Goal: Communication & Community: Answer question/provide support

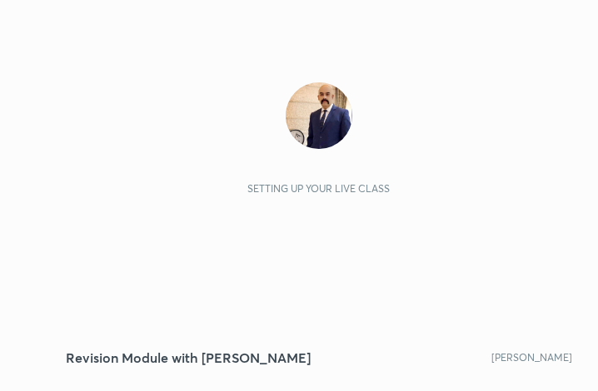
scroll to position [285, 531]
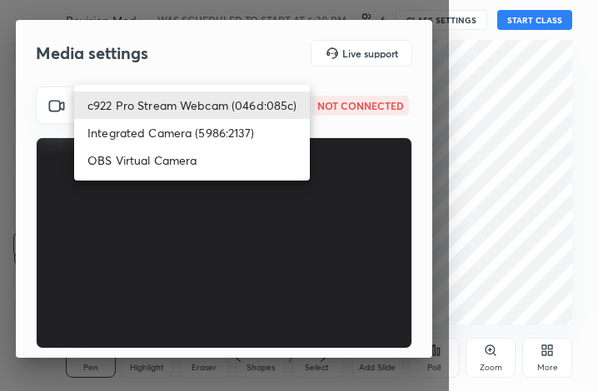
click at [282, 107] on body "1 2 3 4 5 6 7 C X Z C X Z E E Erase all H H Revision Module with [PERSON_NAME] …" at bounding box center [299, 195] width 598 height 391
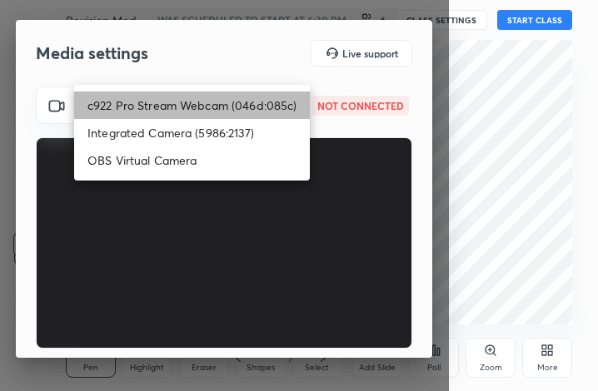
click at [269, 102] on li "c922 Pro Stream Webcam (046d:085c)" at bounding box center [192, 105] width 236 height 27
type input "2d0cddc91cee005482ce5b24d2993bbe8919f7198bac58215eb8608e4c89ad59"
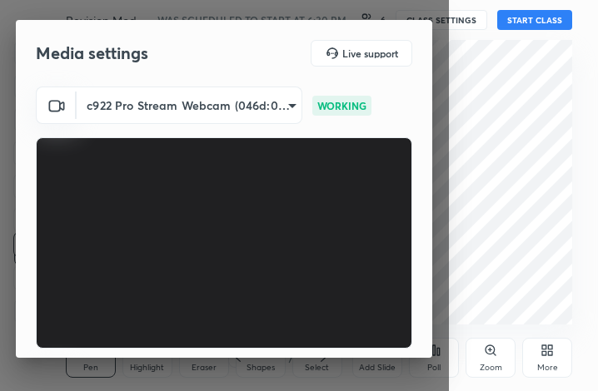
scroll to position [154, 0]
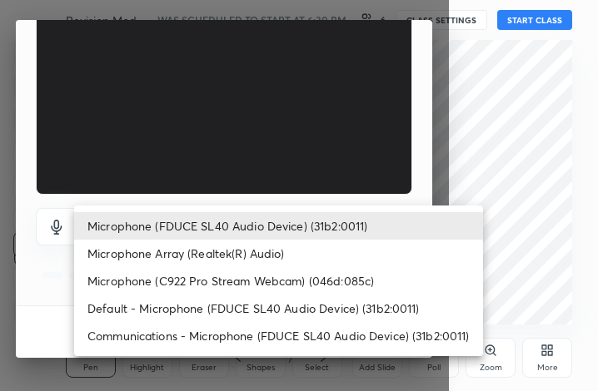
click at [266, 225] on body "1 2 3 4 5 6 7 C X Z C X Z E E Erase all H H Revision Module with [PERSON_NAME] …" at bounding box center [299, 195] width 598 height 391
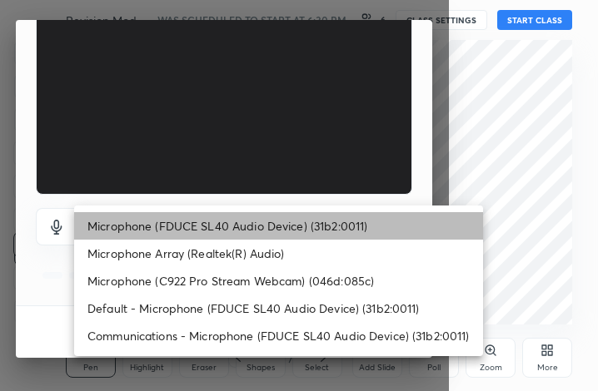
click at [273, 226] on li "Microphone (FDUCE SL40 Audio Device) (31b2:0011)" at bounding box center [278, 225] width 409 height 27
type input "bc7659d65b8ea536d13691797fda2fd0d1eb018b9be8615c28fc834f3d23226d"
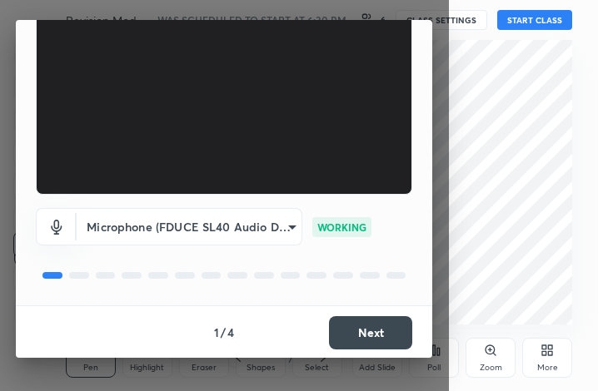
click at [370, 337] on button "Next" at bounding box center [370, 332] width 83 height 33
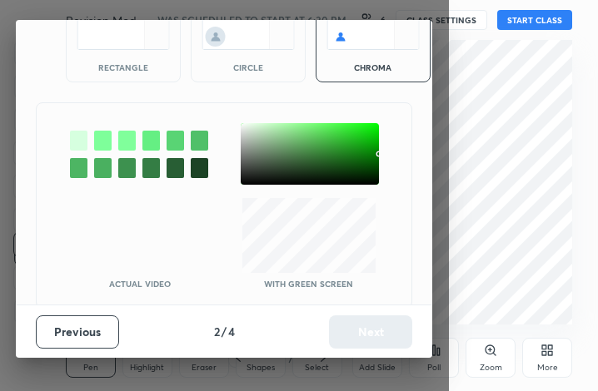
scroll to position [90, 0]
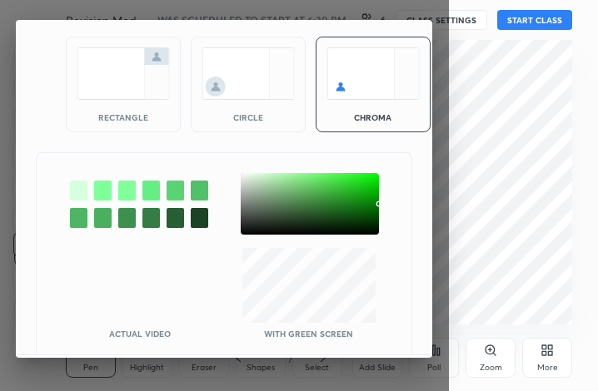
click at [66, 193] on div at bounding box center [224, 204] width 375 height 62
click at [76, 191] on div at bounding box center [78, 191] width 17 height 20
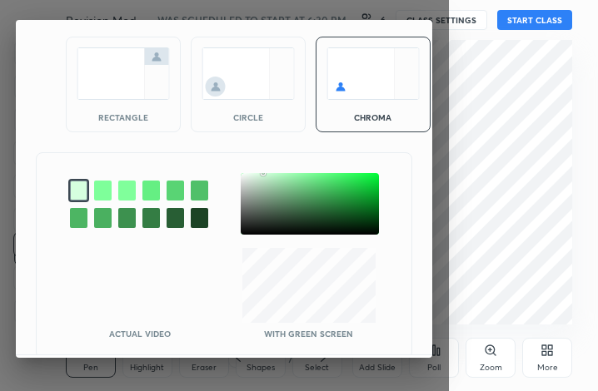
scroll to position [140, 0]
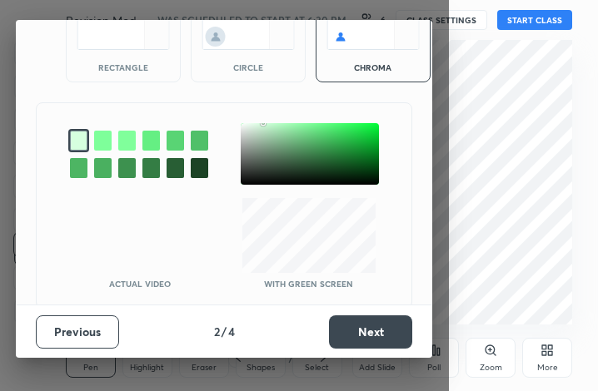
click at [363, 334] on button "Next" at bounding box center [370, 331] width 83 height 33
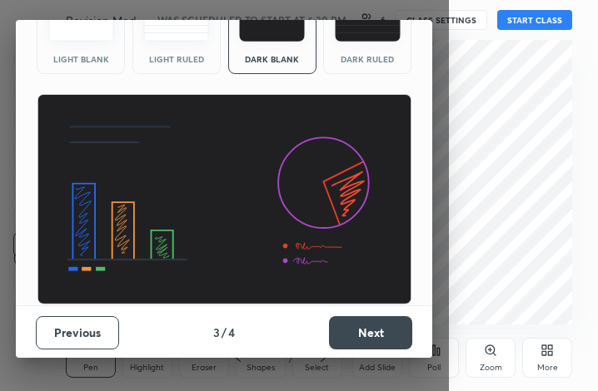
click at [363, 334] on button "Next" at bounding box center [370, 332] width 83 height 33
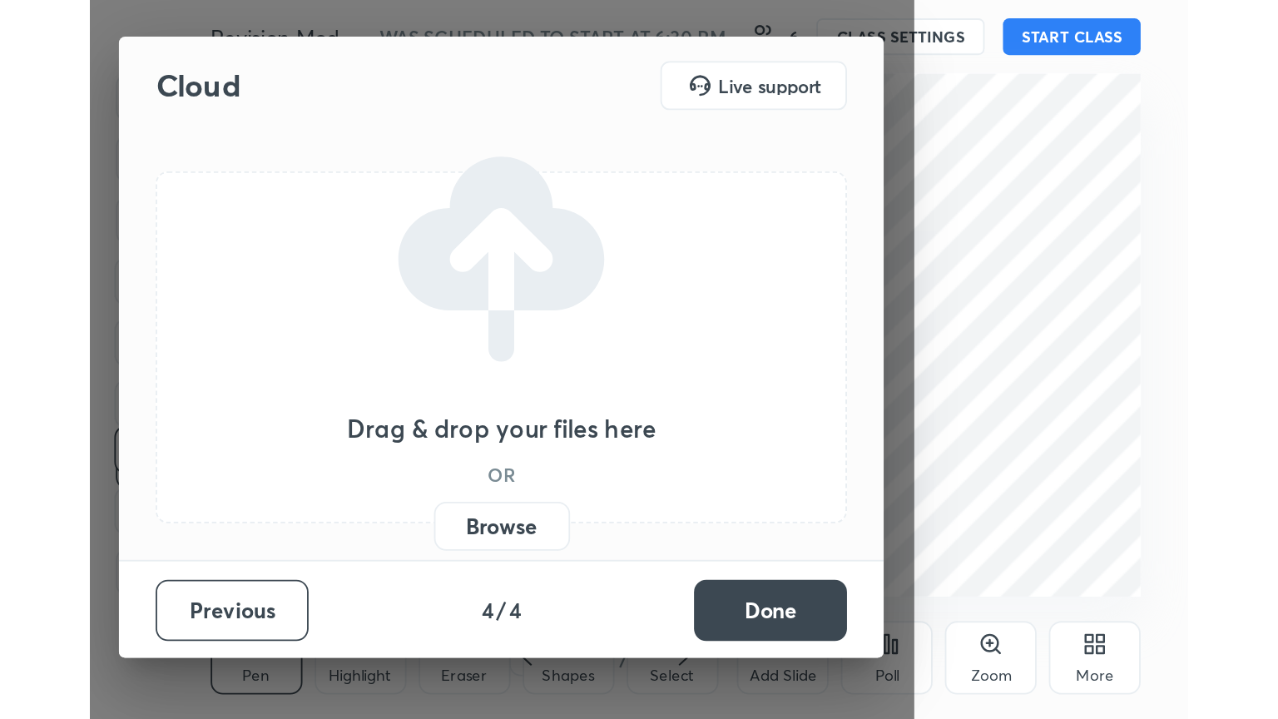
scroll to position [0, 0]
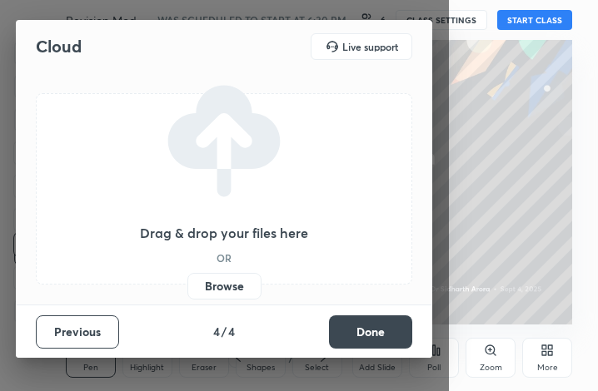
click at [363, 334] on button "Done" at bounding box center [370, 331] width 83 height 33
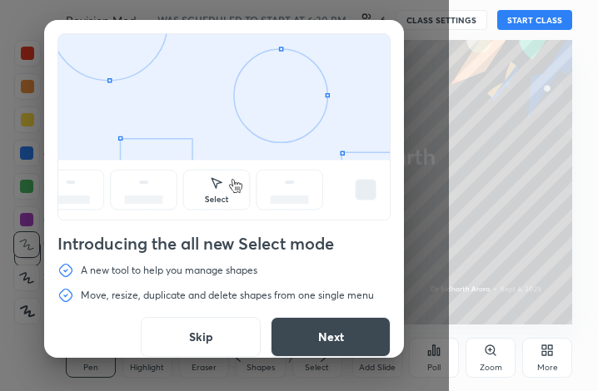
click at [191, 336] on button "Skip" at bounding box center [201, 337] width 120 height 40
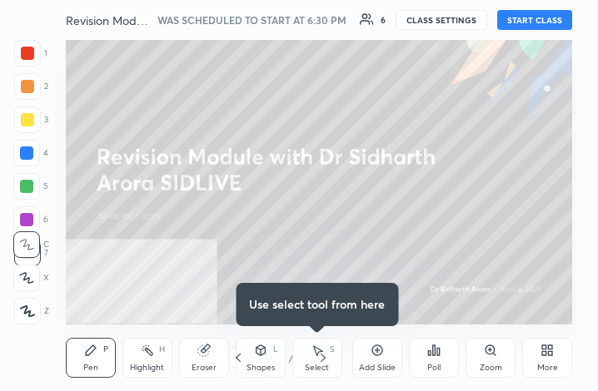
click at [539, 20] on button "START CLASS" at bounding box center [534, 20] width 75 height 20
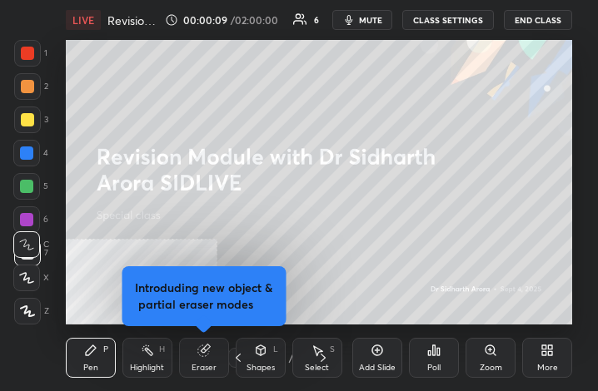
click at [543, 355] on icon at bounding box center [544, 353] width 4 height 4
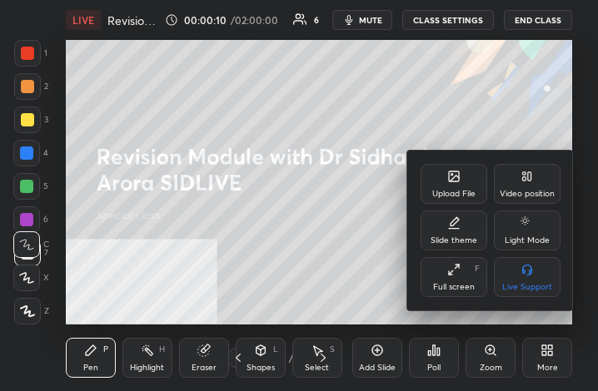
click at [449, 276] on icon at bounding box center [453, 269] width 13 height 13
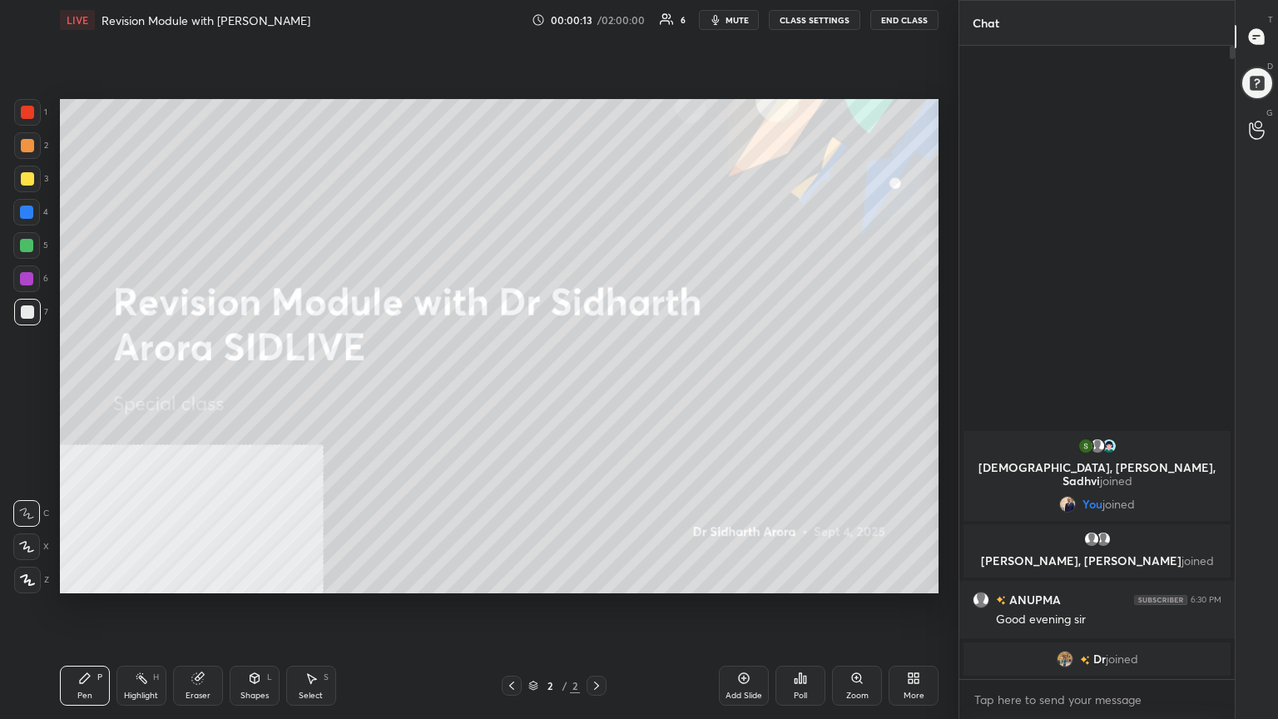
click at [597, 390] on div "More" at bounding box center [914, 686] width 50 height 40
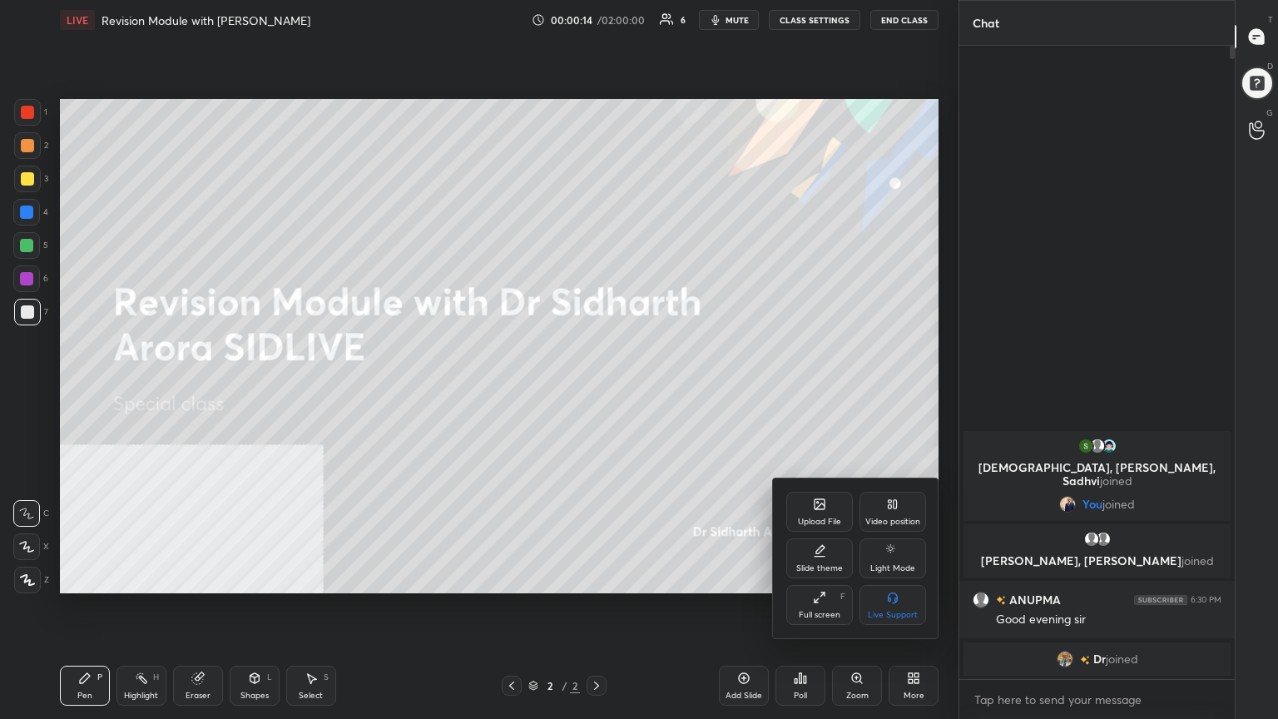
click at [597, 390] on icon at bounding box center [819, 504] width 13 height 13
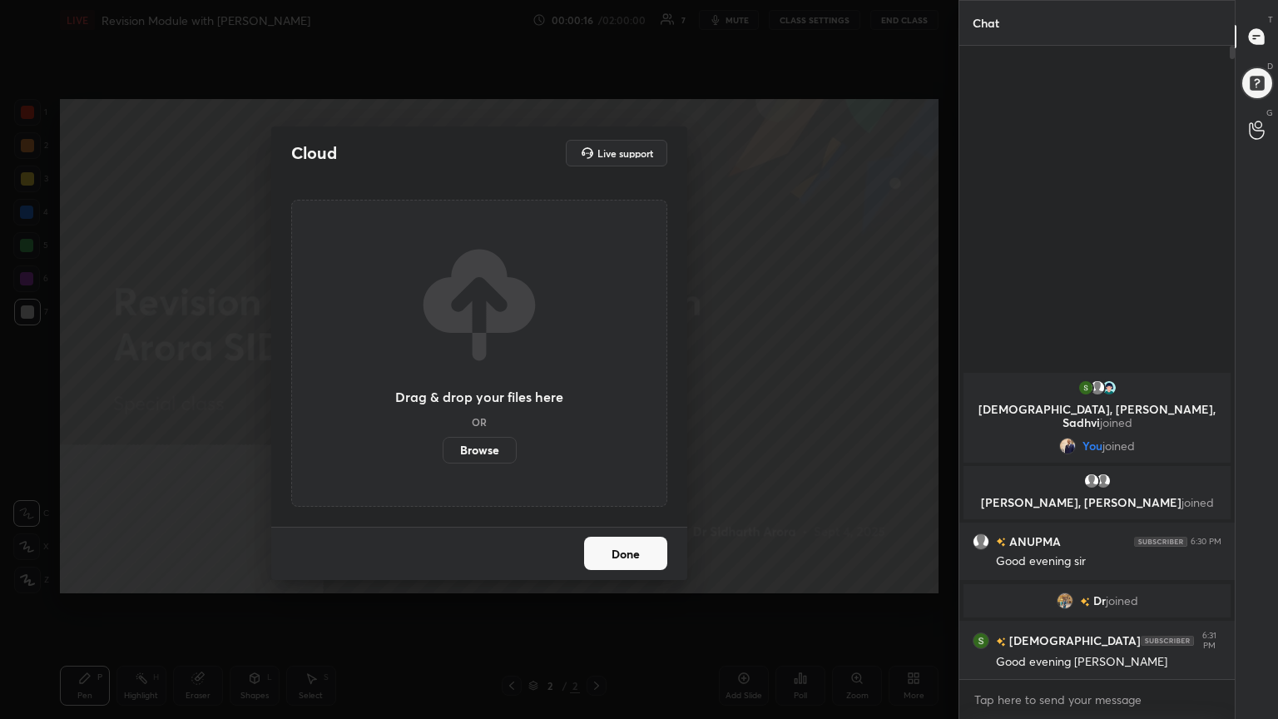
click at [474, 390] on label "Browse" at bounding box center [480, 450] width 74 height 27
click at [443, 390] on input "Browse" at bounding box center [443, 450] width 0 height 27
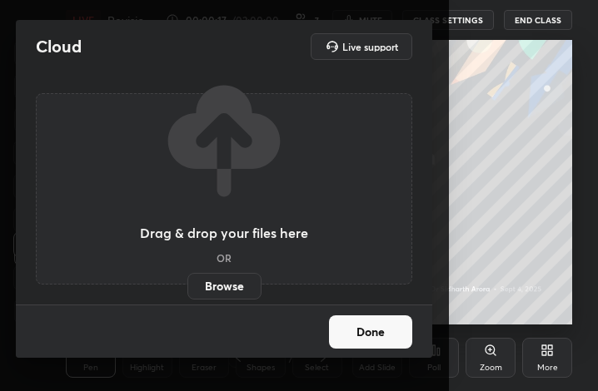
scroll to position [82950, 82704]
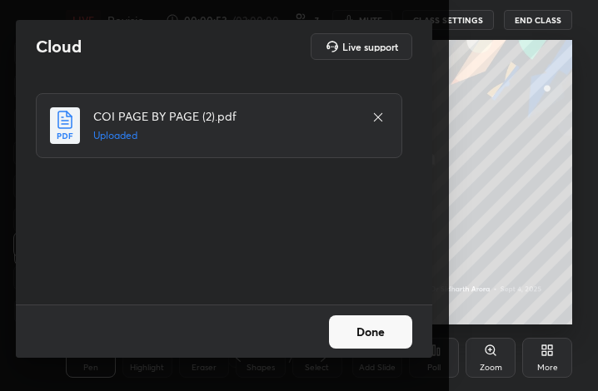
click at [375, 334] on button "Done" at bounding box center [370, 331] width 83 height 33
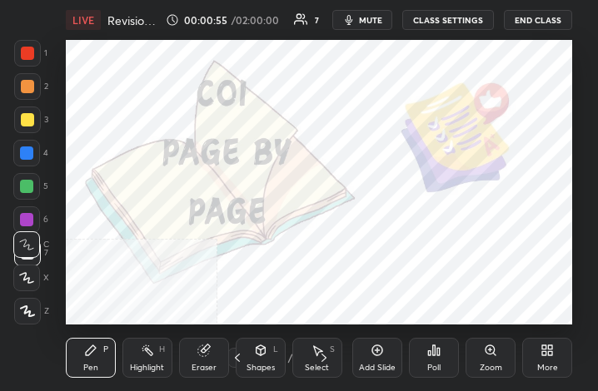
click at [548, 357] on div "More" at bounding box center [547, 358] width 50 height 40
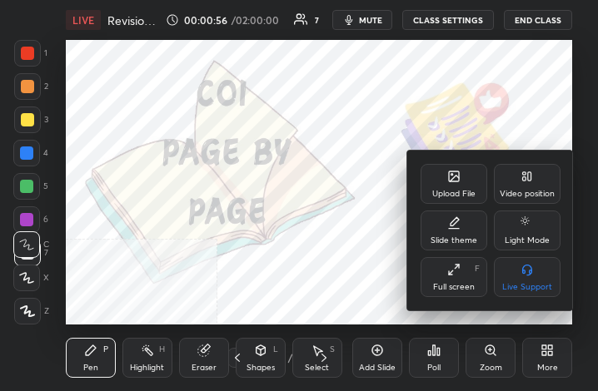
drag, startPoint x: 446, startPoint y: 281, endPoint x: 616, endPoint y: 479, distance: 261.5
click at [446, 281] on div "Full screen F" at bounding box center [453, 277] width 67 height 40
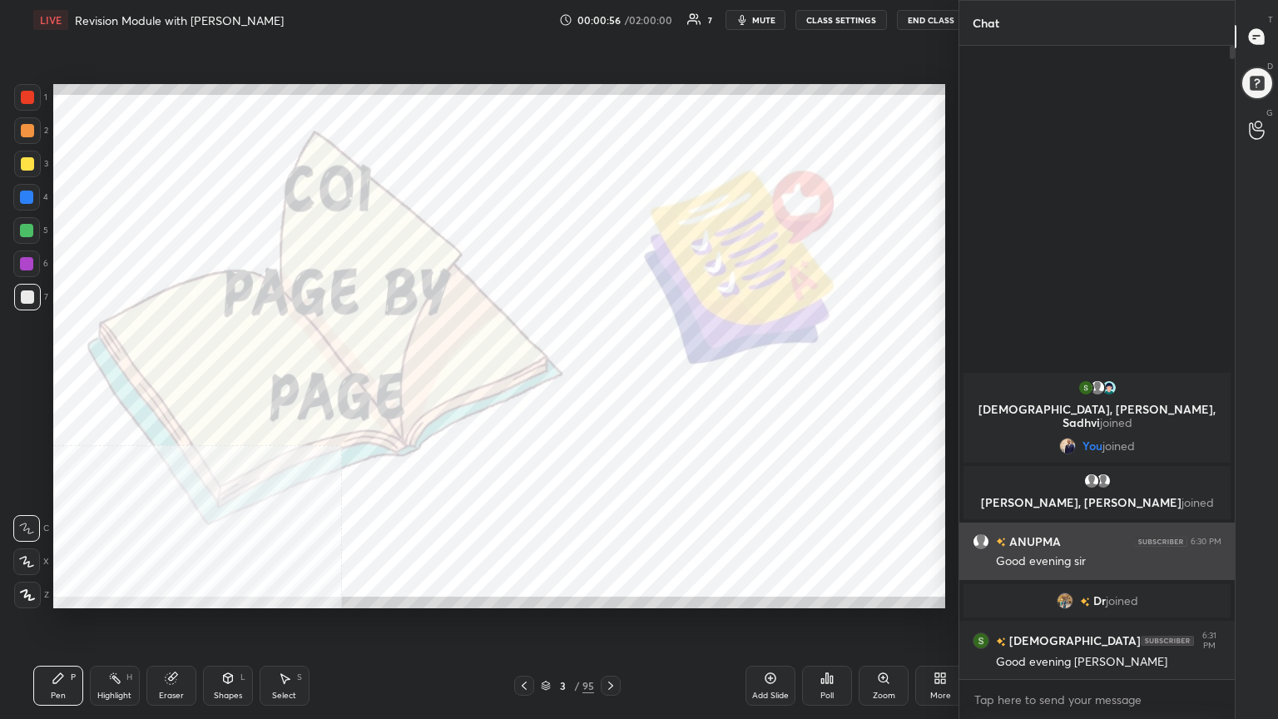
scroll to position [613, 892]
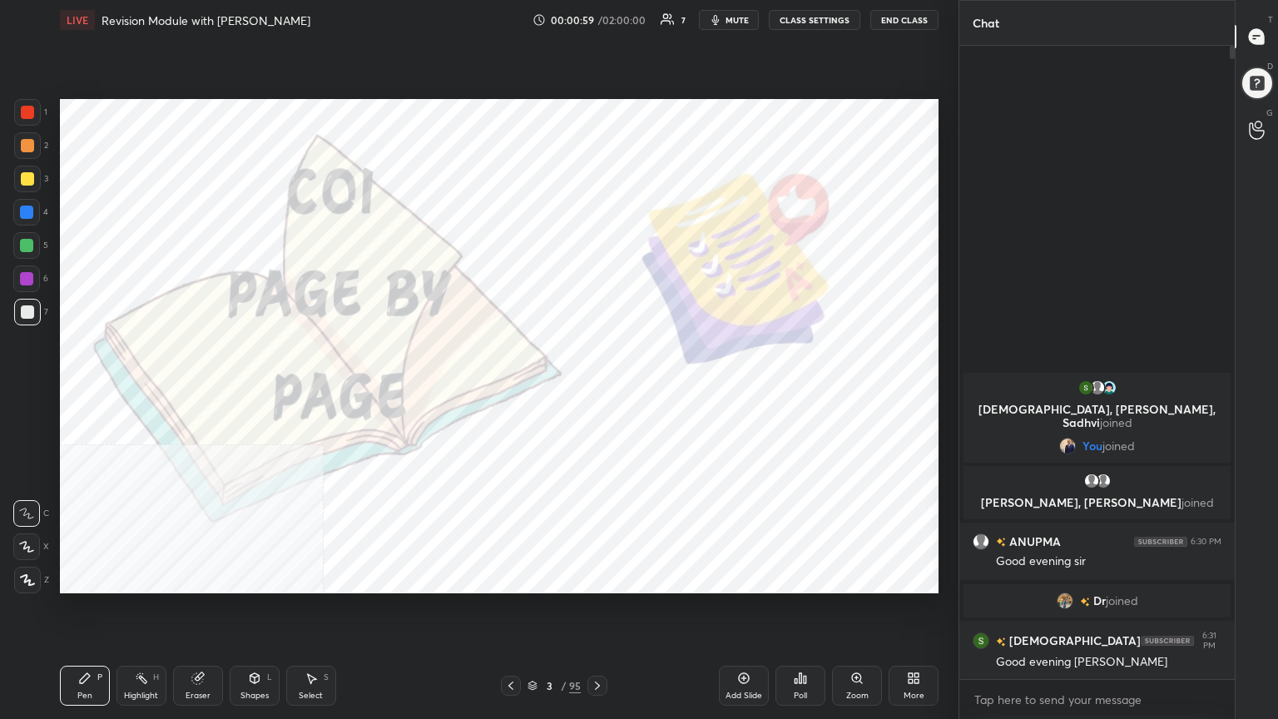
click at [597, 390] on icon at bounding box center [911, 681] width 4 height 4
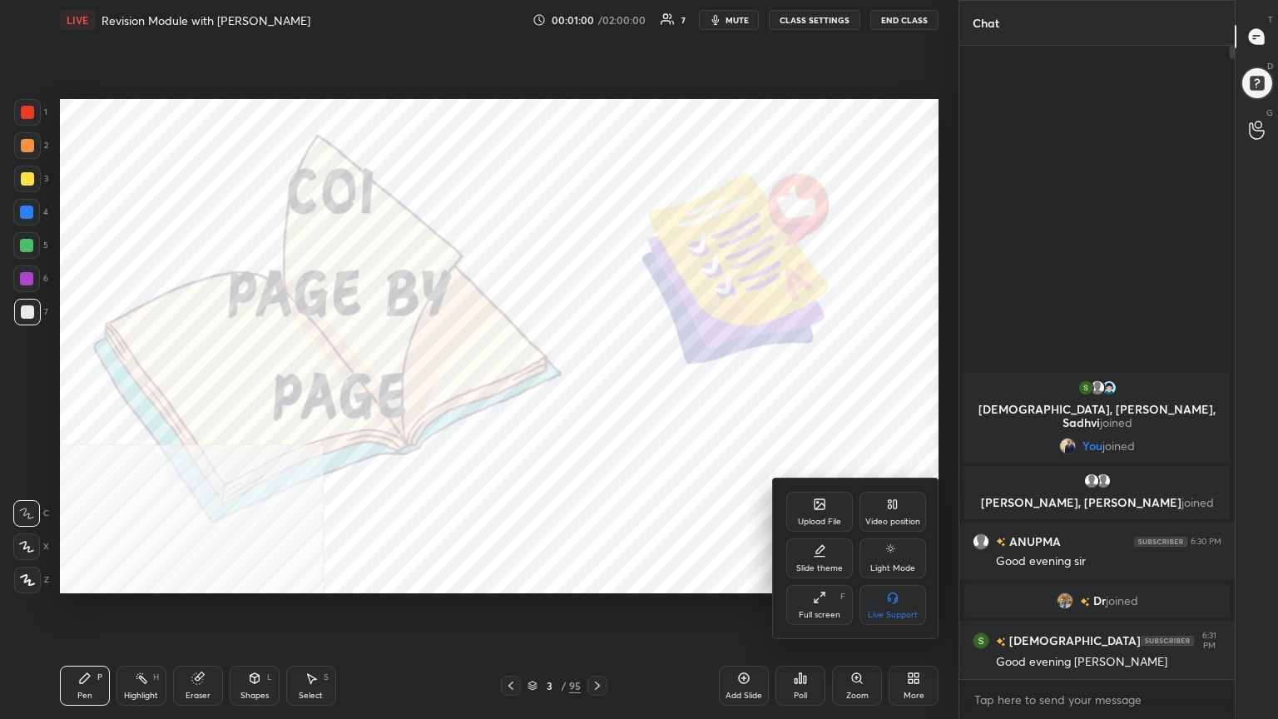
click at [597, 390] on div "Upload File" at bounding box center [820, 512] width 67 height 40
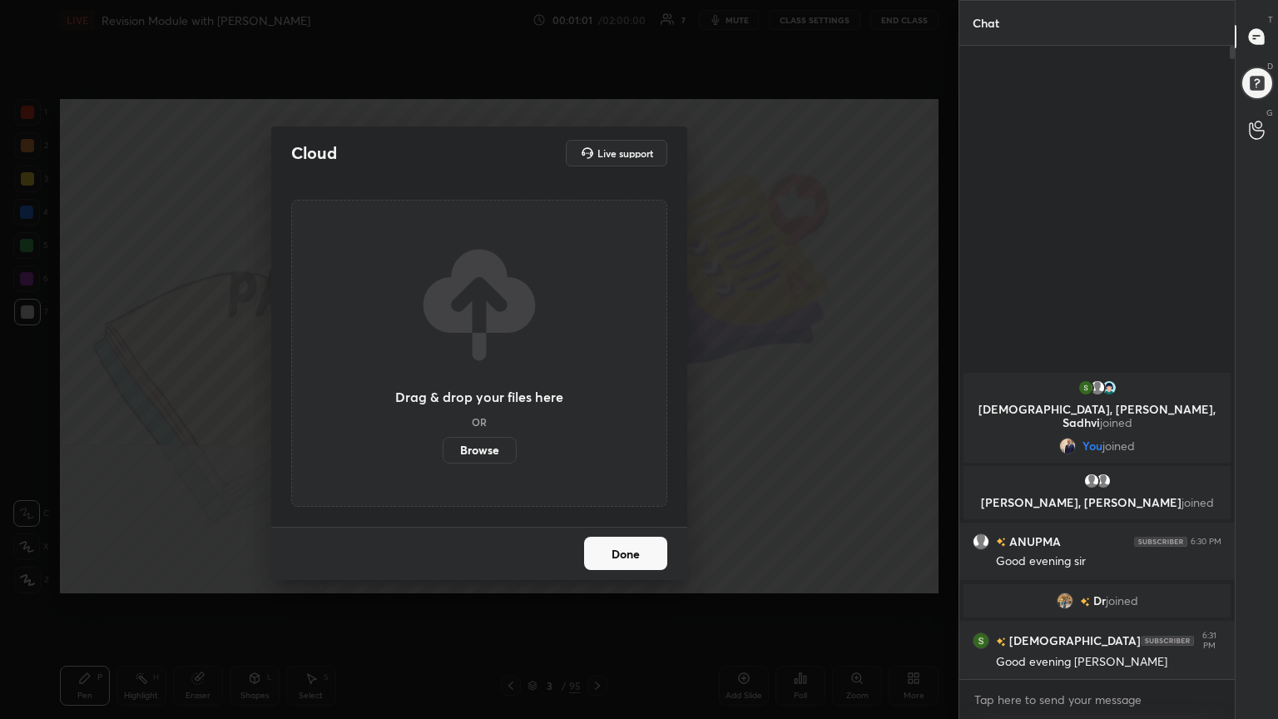
drag, startPoint x: 500, startPoint y: 448, endPoint x: 499, endPoint y: 377, distance: 70.8
click at [499, 390] on label "Browse" at bounding box center [480, 450] width 74 height 27
click at [443, 390] on input "Browse" at bounding box center [443, 450] width 0 height 27
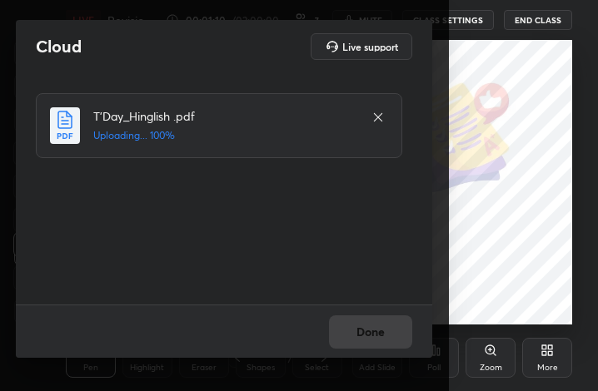
click at [366, 330] on div "Done" at bounding box center [224, 331] width 416 height 53
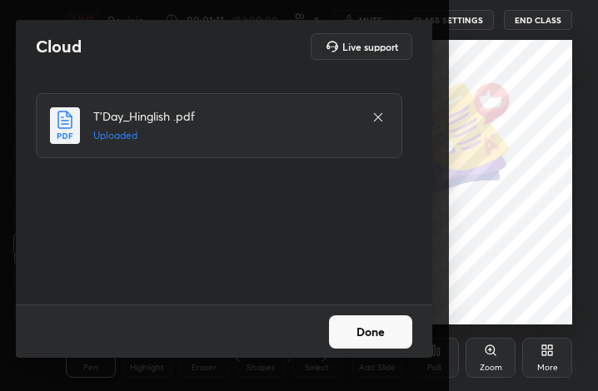
click at [366, 329] on button "Done" at bounding box center [370, 331] width 83 height 33
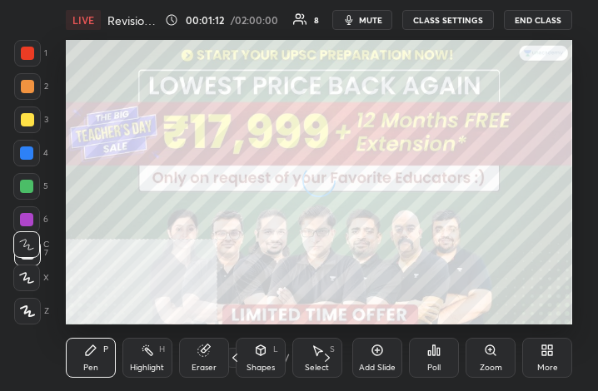
click at [556, 360] on div "More" at bounding box center [547, 358] width 50 height 40
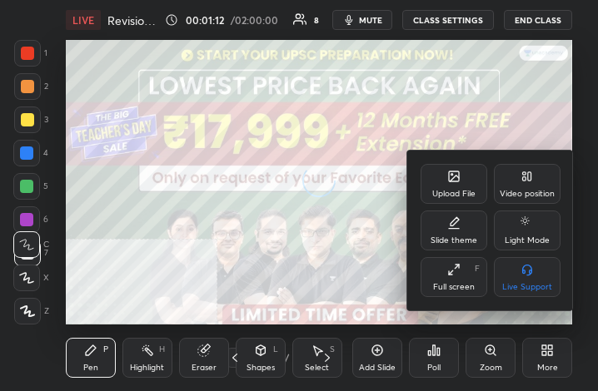
click at [454, 290] on div "Full screen" at bounding box center [454, 287] width 42 height 8
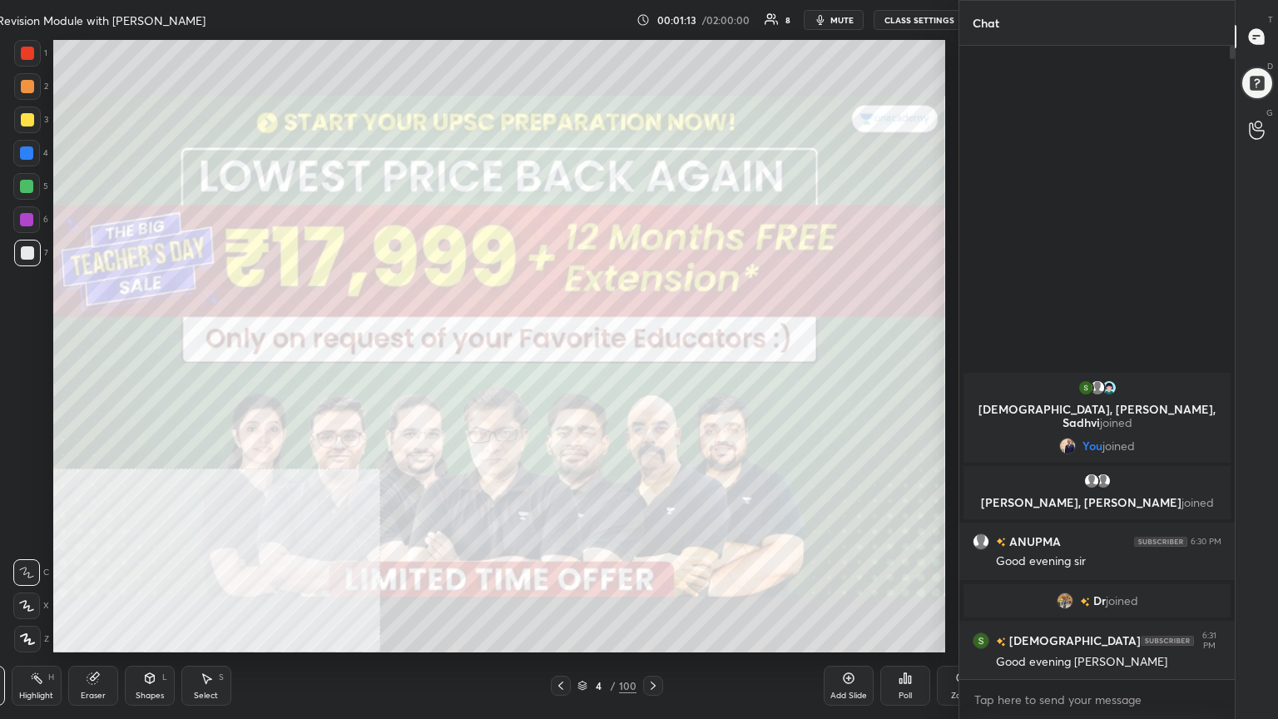
scroll to position [82623, 82325]
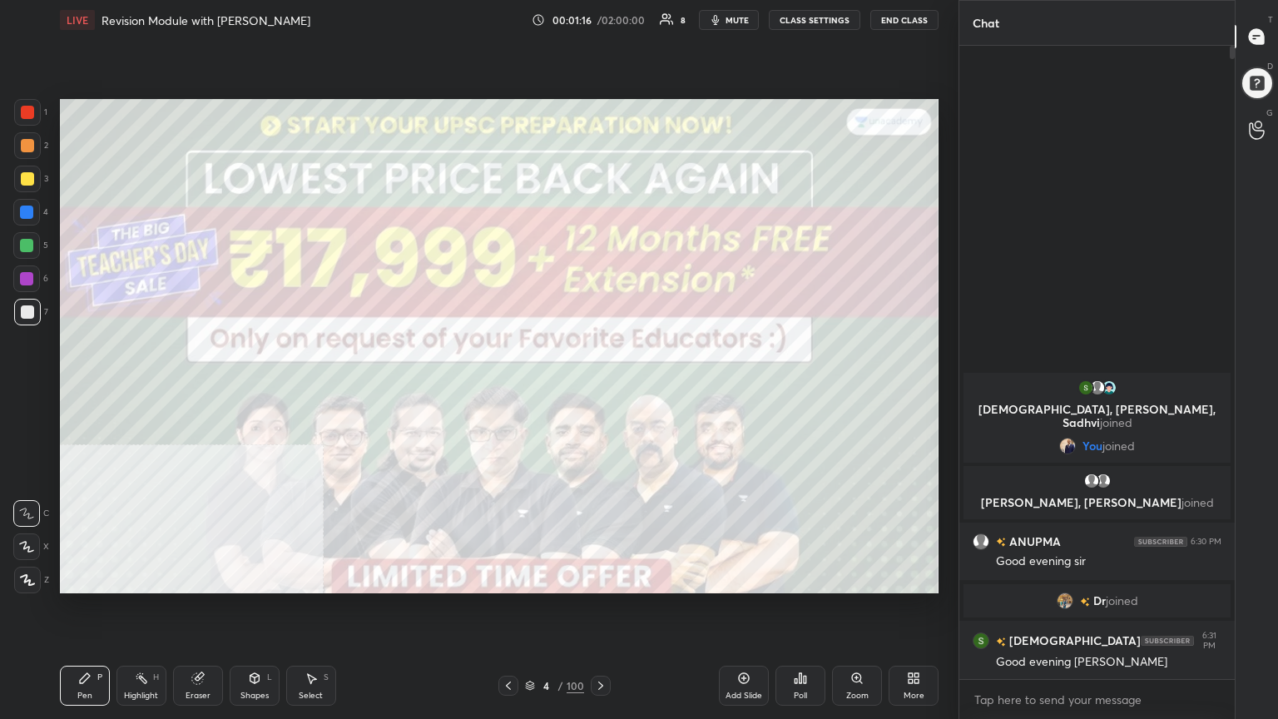
click at [504, 390] on icon at bounding box center [508, 685] width 13 height 13
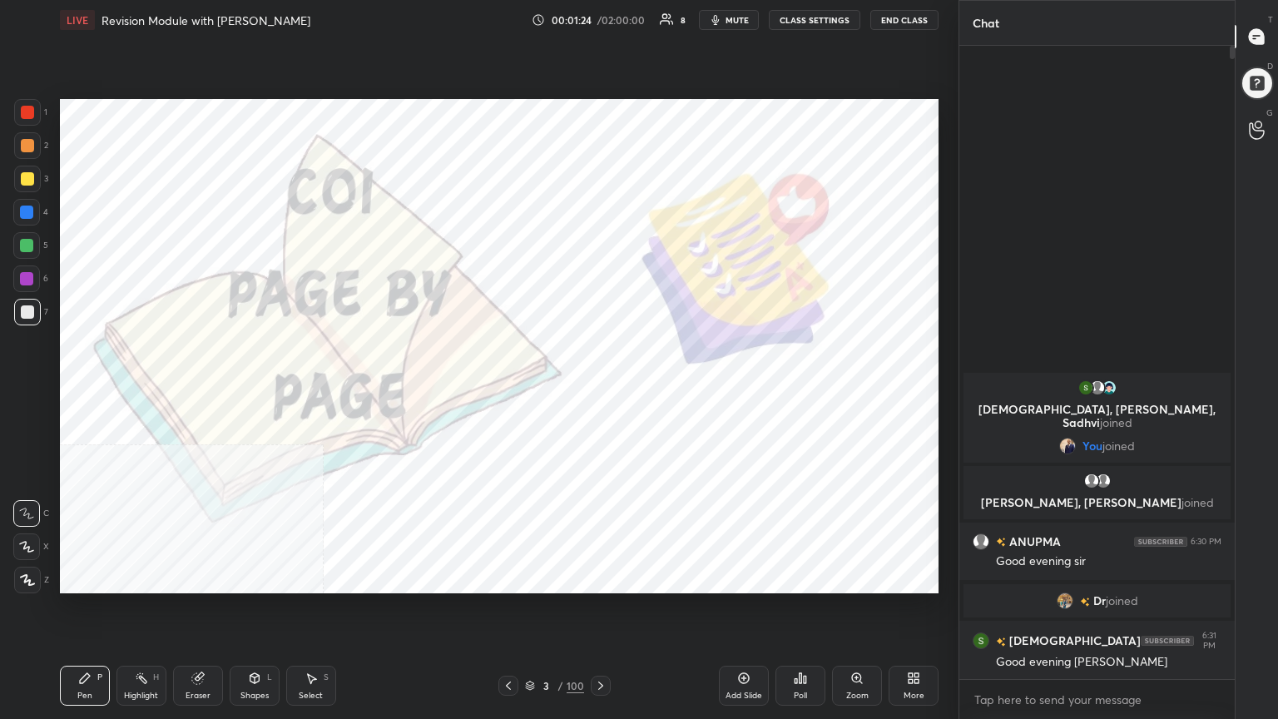
click at [531, 390] on icon at bounding box center [530, 686] width 10 height 10
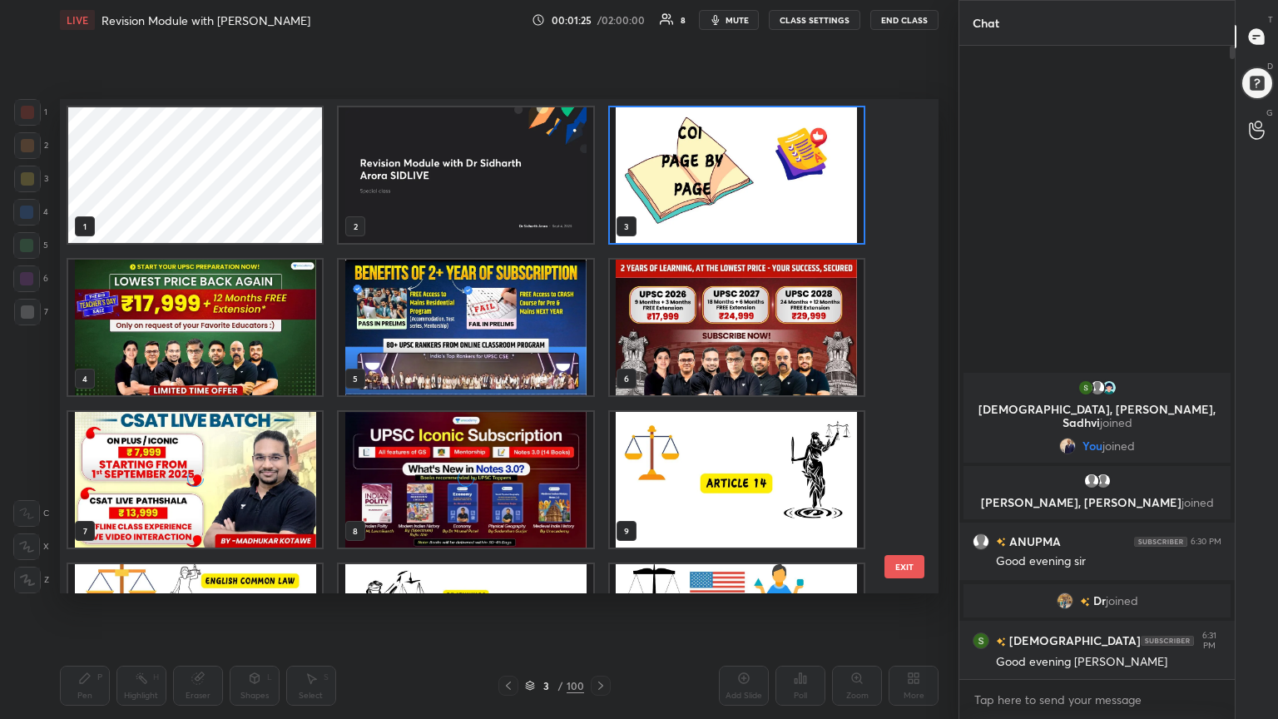
scroll to position [489, 871]
click at [597, 161] on img "grid" at bounding box center [737, 175] width 254 height 136
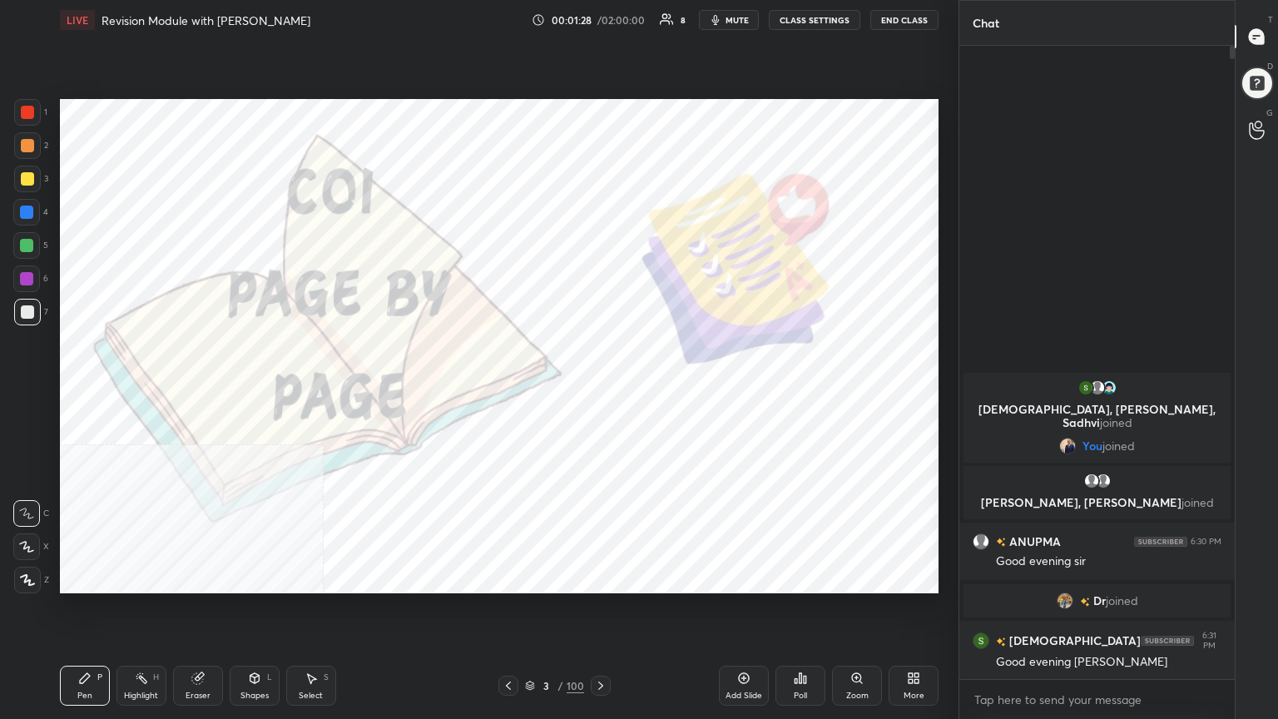
click at [597, 161] on img "grid" at bounding box center [737, 175] width 254 height 136
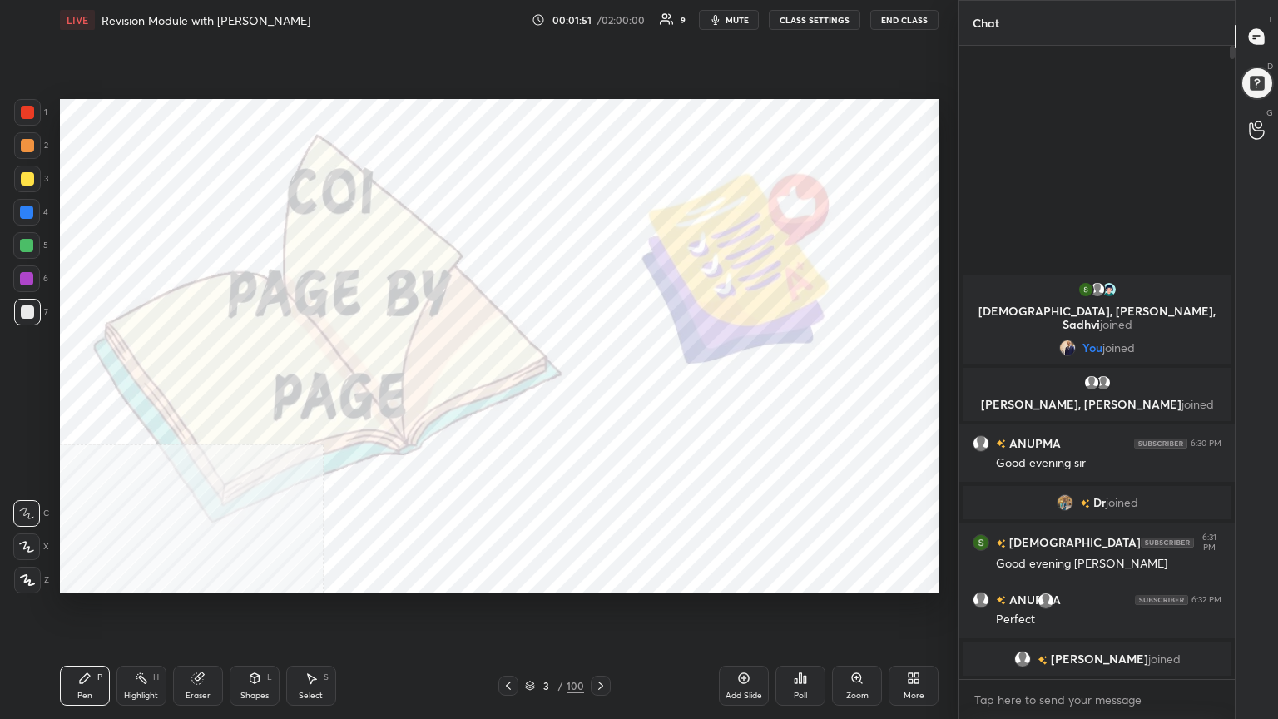
click at [530, 390] on icon at bounding box center [530, 686] width 10 height 10
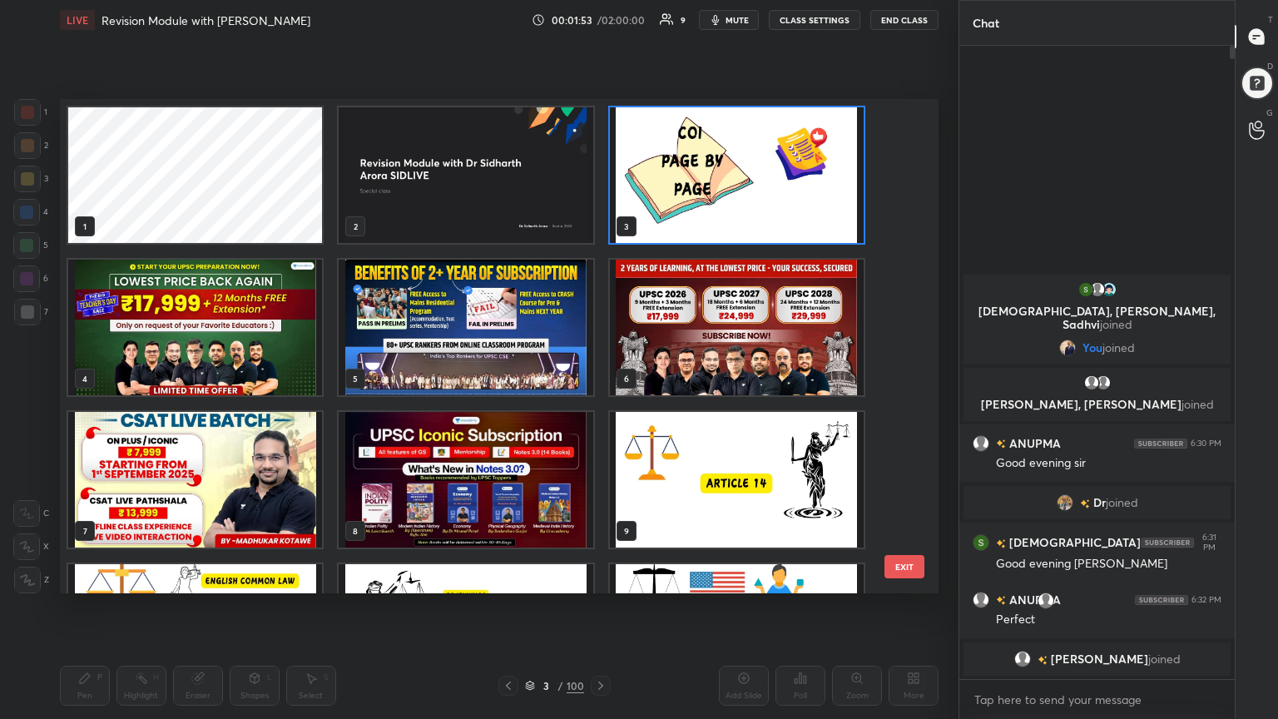
click at [262, 335] on img "grid" at bounding box center [195, 328] width 254 height 136
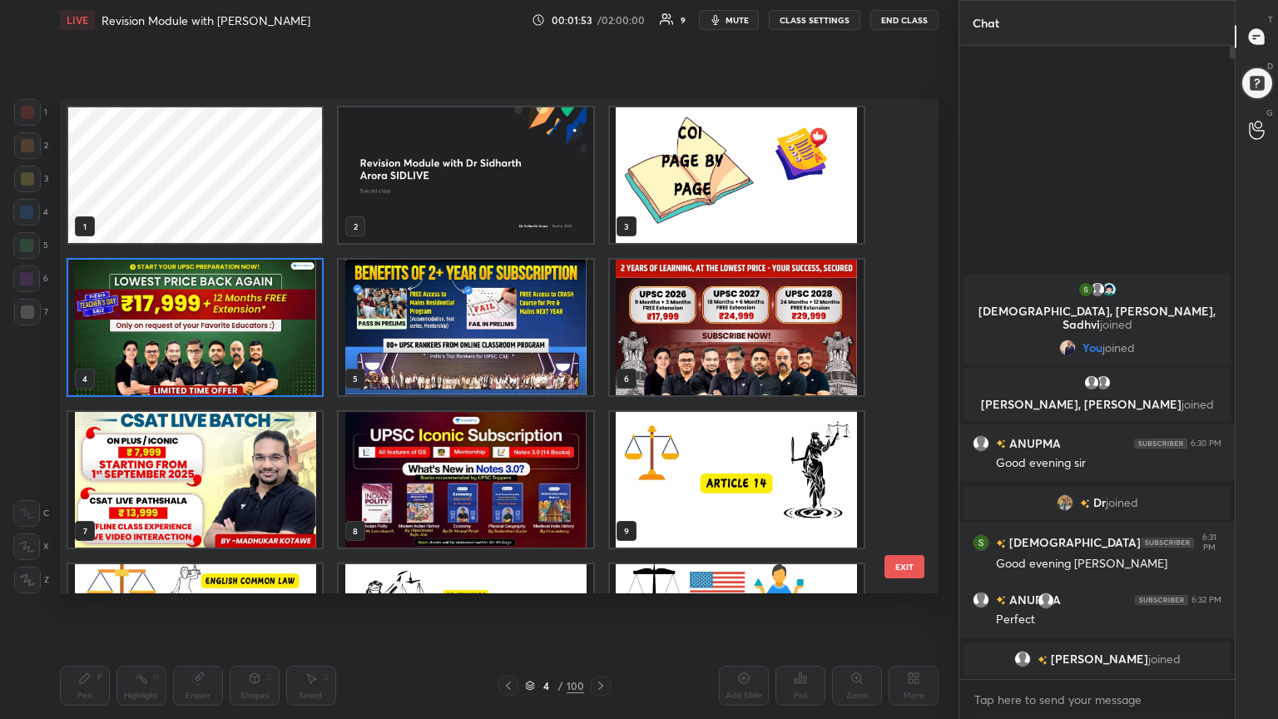
click at [263, 335] on img "grid" at bounding box center [195, 328] width 254 height 136
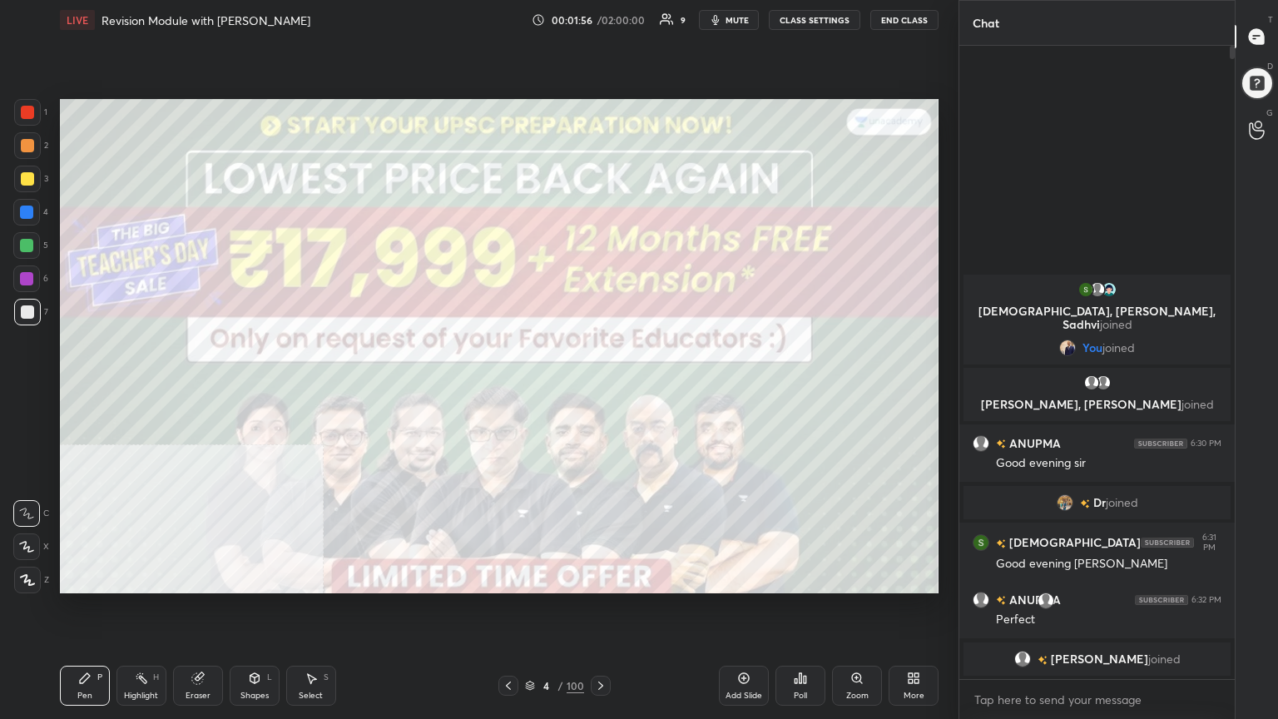
drag, startPoint x: 26, startPoint y: 104, endPoint x: 27, endPoint y: 135, distance: 30.8
click at [25, 107] on div at bounding box center [27, 112] width 27 height 27
click at [33, 176] on div at bounding box center [27, 178] width 13 height 13
drag, startPoint x: 33, startPoint y: 583, endPoint x: 57, endPoint y: 571, distance: 26.4
click at [32, 390] on icon at bounding box center [27, 580] width 15 height 12
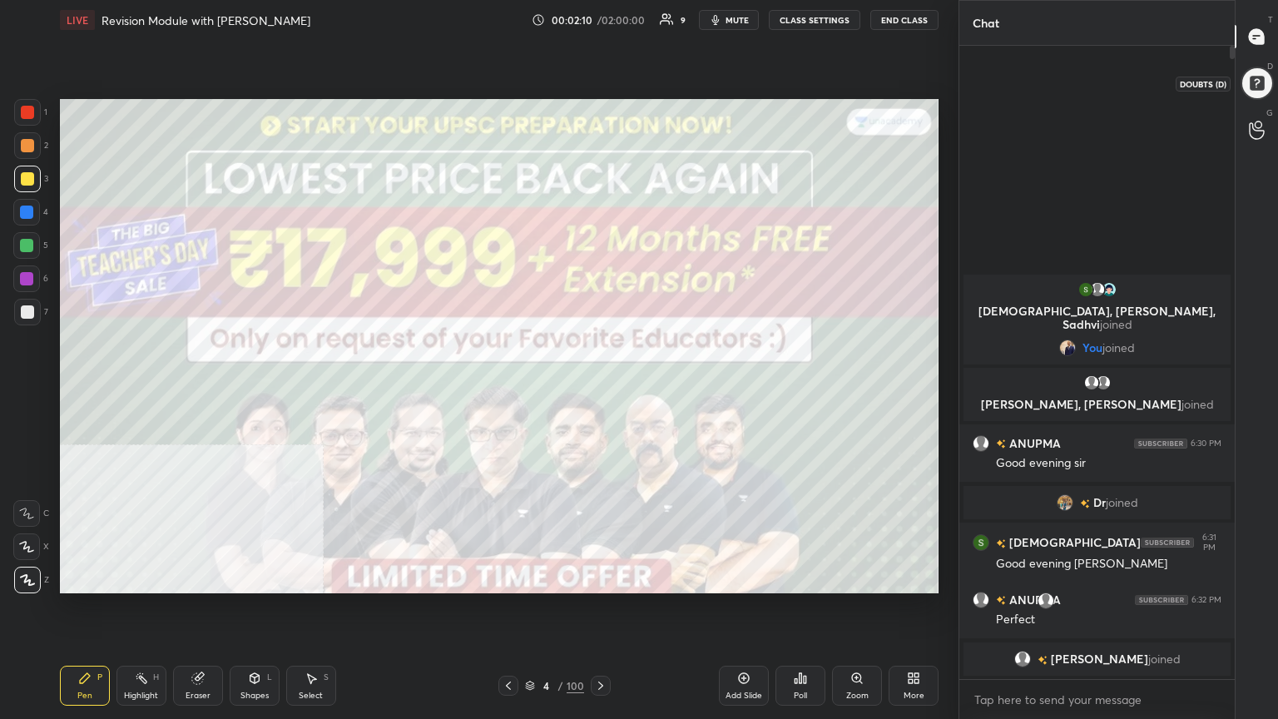
click at [597, 71] on div at bounding box center [1257, 83] width 37 height 37
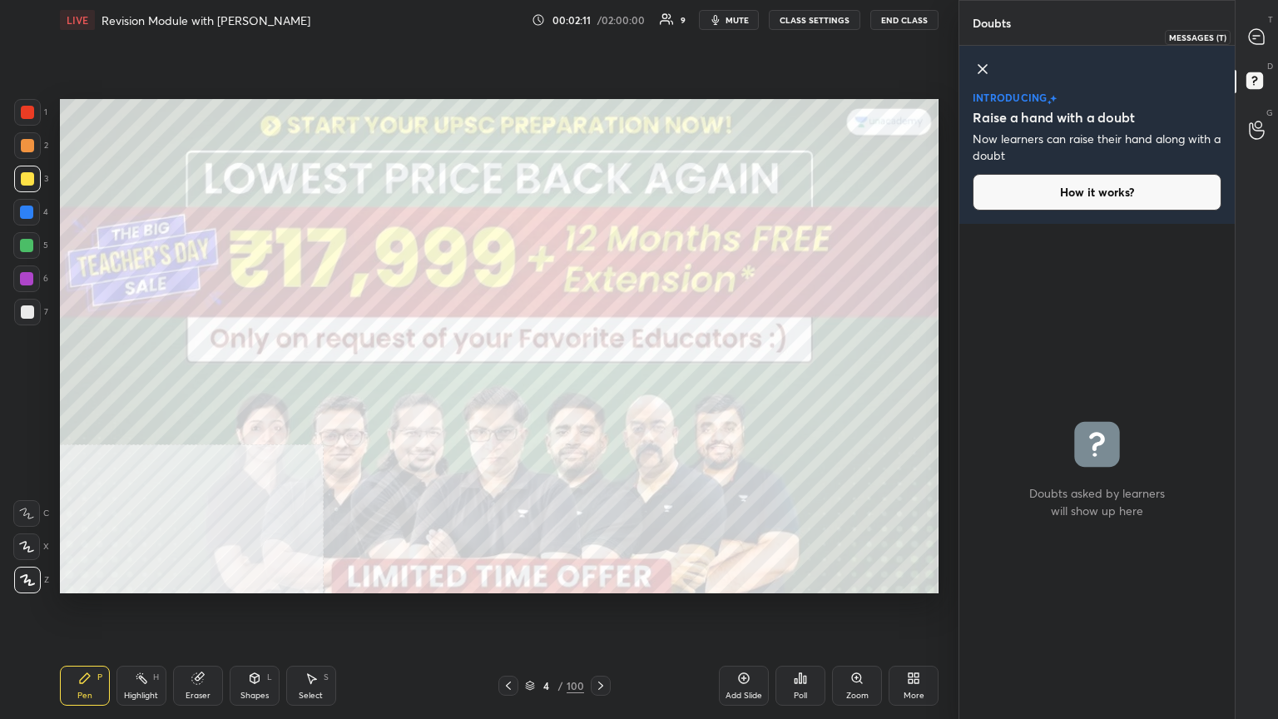
click at [597, 25] on div at bounding box center [1257, 37] width 33 height 30
type textarea "x"
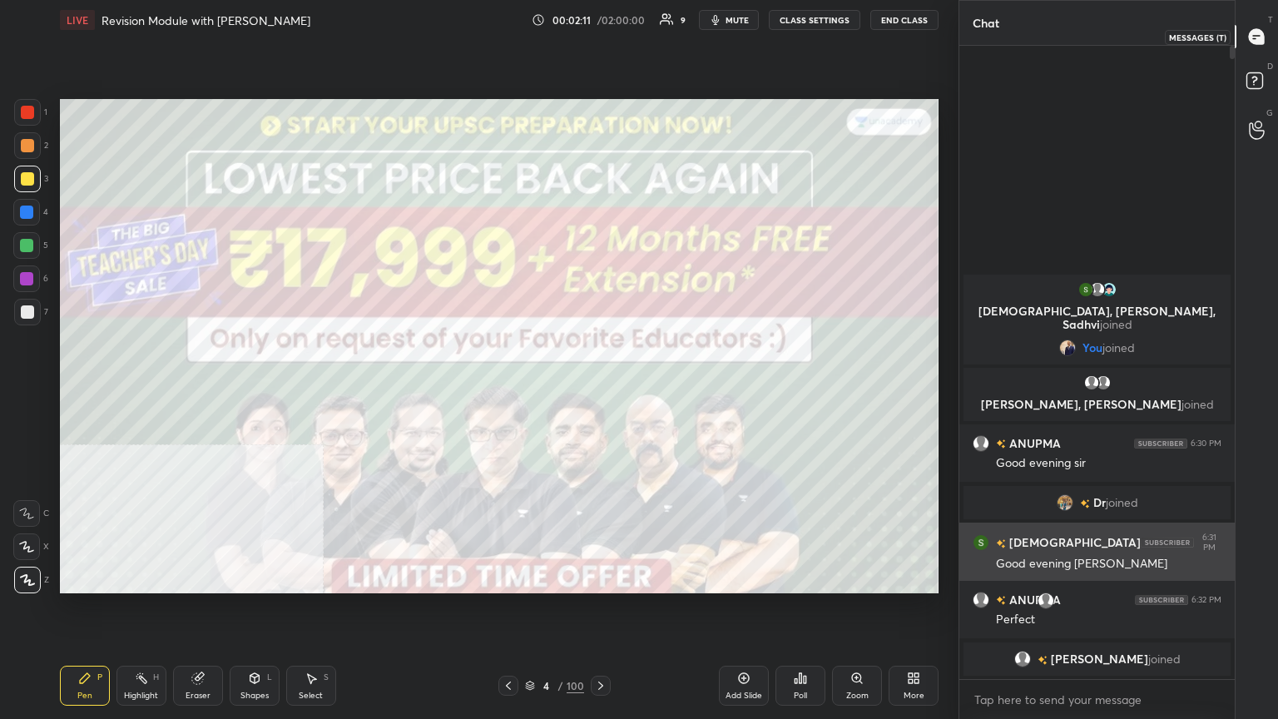
scroll to position [628, 271]
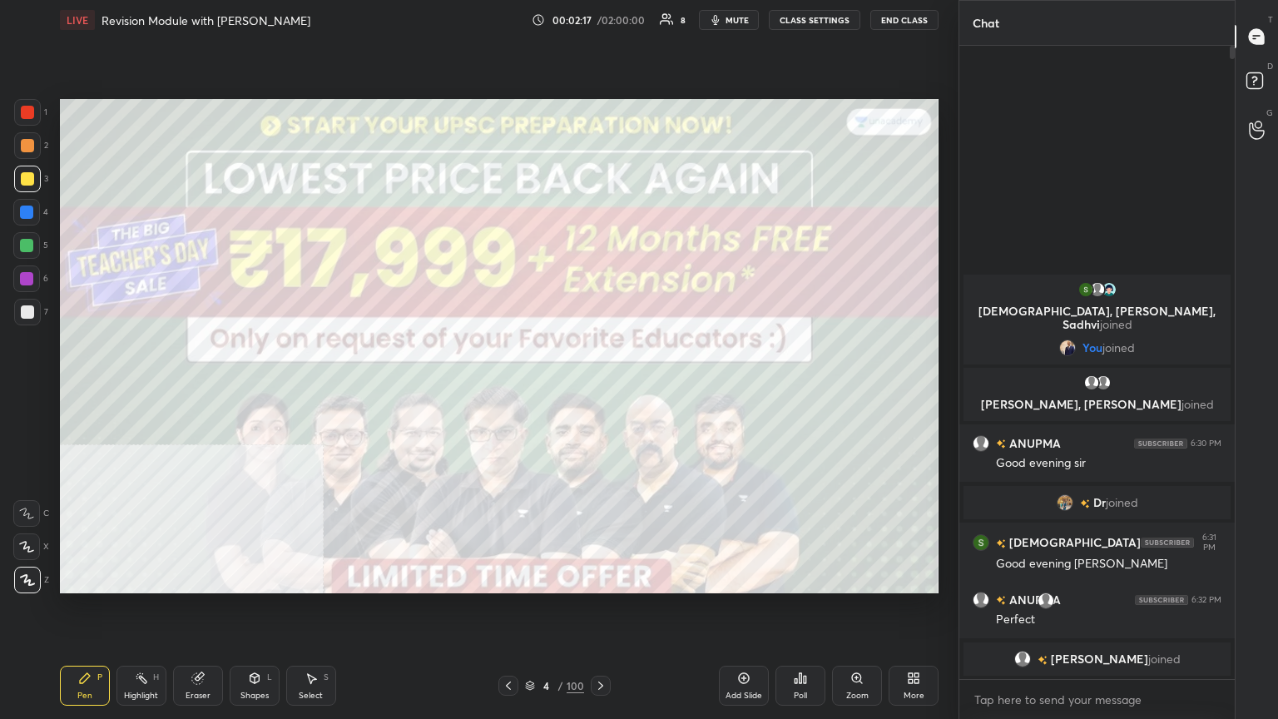
click at [529, 390] on icon at bounding box center [530, 686] width 10 height 10
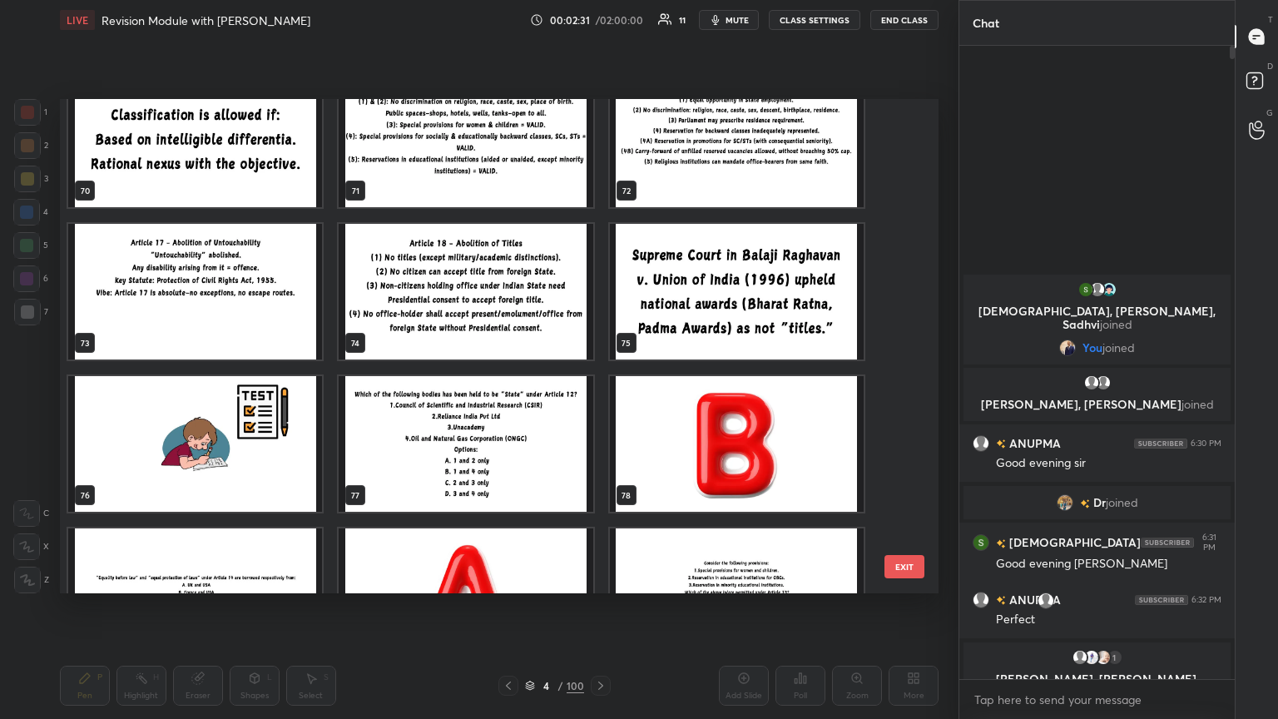
scroll to position [3602, 0]
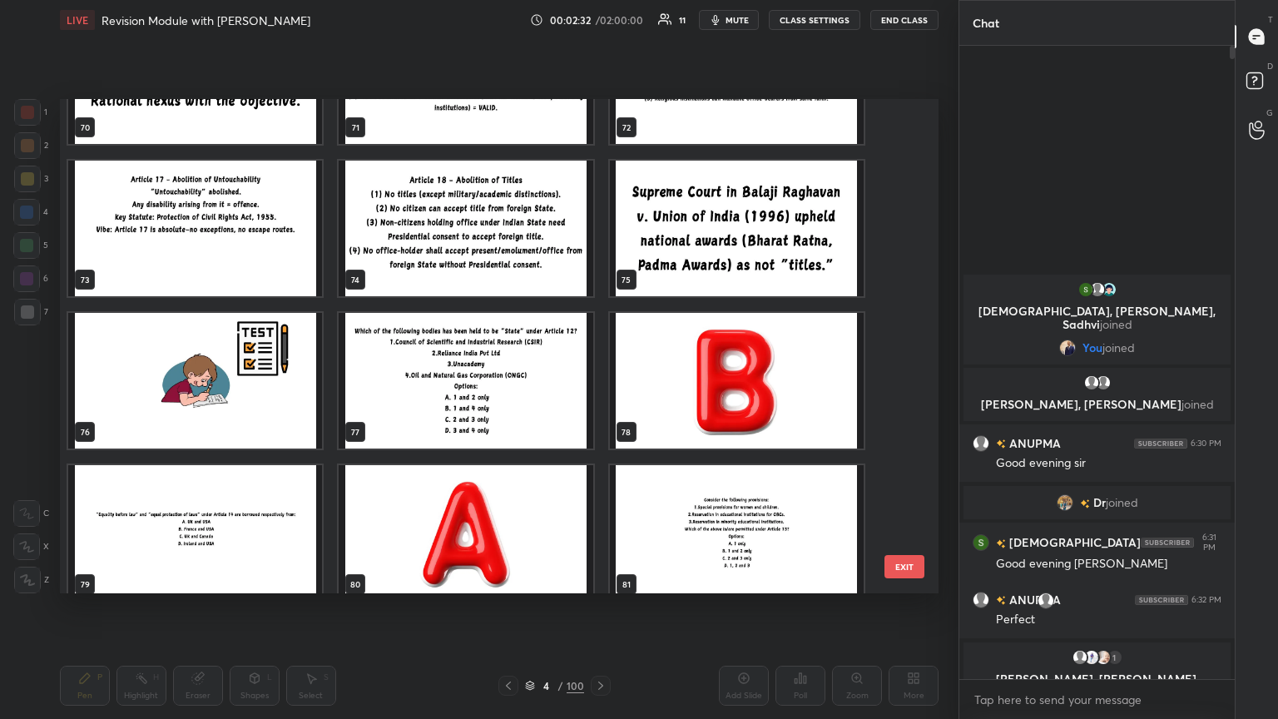
click at [508, 366] on img "grid" at bounding box center [466, 381] width 254 height 136
click at [507, 366] on img "grid" at bounding box center [466, 381] width 254 height 136
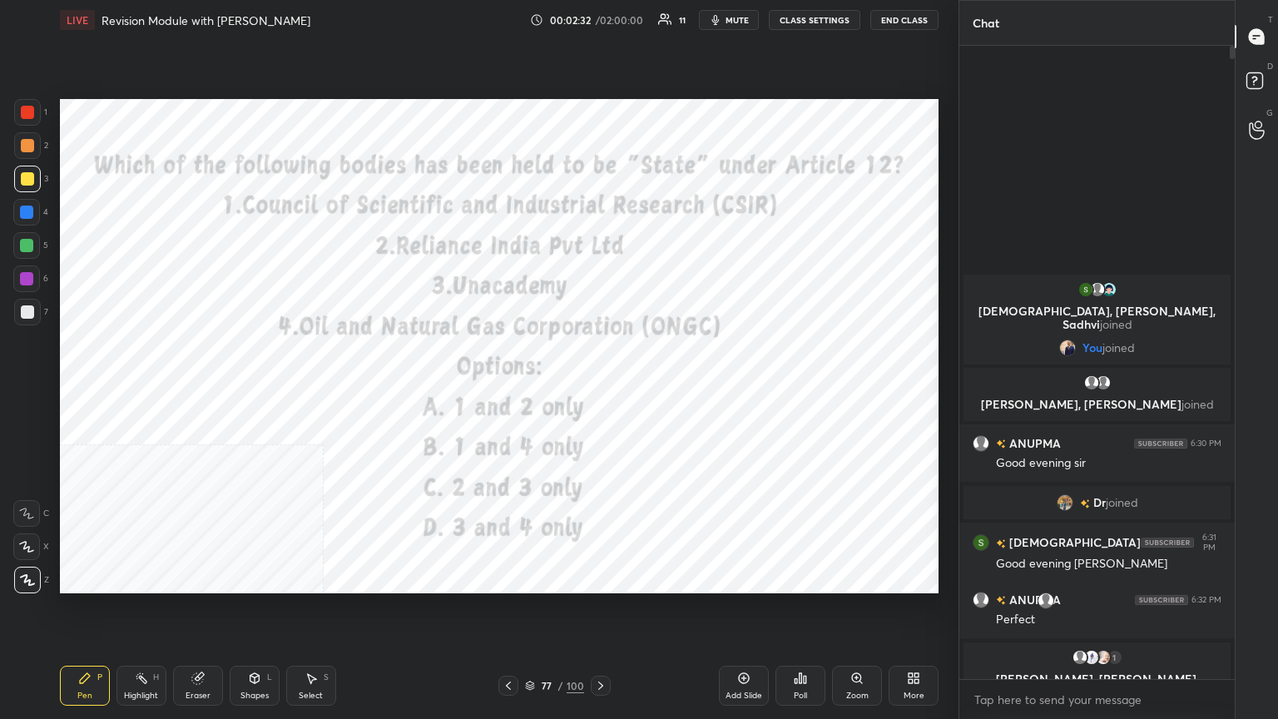
click at [507, 366] on img "grid" at bounding box center [466, 381] width 254 height 136
click at [597, 20] on button "CLASS SETTINGS" at bounding box center [815, 20] width 92 height 20
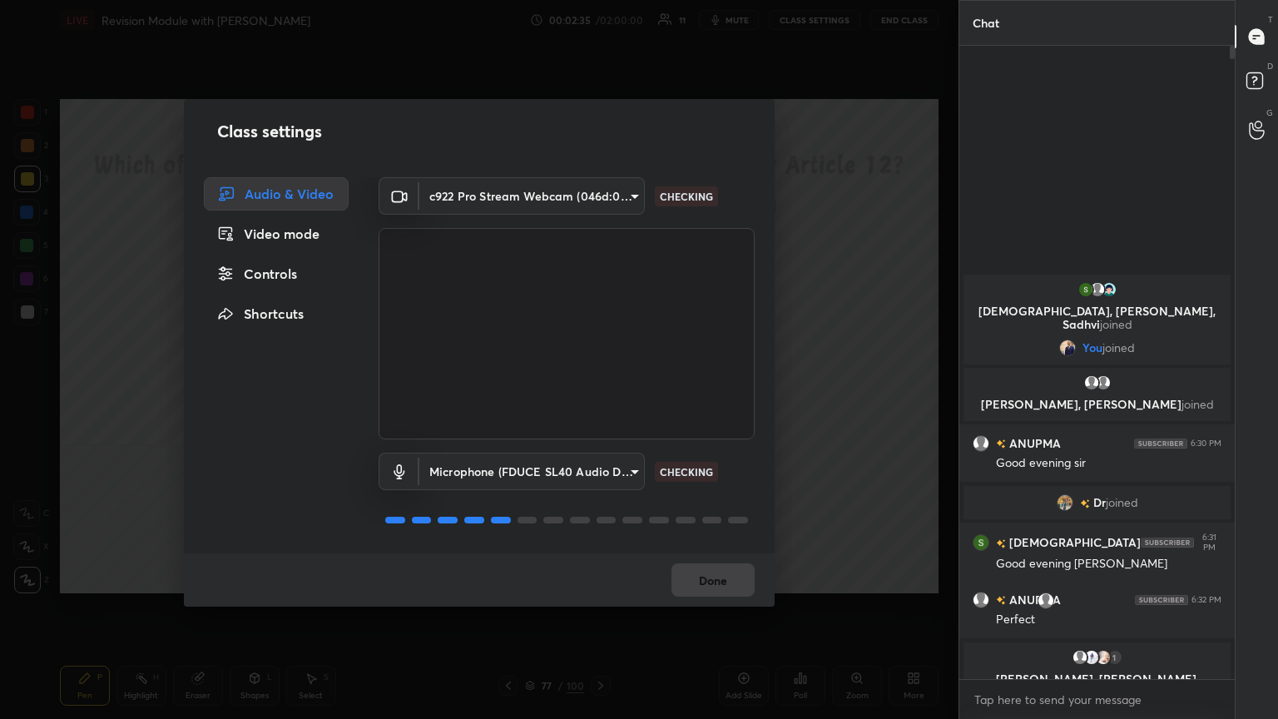
click at [290, 271] on div "Controls" at bounding box center [276, 273] width 145 height 33
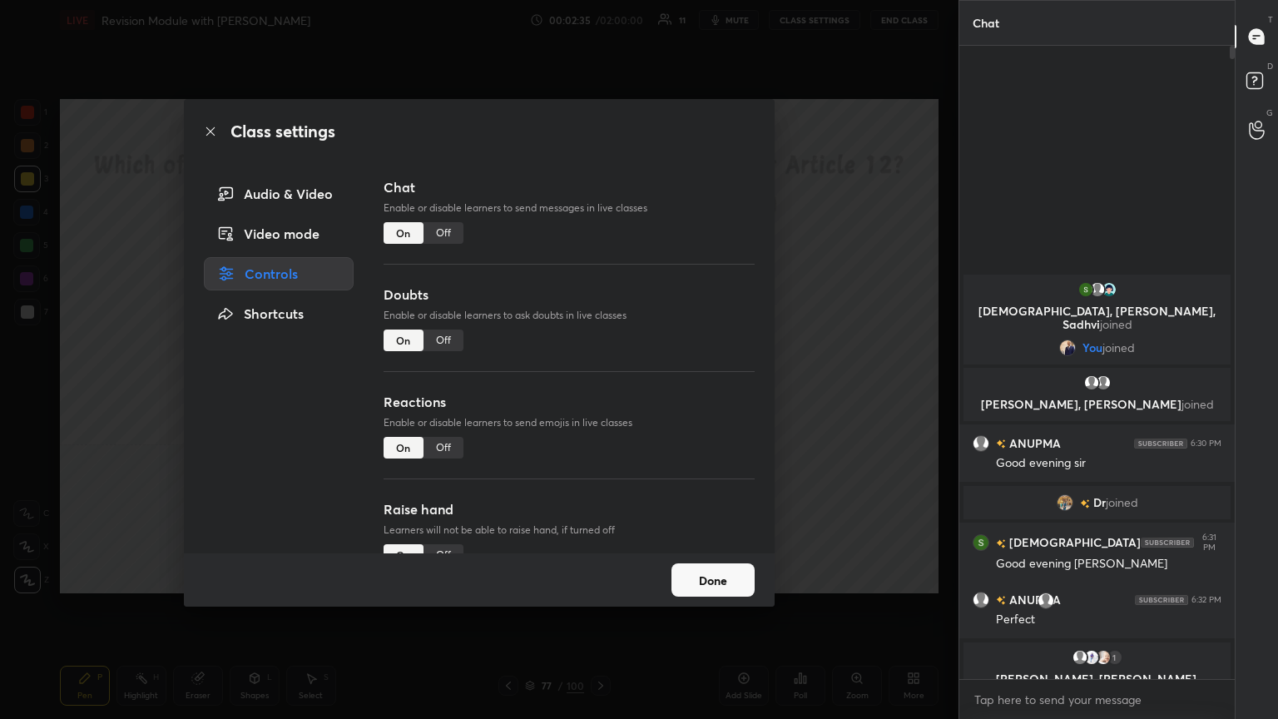
click at [443, 228] on div "Off" at bounding box center [444, 233] width 40 height 22
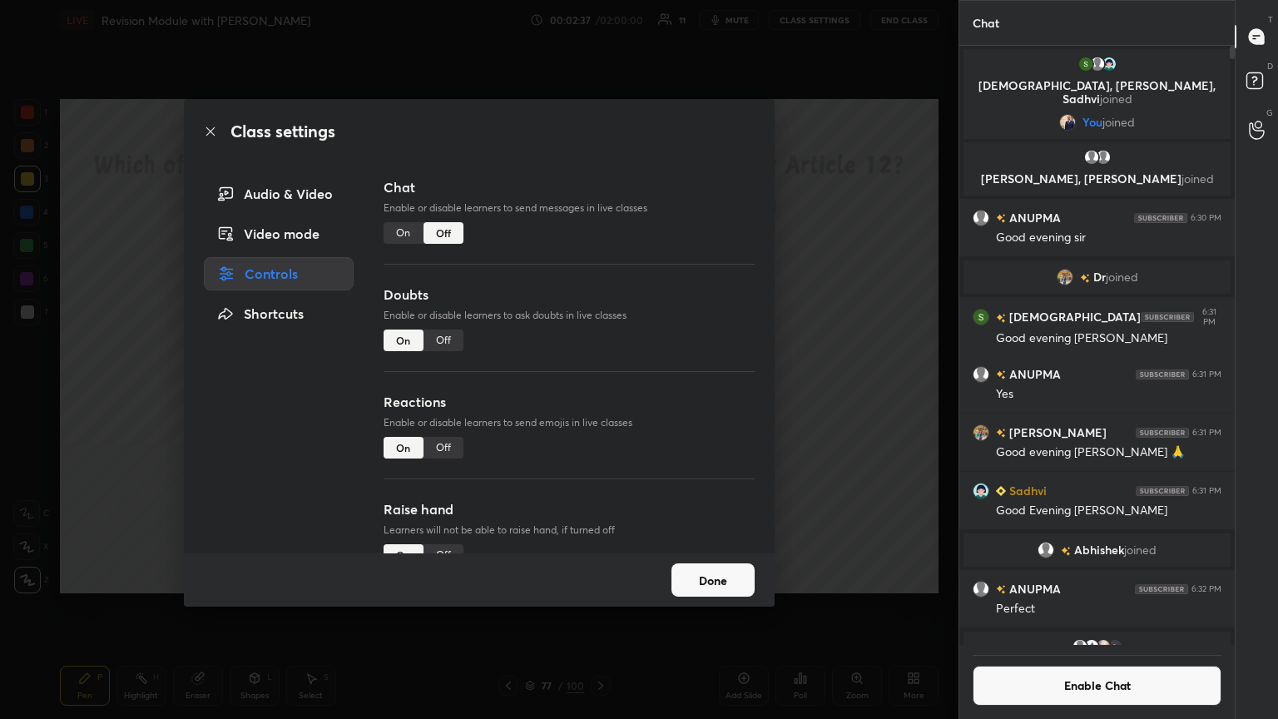
click at [206, 132] on icon at bounding box center [210, 131] width 13 height 13
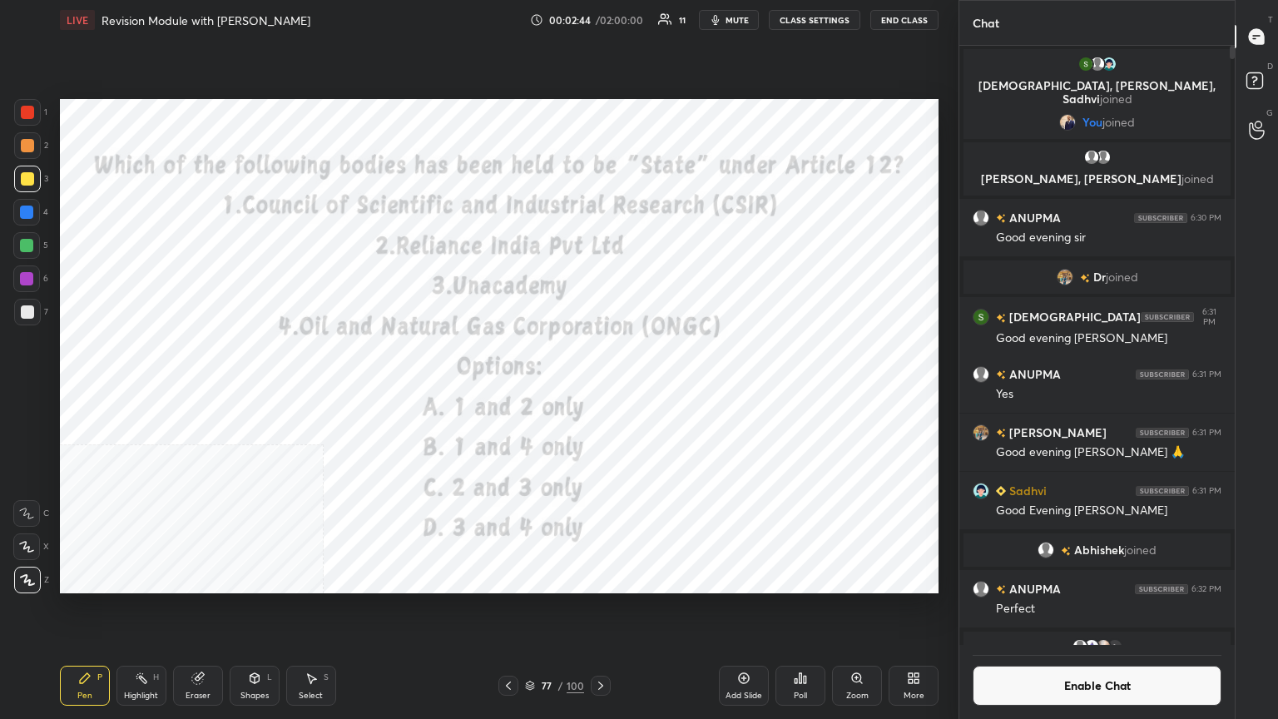
click at [597, 390] on icon at bounding box center [805, 679] width 2 height 7
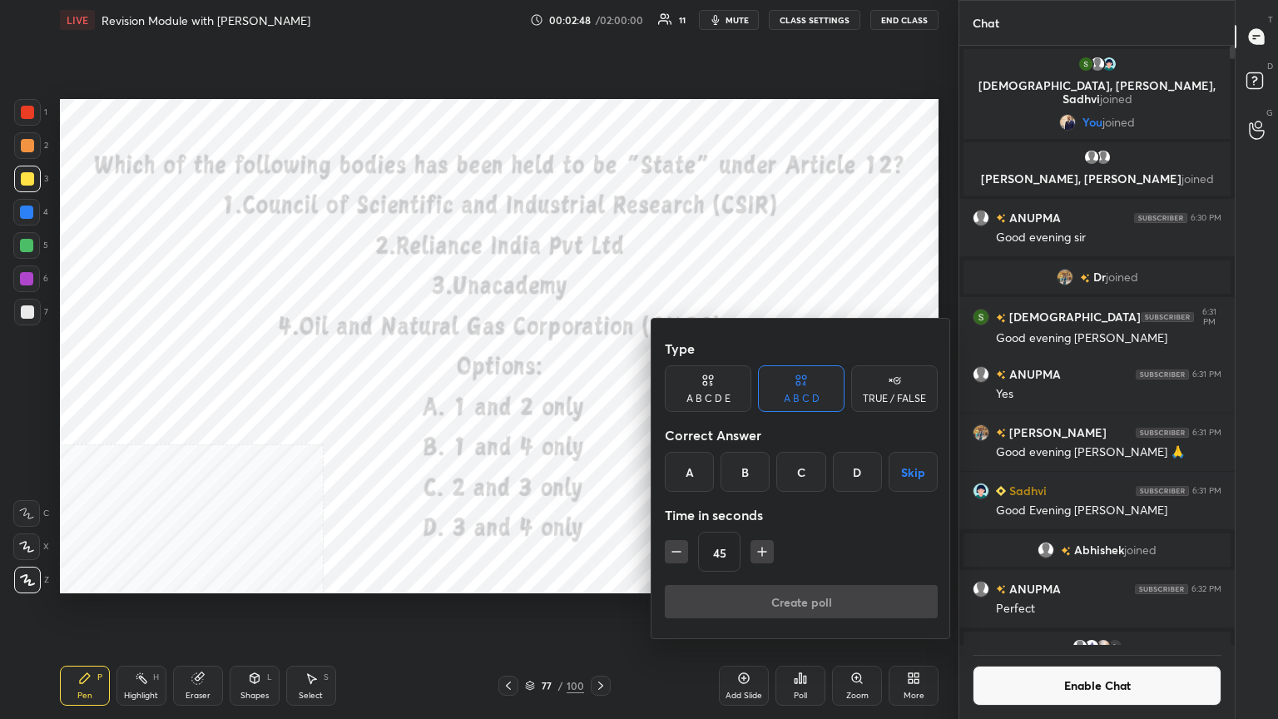
click at [597, 390] on div "B" at bounding box center [745, 472] width 49 height 40
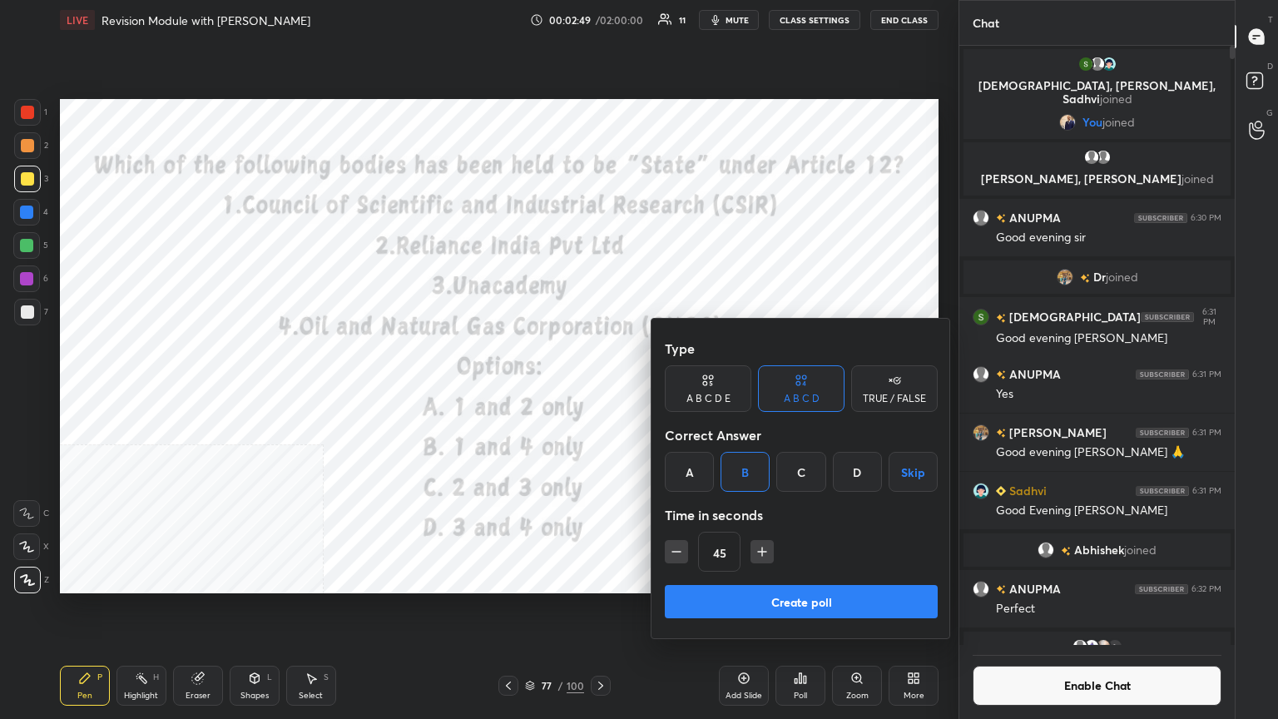
click at [597, 390] on button "Create poll" at bounding box center [801, 601] width 273 height 33
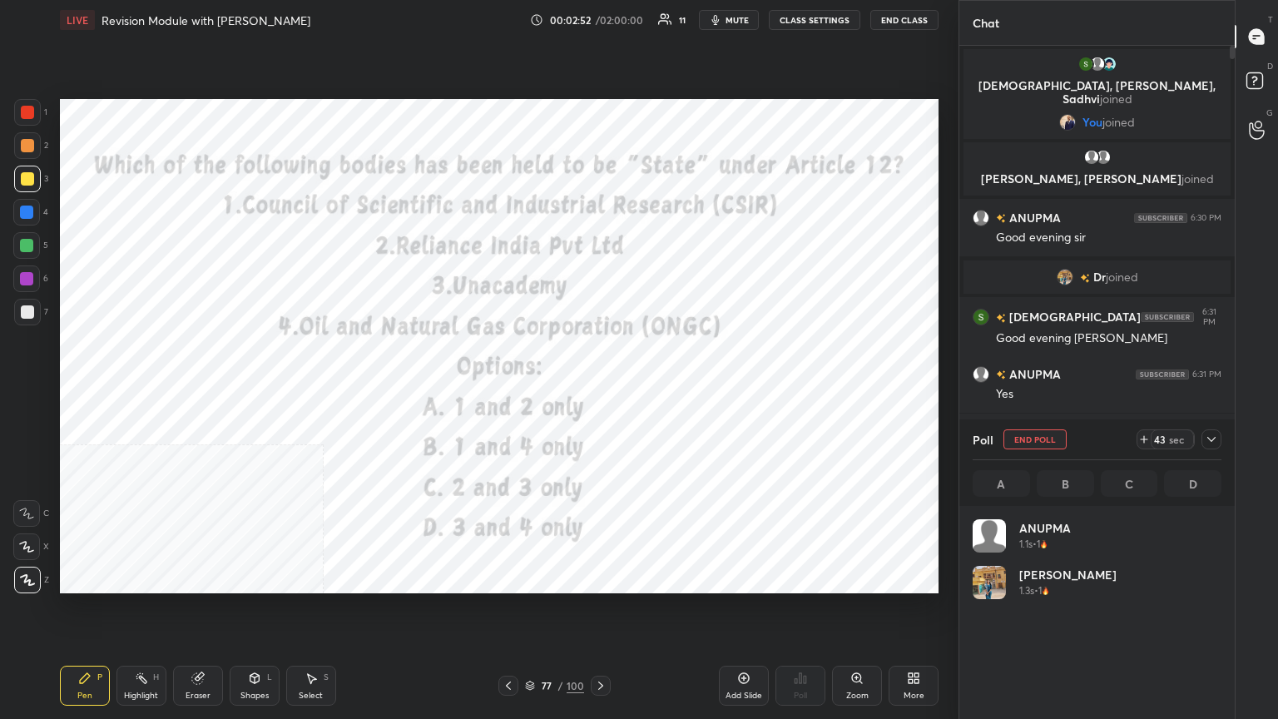
scroll to position [195, 244]
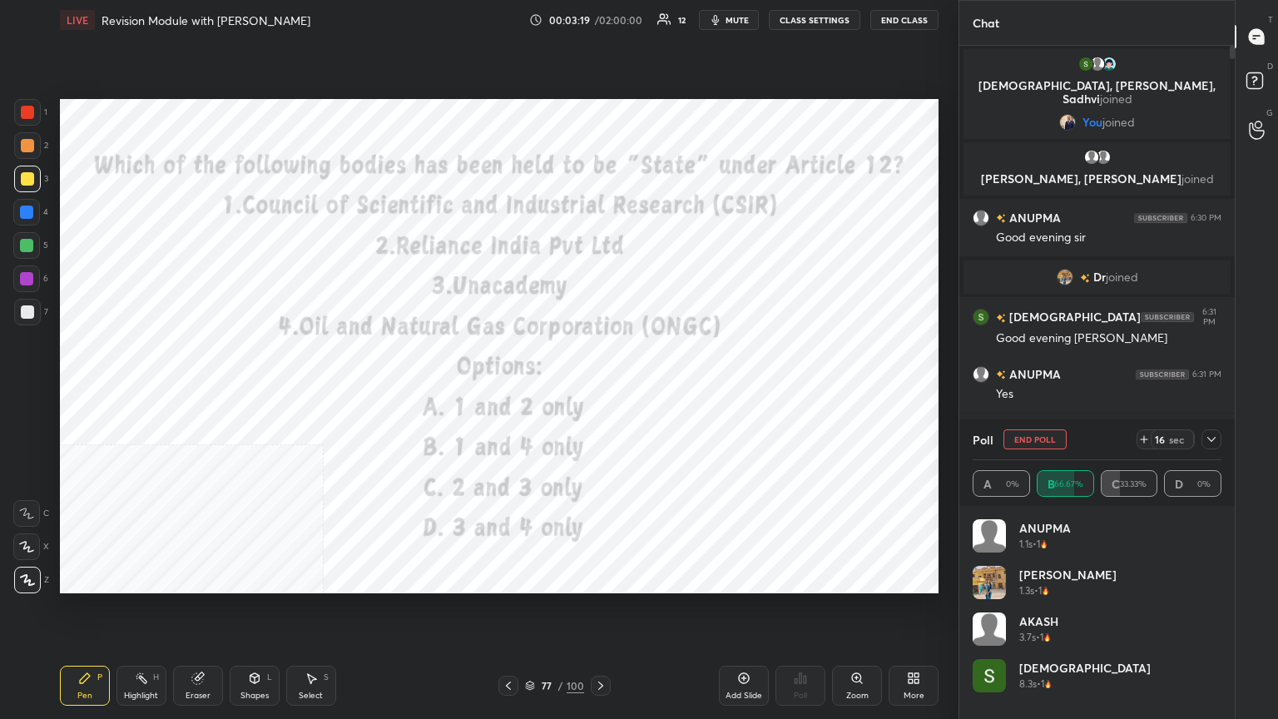
click at [25, 103] on div at bounding box center [27, 112] width 27 height 27
click at [597, 390] on icon at bounding box center [600, 685] width 13 height 13
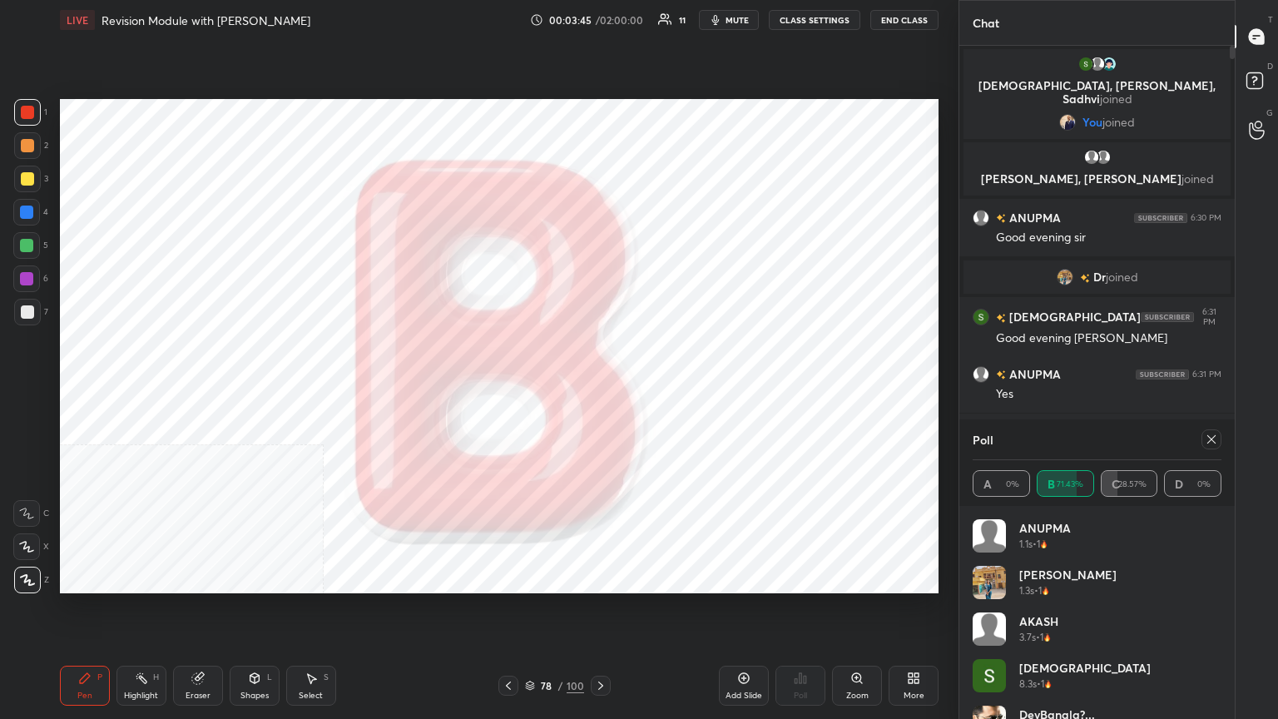
click at [597, 390] on icon at bounding box center [1212, 439] width 8 height 8
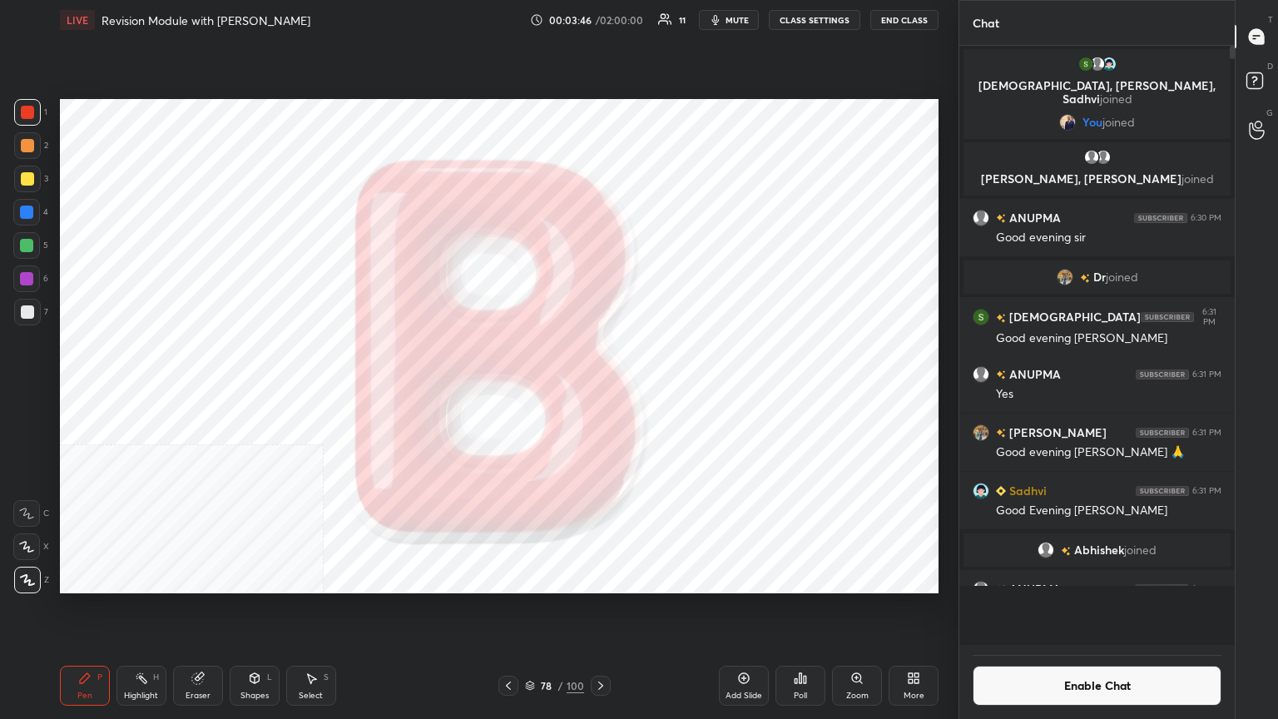
scroll to position [488, 271]
click at [597, 390] on button "Enable Chat" at bounding box center [1097, 686] width 249 height 40
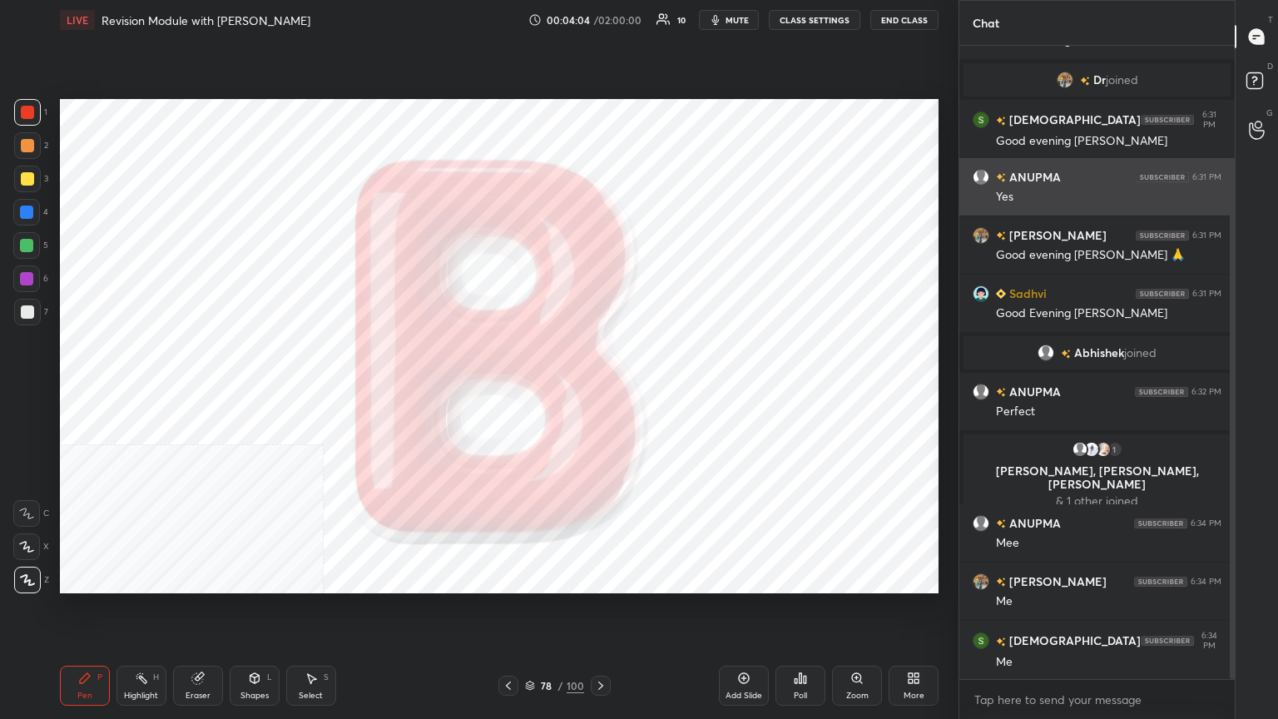
scroll to position [256, 0]
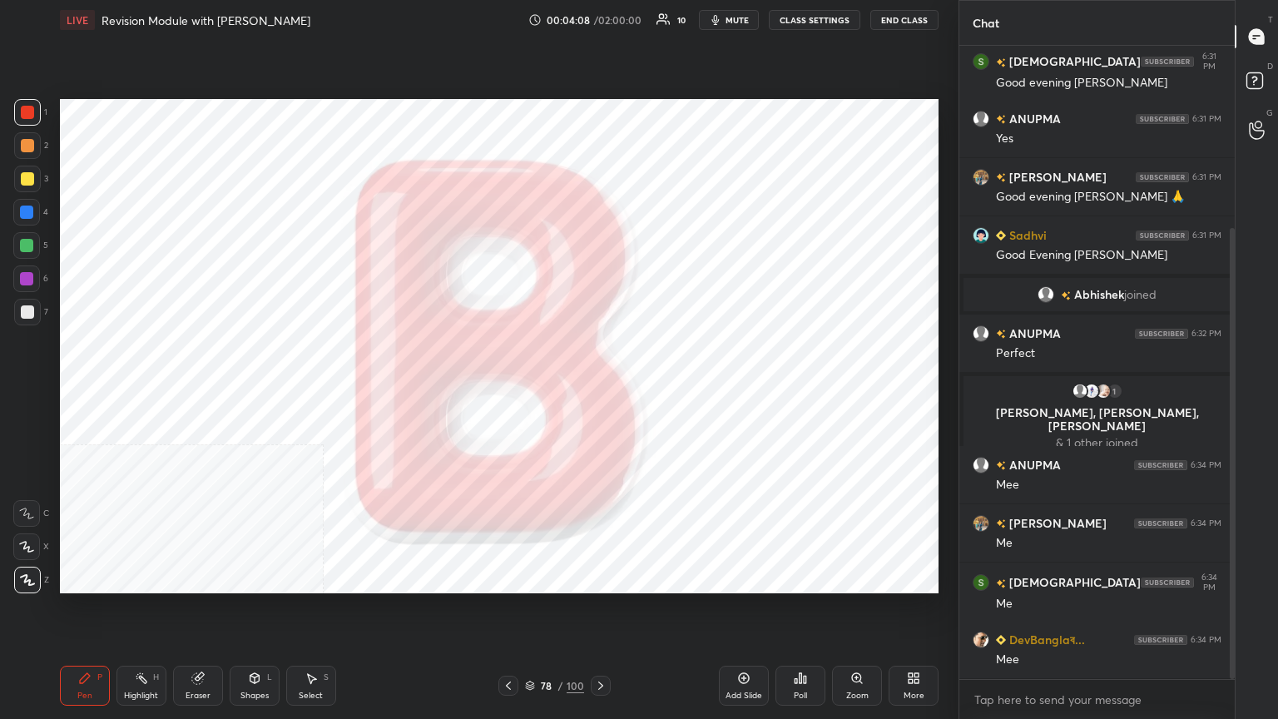
click at [597, 13] on button "CLASS SETTINGS" at bounding box center [815, 20] width 92 height 20
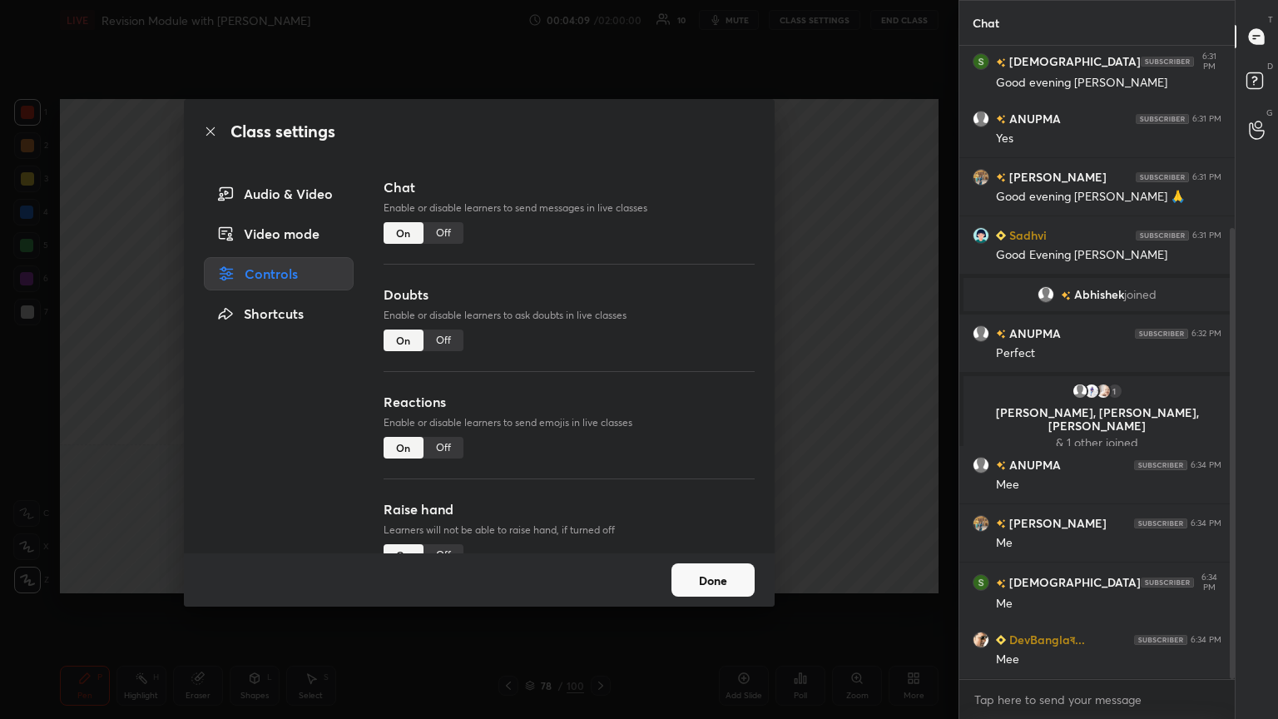
click at [446, 231] on div "Off" at bounding box center [444, 233] width 40 height 22
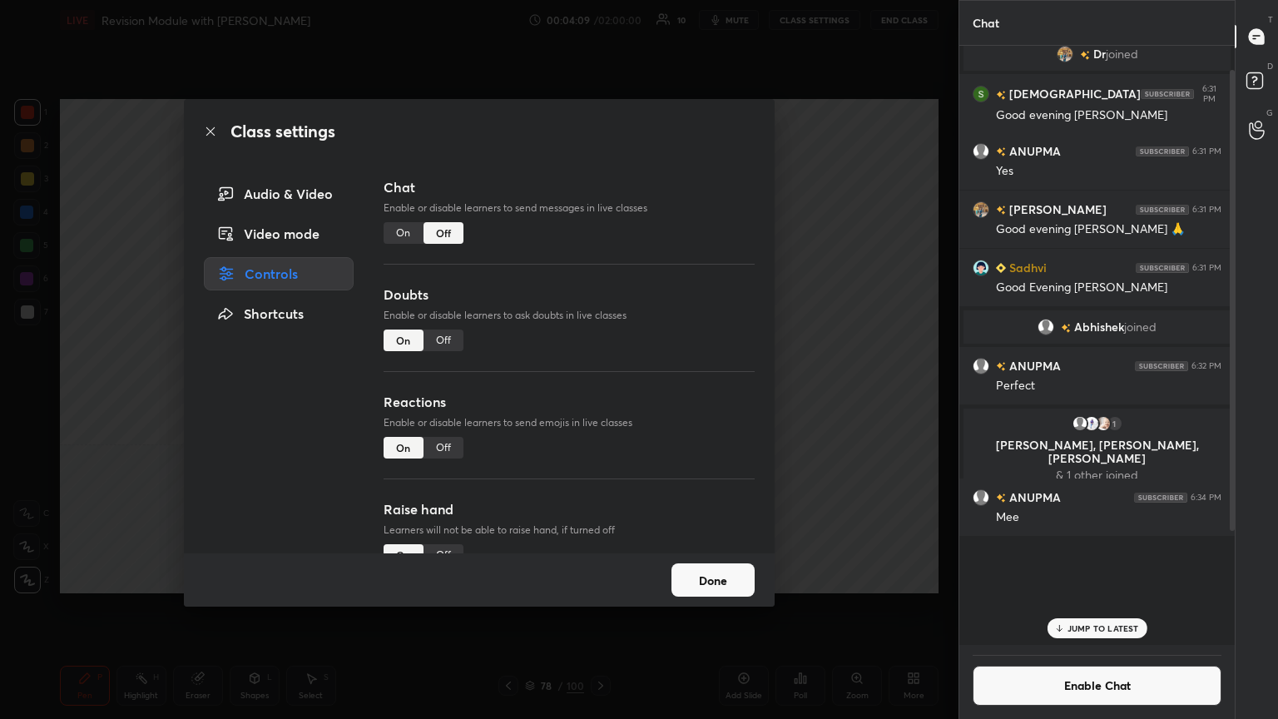
scroll to position [595, 271]
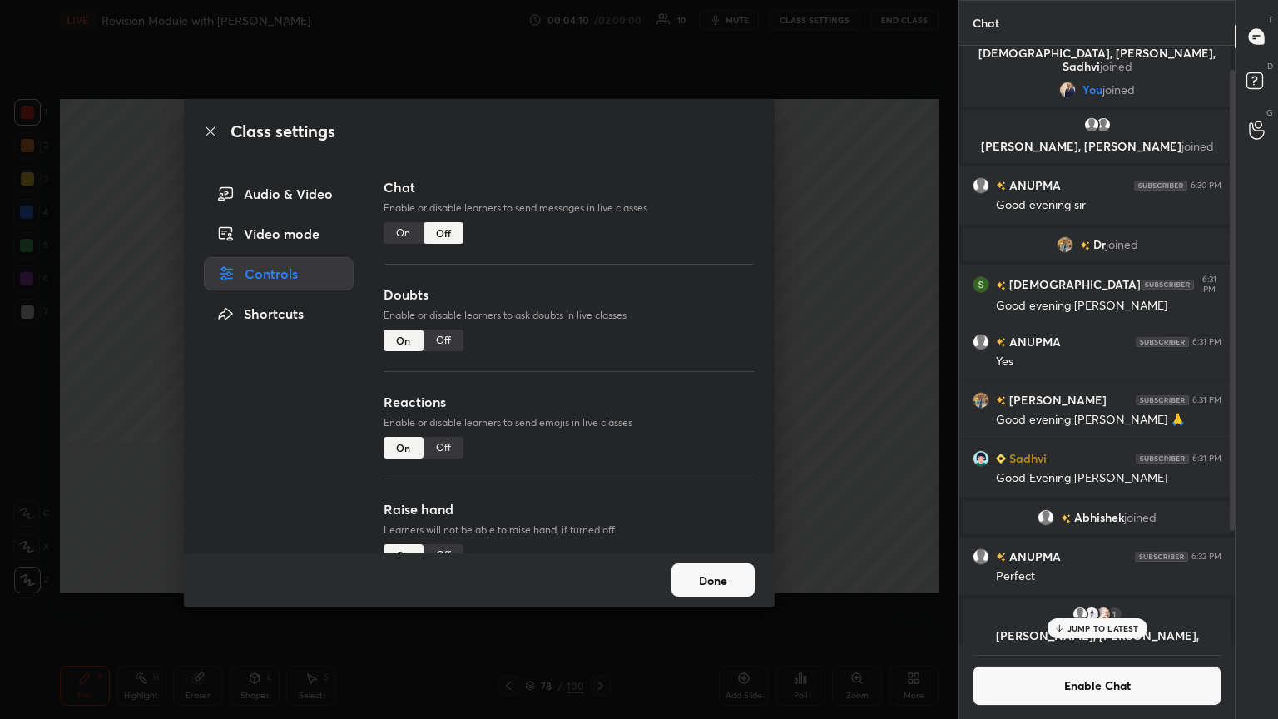
click at [210, 125] on icon at bounding box center [210, 131] width 13 height 13
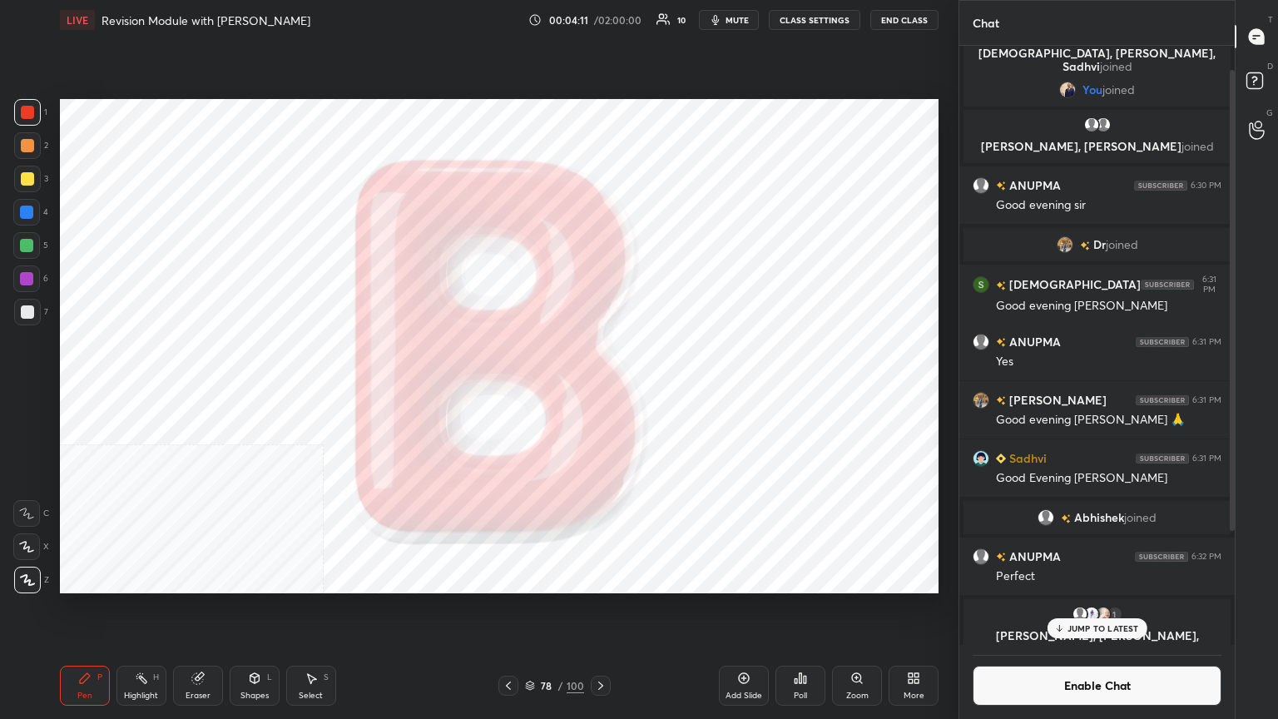
click at [597, 390] on div "78 / 100" at bounding box center [555, 686] width 330 height 20
click at [597, 390] on icon at bounding box center [600, 685] width 13 height 13
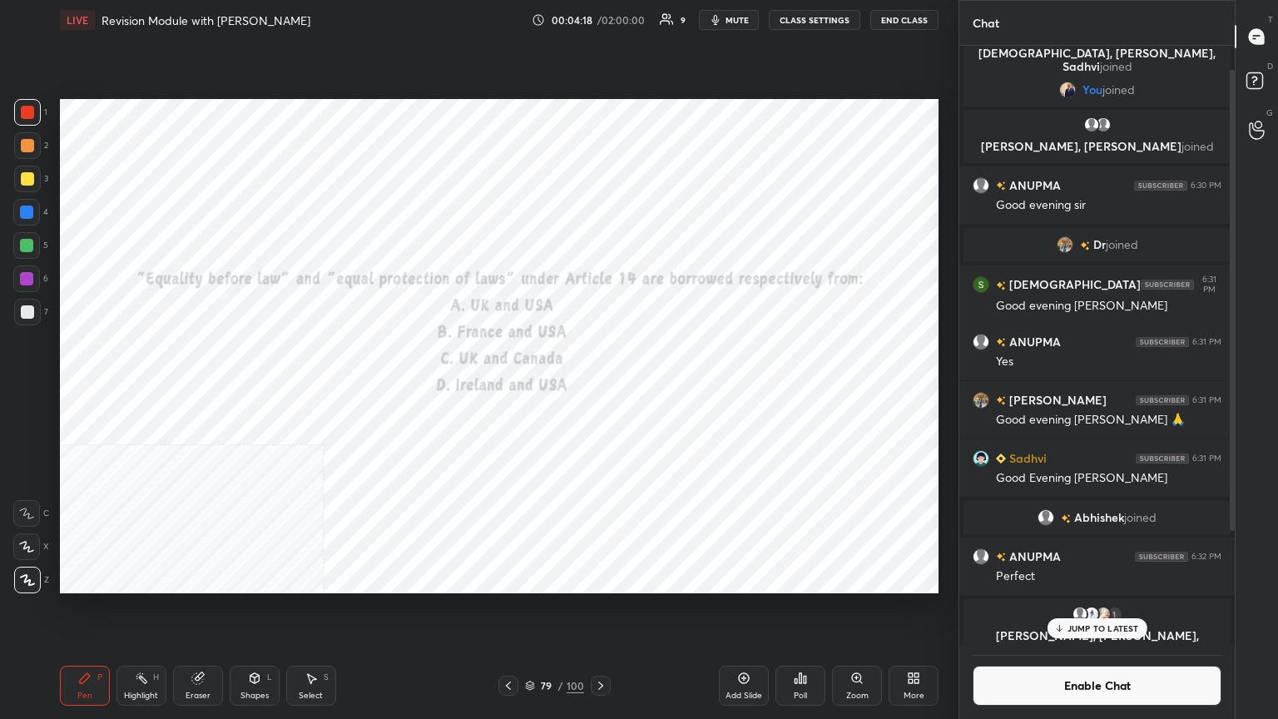
click at [597, 390] on div "Poll" at bounding box center [801, 686] width 50 height 40
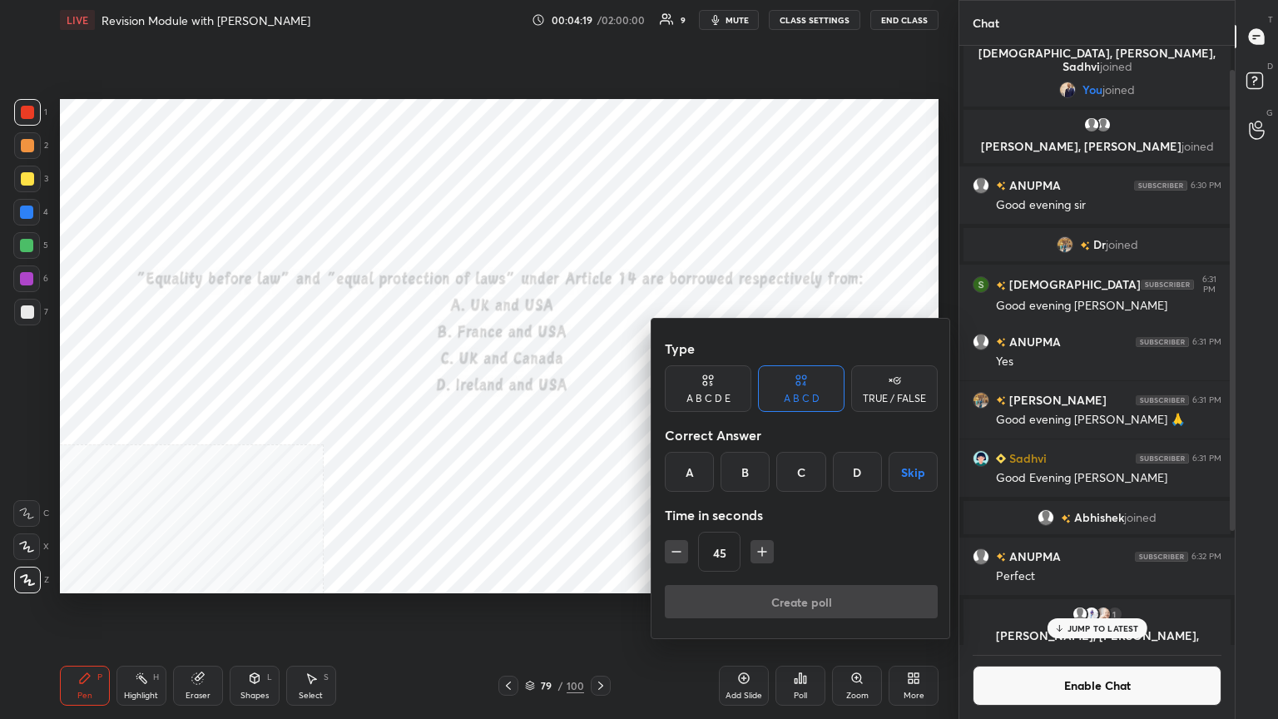
click at [597, 390] on div "A" at bounding box center [689, 472] width 49 height 40
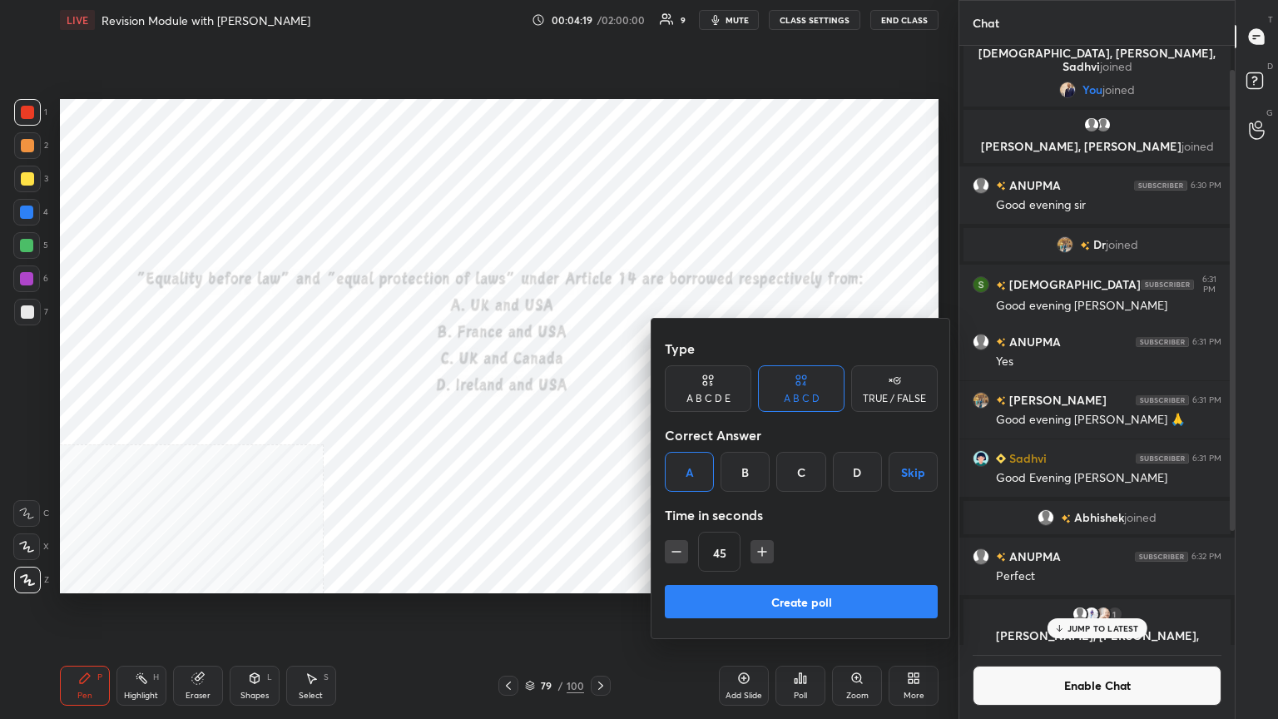
drag, startPoint x: 772, startPoint y: 590, endPoint x: 779, endPoint y: 583, distance: 10.0
click at [597, 390] on button "Create poll" at bounding box center [801, 601] width 273 height 33
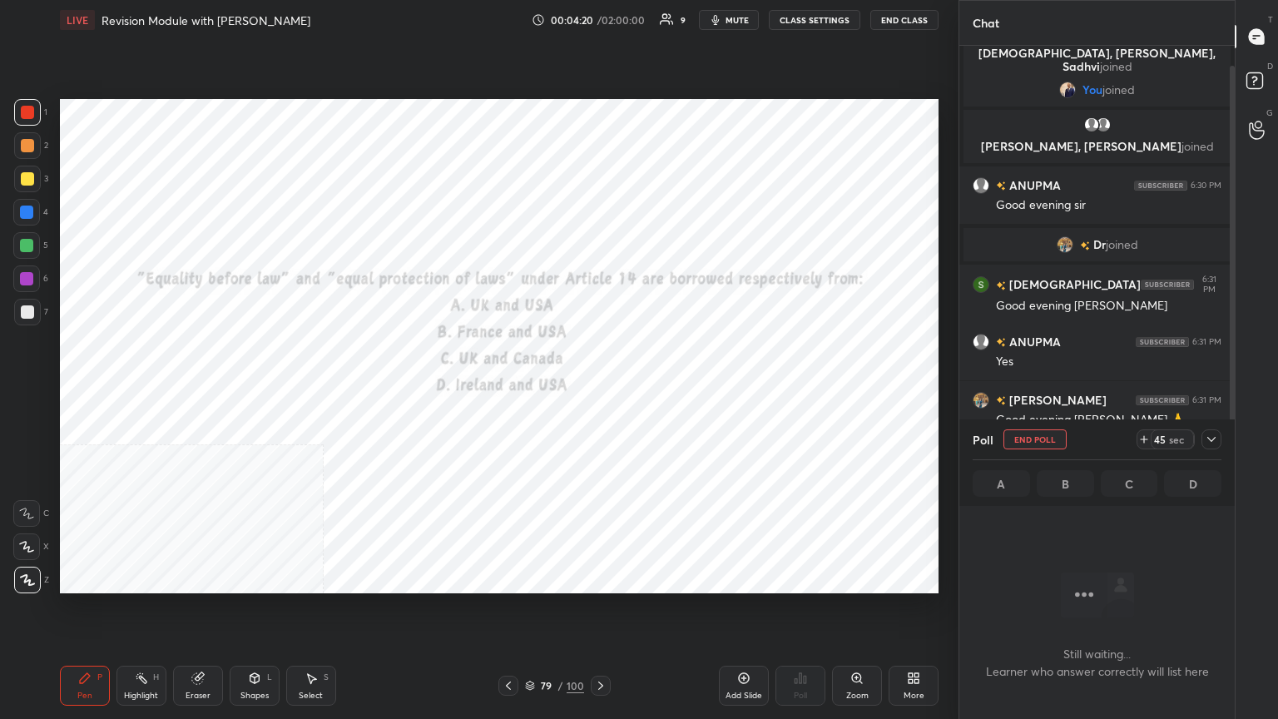
scroll to position [6, 5]
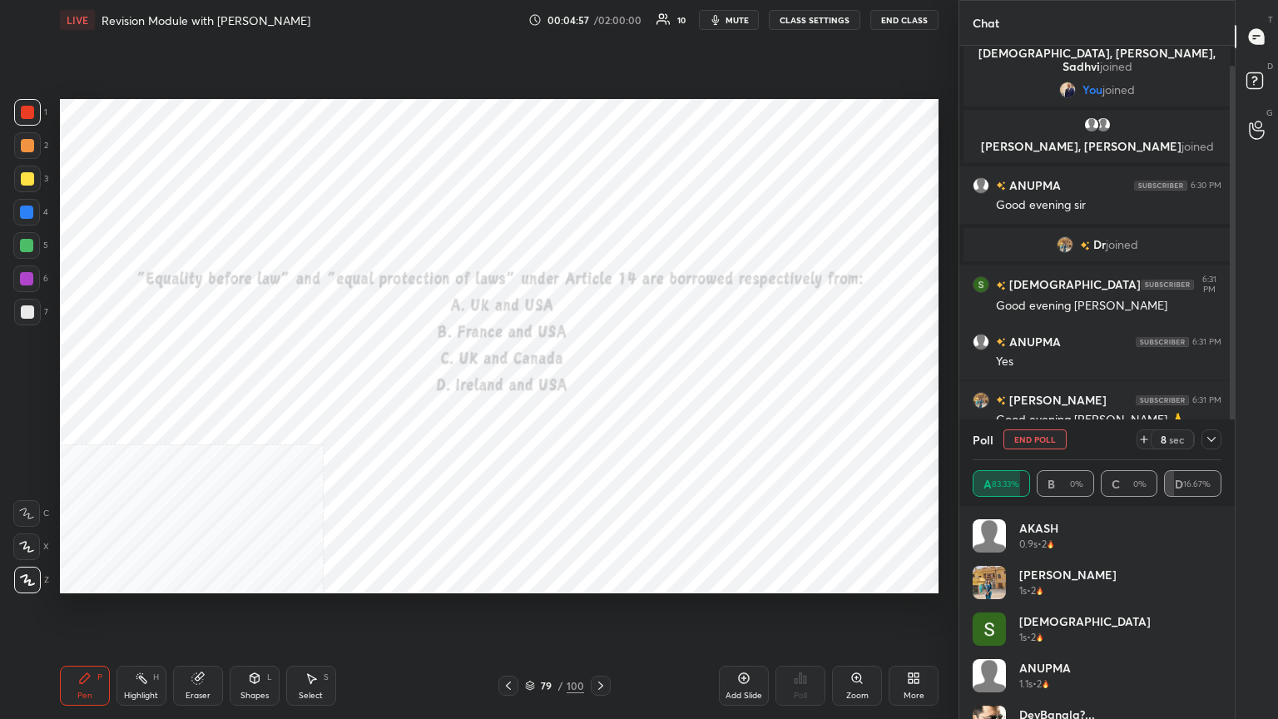
click at [597, 390] on icon at bounding box center [600, 685] width 13 height 13
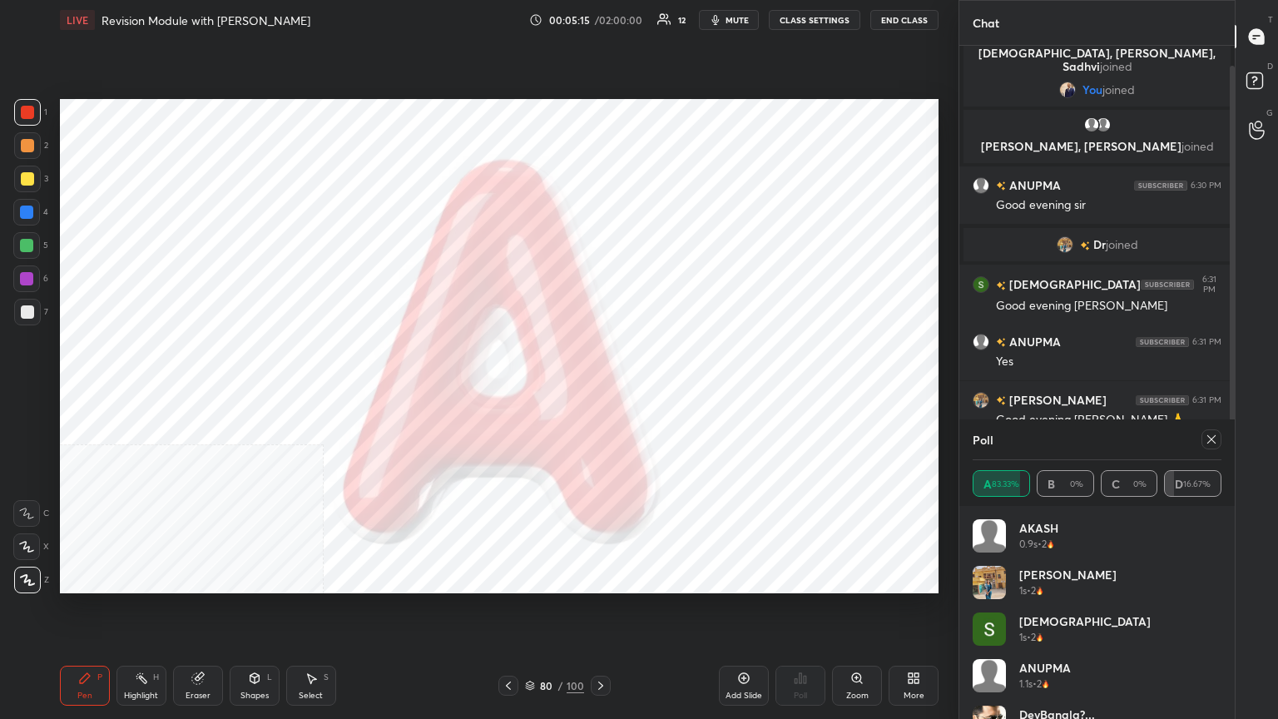
click at [597, 390] on icon at bounding box center [1211, 439] width 13 height 13
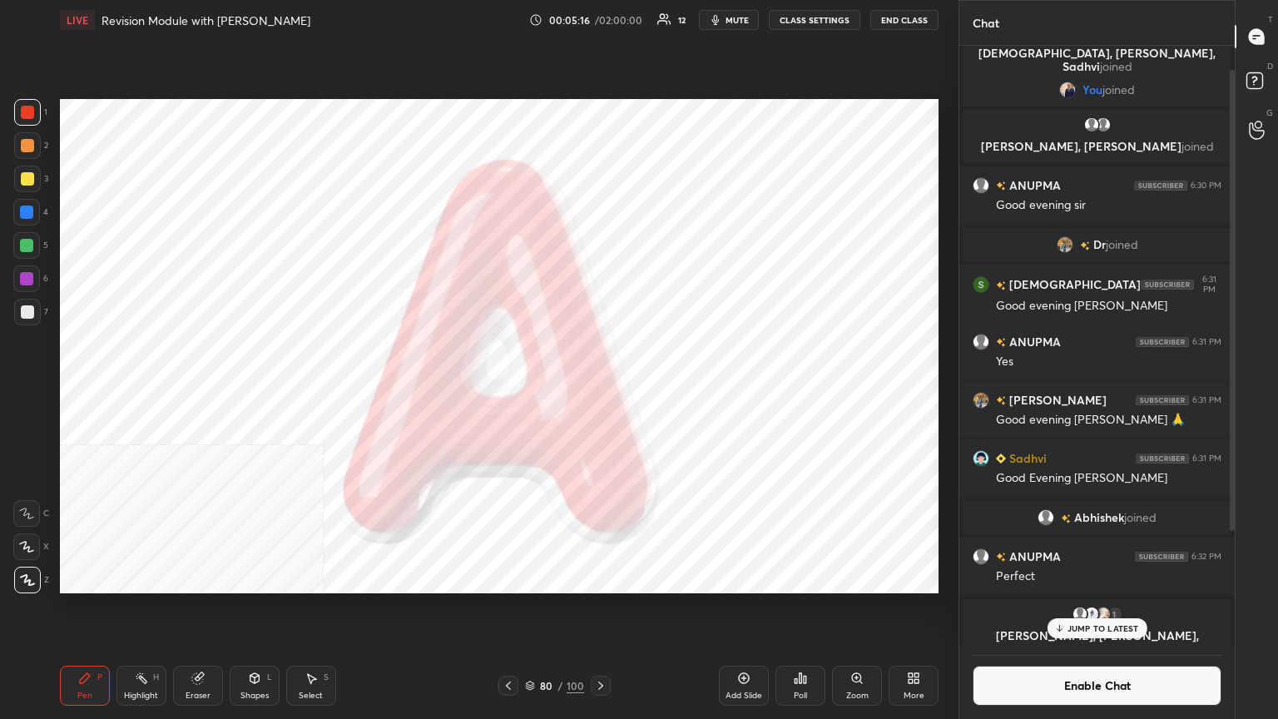
drag, startPoint x: 1060, startPoint y: 689, endPoint x: 1068, endPoint y: 671, distance: 19.8
click at [597, 390] on button "Enable Chat" at bounding box center [1097, 686] width 249 height 40
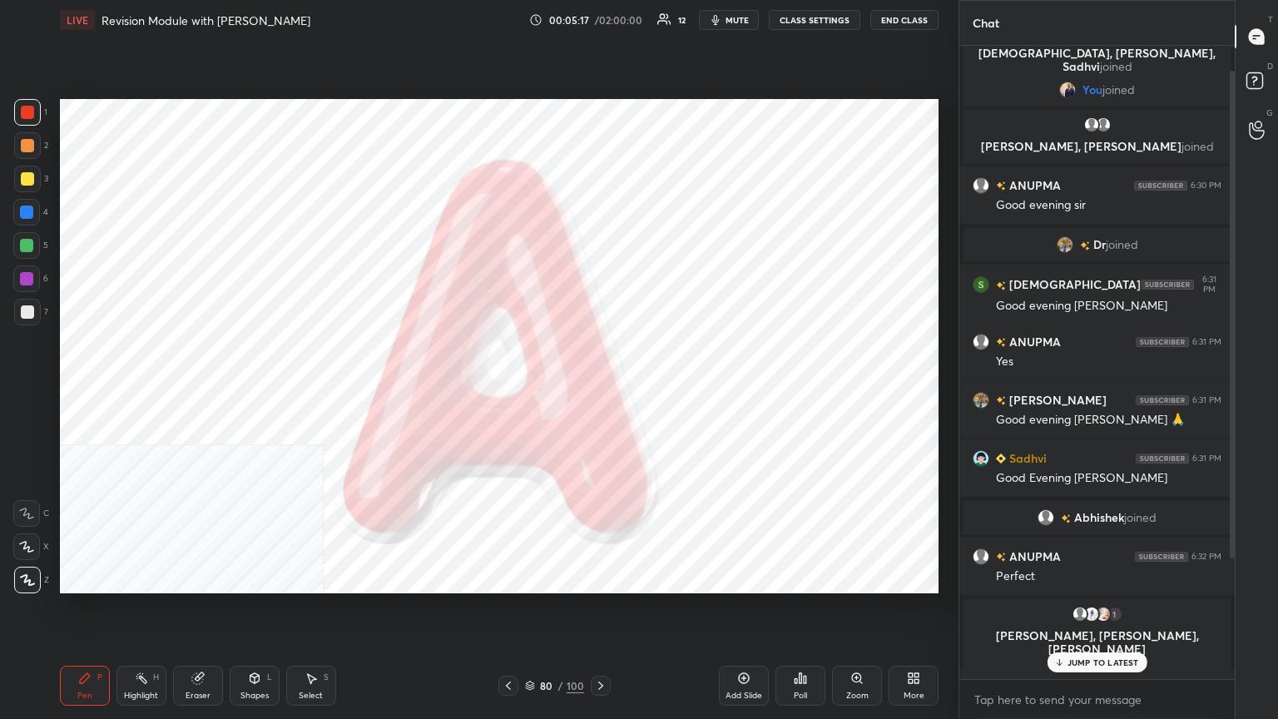
click at [597, 390] on p "JUMP TO LATEST" at bounding box center [1104, 663] width 72 height 10
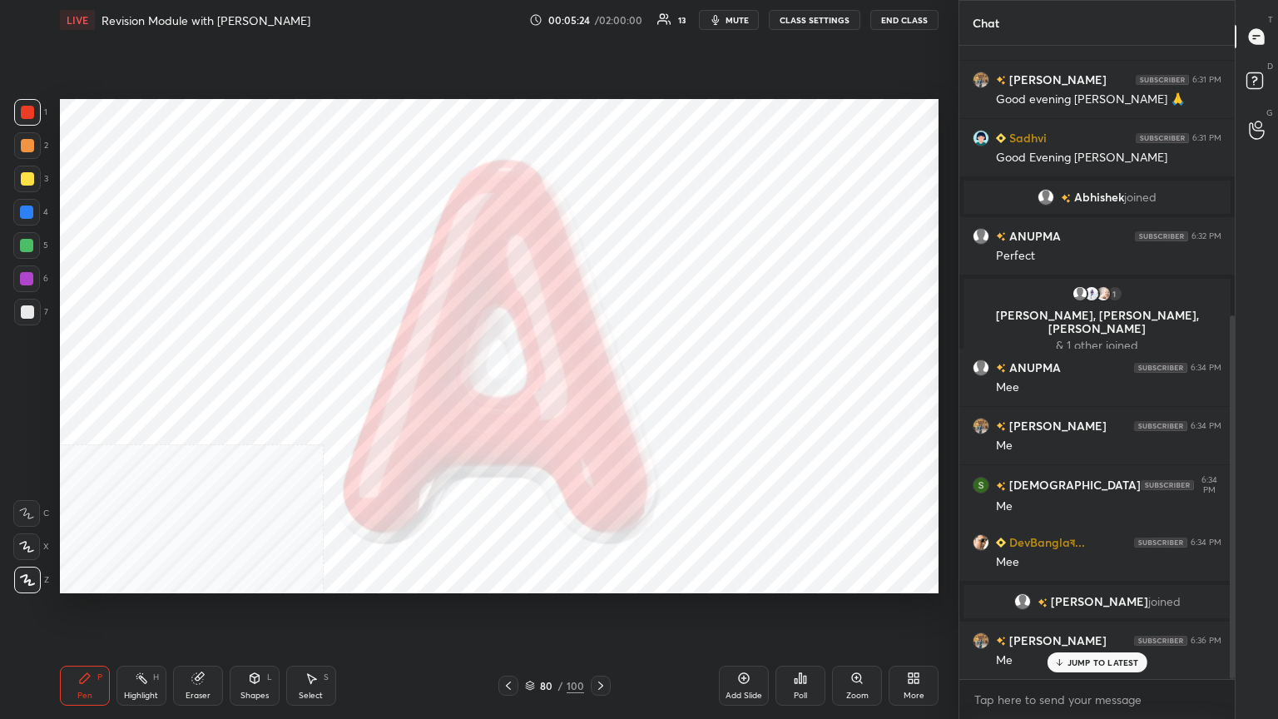
scroll to position [469, 0]
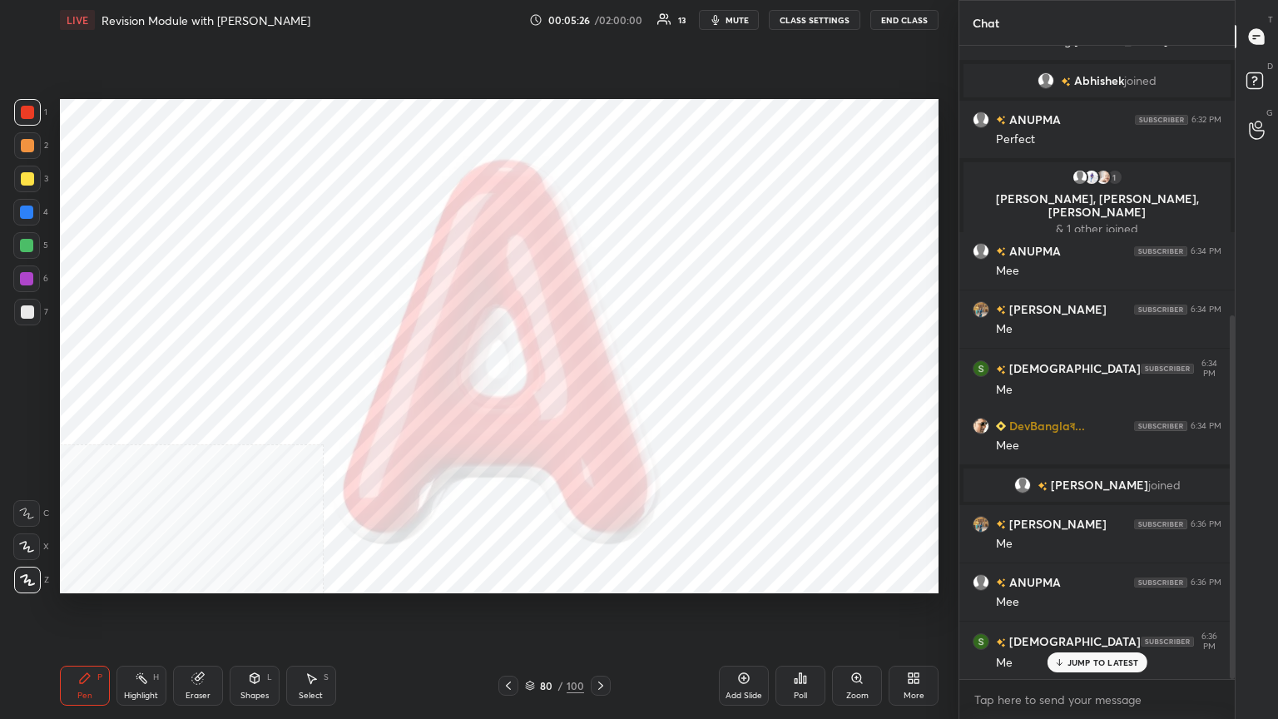
click at [597, 11] on button "CLASS SETTINGS" at bounding box center [815, 20] width 92 height 20
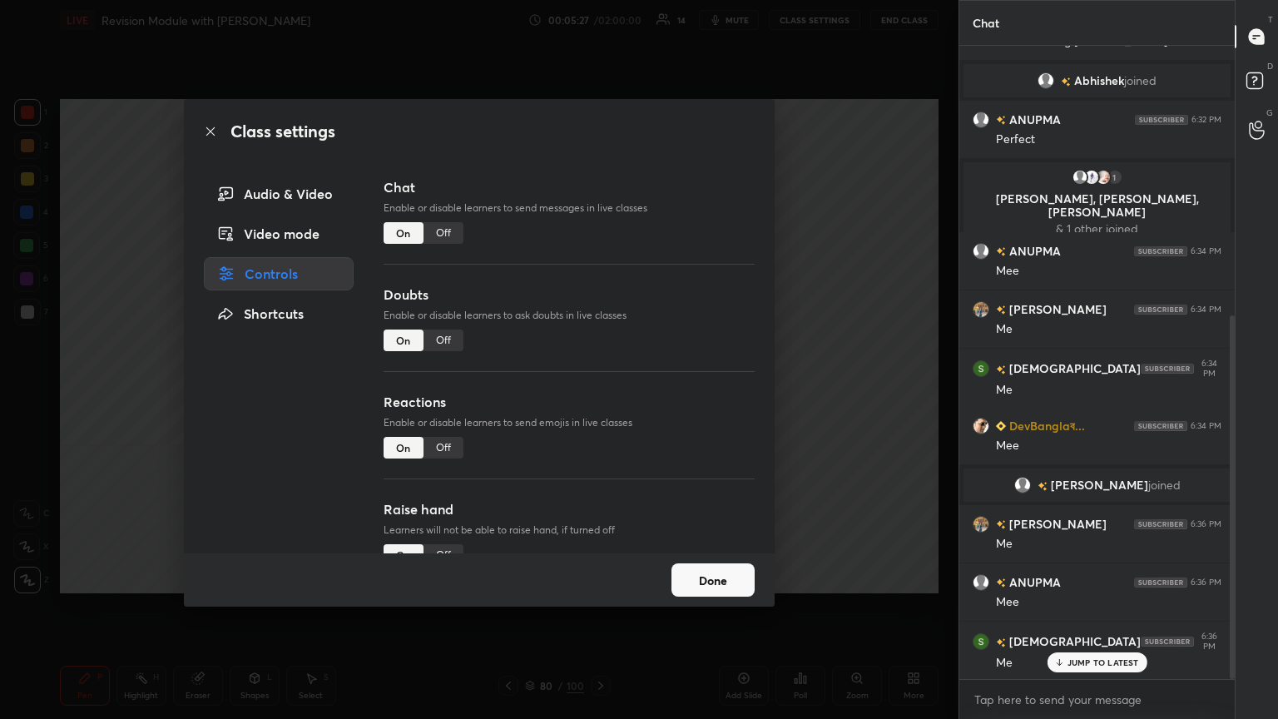
click at [445, 233] on div "Off" at bounding box center [444, 233] width 40 height 22
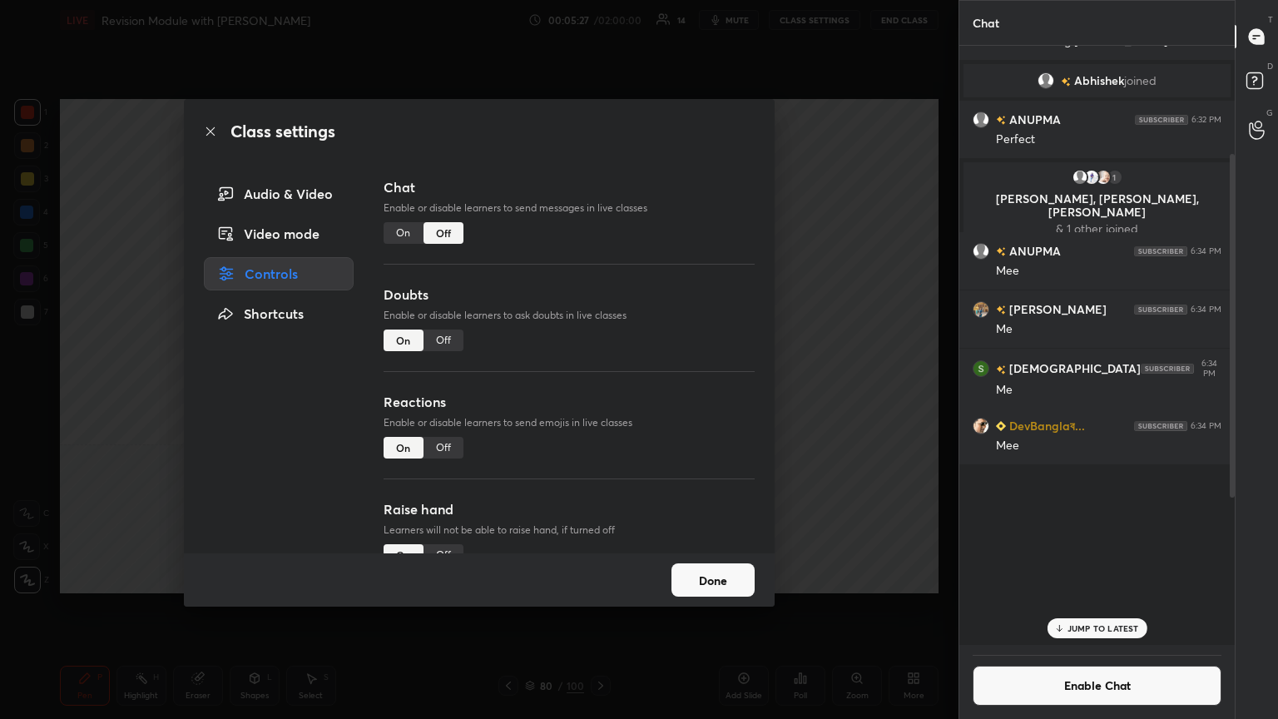
scroll to position [595, 271]
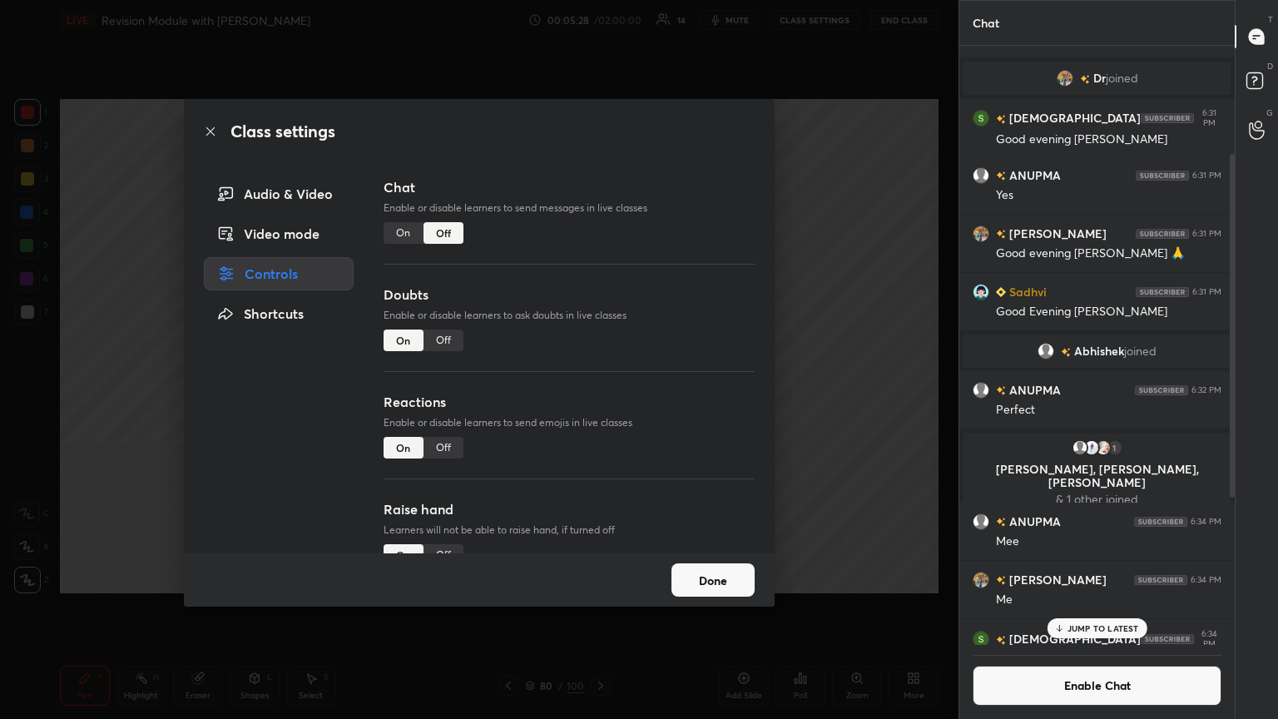
click at [210, 136] on icon at bounding box center [210, 131] width 13 height 13
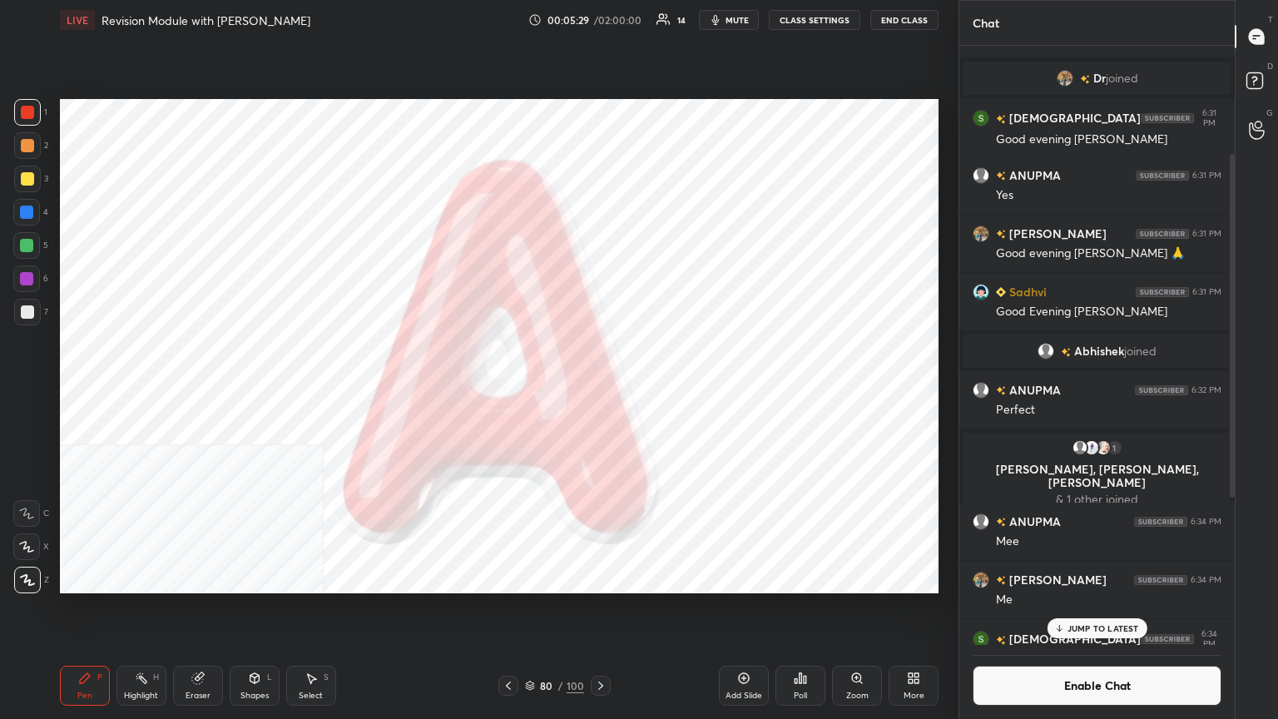
click at [597, 390] on icon at bounding box center [600, 685] width 13 height 13
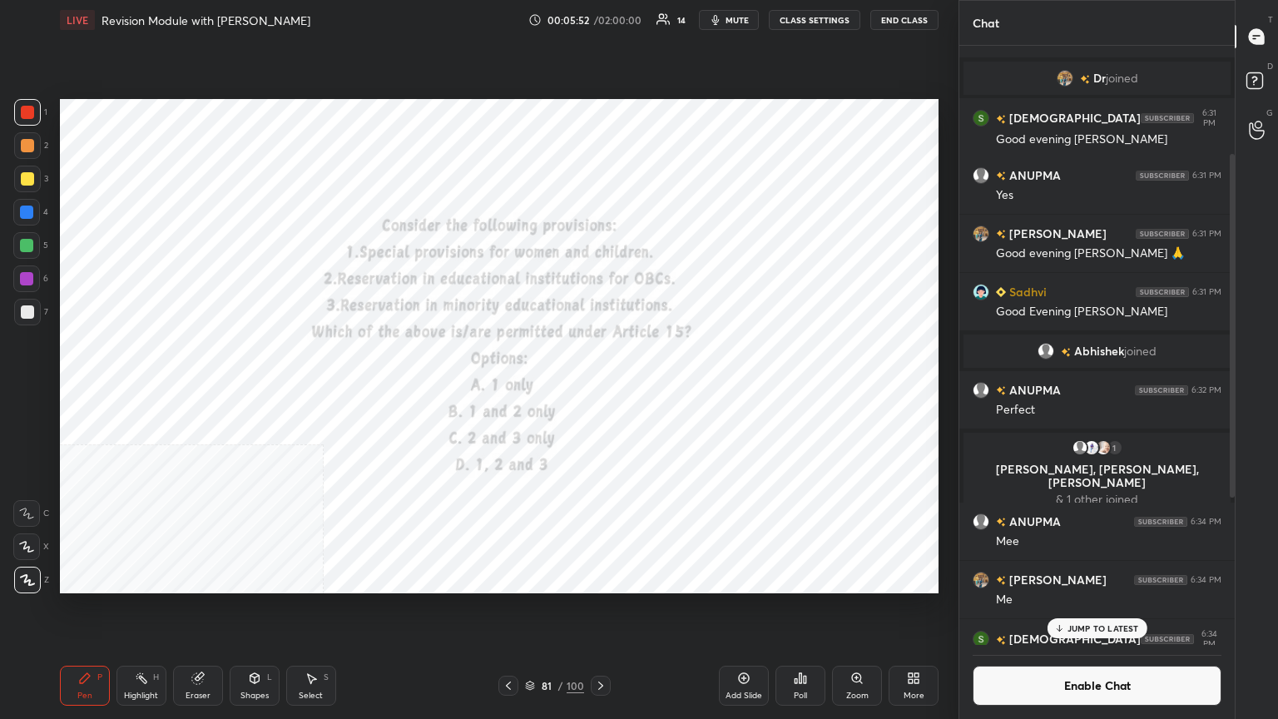
click at [597, 390] on div "Poll" at bounding box center [801, 686] width 50 height 40
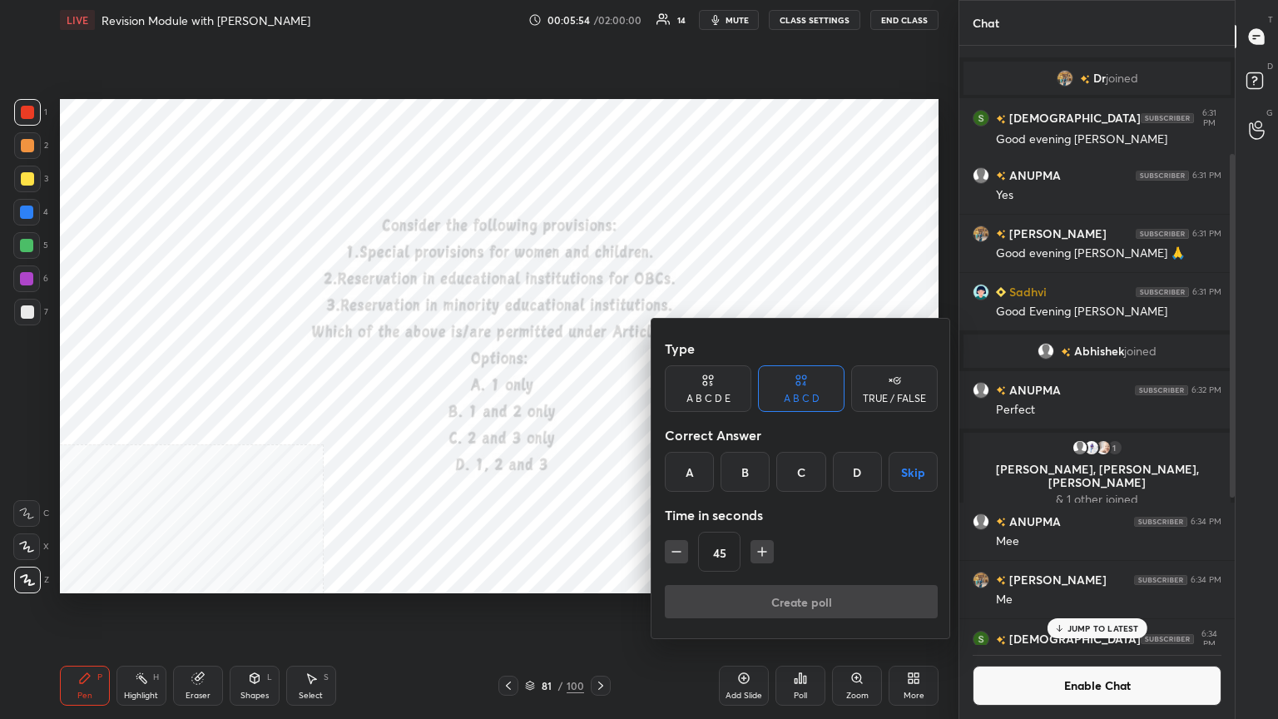
click at [597, 390] on div "B" at bounding box center [745, 472] width 49 height 40
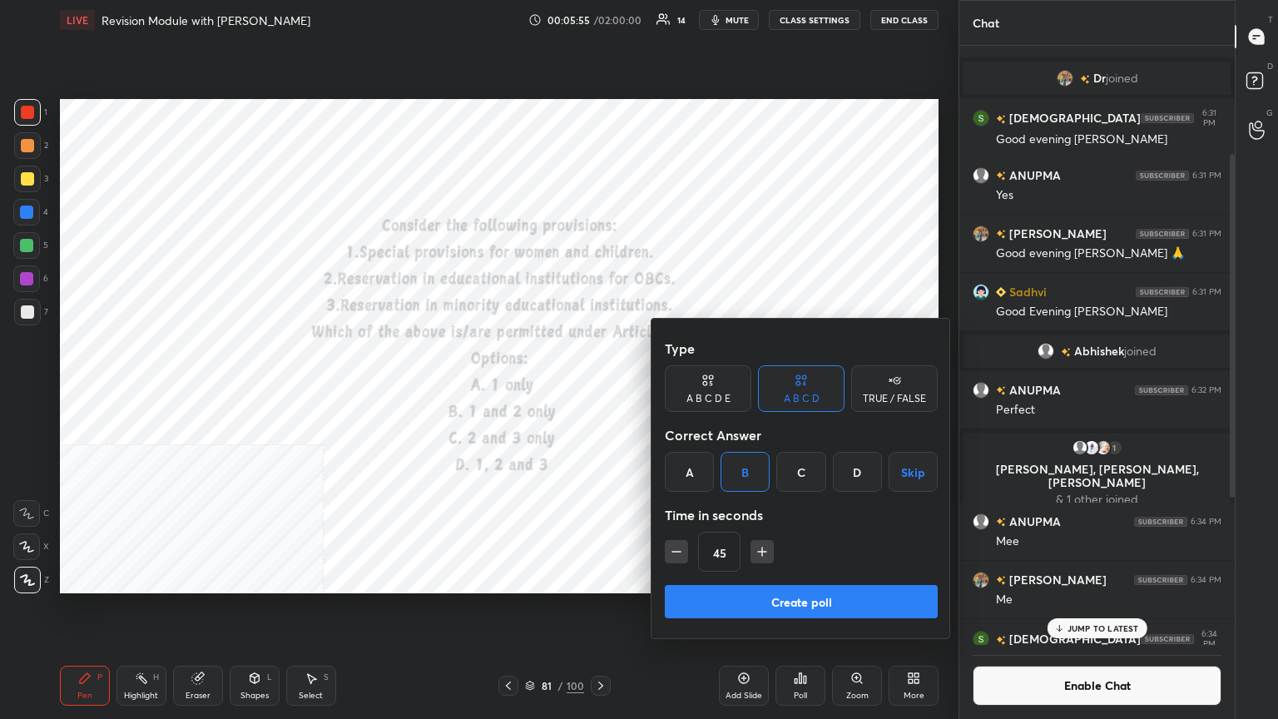
click at [597, 390] on button "Create poll" at bounding box center [801, 601] width 273 height 33
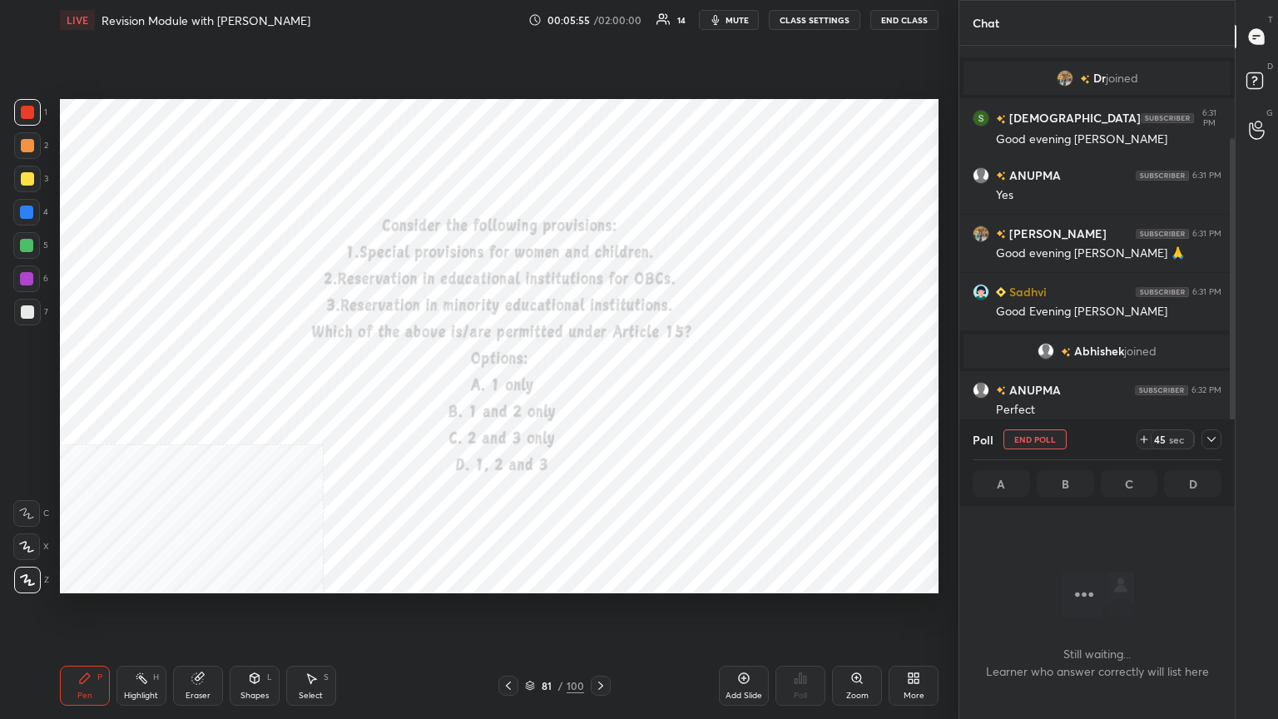
scroll to position [513, 271]
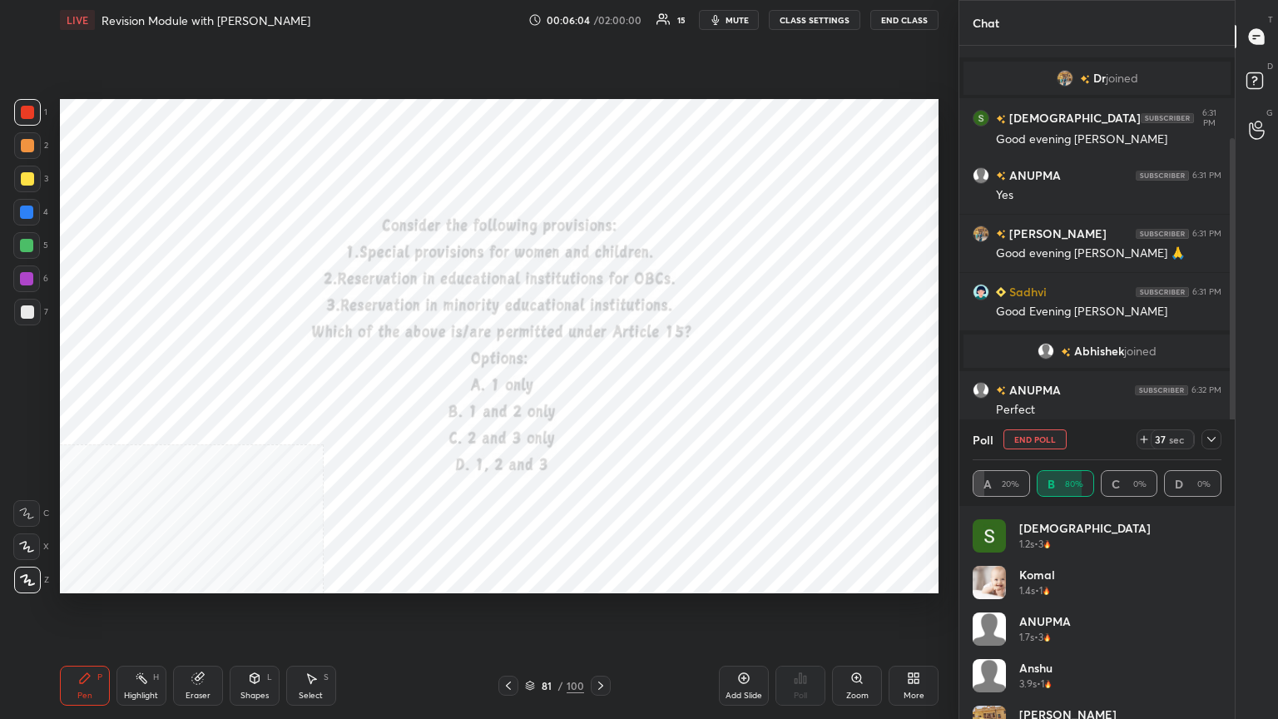
click at [597, 12] on button "mute" at bounding box center [729, 20] width 60 height 20
click at [597, 17] on span "unmute" at bounding box center [736, 20] width 36 height 12
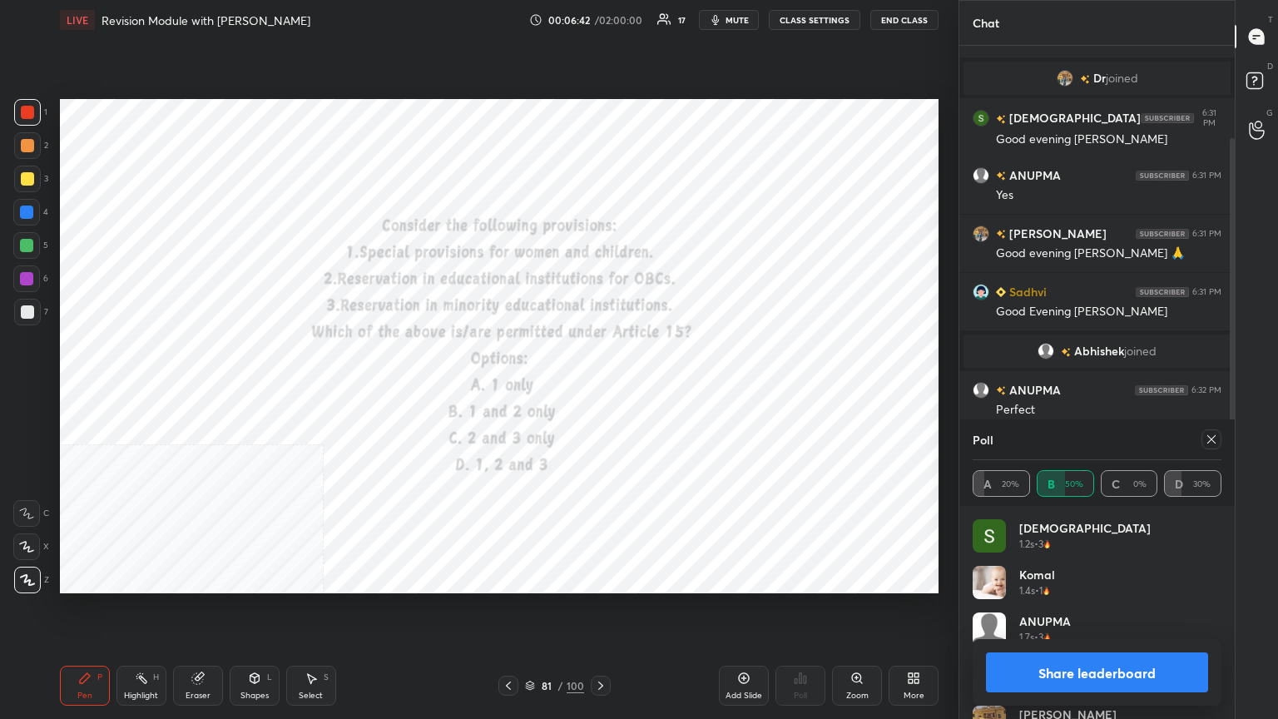
click at [597, 390] on icon at bounding box center [600, 686] width 5 height 8
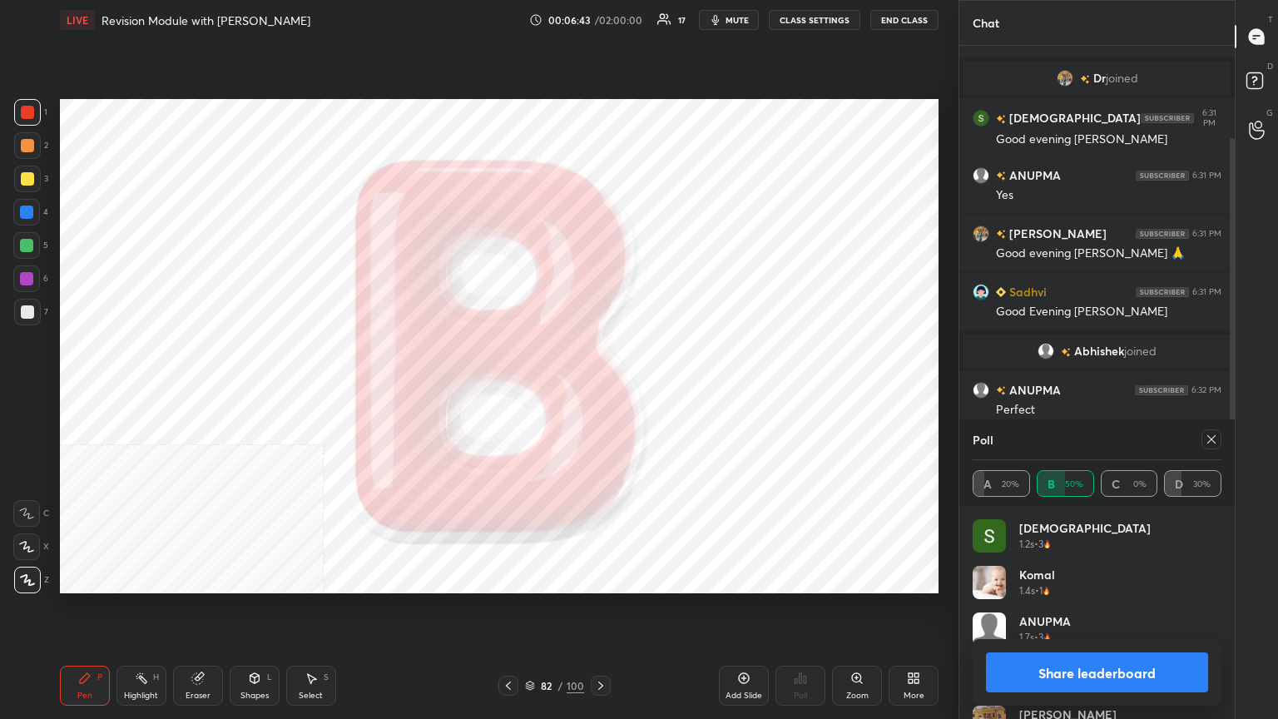
click at [597, 390] on button "Share leaderboard" at bounding box center [1097, 673] width 222 height 40
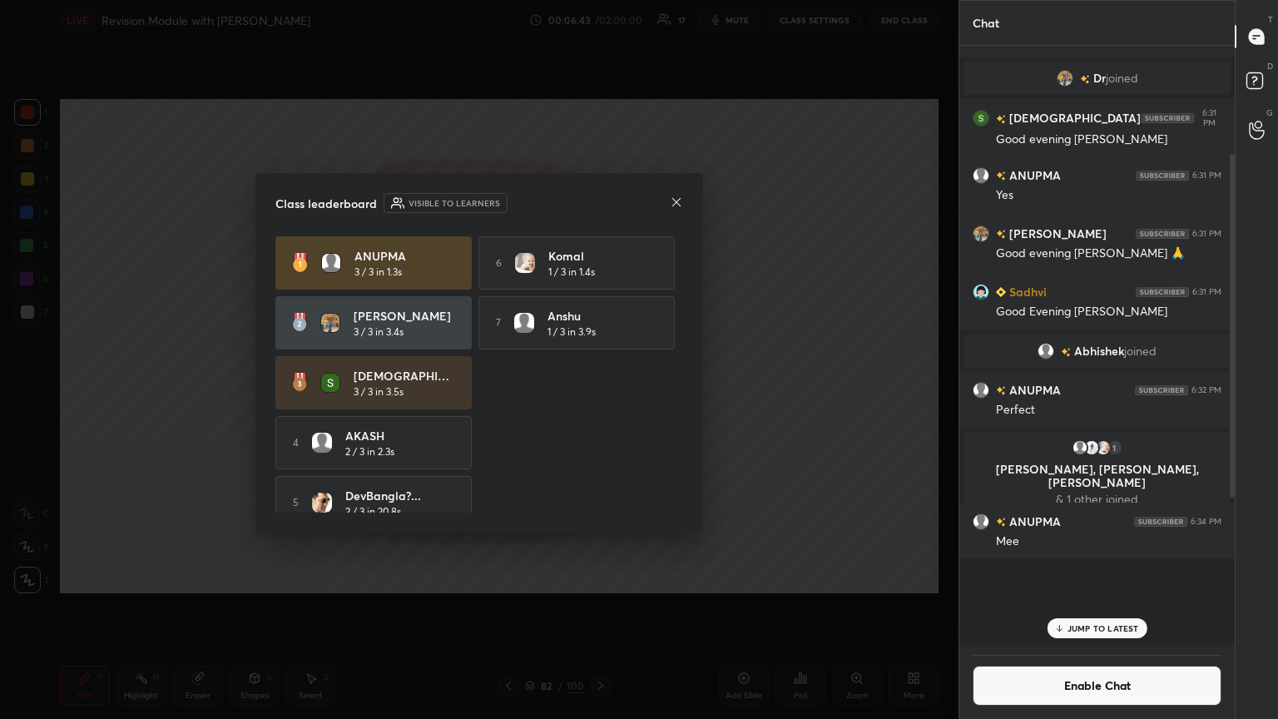
scroll to position [5, 5]
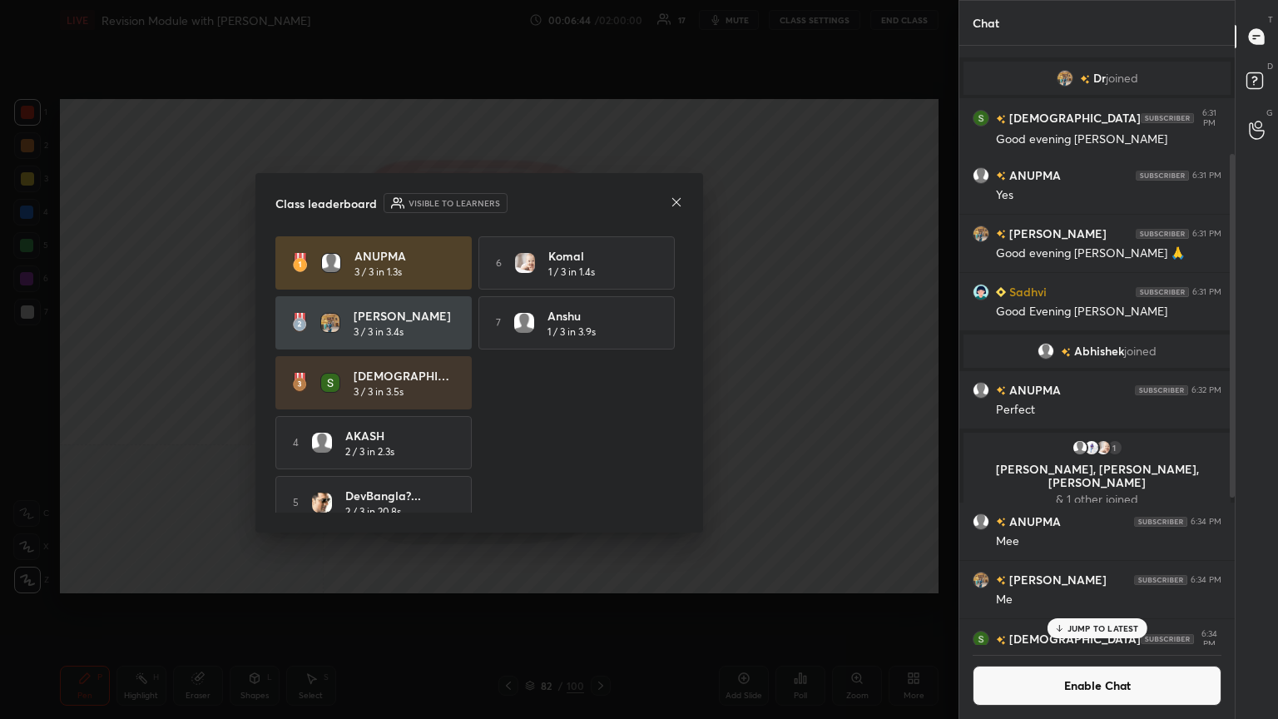
click at [597, 390] on button "Enable Chat" at bounding box center [1097, 686] width 249 height 40
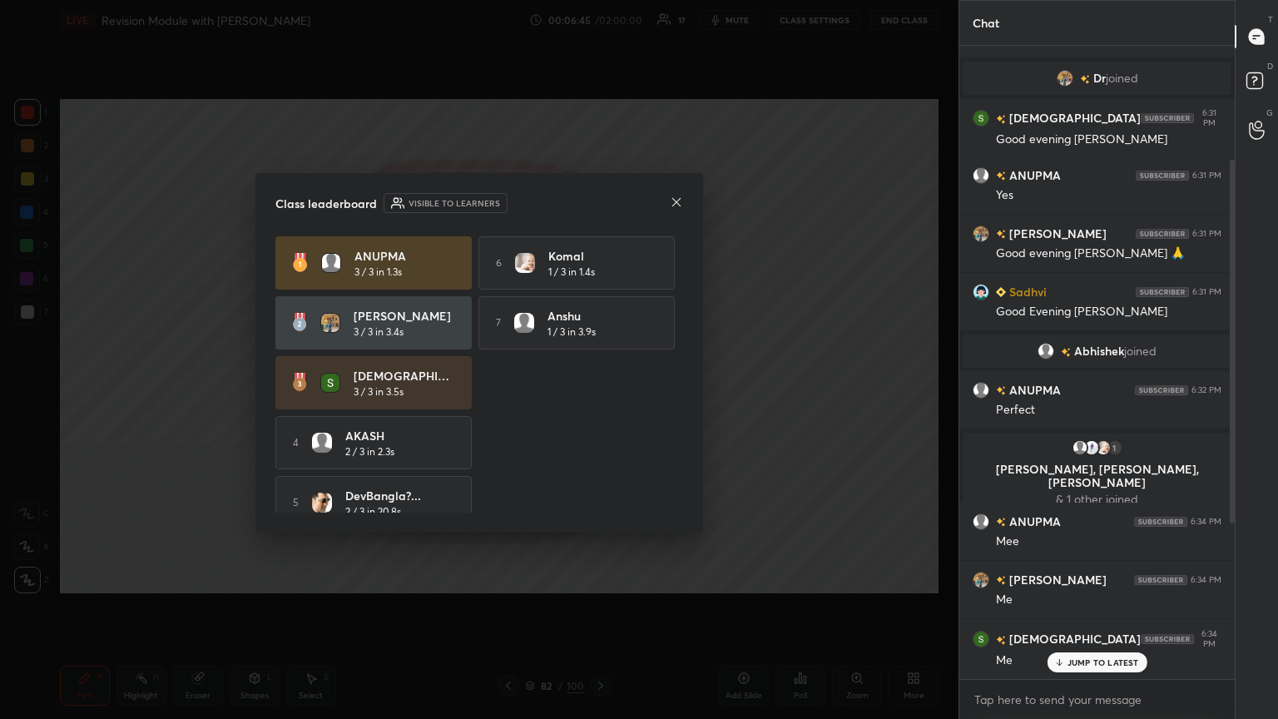
click at [597, 390] on p "JUMP TO LATEST" at bounding box center [1104, 663] width 72 height 10
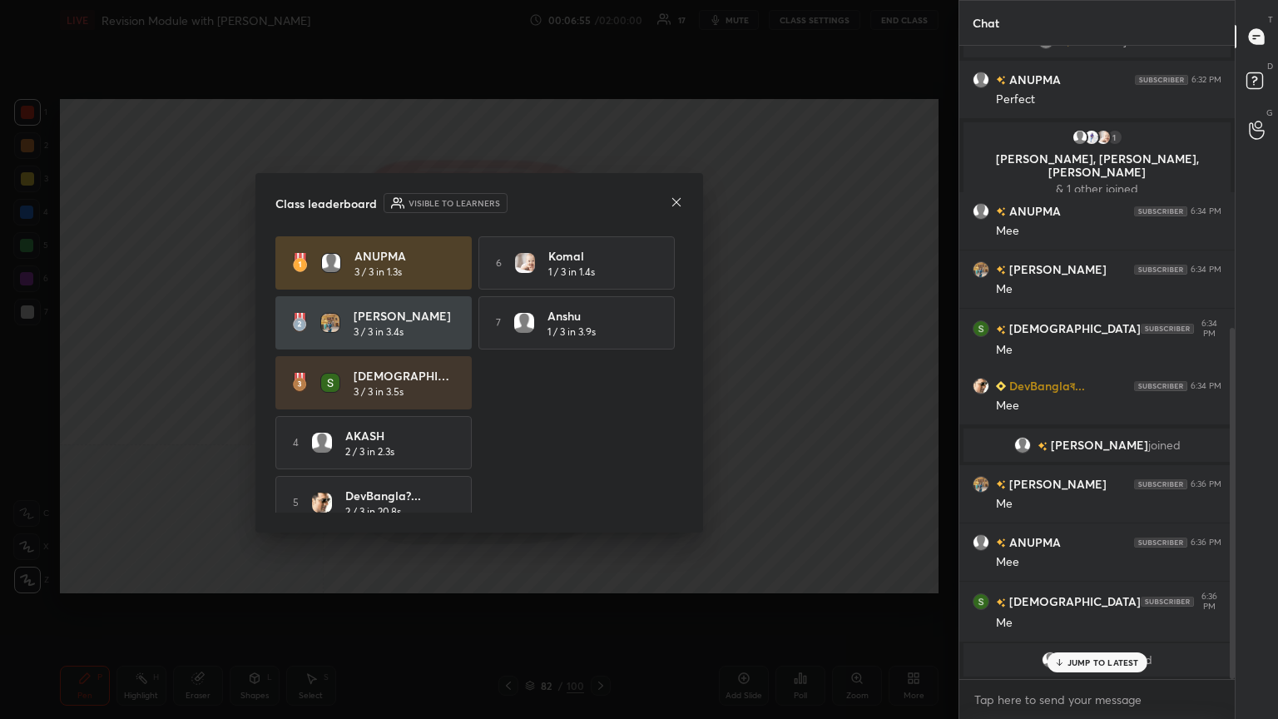
scroll to position [568, 0]
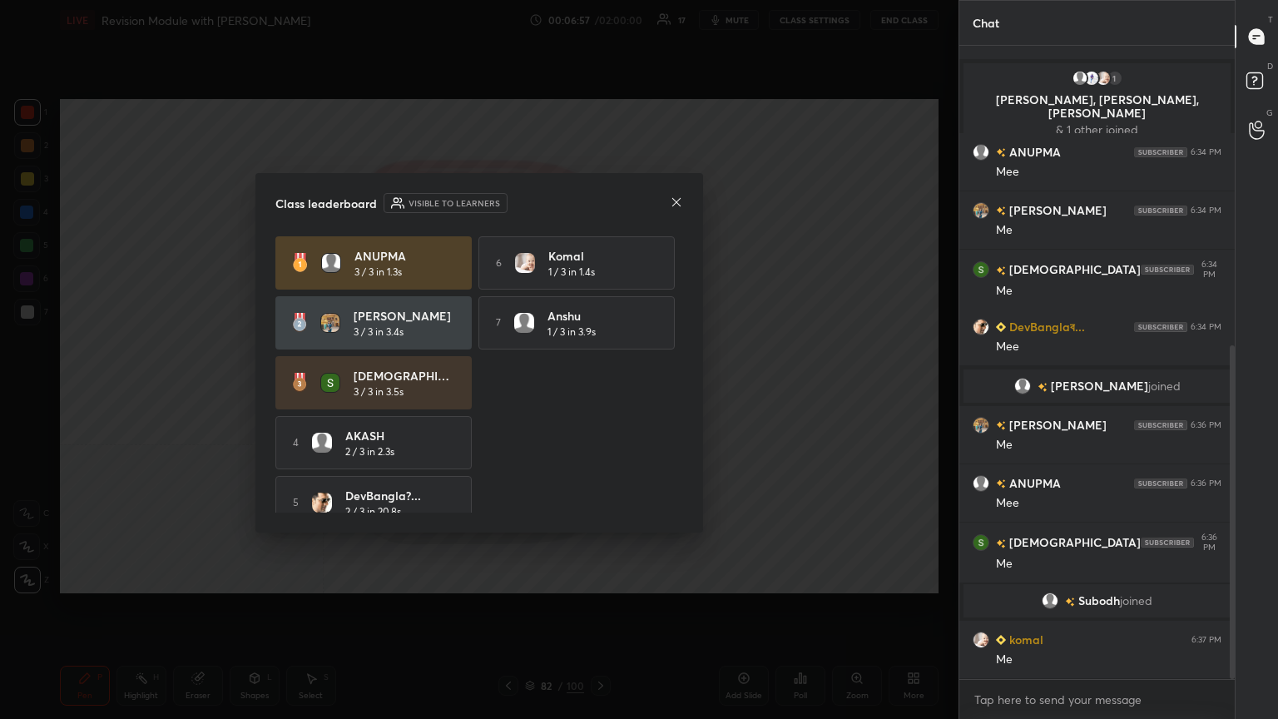
click at [597, 191] on div "Class leaderboard Visible to learners [PERSON_NAME] 3 / 3 in 1.3s 6 [PERSON_NAM…" at bounding box center [480, 353] width 448 height 360
click at [597, 199] on icon at bounding box center [676, 202] width 13 height 13
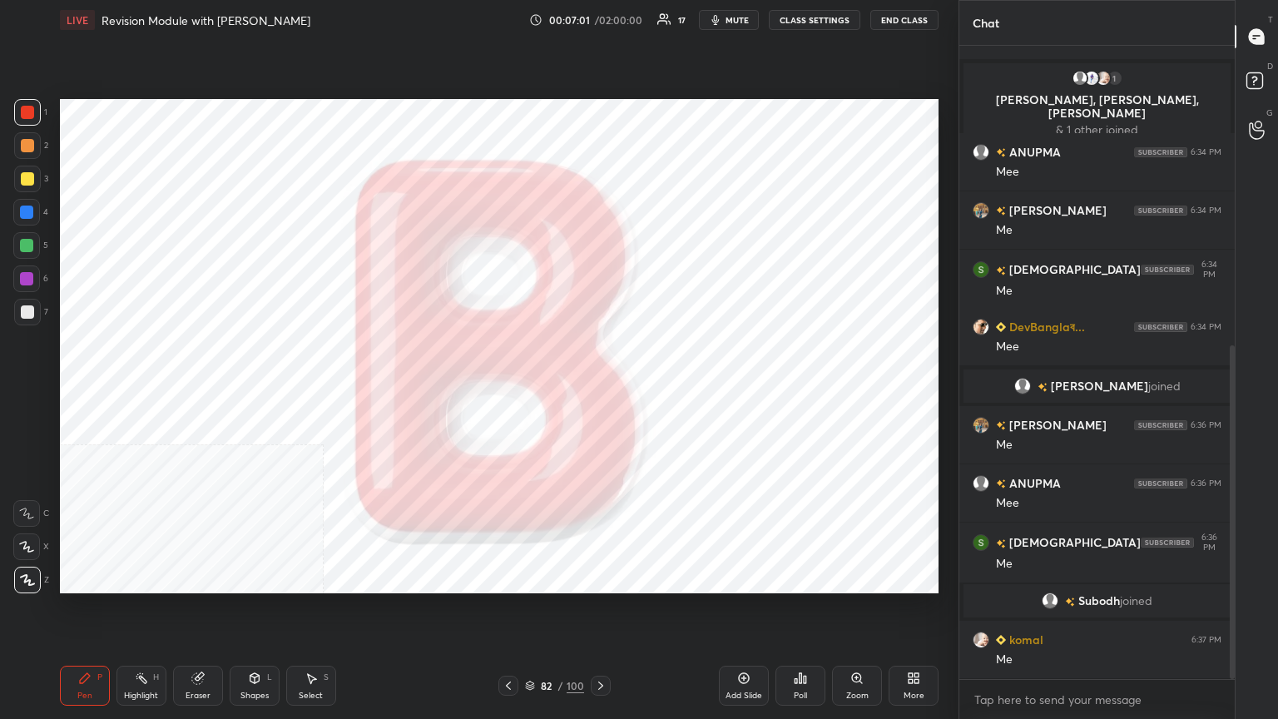
click at [597, 390] on icon at bounding box center [600, 685] width 13 height 13
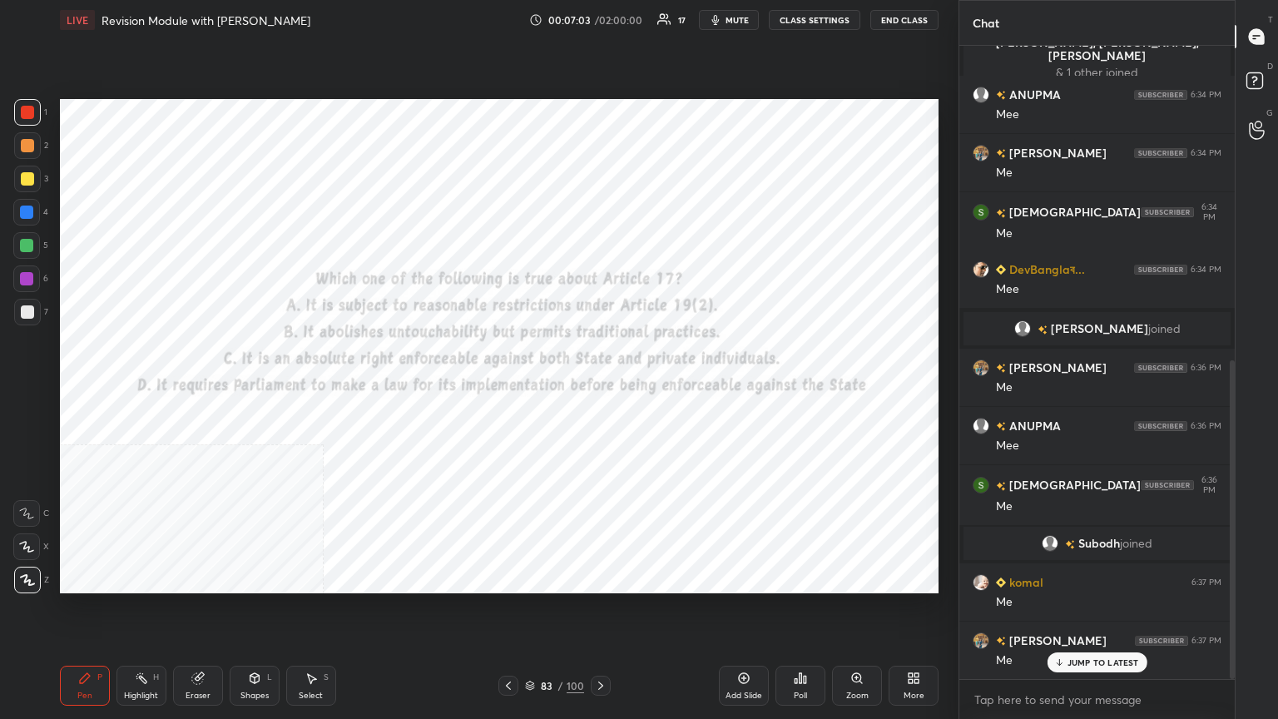
click at [597, 15] on button "CLASS SETTINGS" at bounding box center [815, 20] width 92 height 20
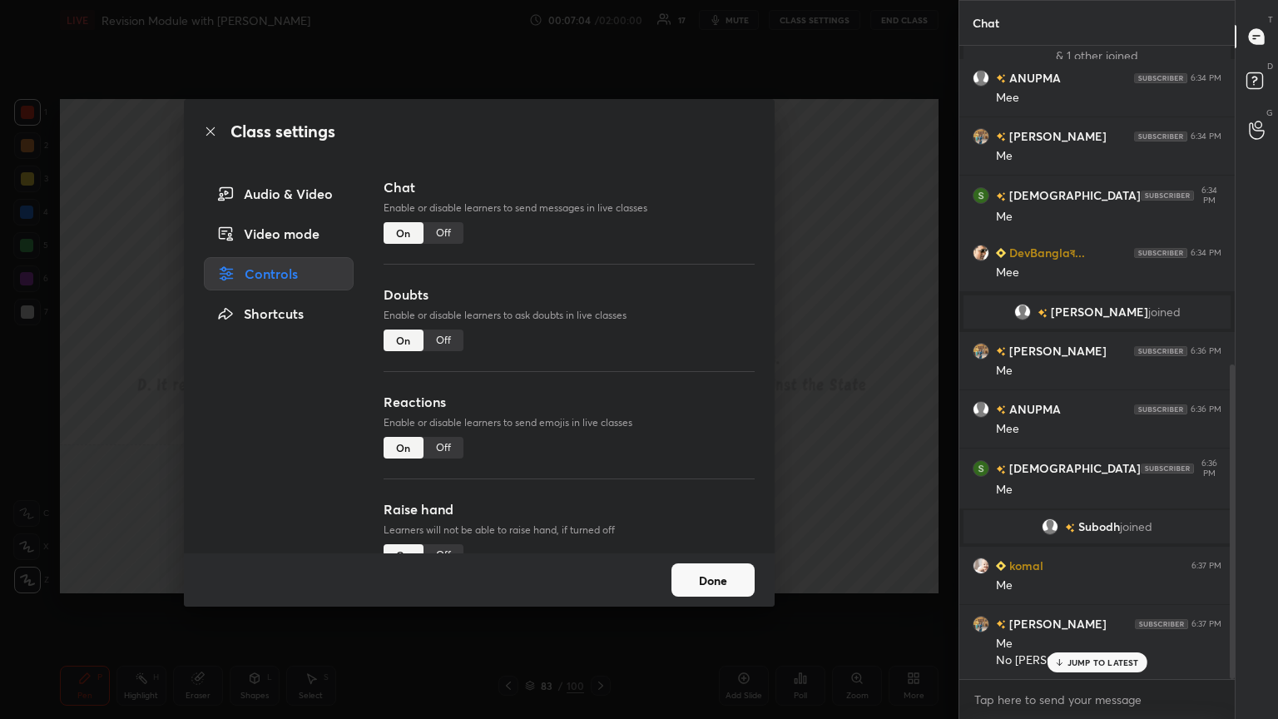
click at [444, 231] on div "Off" at bounding box center [444, 233] width 40 height 22
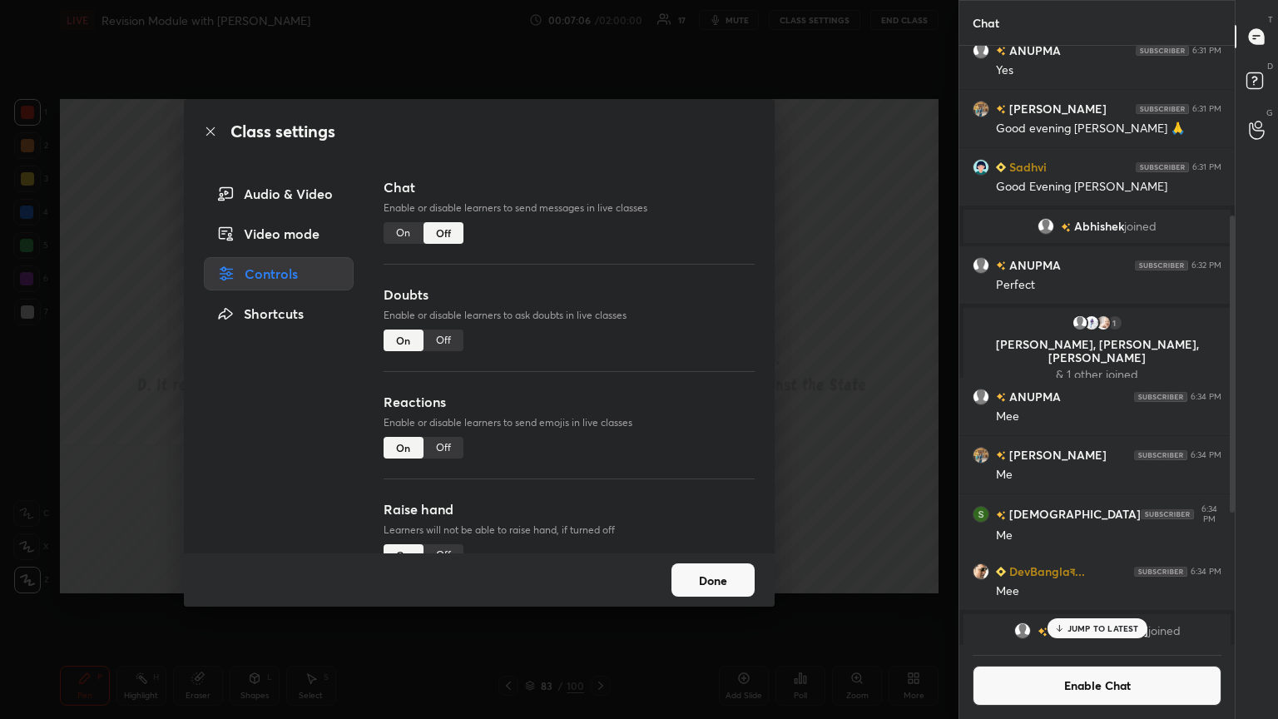
click at [205, 132] on icon at bounding box center [210, 131] width 13 height 13
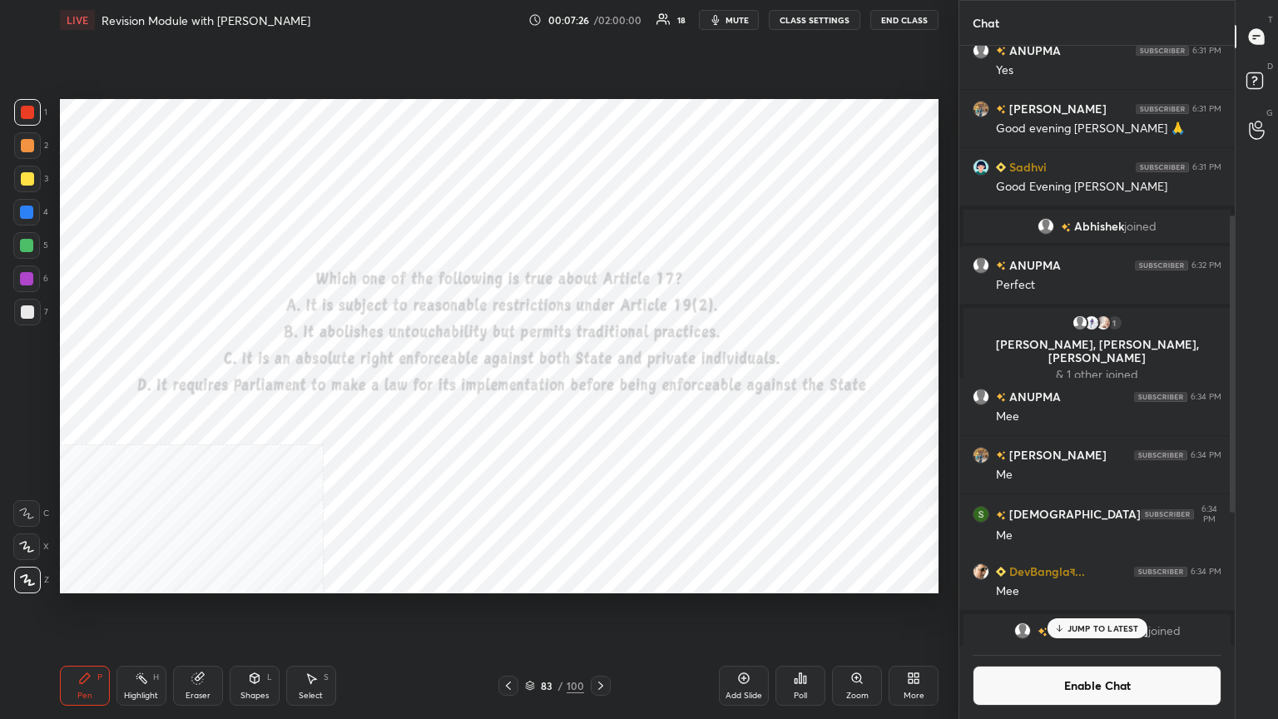
click at [597, 390] on icon at bounding box center [805, 679] width 2 height 7
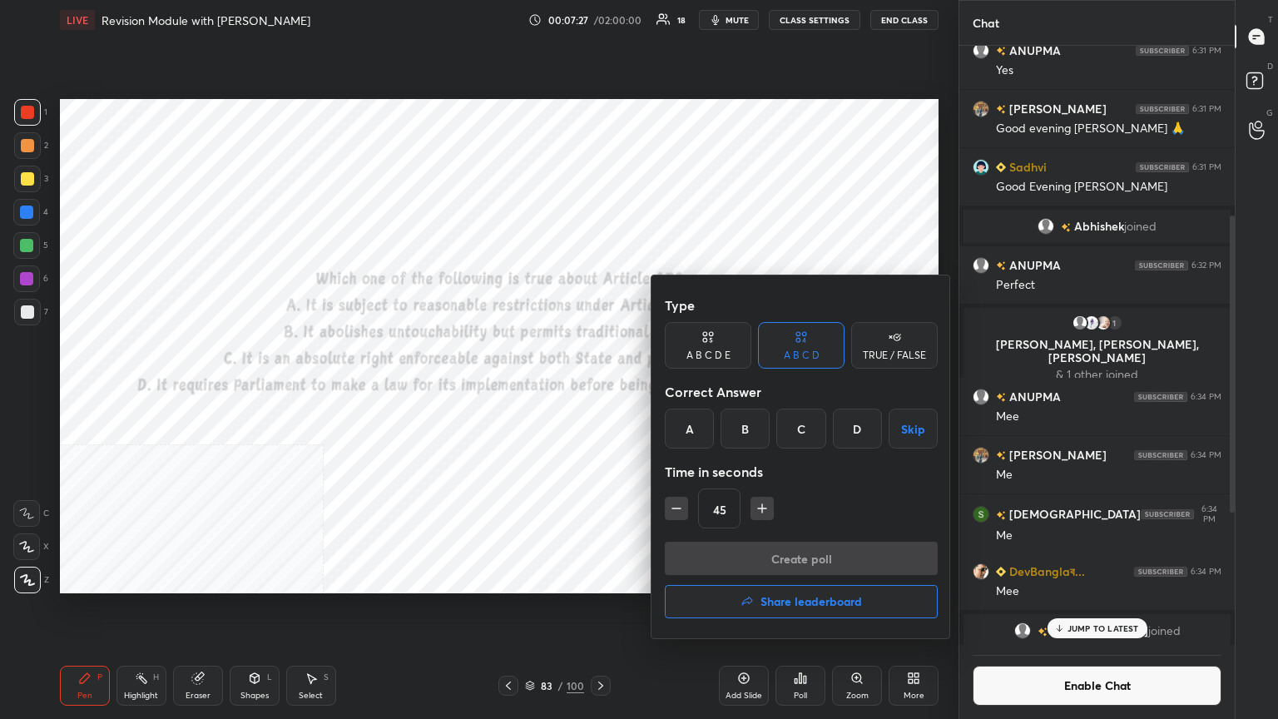
click at [597, 390] on div "C" at bounding box center [801, 429] width 49 height 40
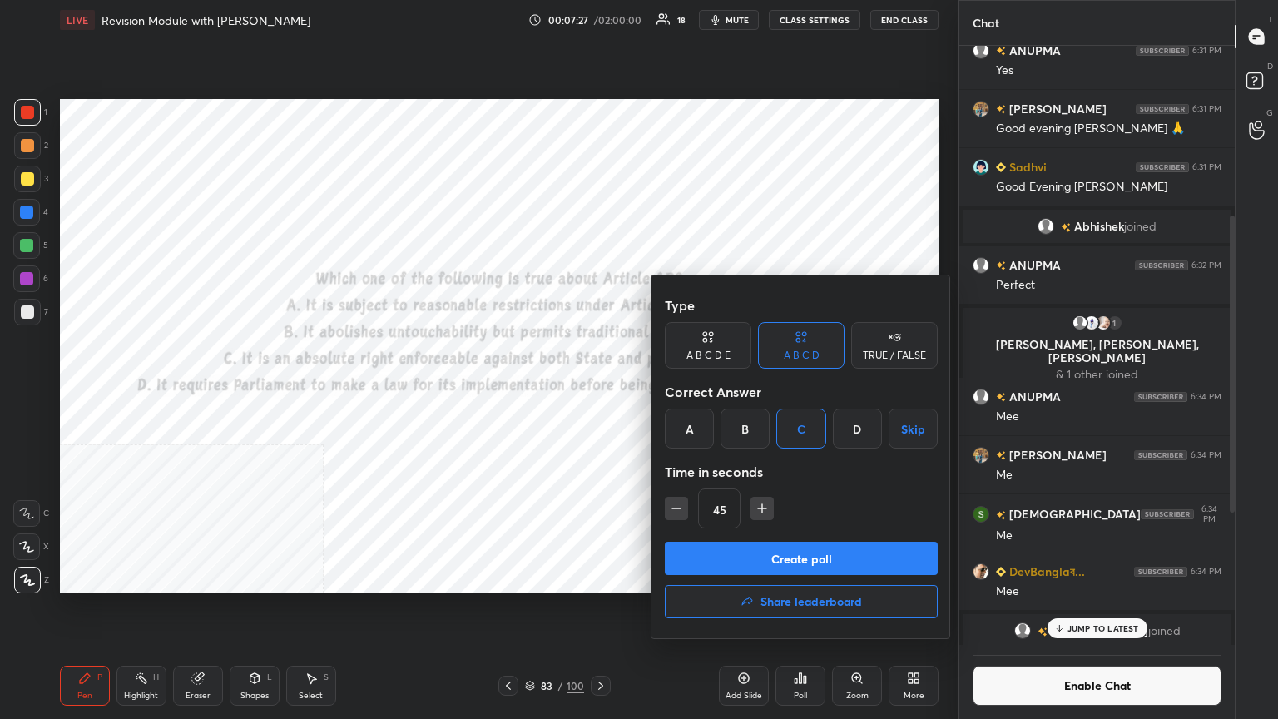
click at [597, 390] on button "Create poll" at bounding box center [801, 558] width 273 height 33
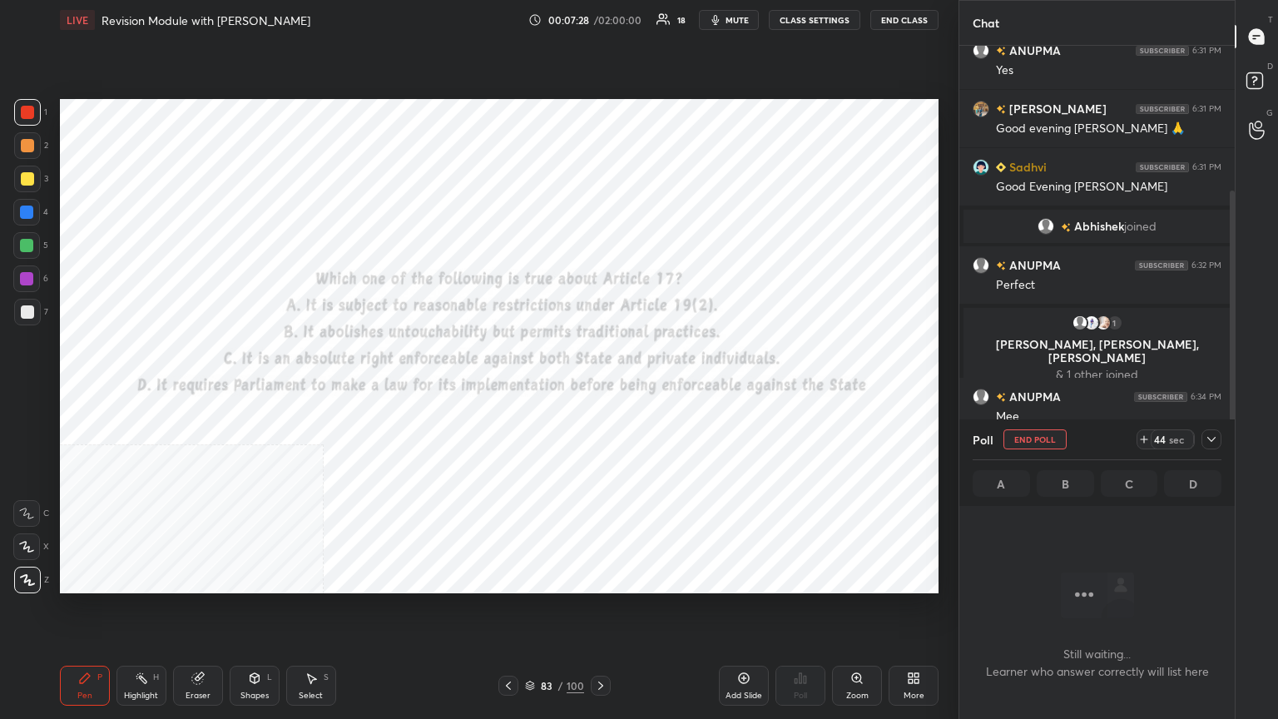
scroll to position [407, 271]
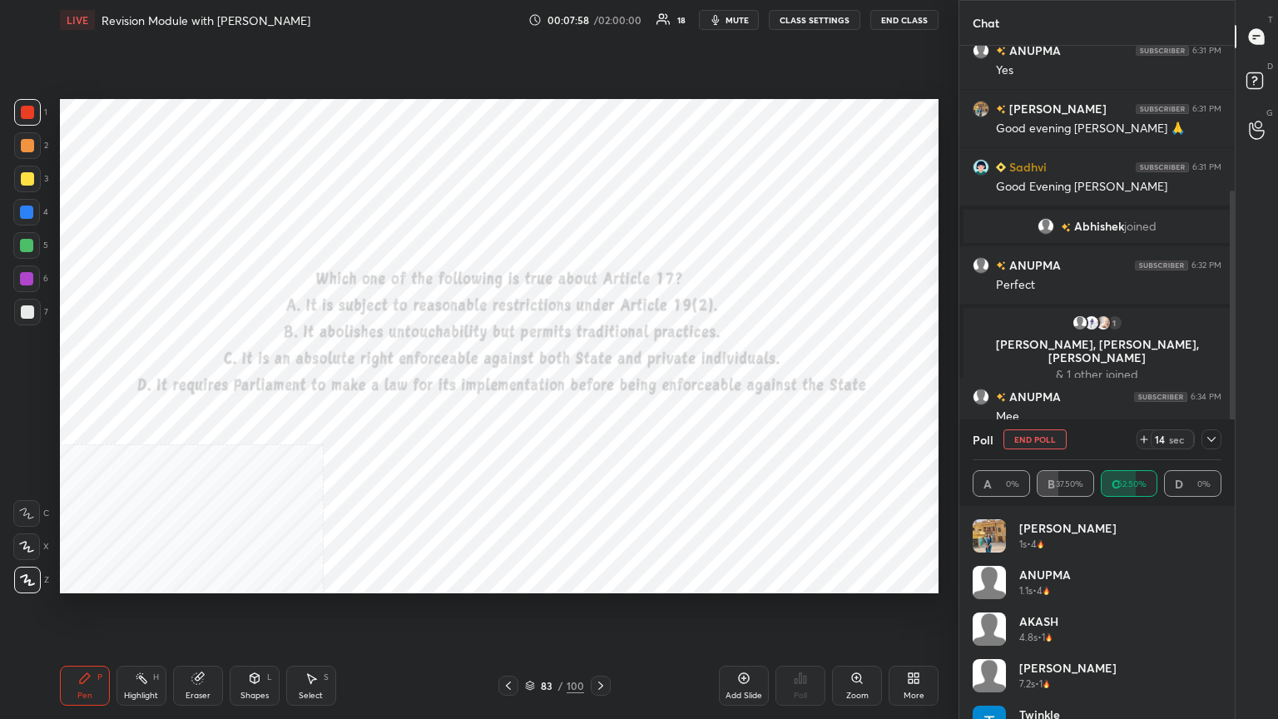
click at [597, 390] on icon at bounding box center [600, 685] width 13 height 13
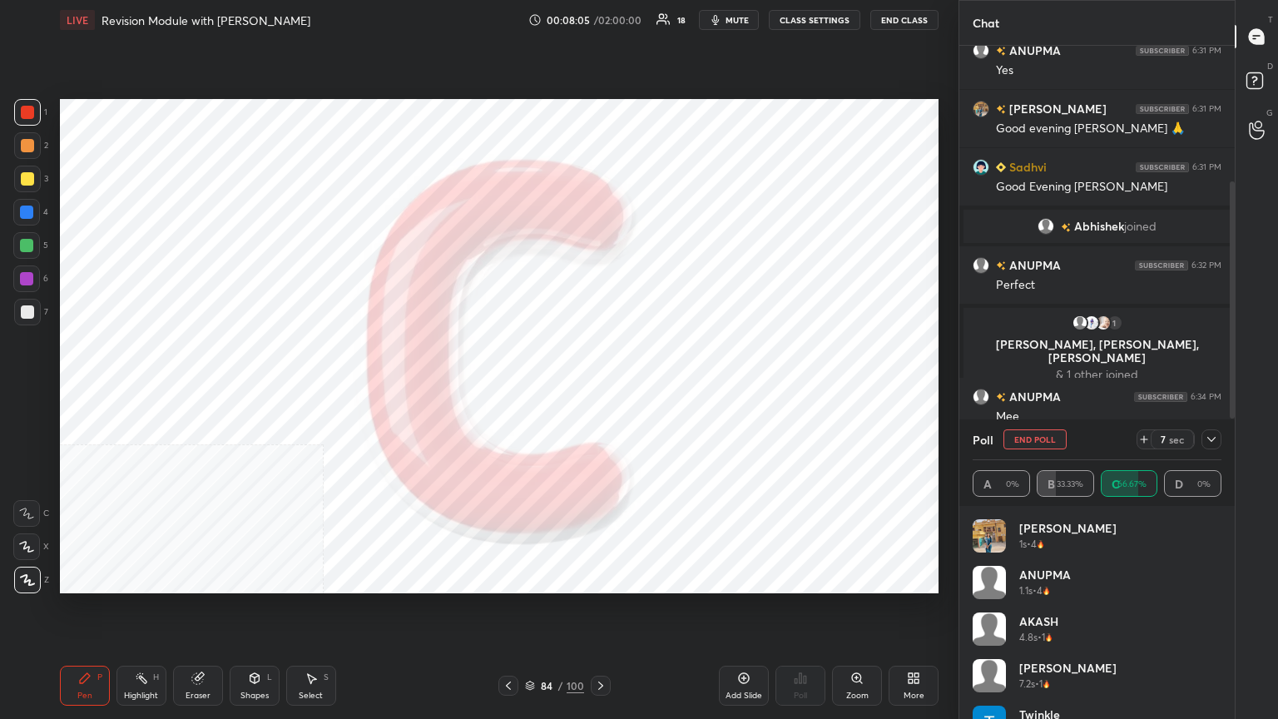
scroll to position [474, 271]
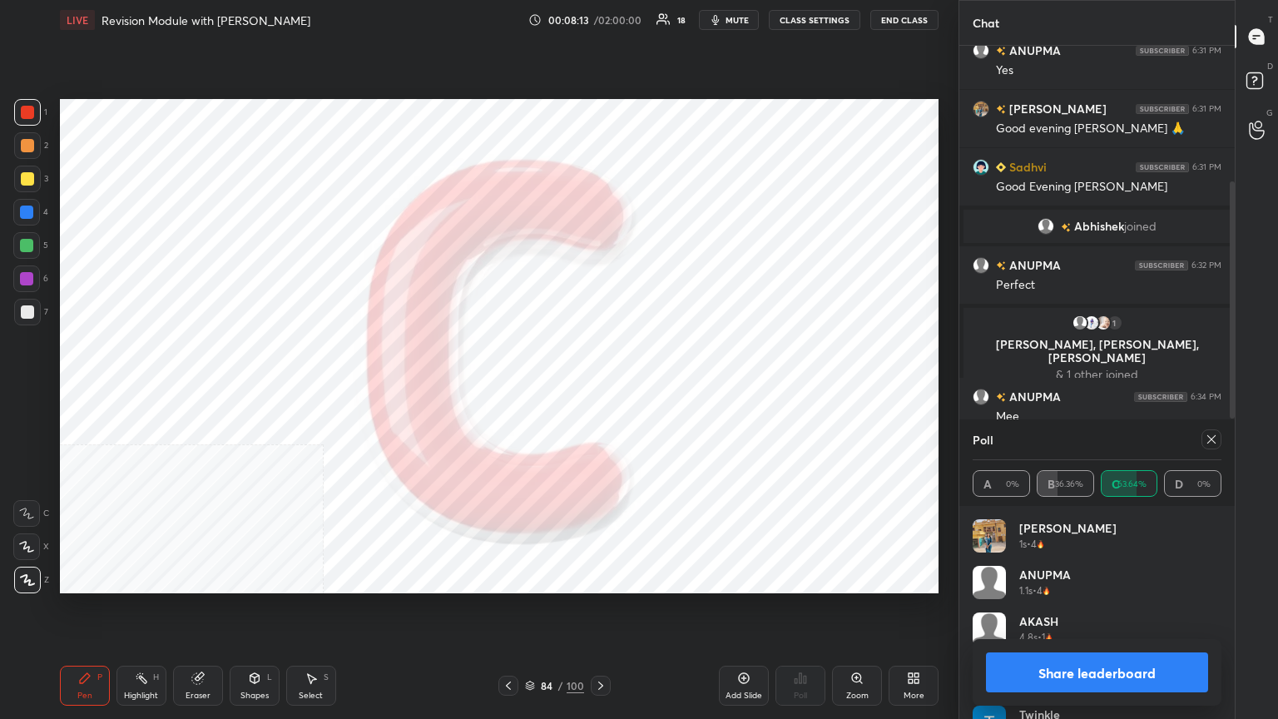
click at [597, 390] on button "Share leaderboard" at bounding box center [1097, 673] width 222 height 40
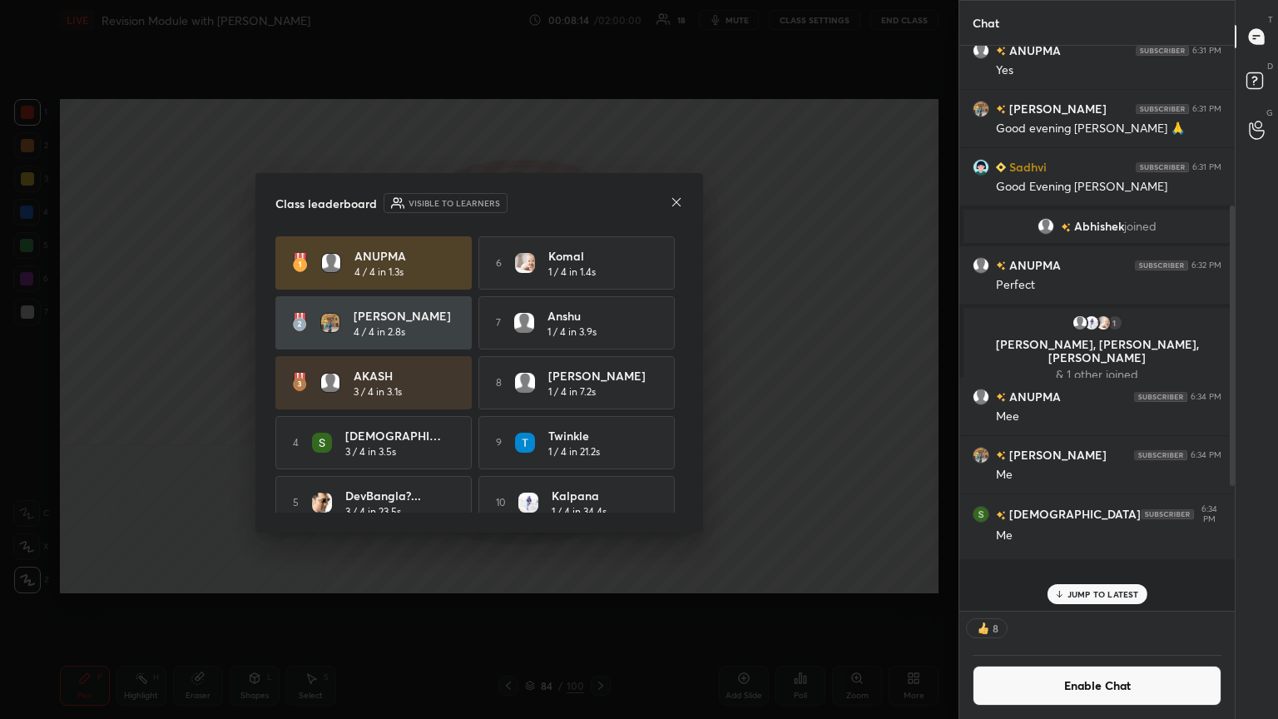
scroll to position [463, 271]
click at [597, 390] on button "Enable Chat" at bounding box center [1097, 686] width 249 height 40
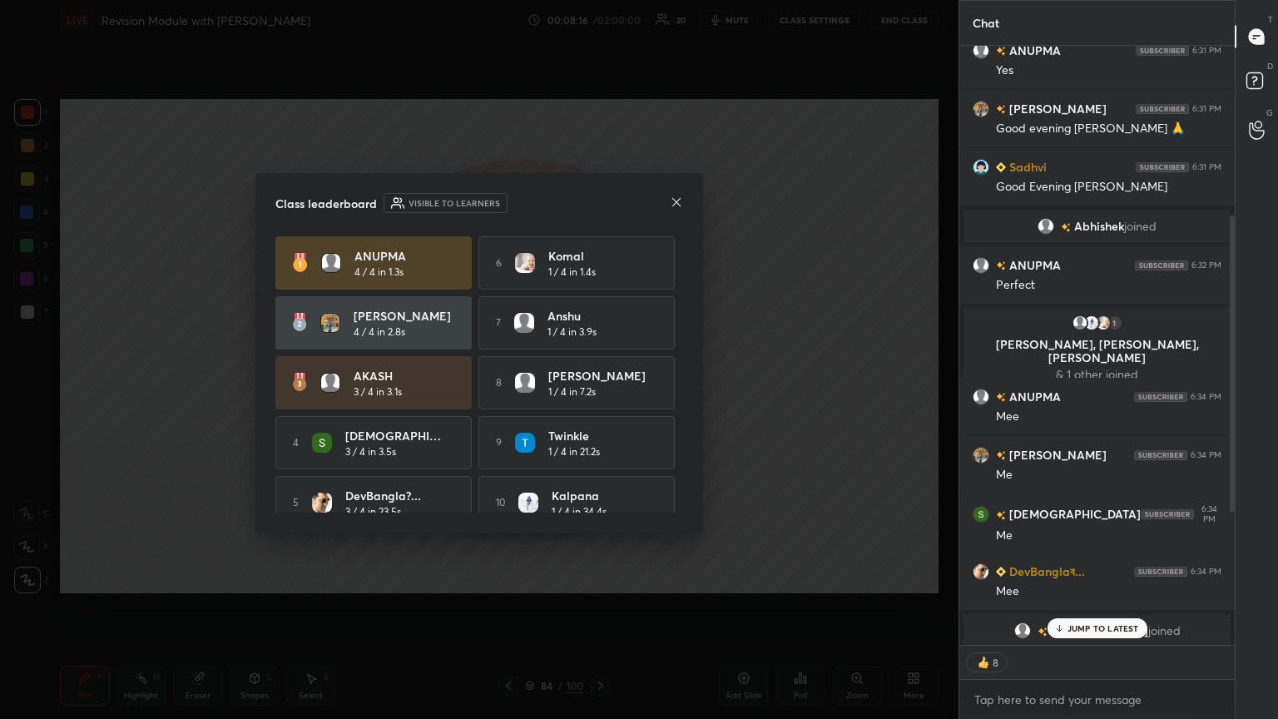
click at [597, 390] on p "JUMP TO LATEST" at bounding box center [1104, 628] width 72 height 10
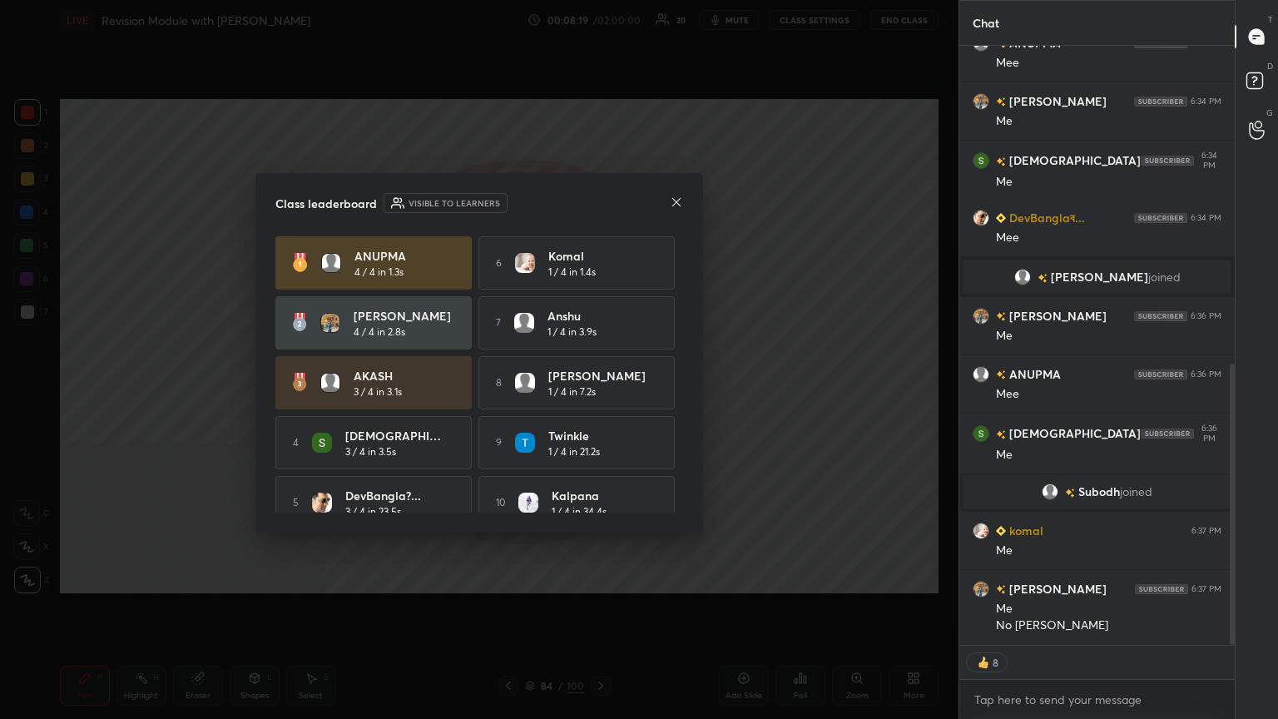
type textarea "x"
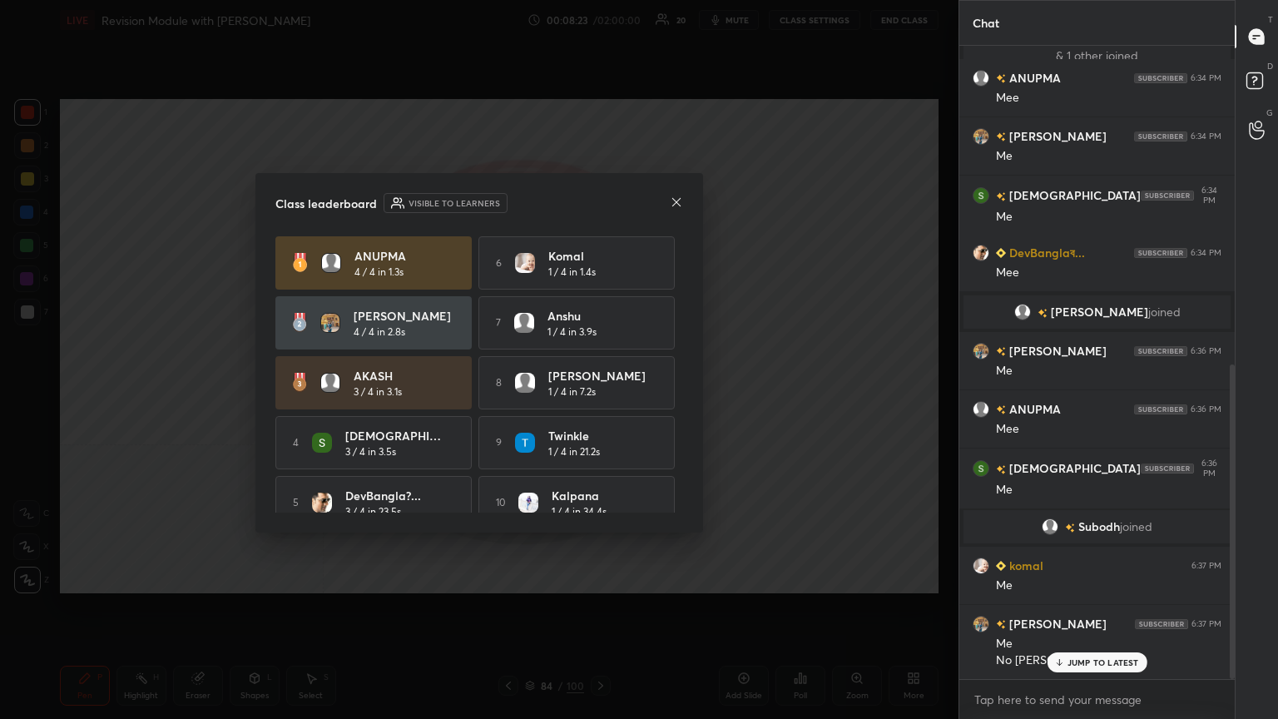
click at [597, 198] on icon at bounding box center [676, 202] width 13 height 13
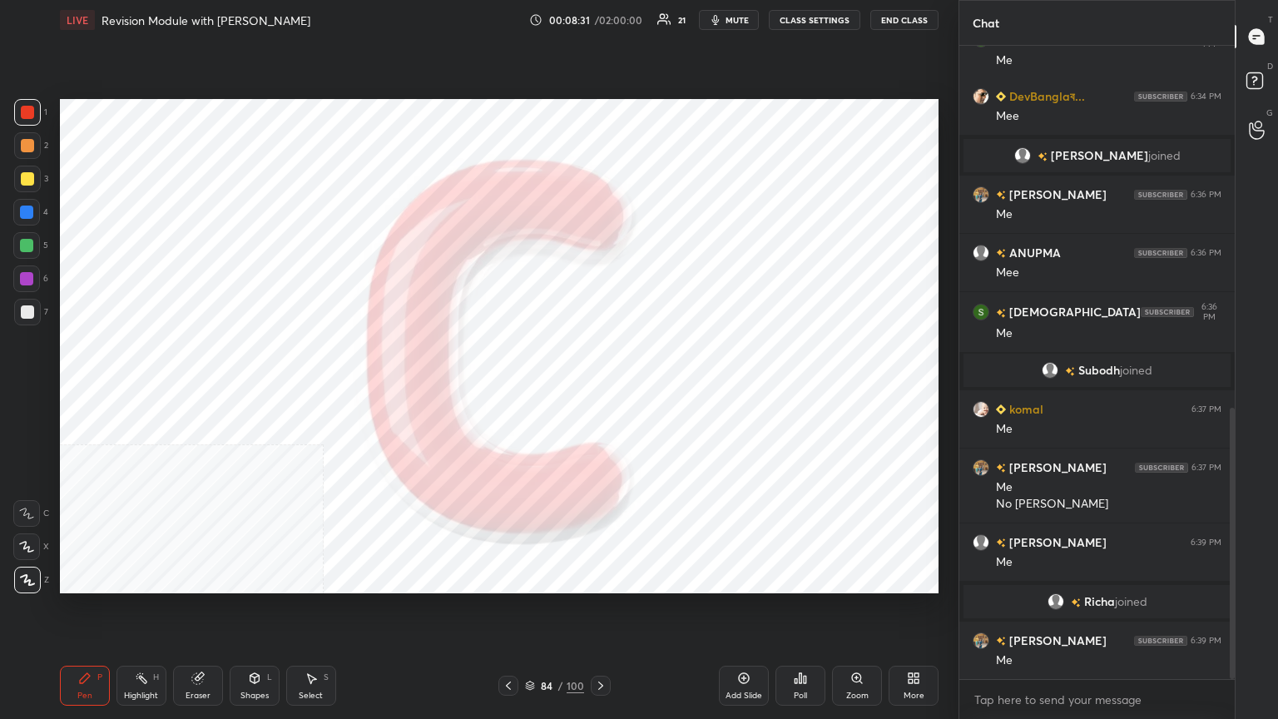
scroll to position [845, 0]
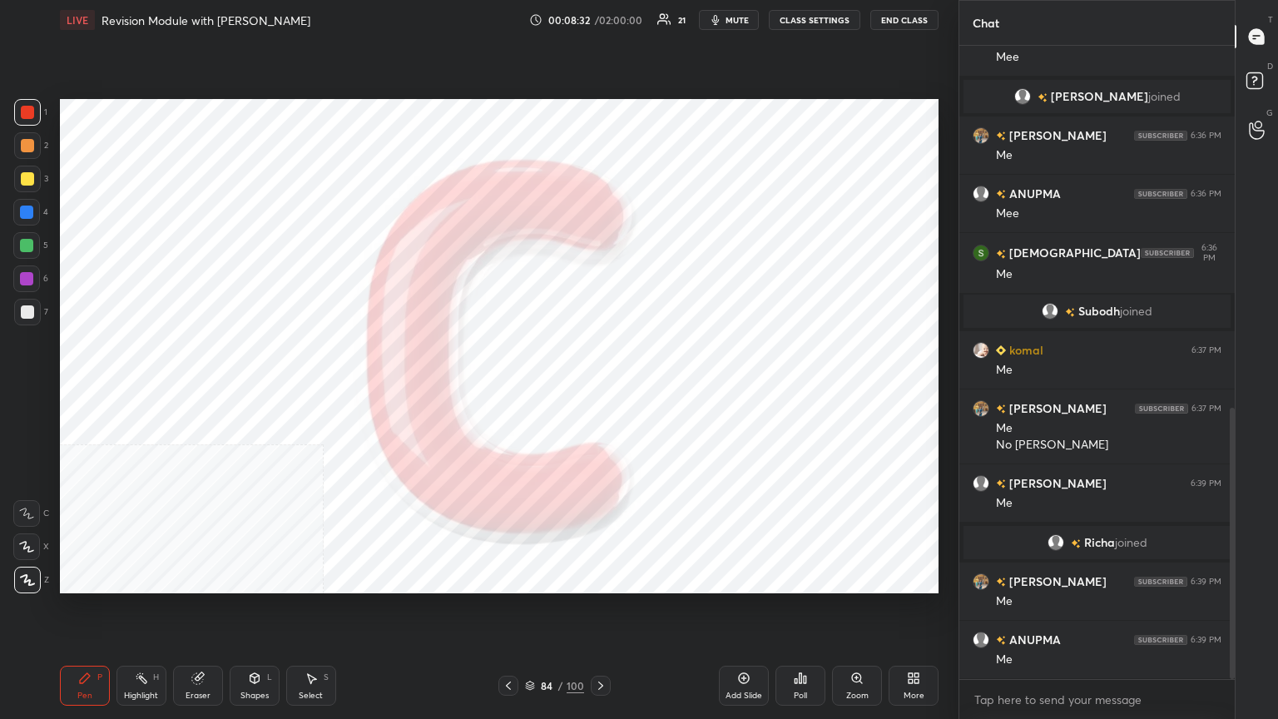
click at [597, 390] on div at bounding box center [601, 686] width 20 height 20
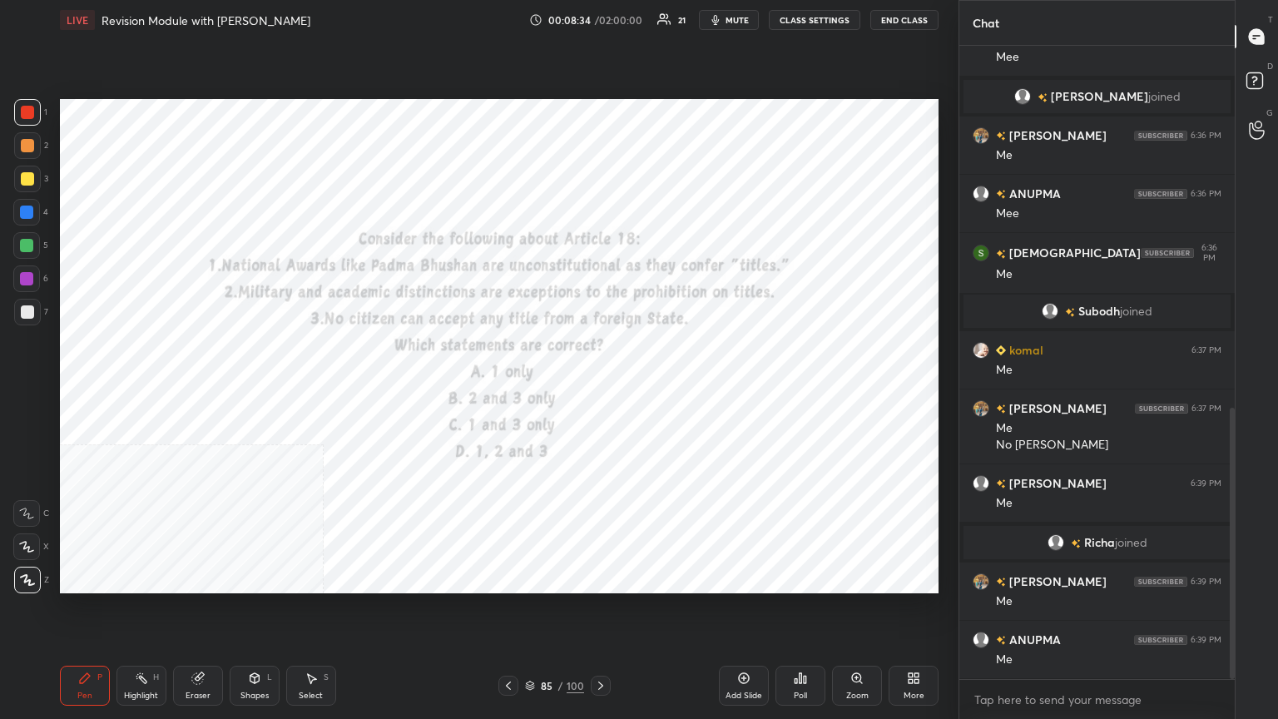
click at [597, 15] on button "CLASS SETTINGS" at bounding box center [815, 20] width 92 height 20
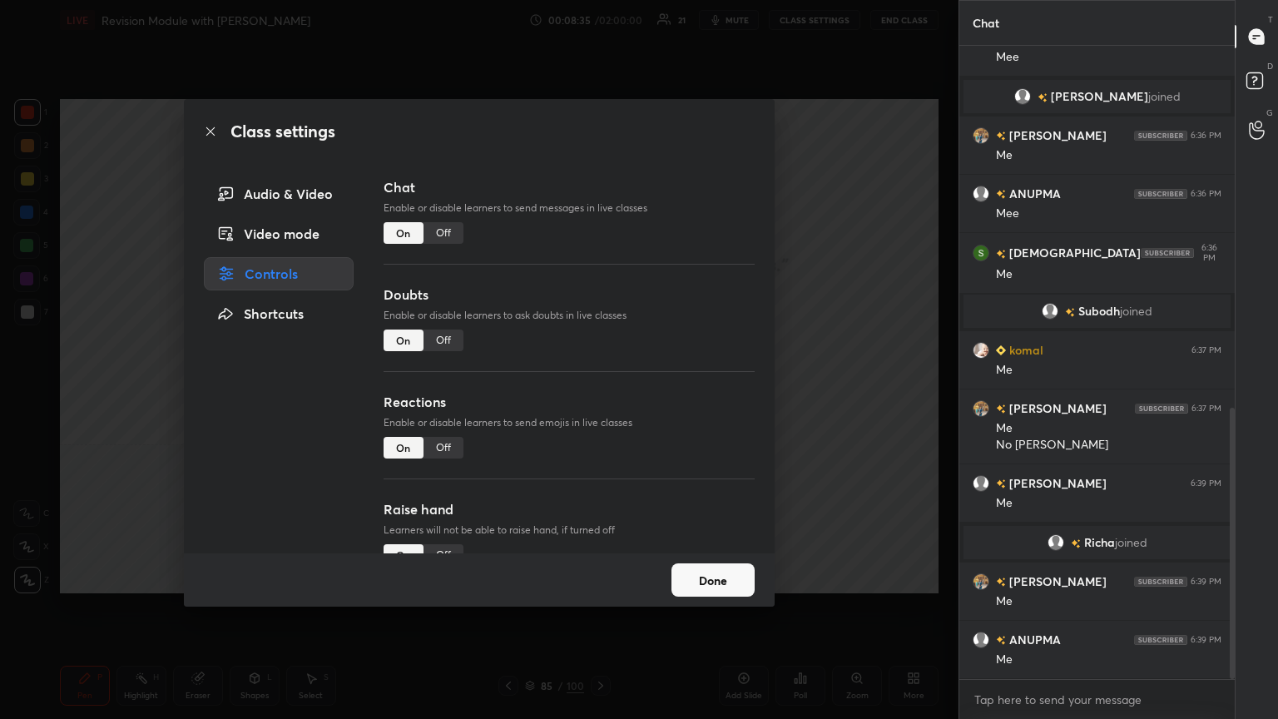
click at [440, 230] on div "Off" at bounding box center [444, 233] width 40 height 22
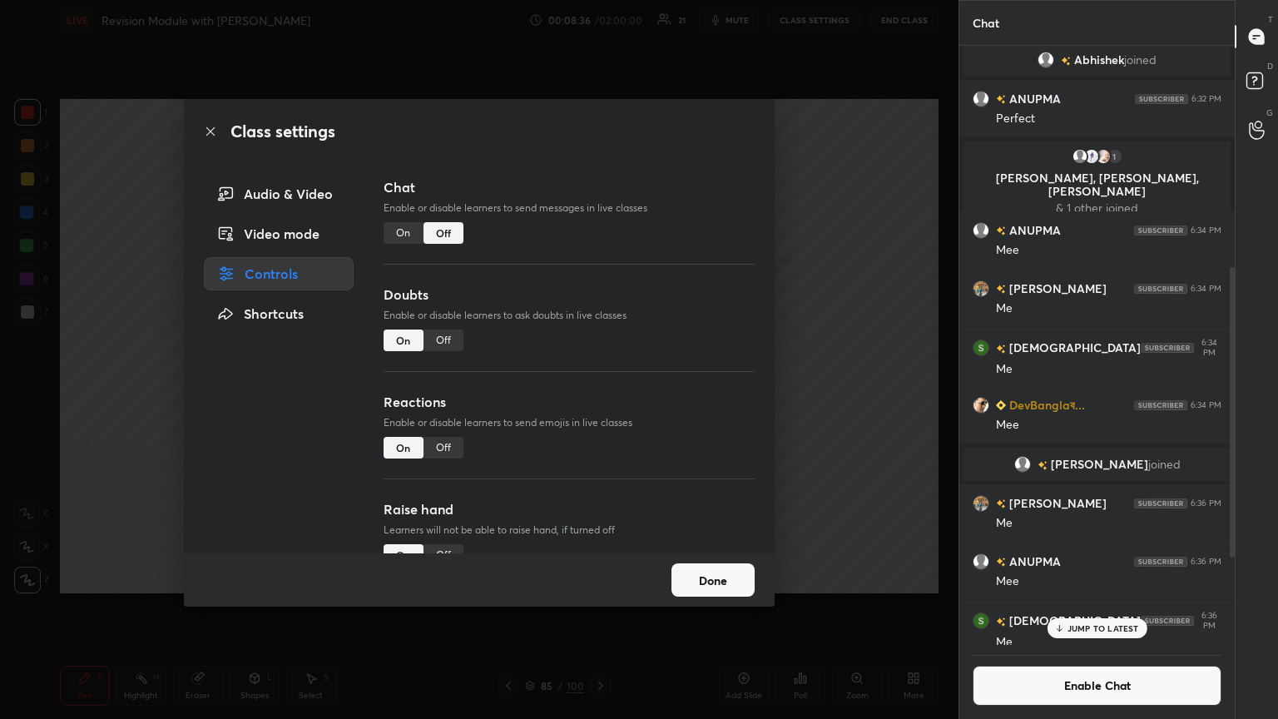
click at [206, 133] on icon at bounding box center [210, 131] width 13 height 13
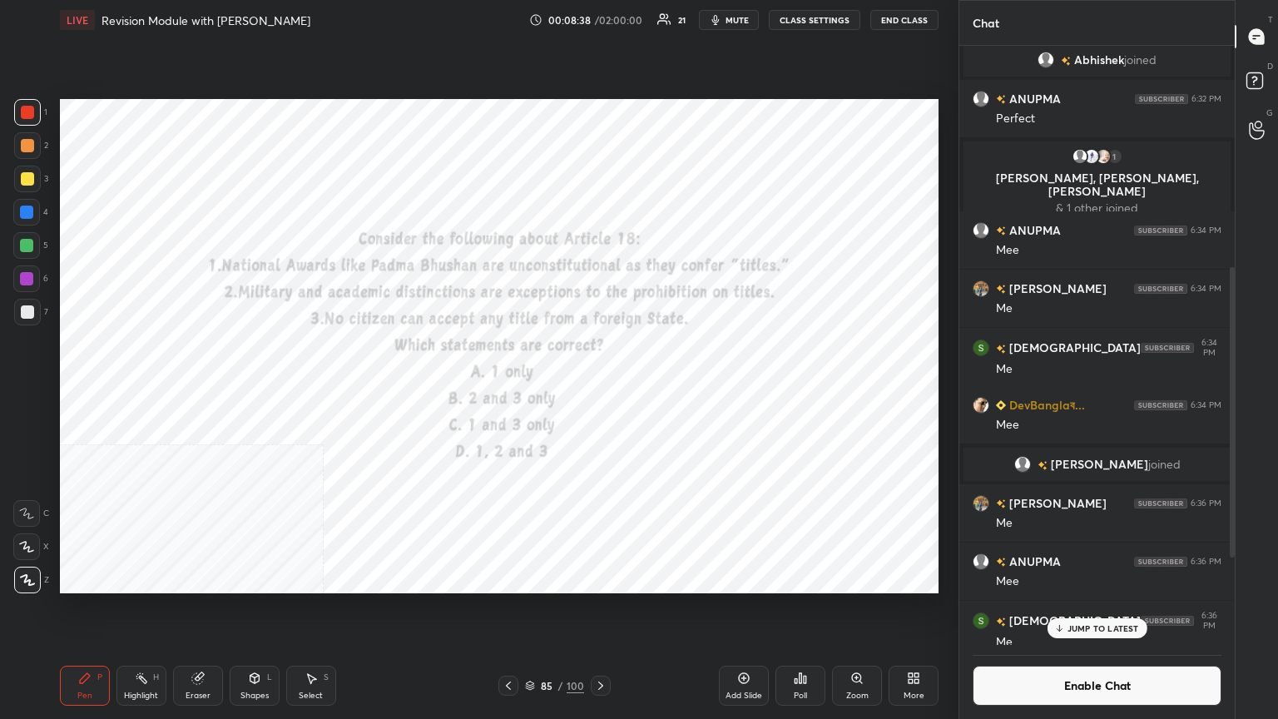
click at [530, 390] on icon at bounding box center [530, 686] width 10 height 10
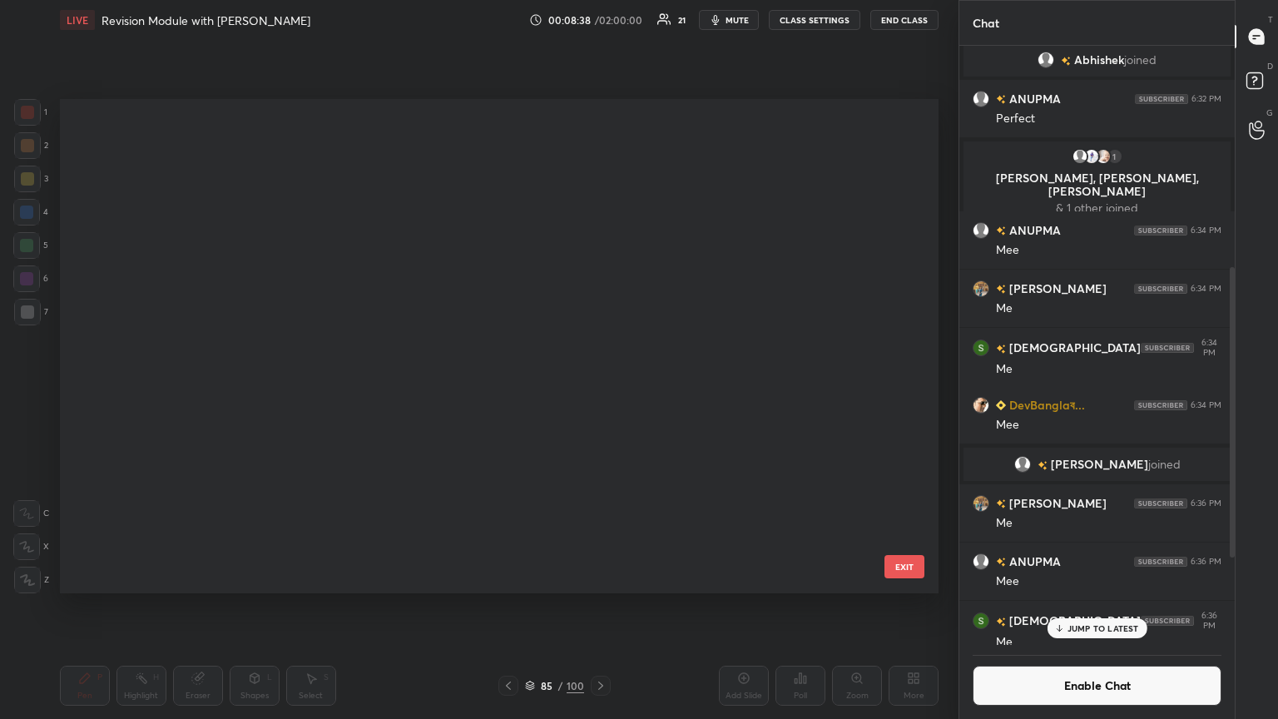
scroll to position [3922, 0]
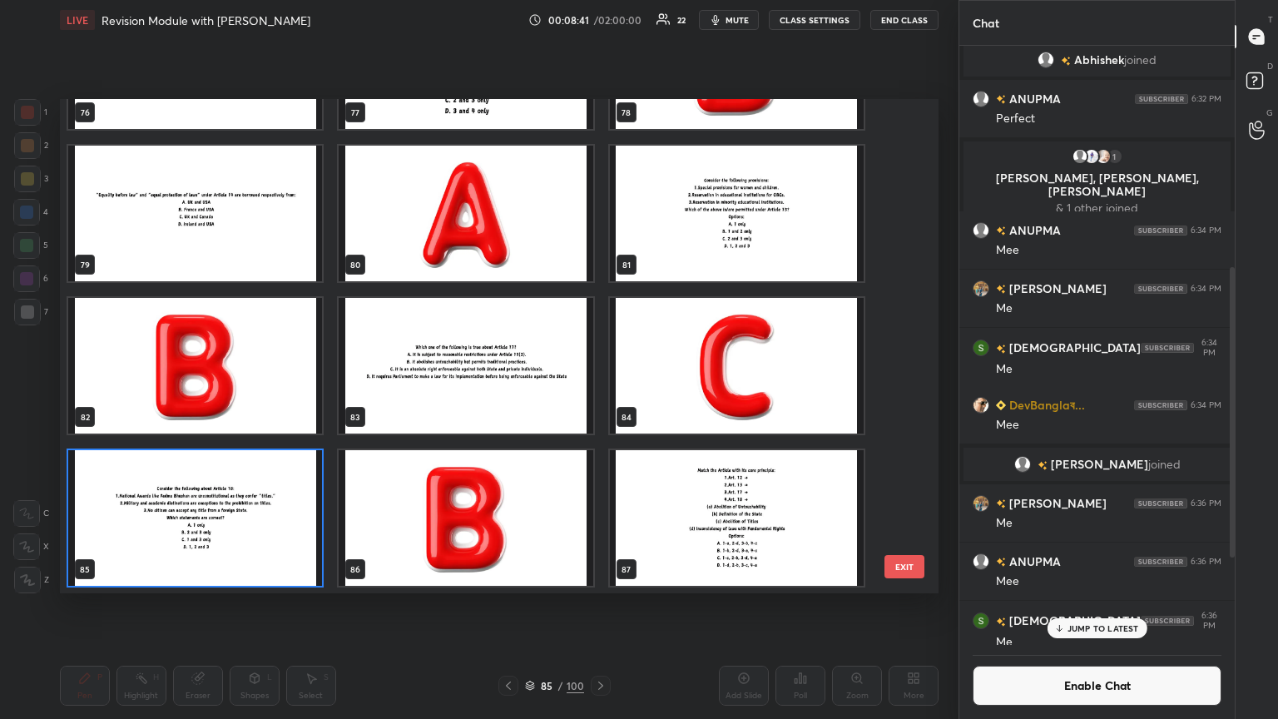
click at [251, 390] on img "grid" at bounding box center [195, 518] width 254 height 136
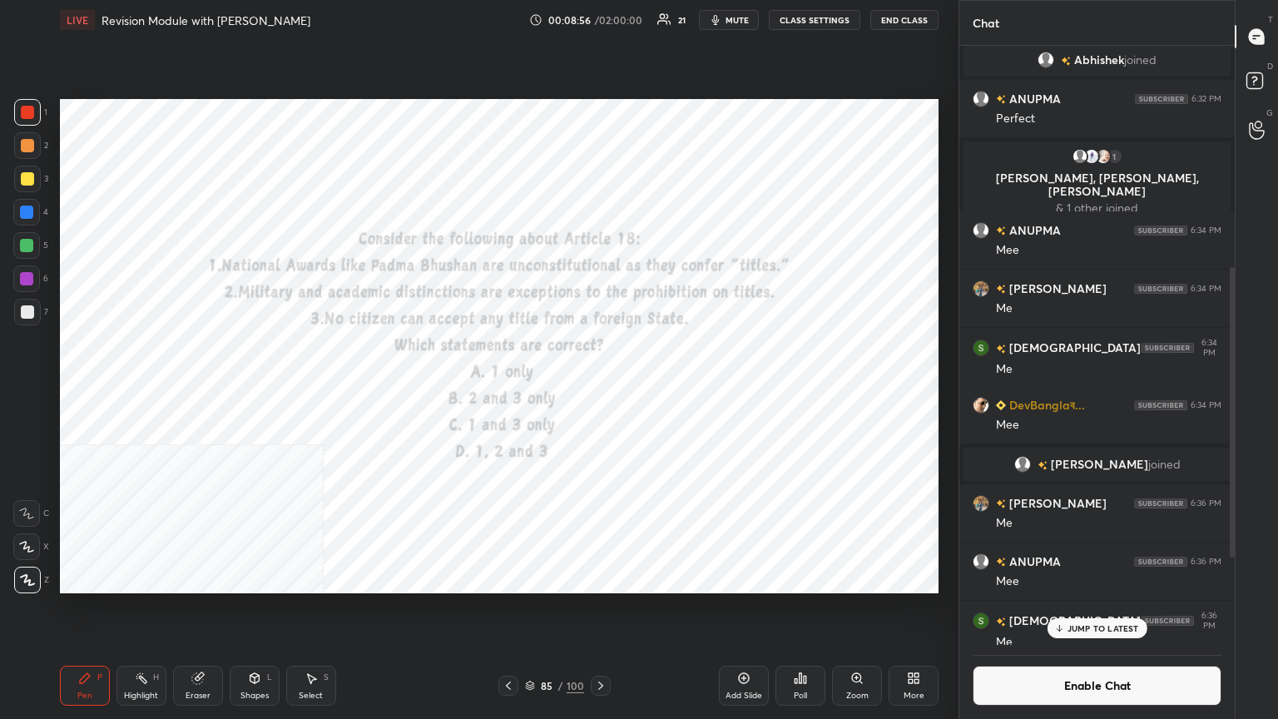
click at [597, 390] on icon at bounding box center [801, 678] width 2 height 10
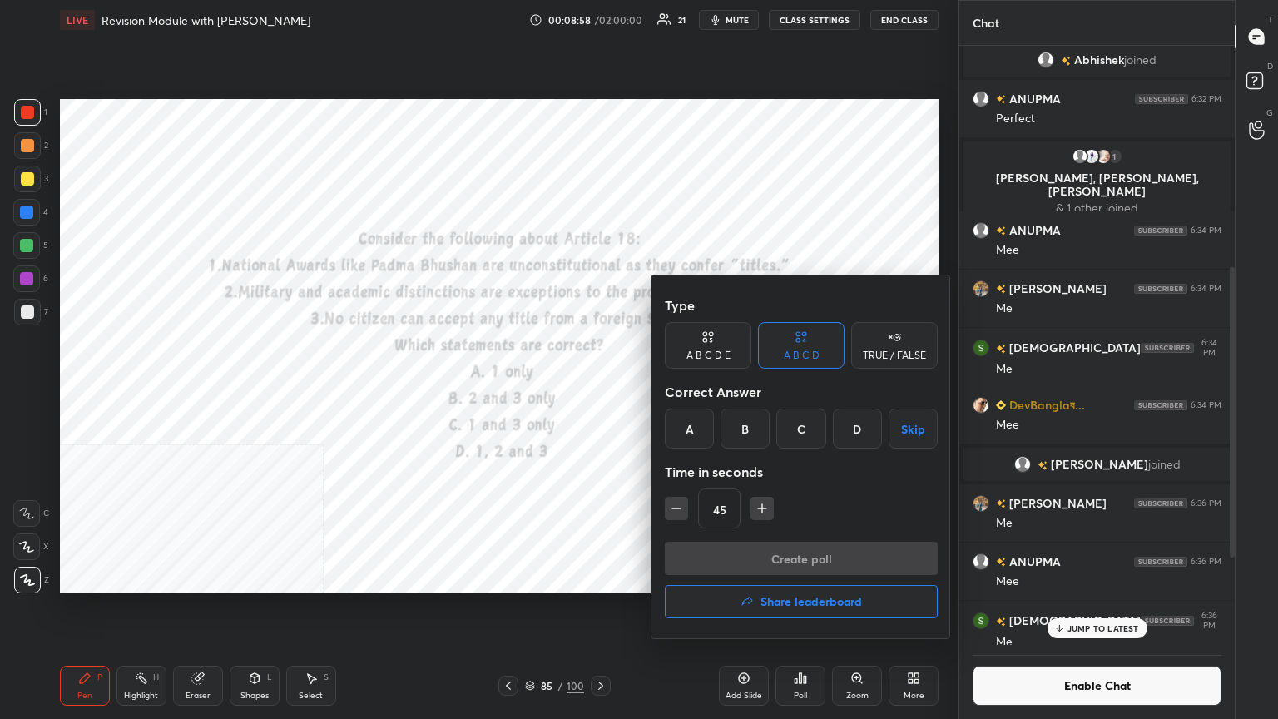
click at [597, 390] on div "B" at bounding box center [745, 429] width 49 height 40
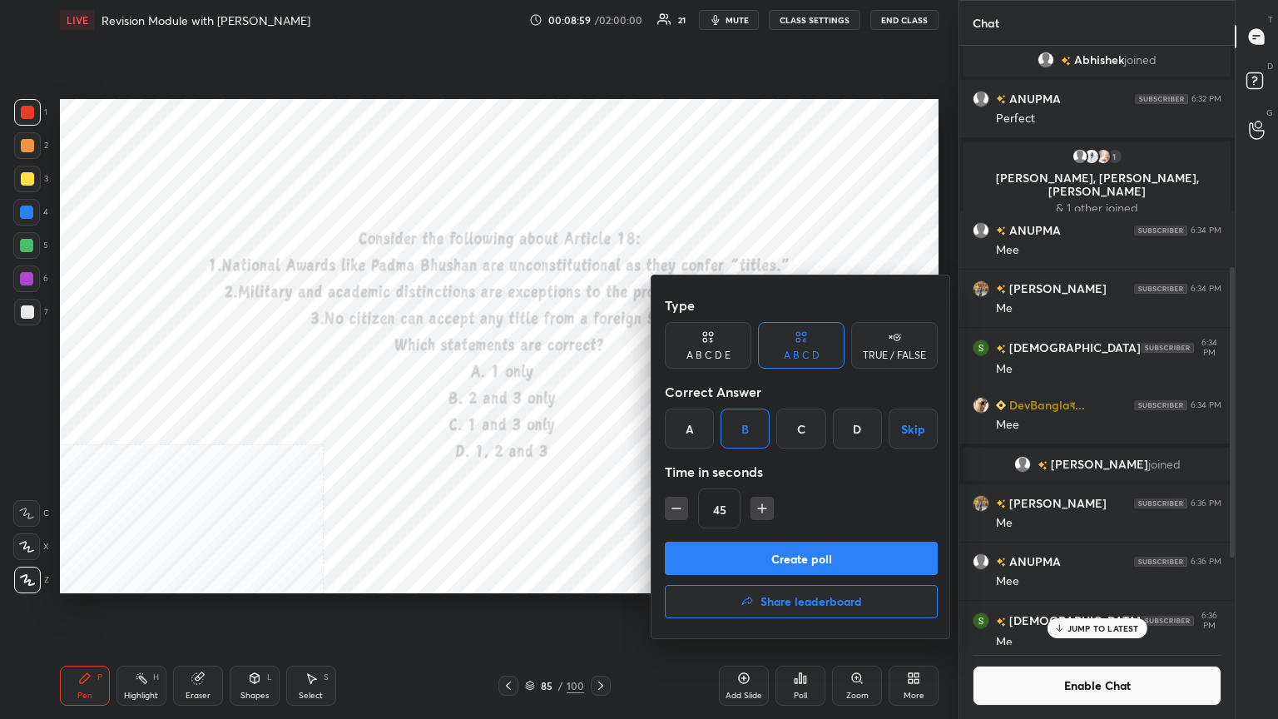
click at [597, 390] on button "Create poll" at bounding box center [801, 558] width 273 height 33
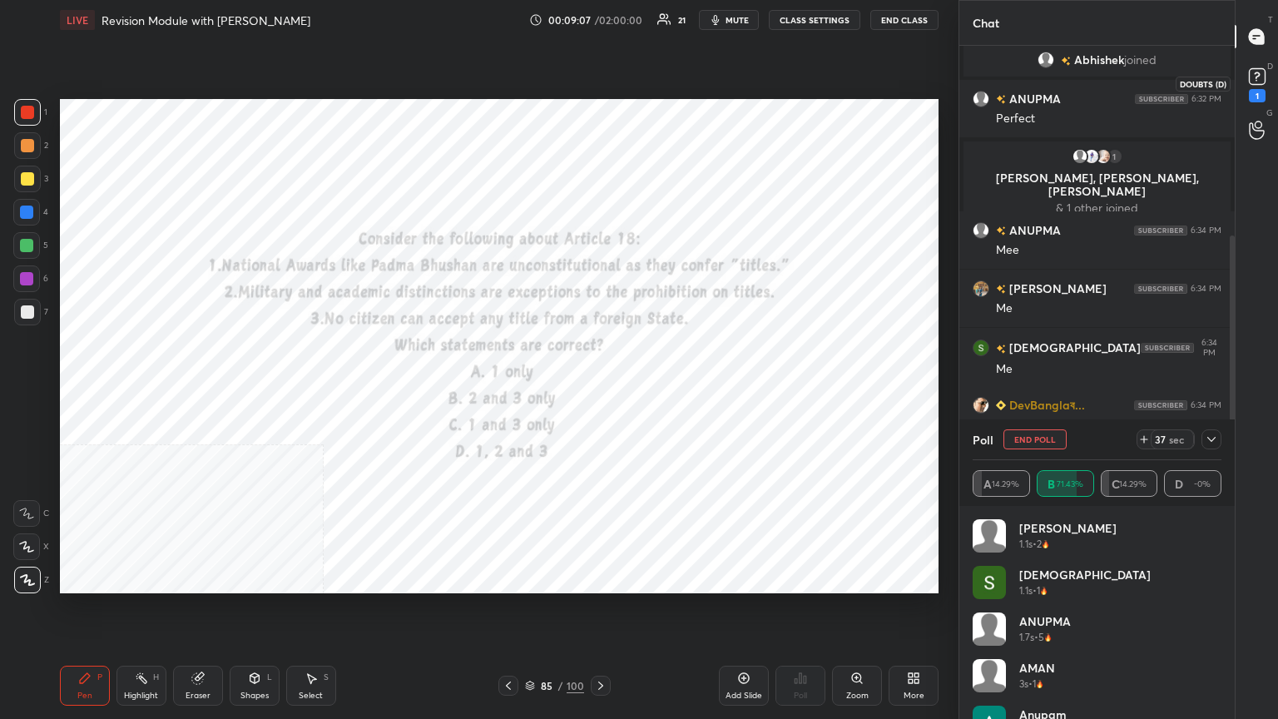
click at [597, 77] on rect at bounding box center [1257, 77] width 16 height 16
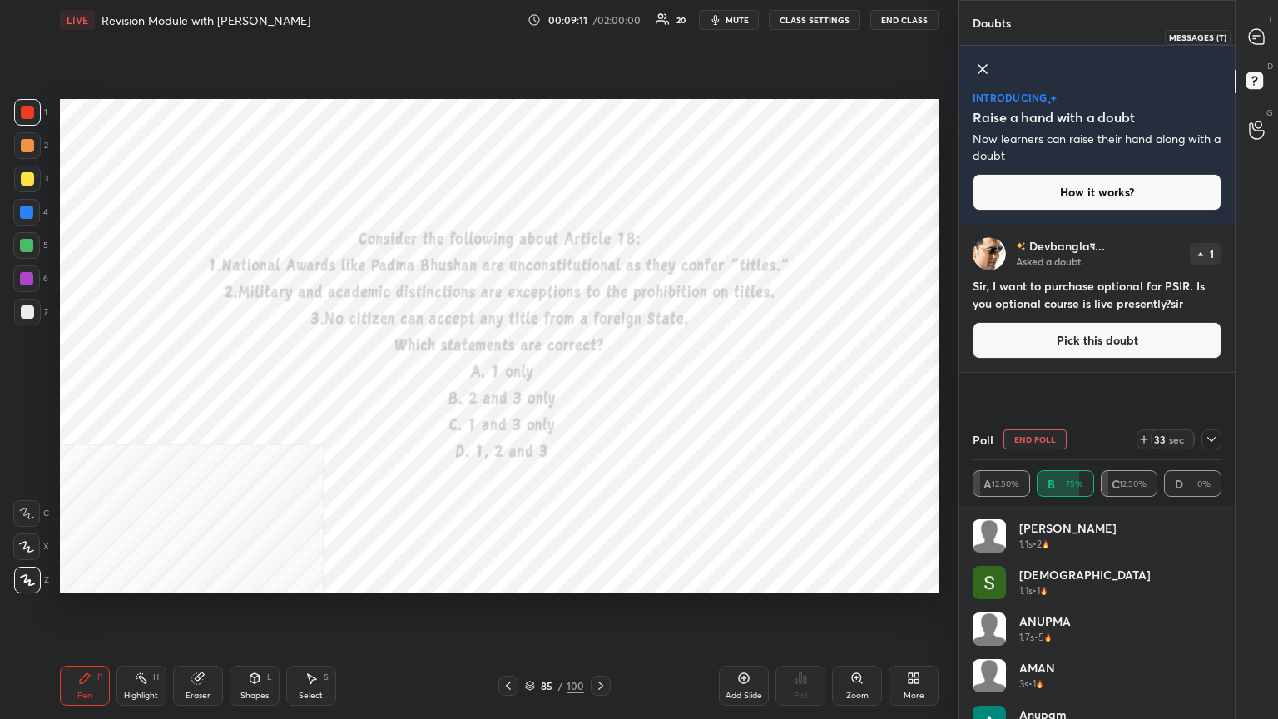
click at [597, 32] on icon at bounding box center [1256, 36] width 15 height 15
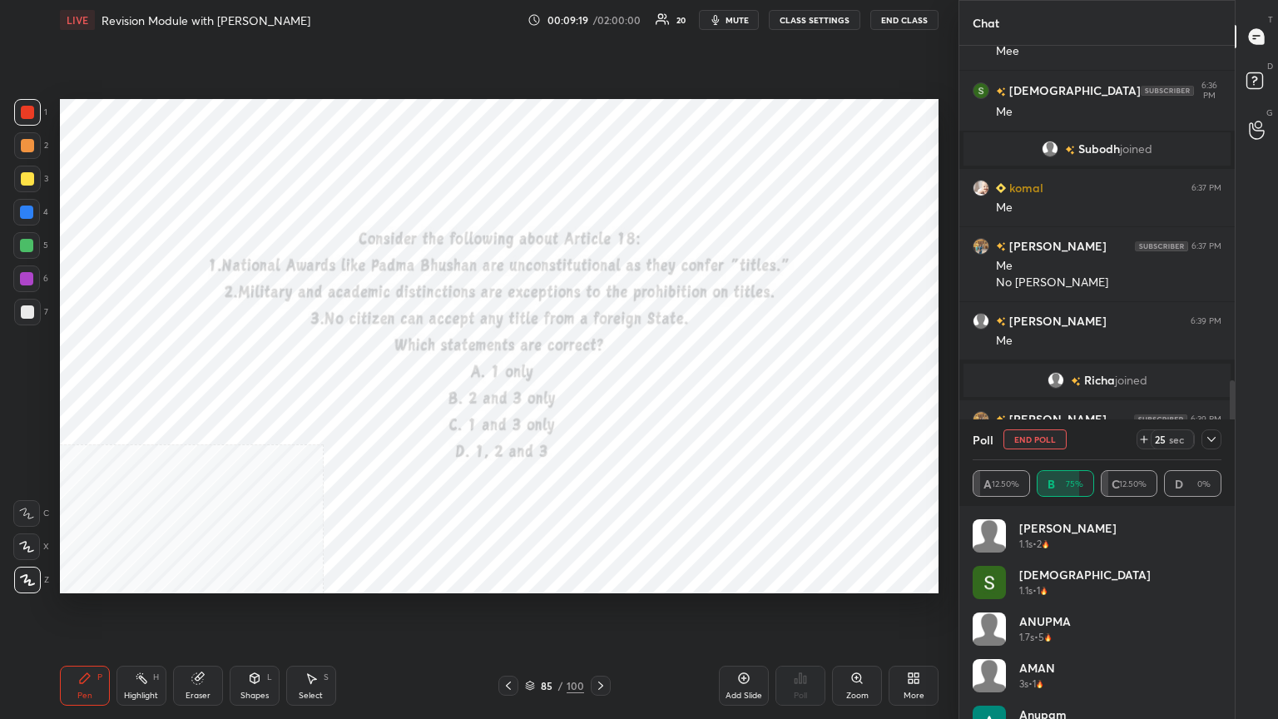
click at [528, 390] on icon at bounding box center [530, 684] width 8 height 4
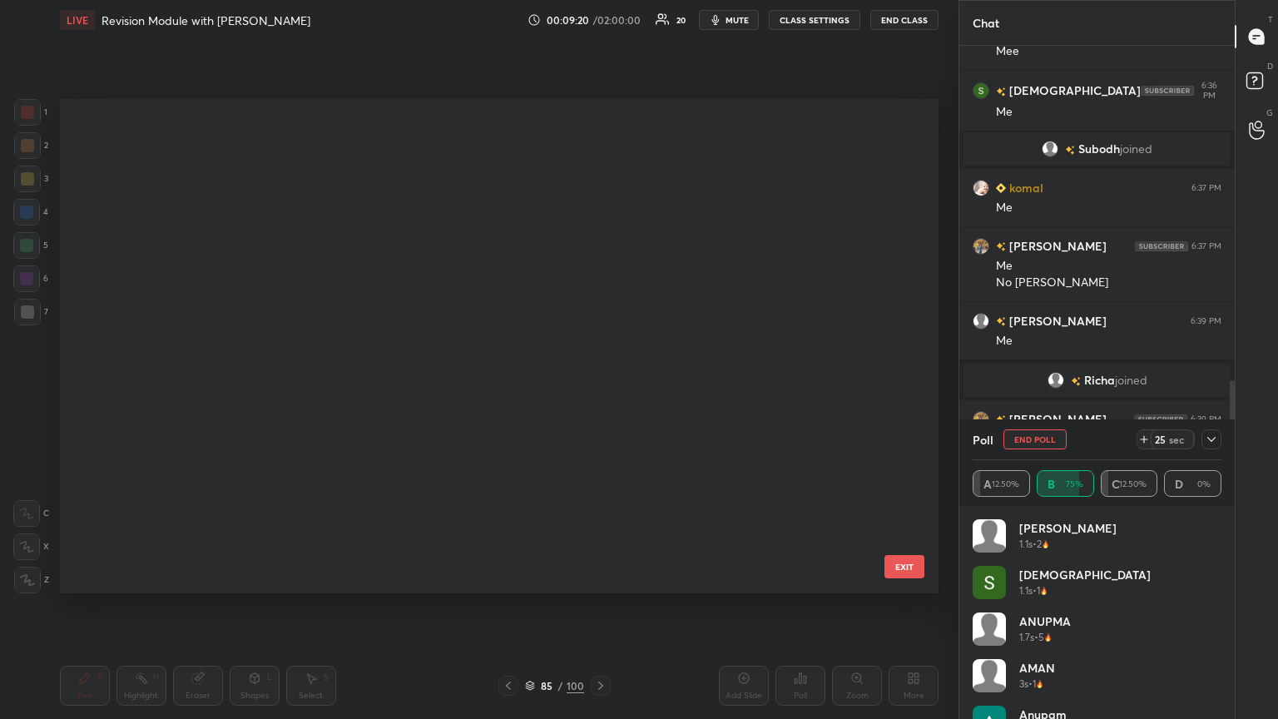
scroll to position [489, 871]
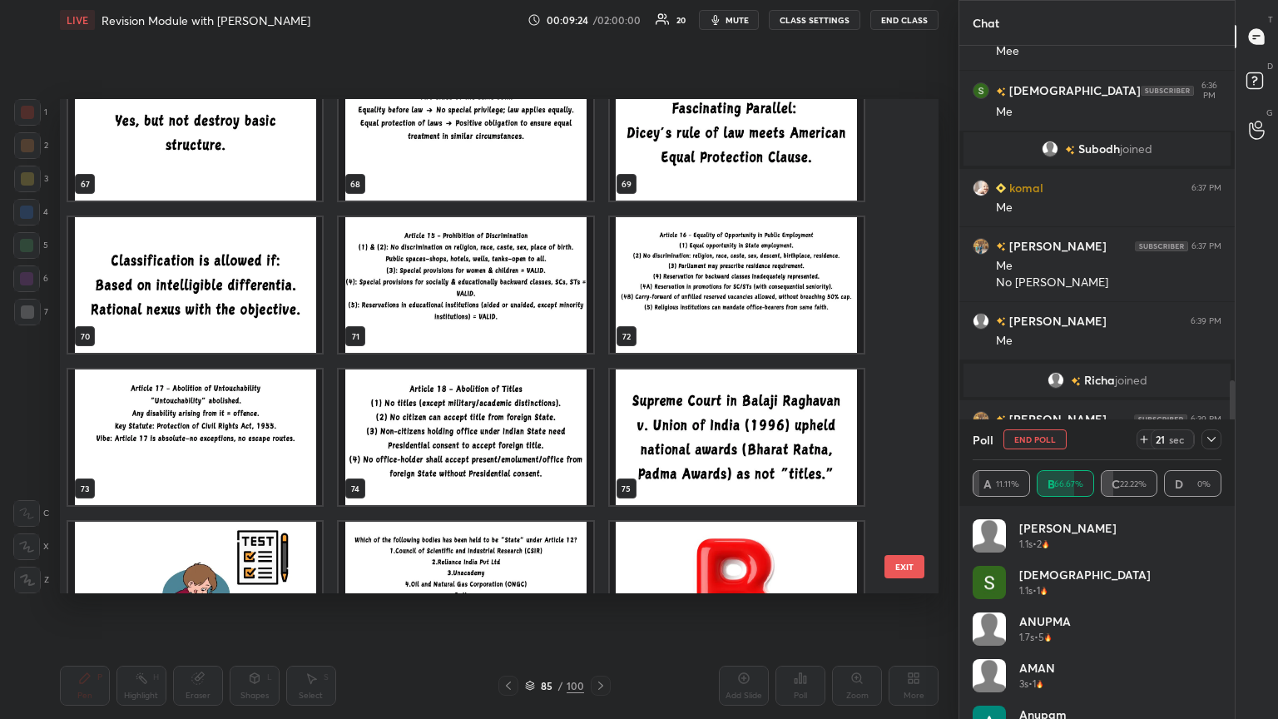
click at [597, 390] on img "grid" at bounding box center [737, 438] width 254 height 136
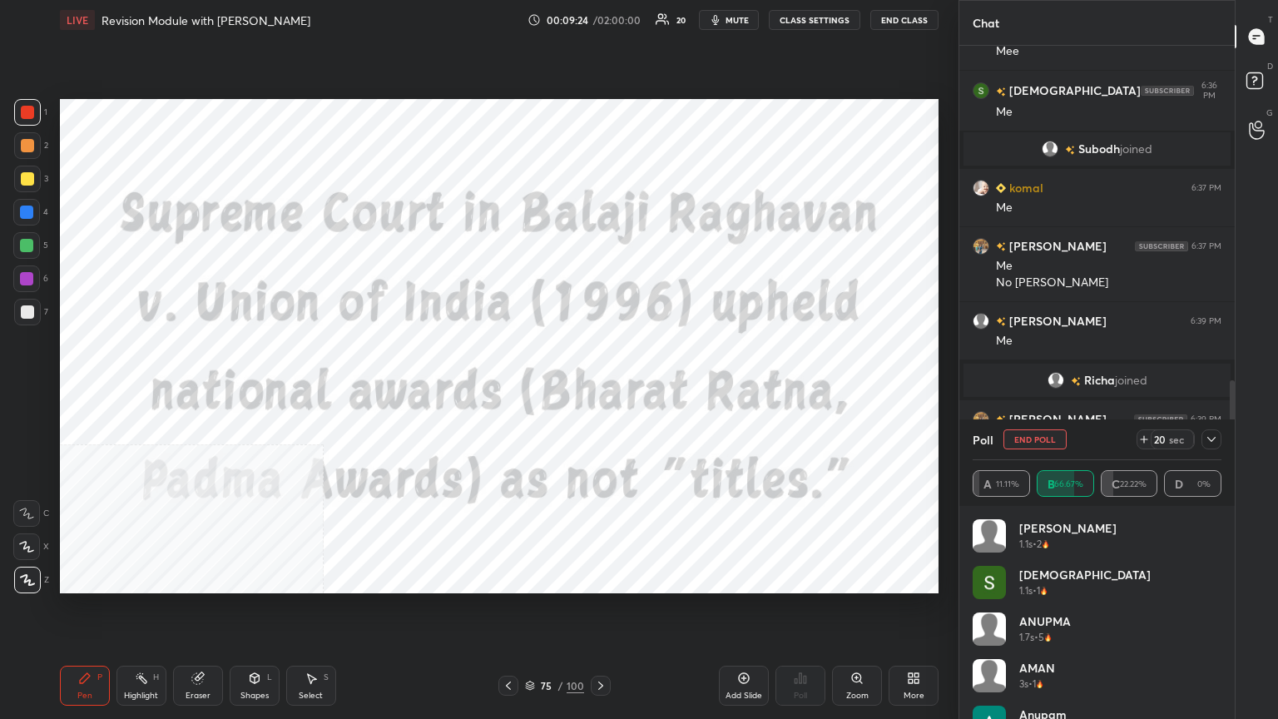
click at [597, 390] on img "grid" at bounding box center [737, 438] width 254 height 136
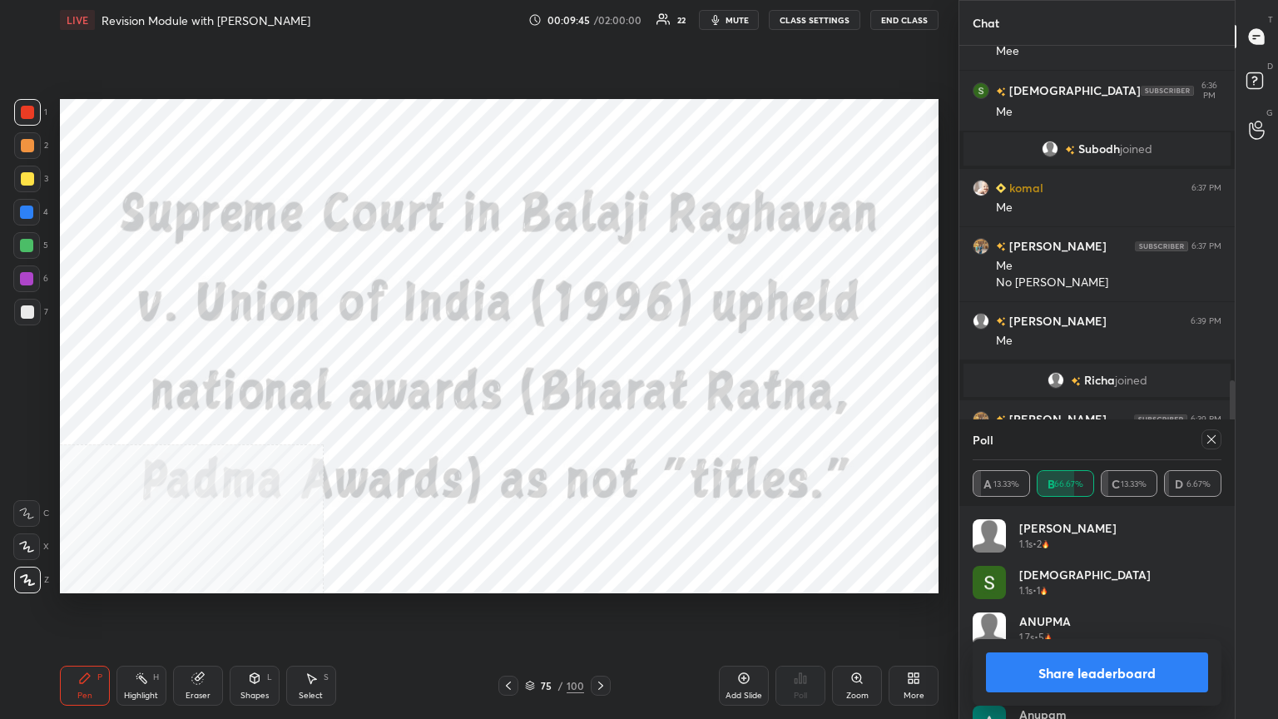
click at [597, 390] on button "Share leaderboard" at bounding box center [1097, 673] width 222 height 40
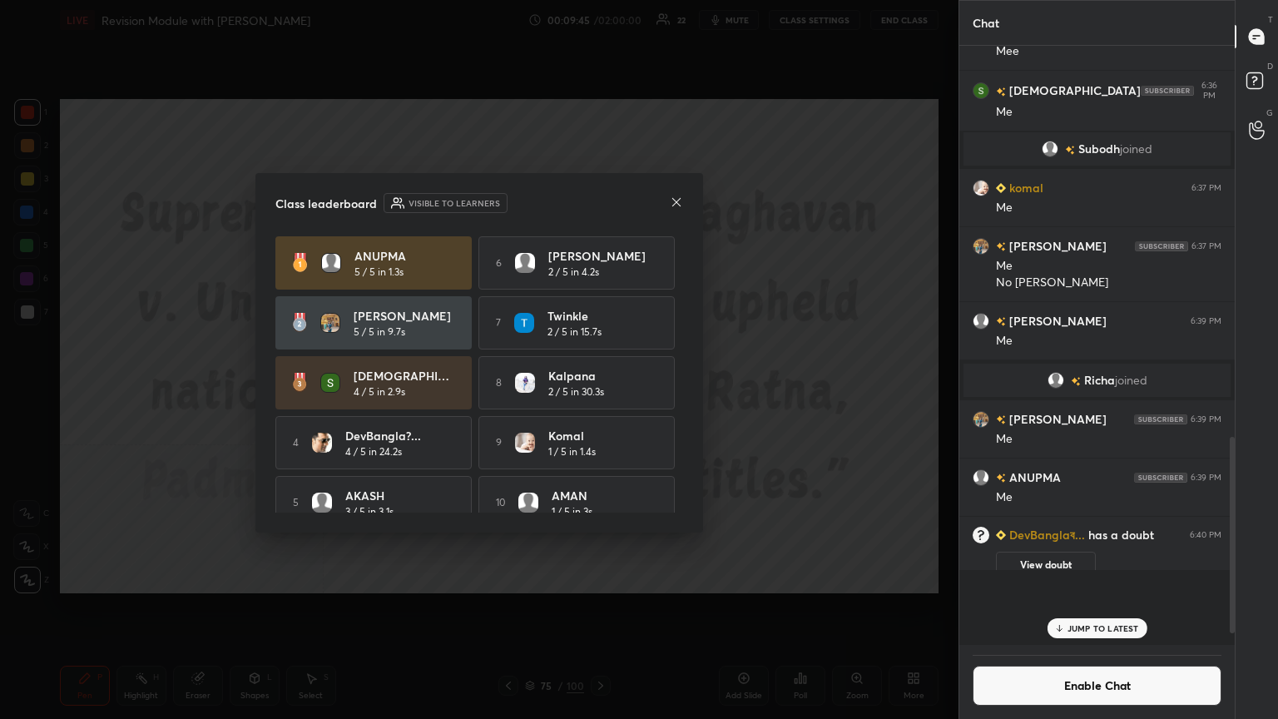
scroll to position [529, 271]
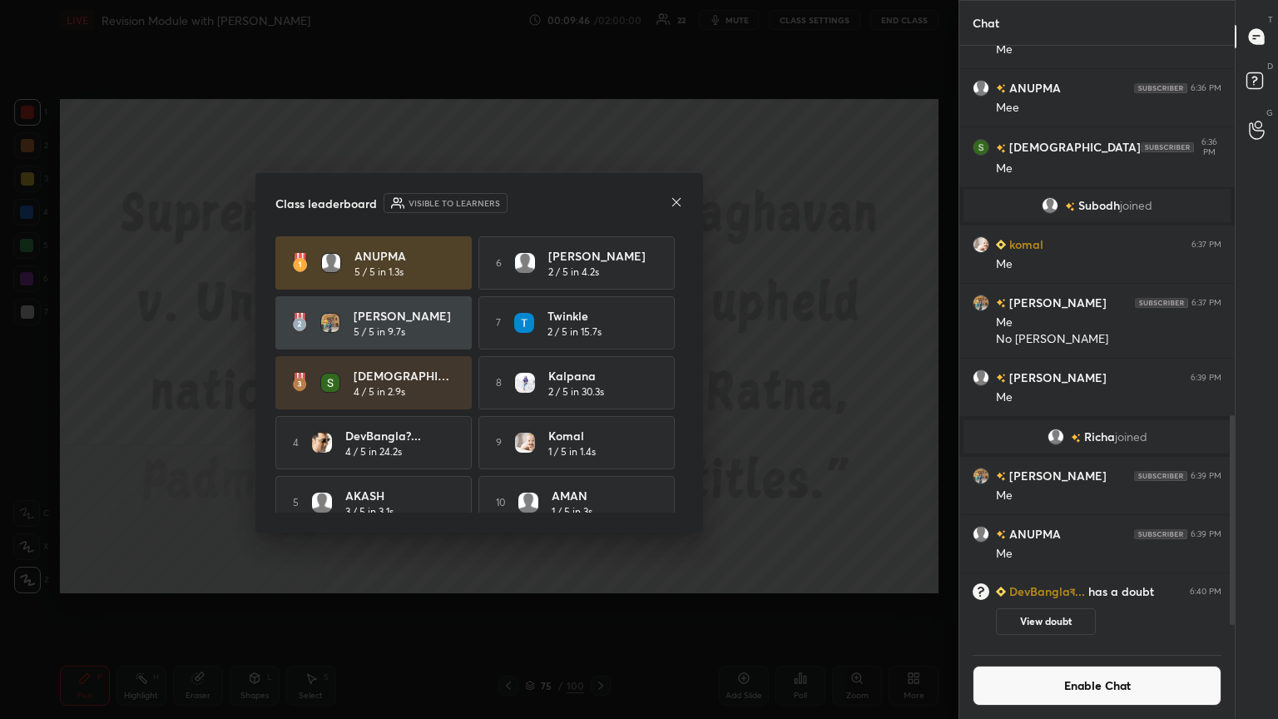
click at [597, 390] on button "Enable Chat" at bounding box center [1097, 686] width 249 height 40
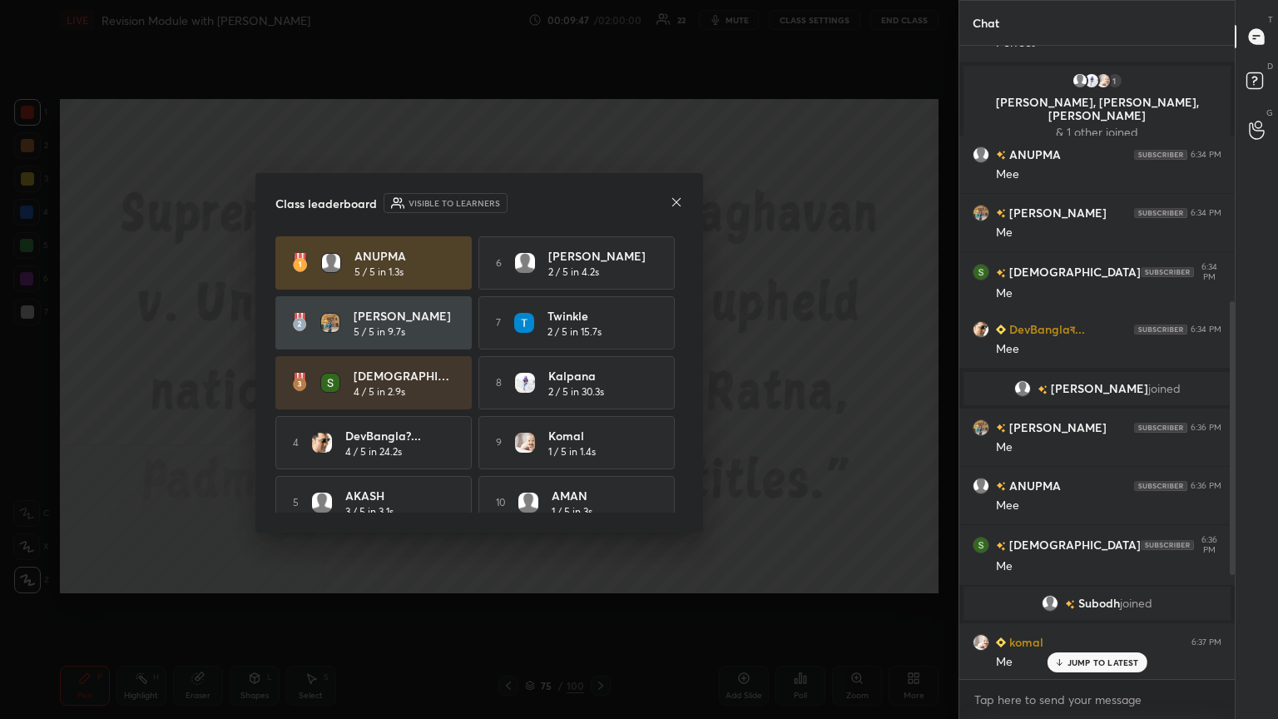
click at [597, 390] on p "JUMP TO LATEST" at bounding box center [1104, 663] width 72 height 10
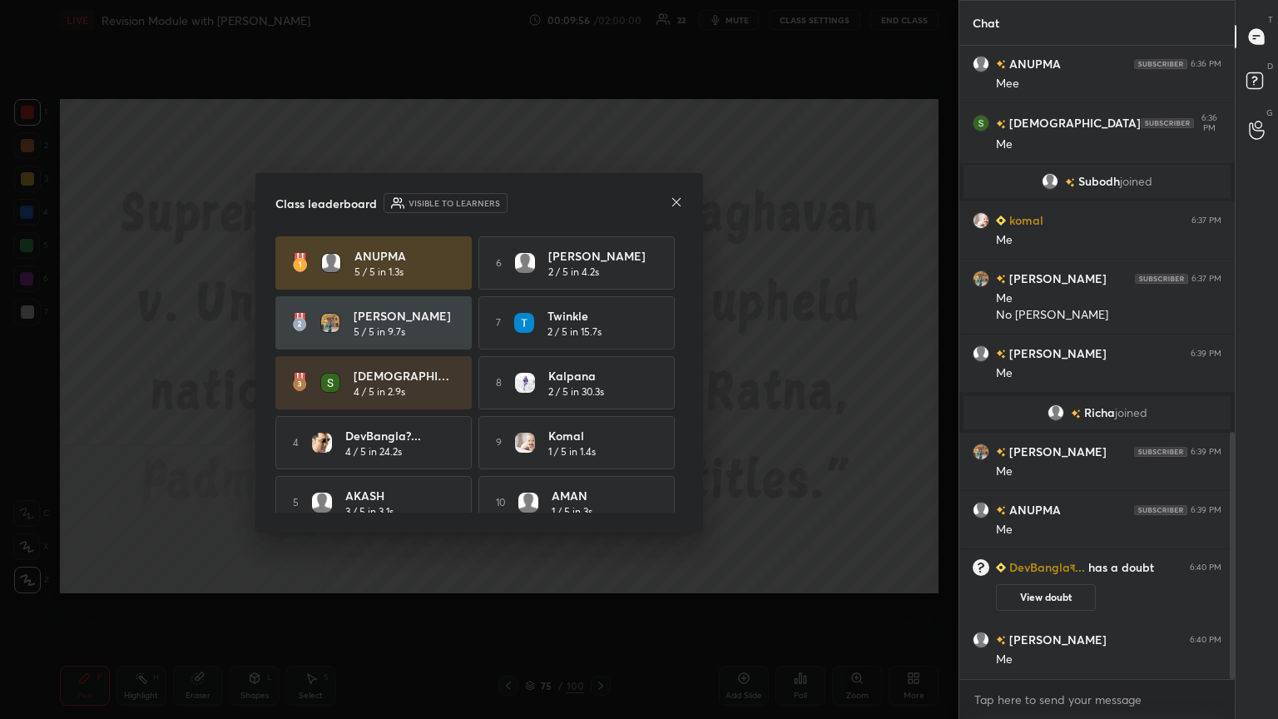
click at [597, 201] on icon at bounding box center [676, 202] width 13 height 13
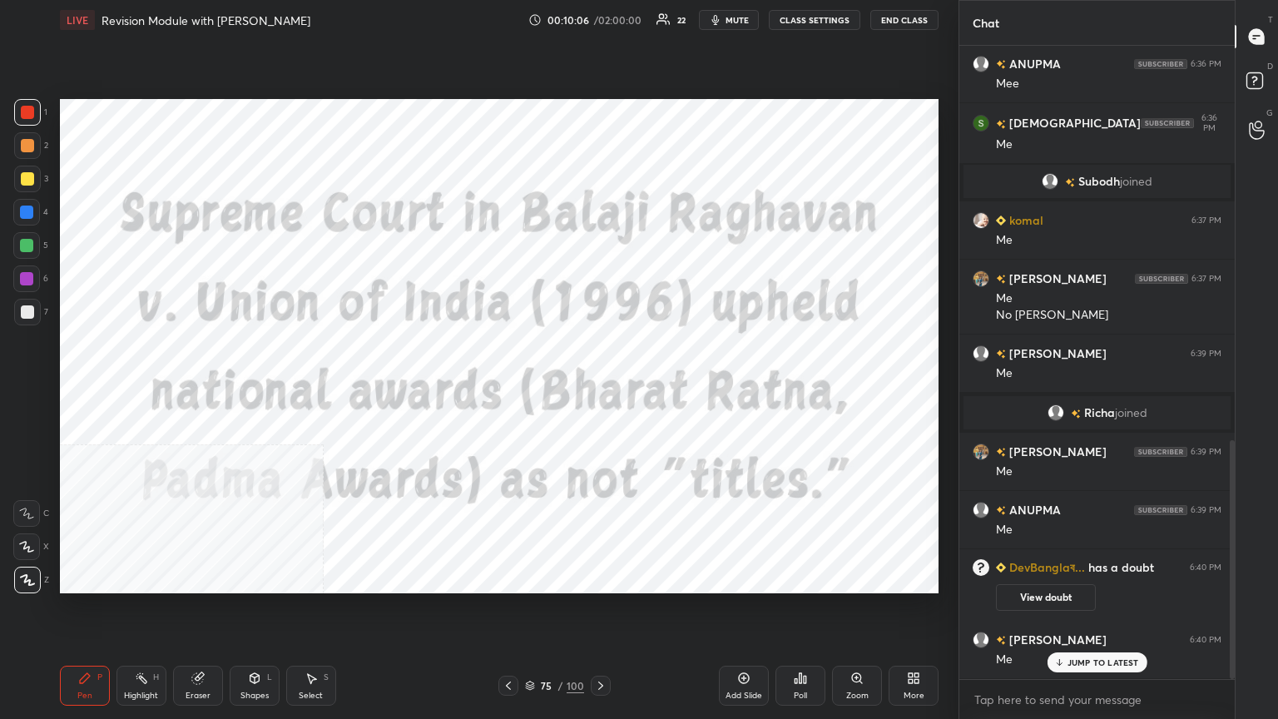
scroll to position [1045, 0]
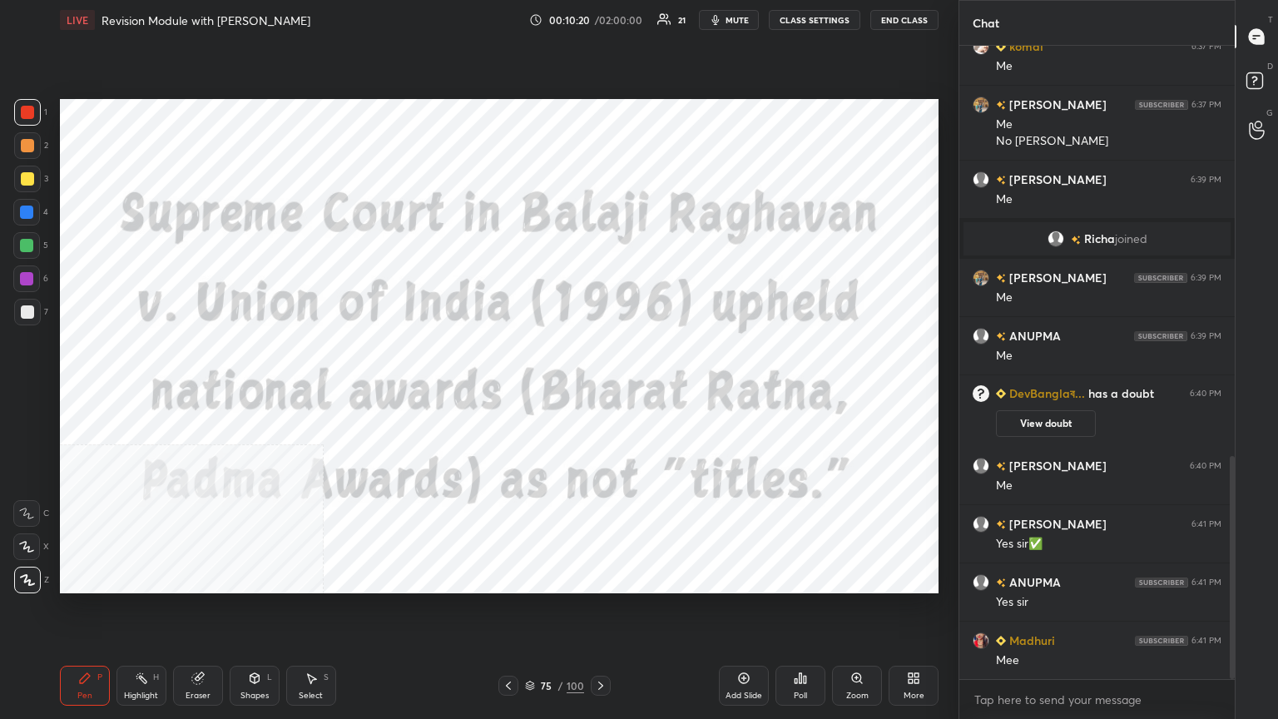
click at [529, 390] on icon at bounding box center [530, 686] width 10 height 10
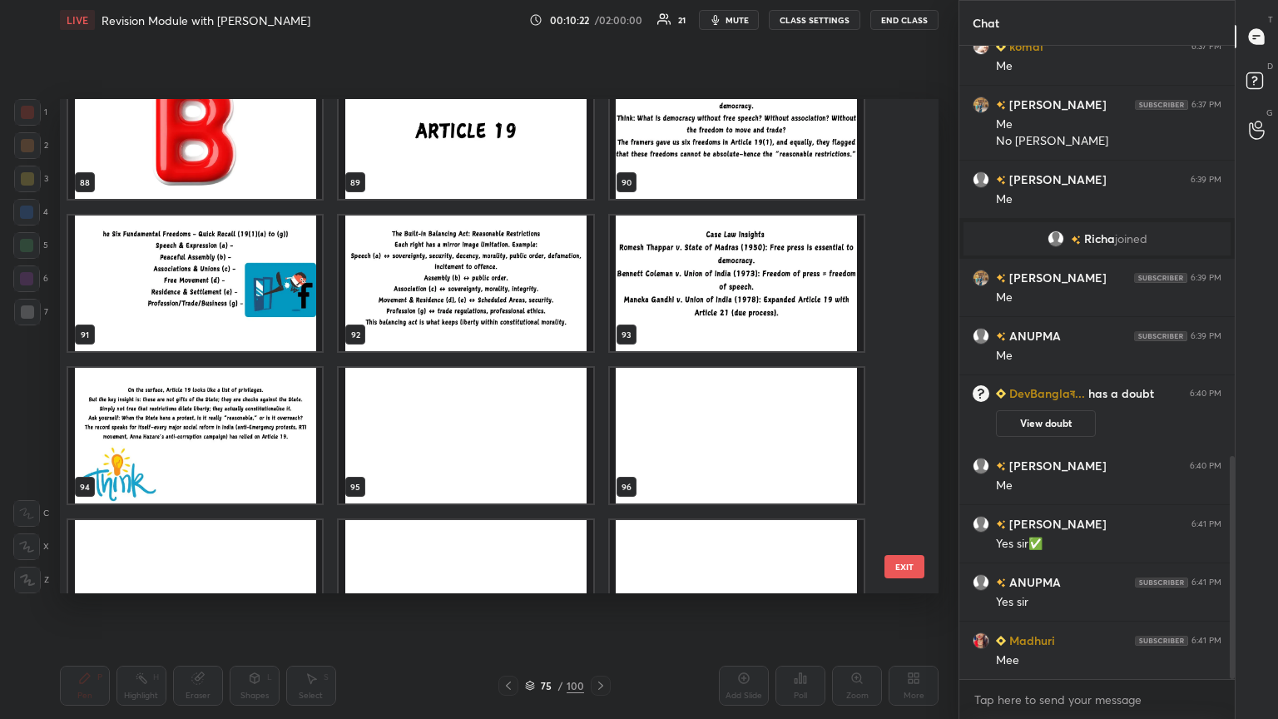
scroll to position [1221, 0]
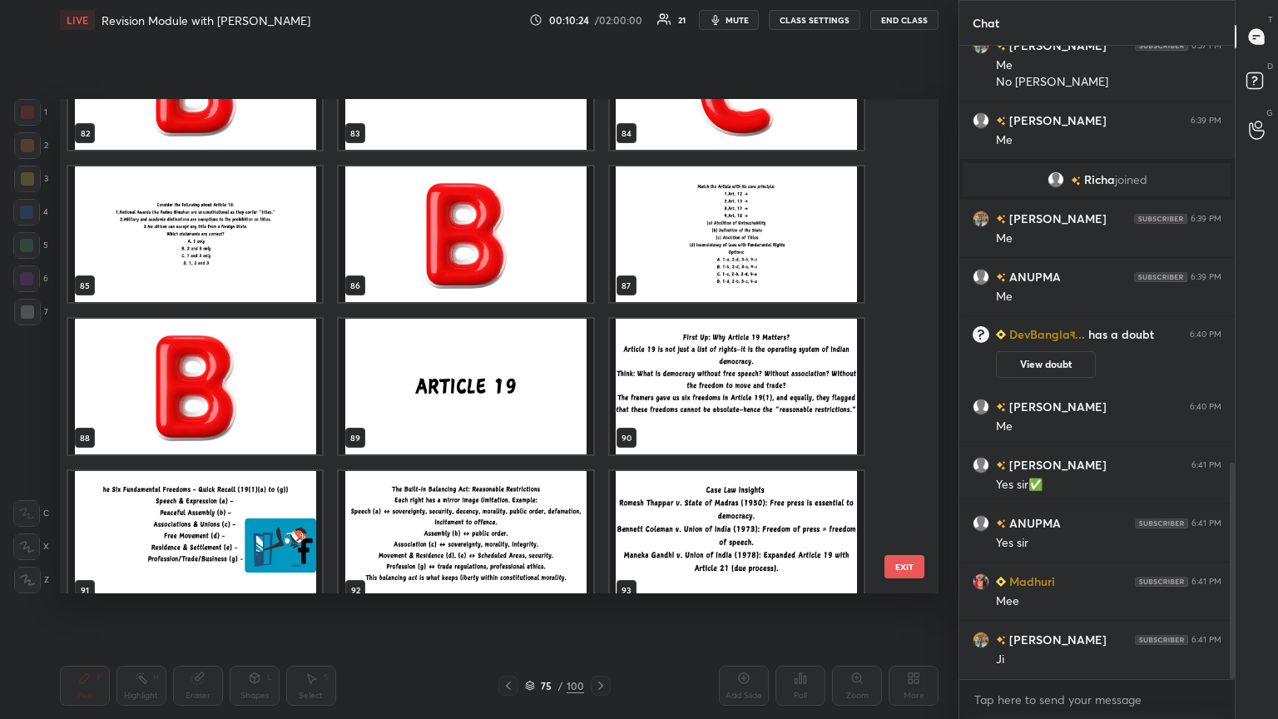
click at [597, 226] on img "grid" at bounding box center [737, 234] width 254 height 136
click at [597, 227] on img "grid" at bounding box center [737, 234] width 254 height 136
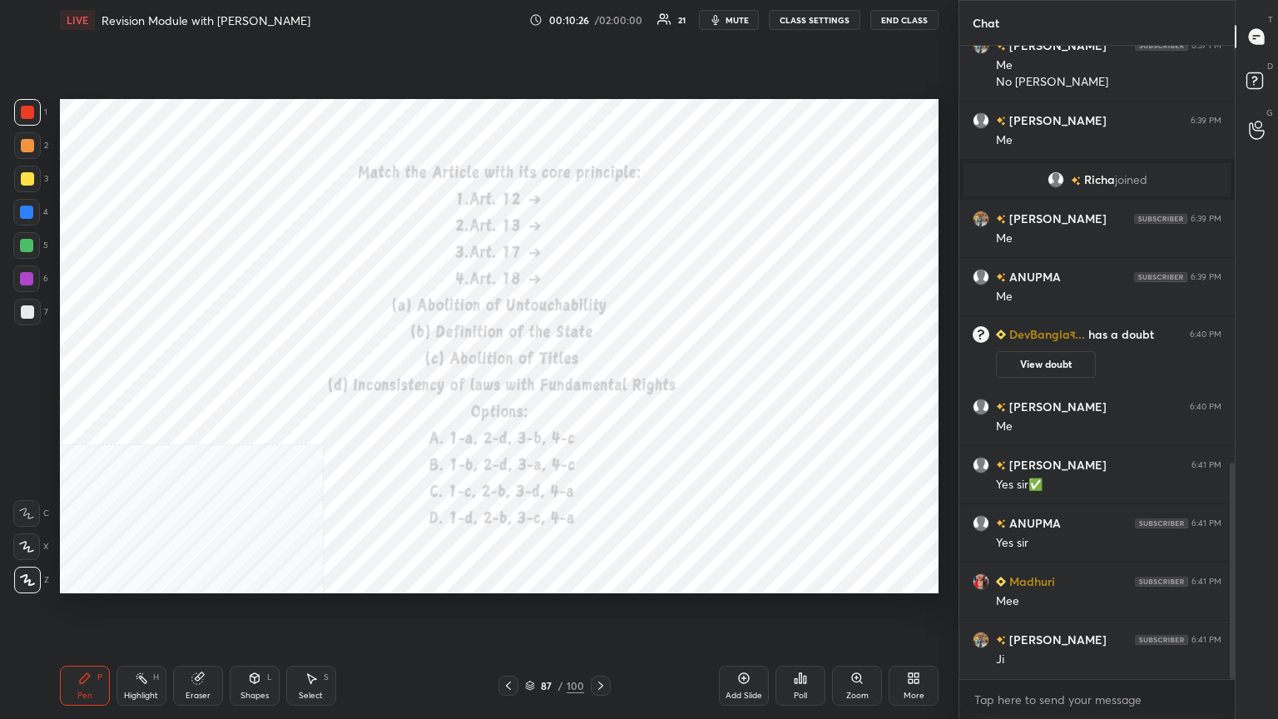
click at [597, 25] on button "CLASS SETTINGS" at bounding box center [815, 20] width 92 height 20
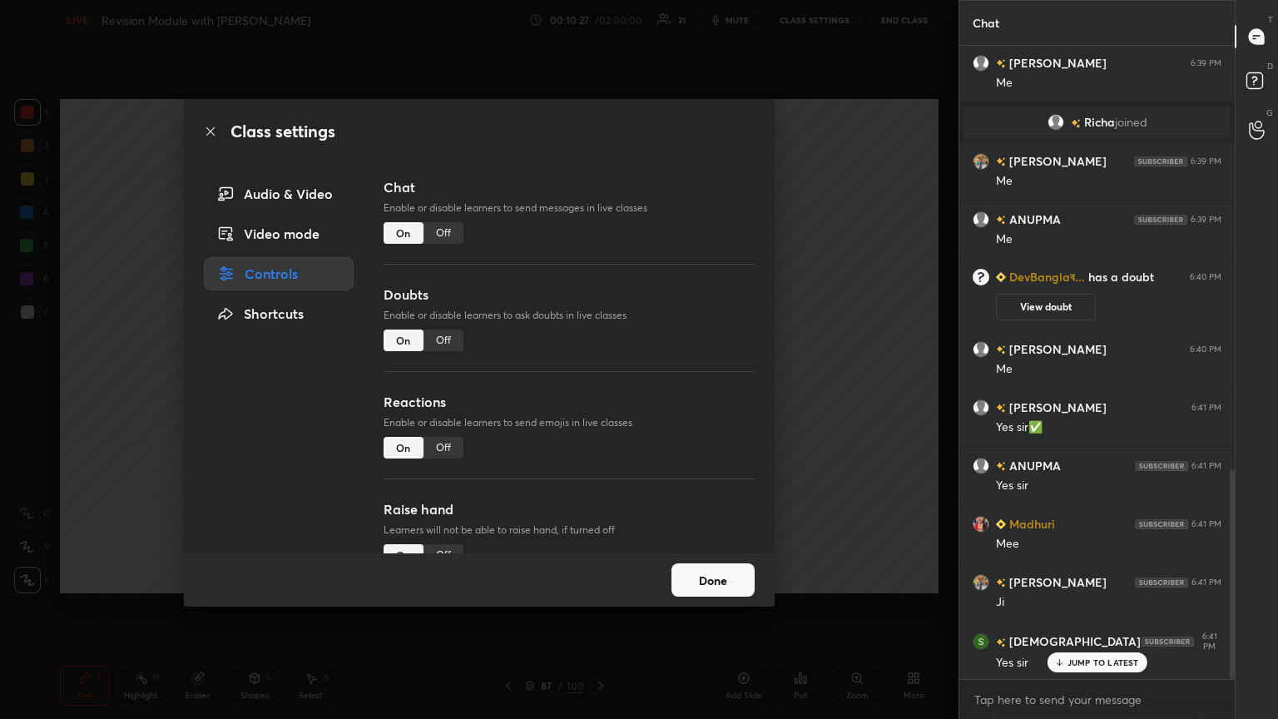
click at [445, 231] on div "Off" at bounding box center [444, 233] width 40 height 22
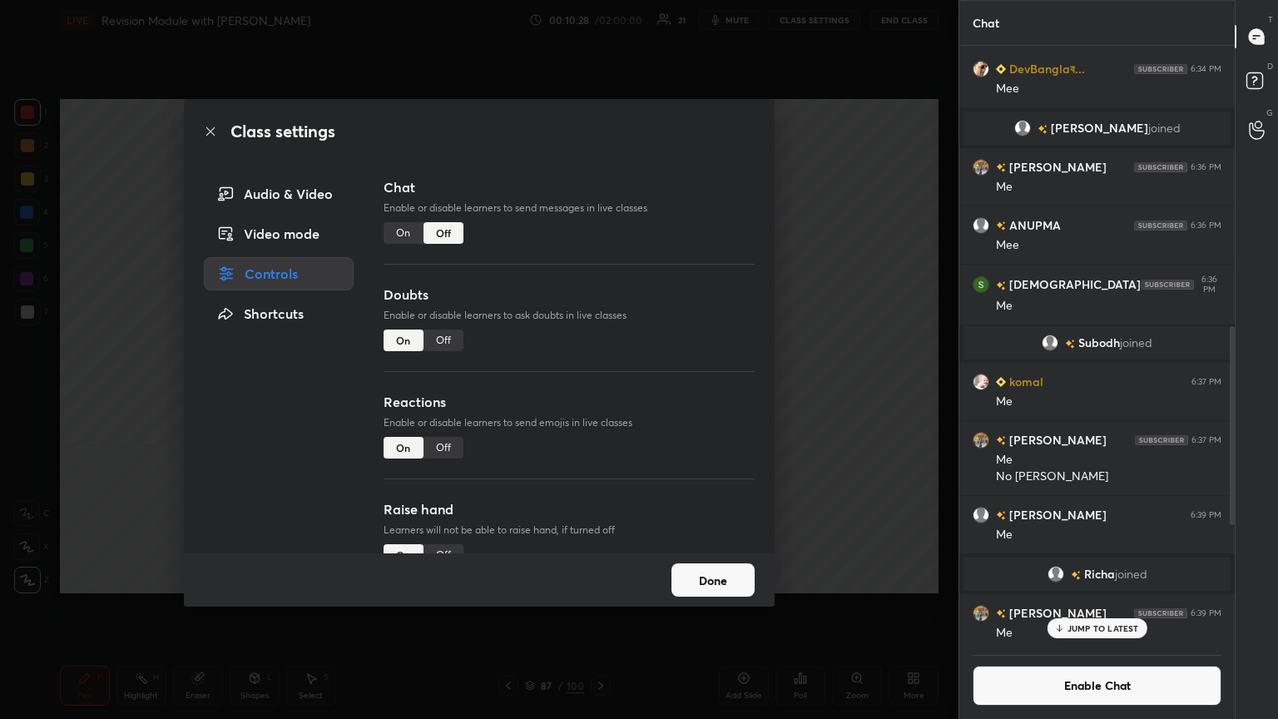
click at [211, 132] on icon at bounding box center [210, 131] width 13 height 13
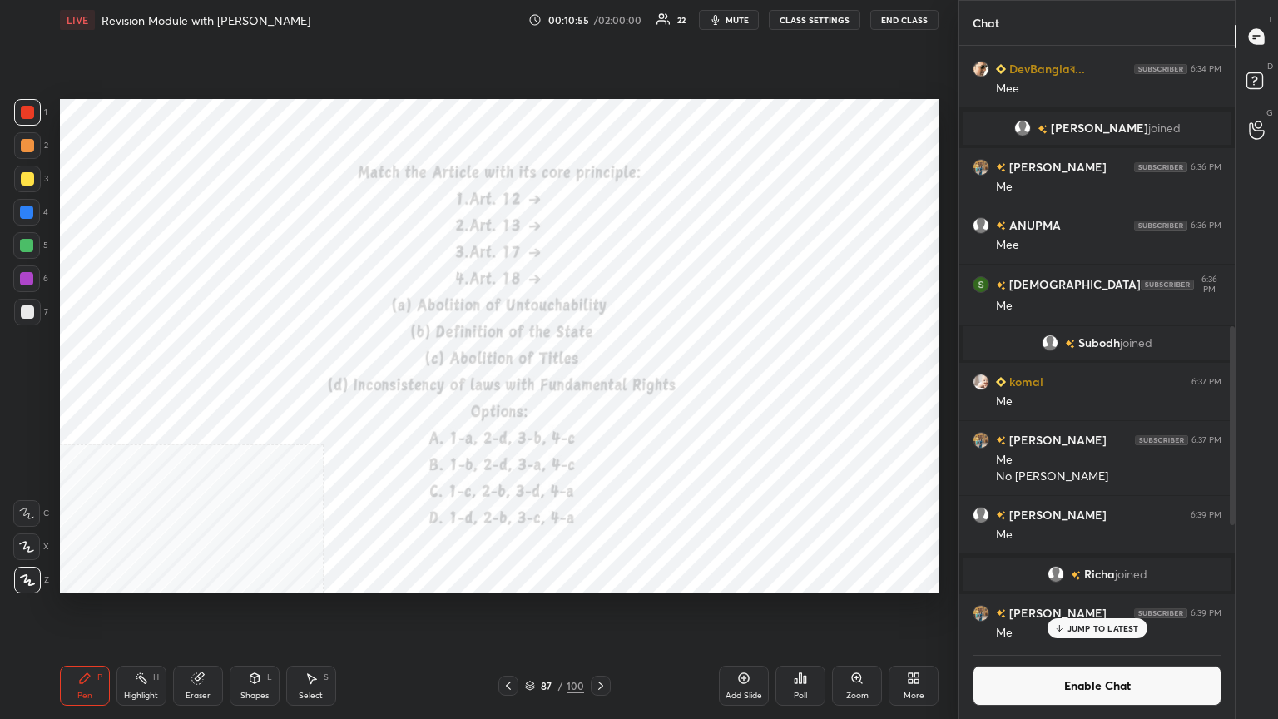
click at [597, 390] on div "Poll" at bounding box center [801, 686] width 50 height 40
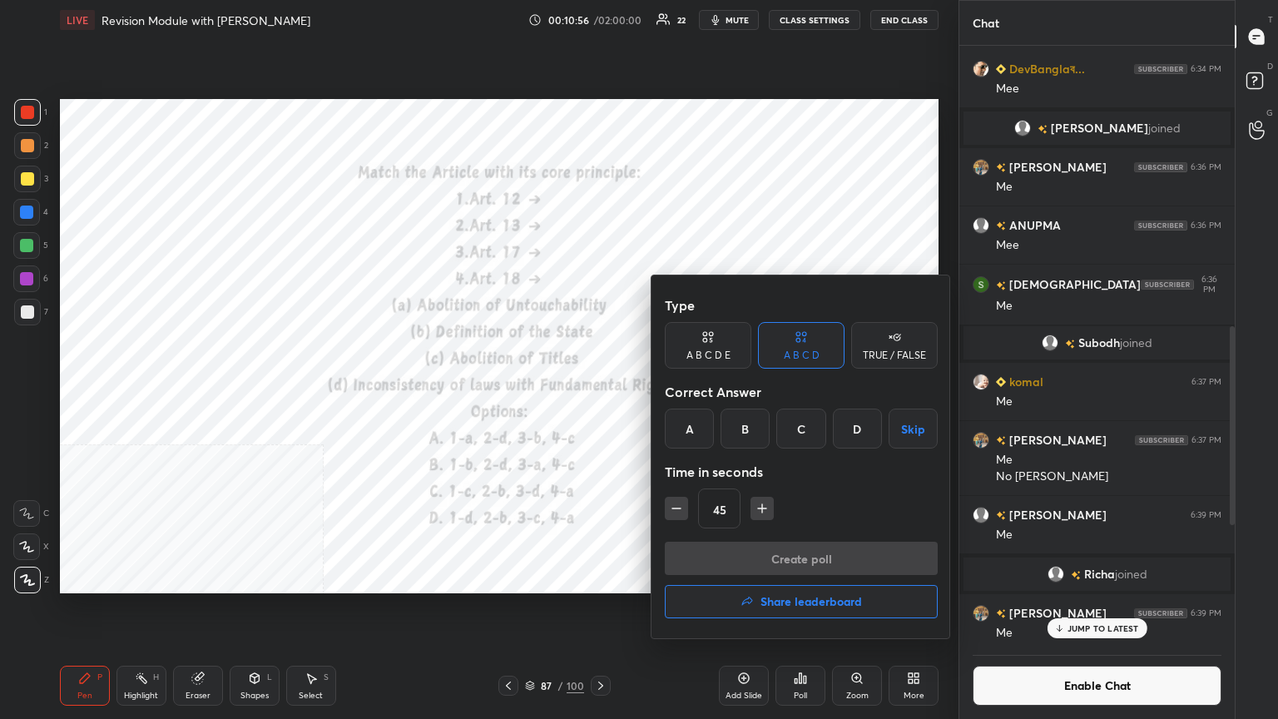
click at [597, 390] on div "B" at bounding box center [745, 429] width 49 height 40
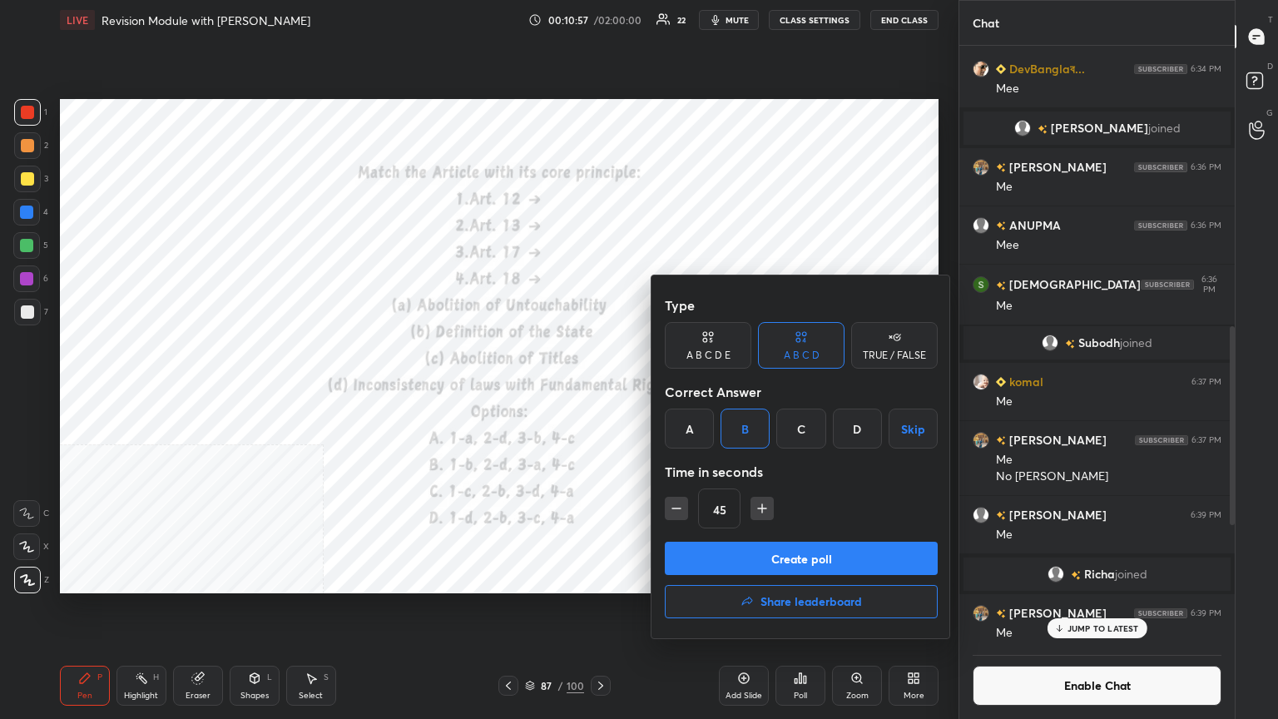
click at [597, 390] on button "Create poll" at bounding box center [801, 558] width 273 height 33
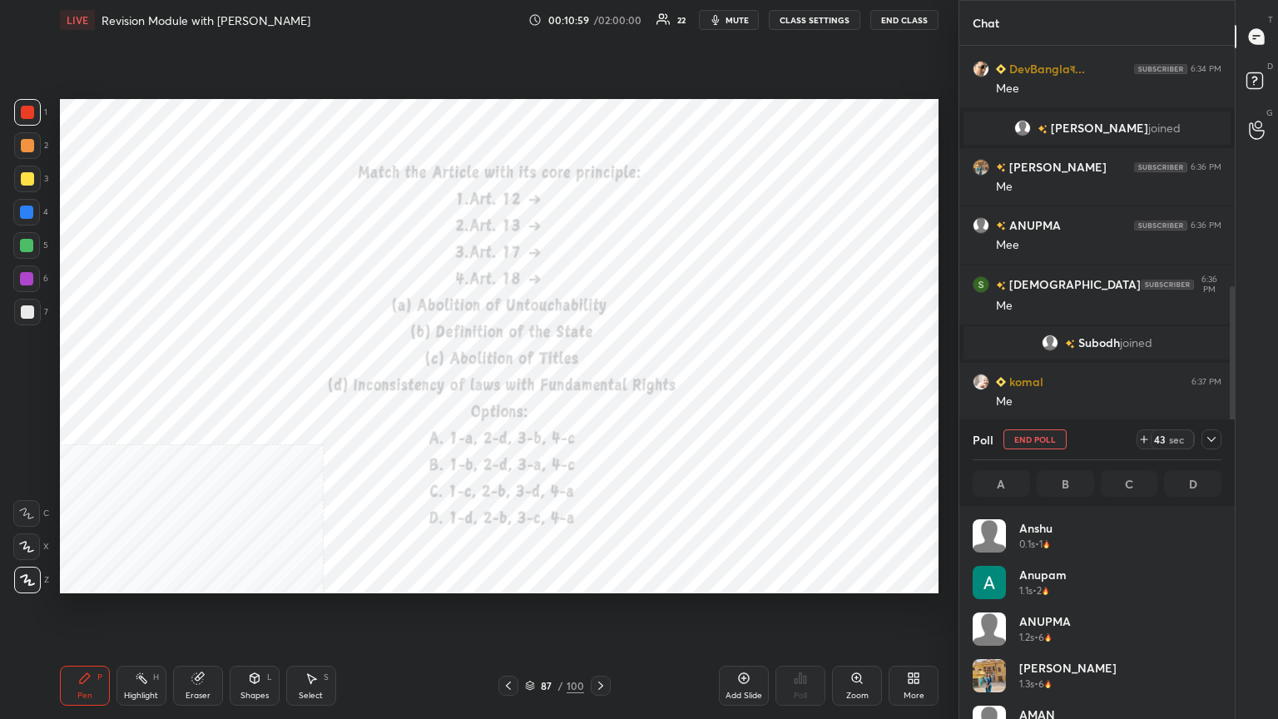
scroll to position [195, 244]
click at [528, 390] on icon at bounding box center [530, 684] width 8 height 4
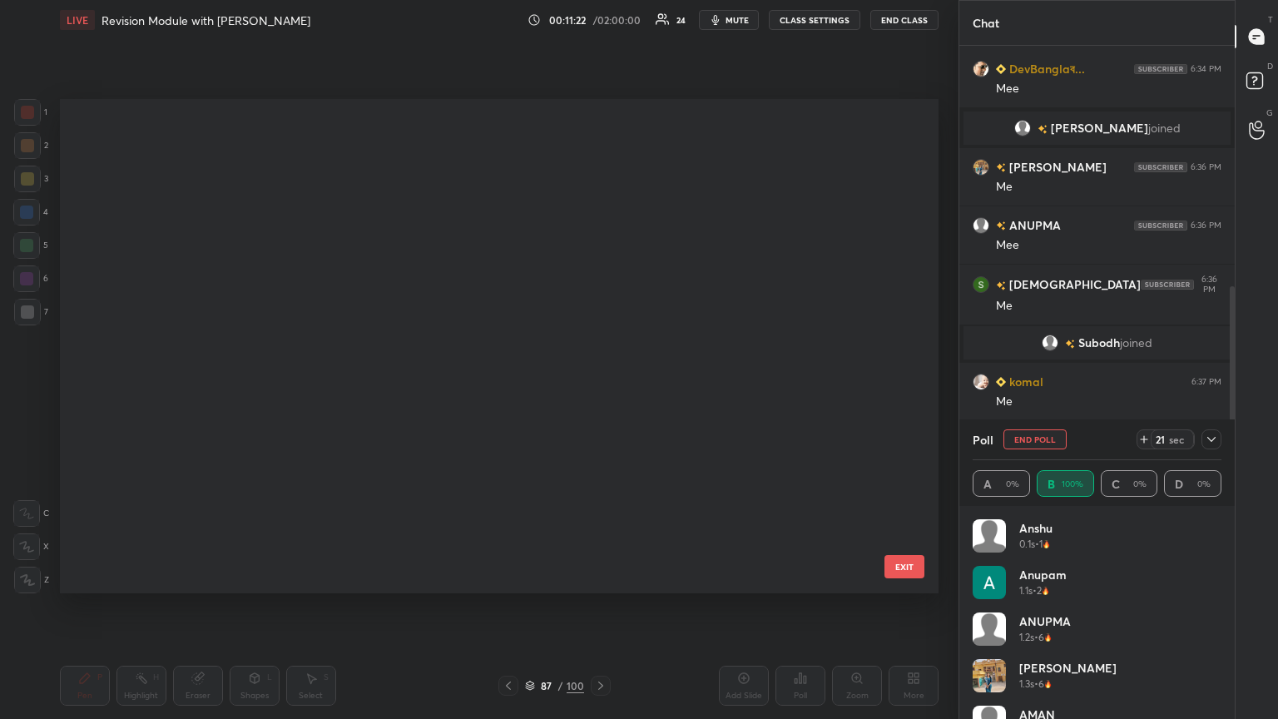
scroll to position [489, 871]
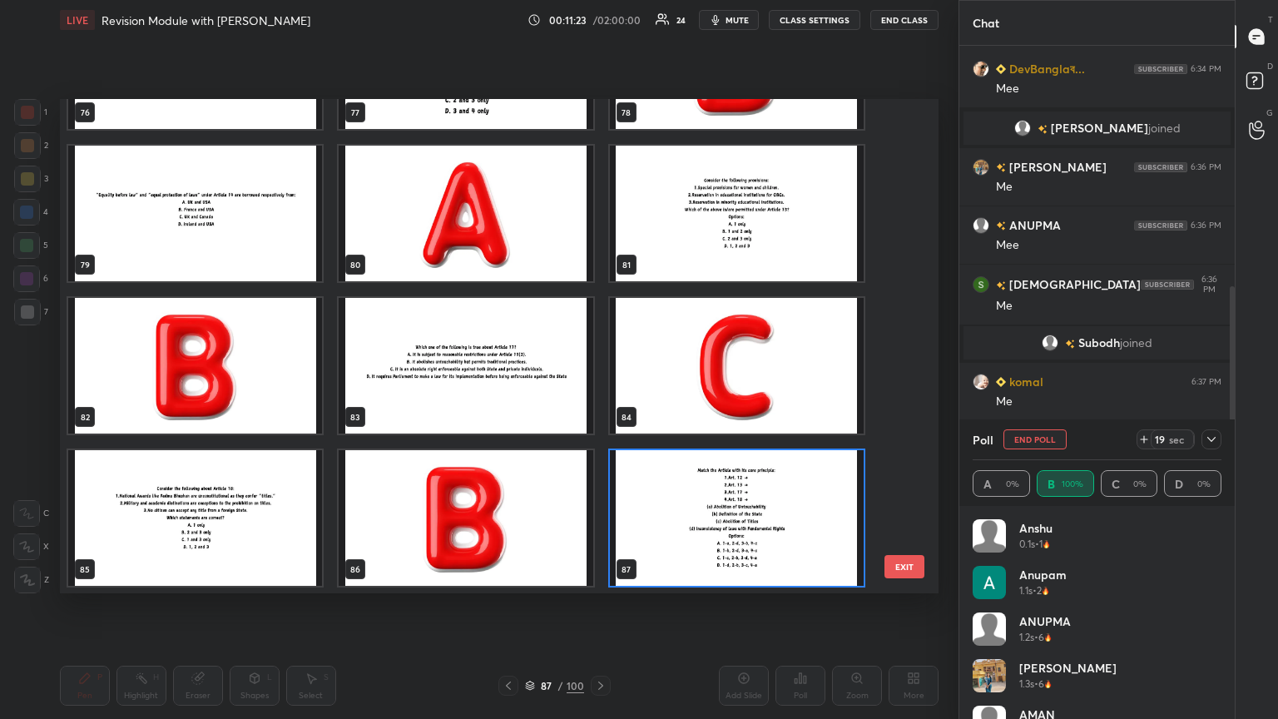
click at [597, 390] on img "grid" at bounding box center [737, 518] width 254 height 136
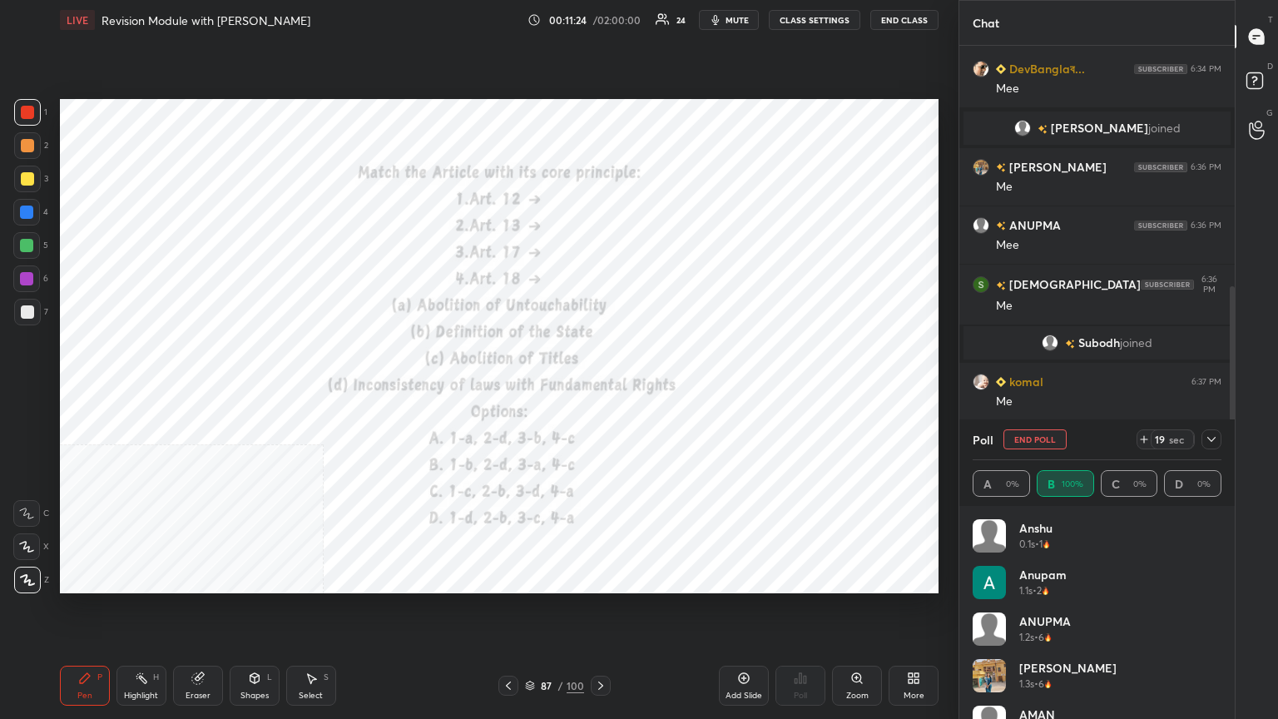
click at [597, 390] on img "grid" at bounding box center [737, 518] width 254 height 136
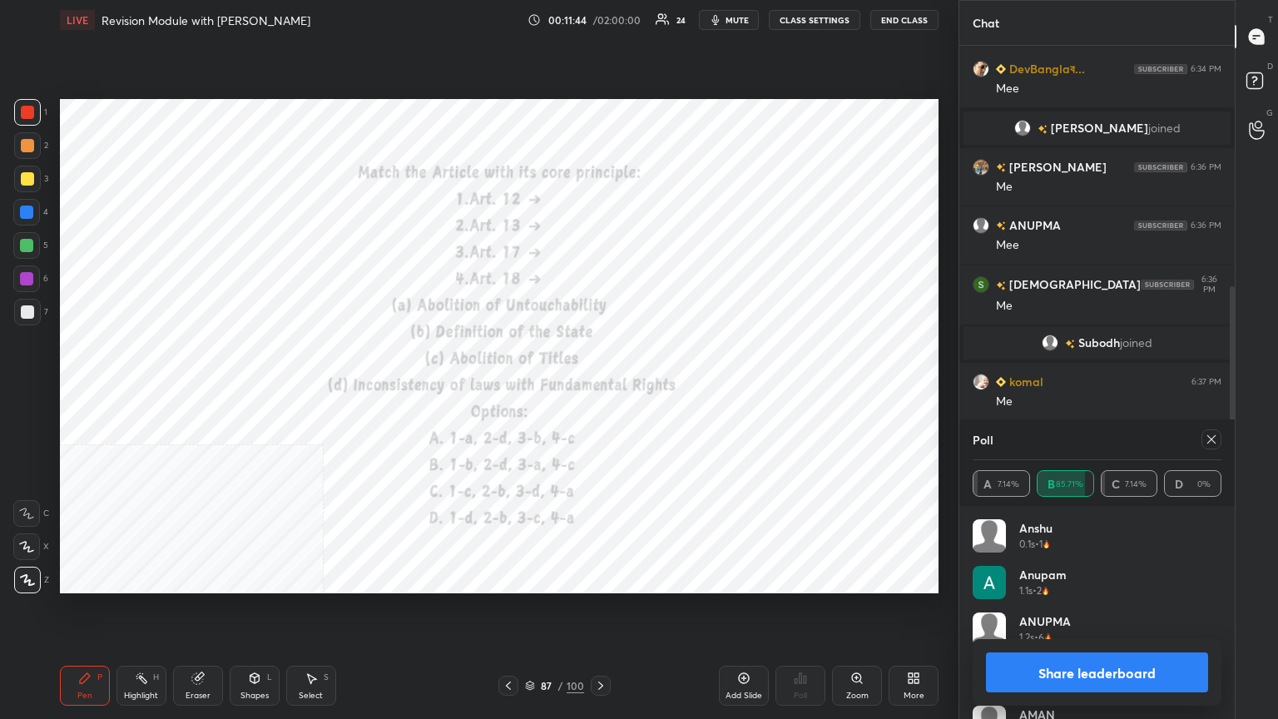
click at [597, 390] on button "Share leaderboard" at bounding box center [1097, 673] width 222 height 40
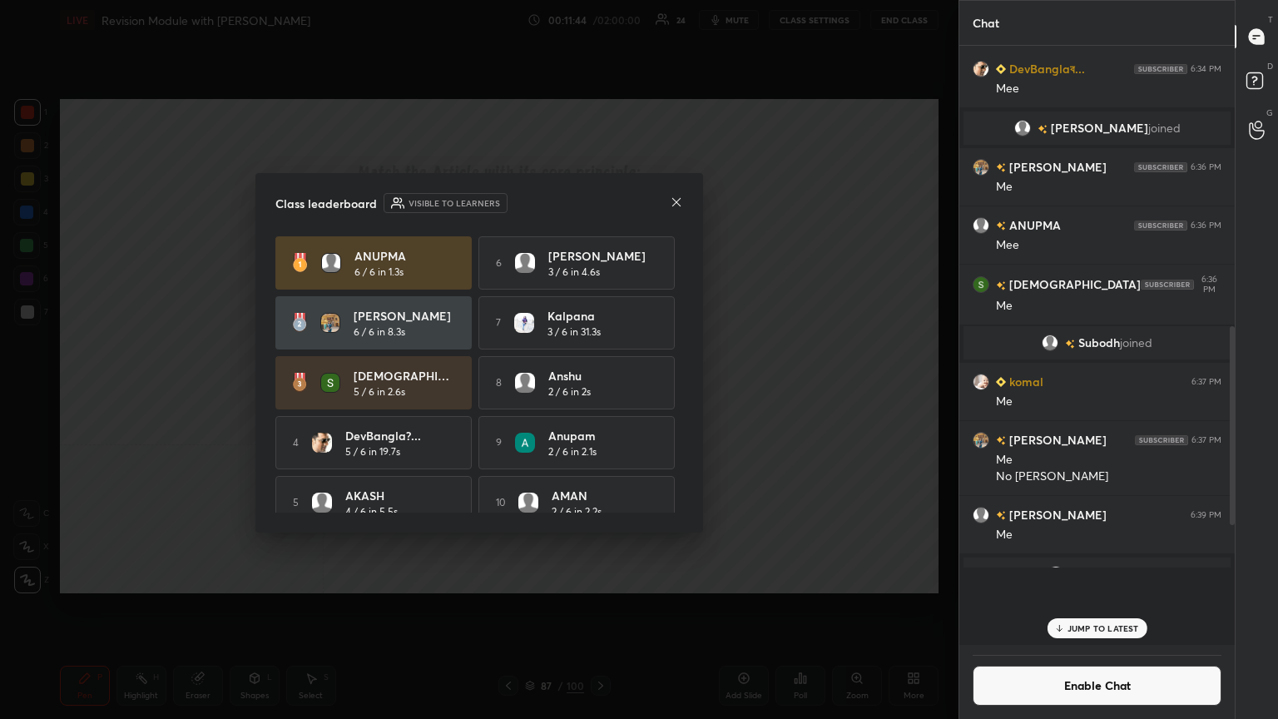
scroll to position [5, 5]
click at [597, 390] on button "Enable Chat" at bounding box center [1097, 686] width 249 height 40
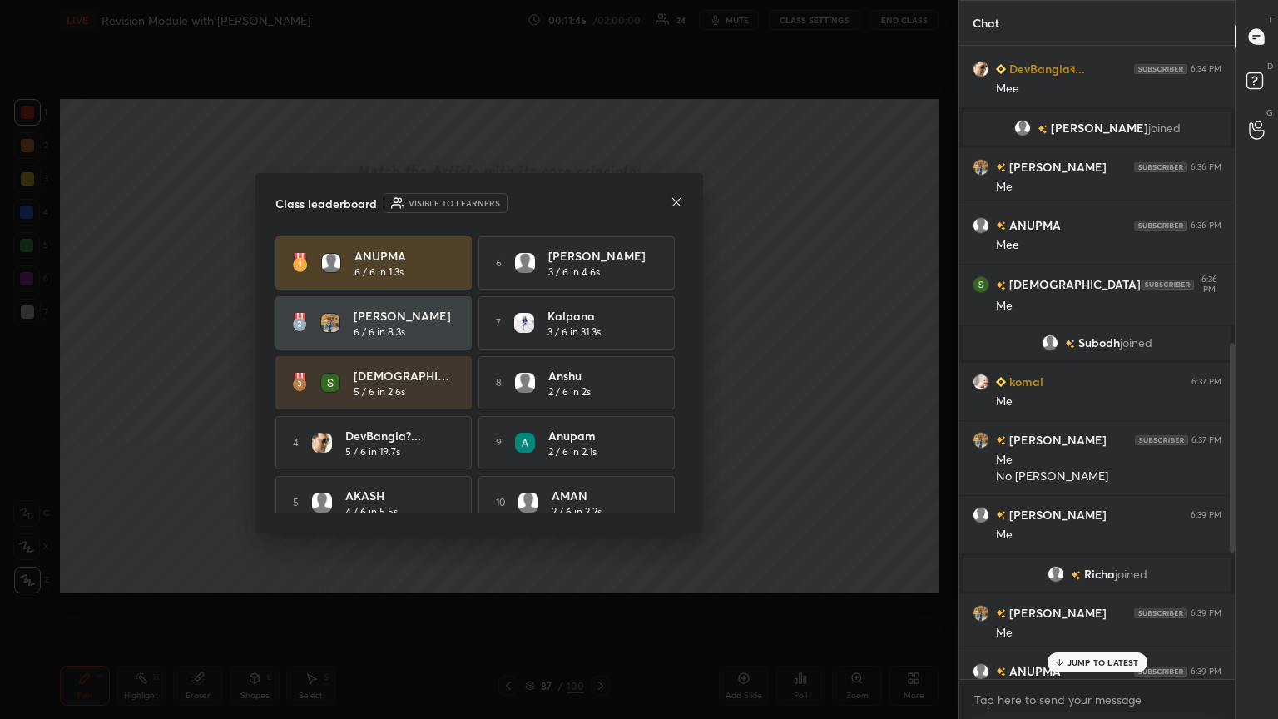
click at [597, 390] on p "JUMP TO LATEST" at bounding box center [1104, 663] width 72 height 10
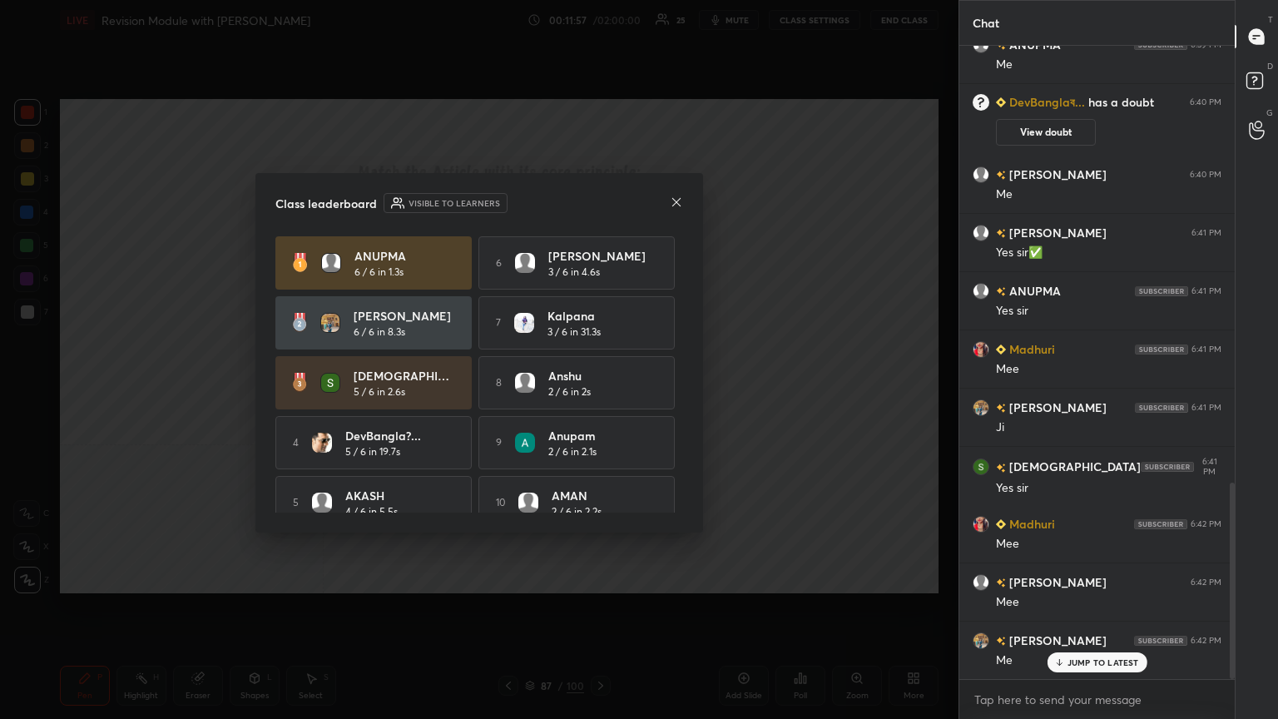
click at [597, 203] on icon at bounding box center [676, 202] width 13 height 13
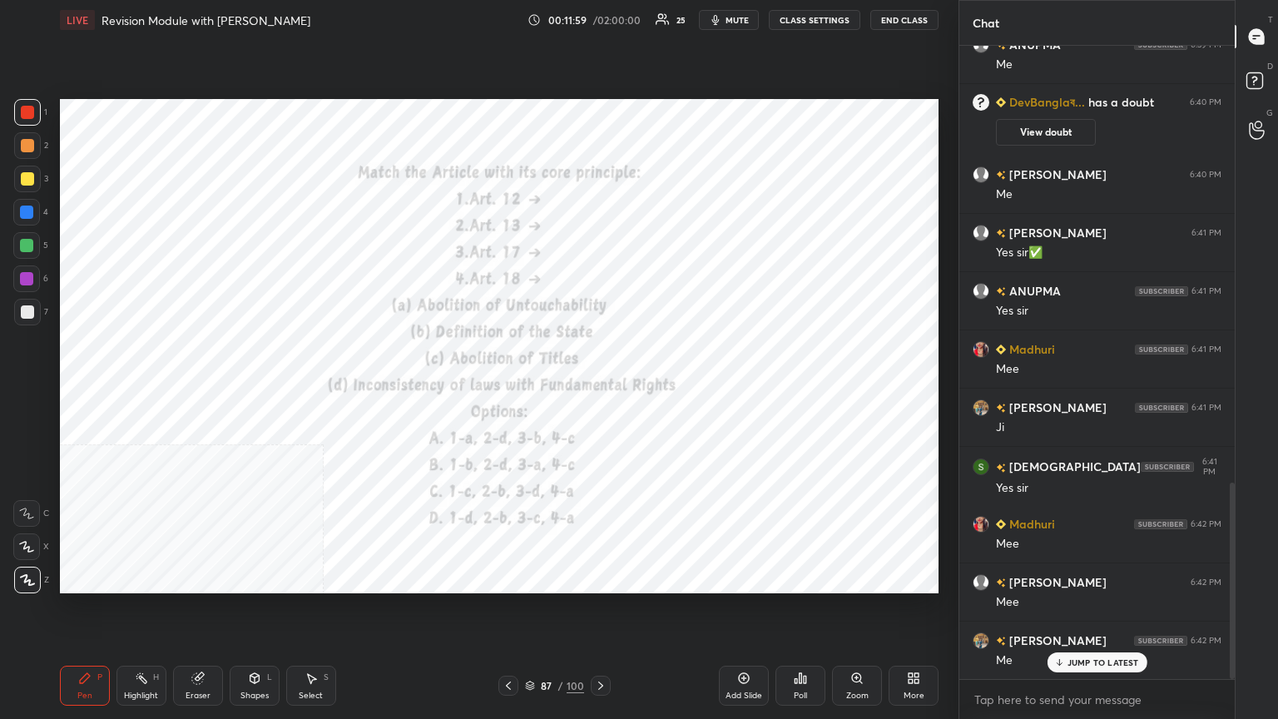
click at [597, 390] on icon at bounding box center [743, 678] width 13 height 13
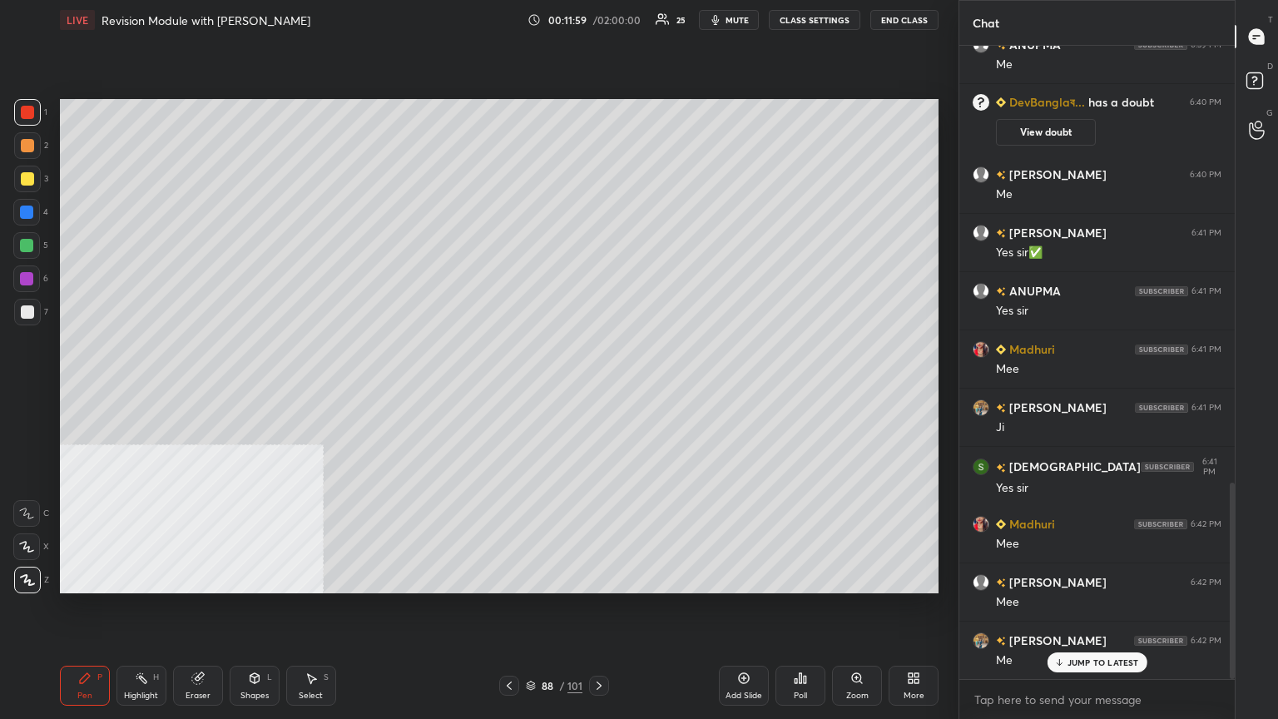
scroll to position [1448, 0]
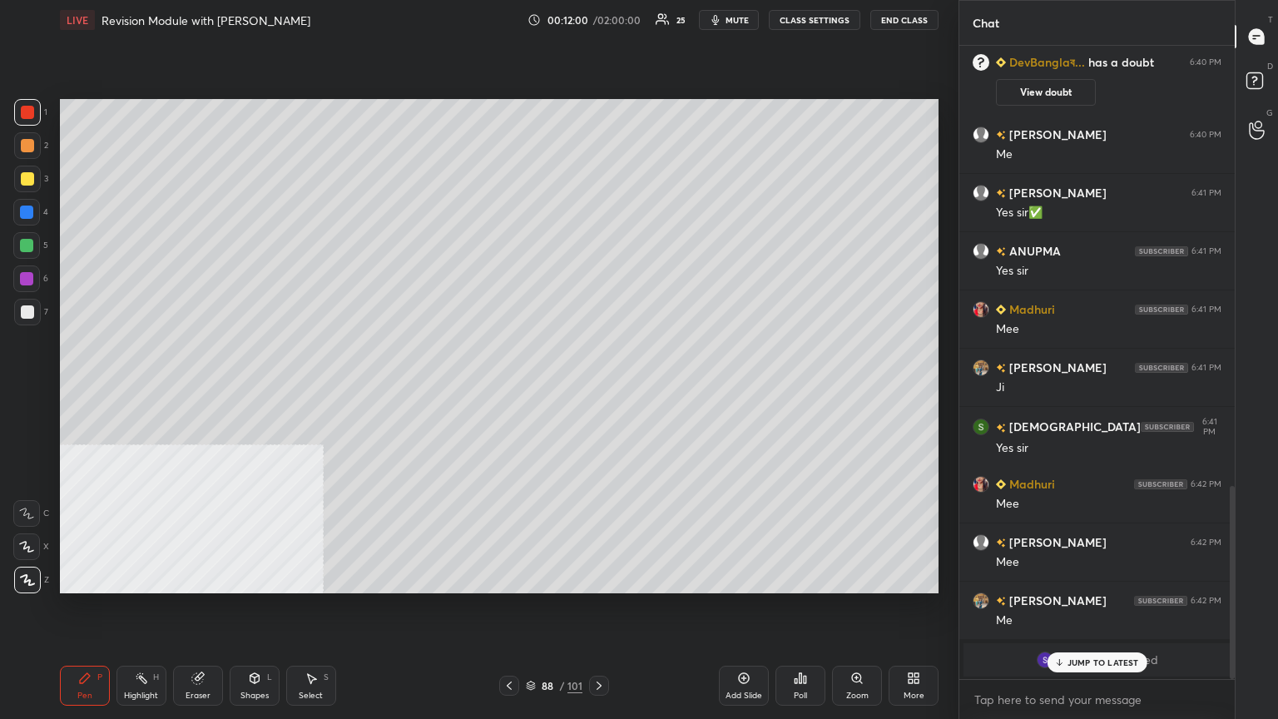
click at [42, 308] on div "7" at bounding box center [31, 312] width 34 height 27
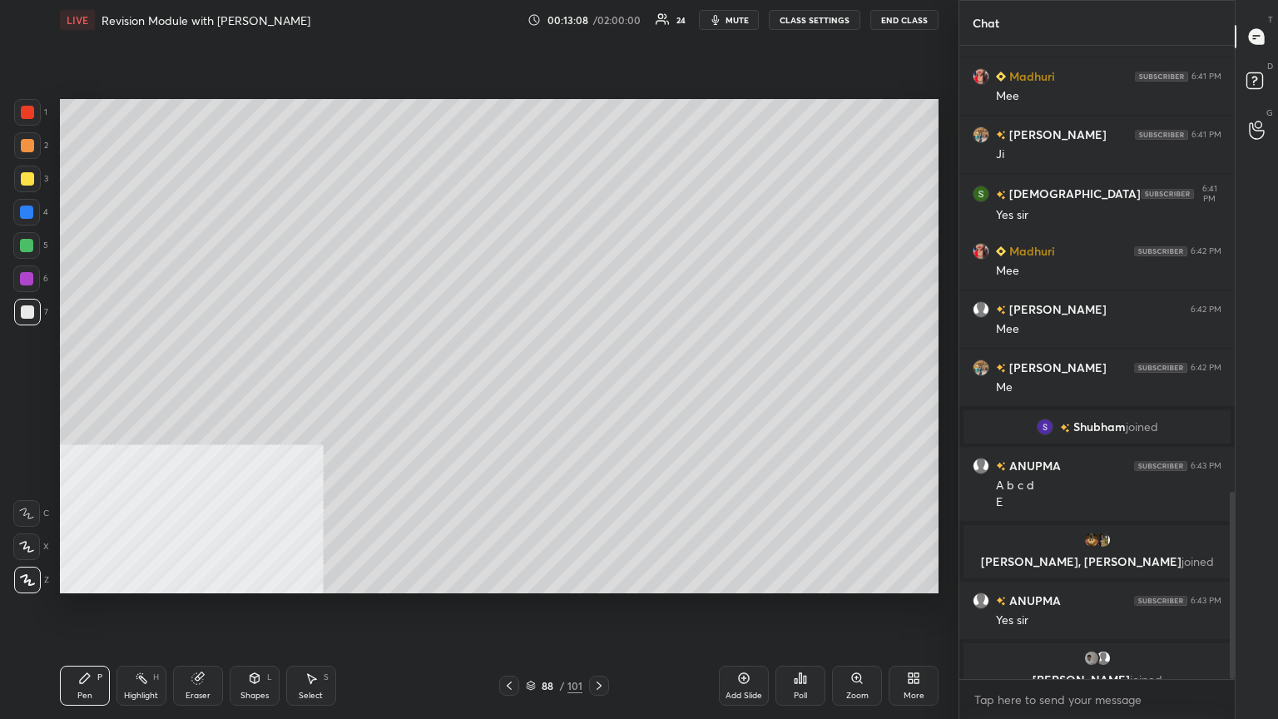
scroll to position [1547, 0]
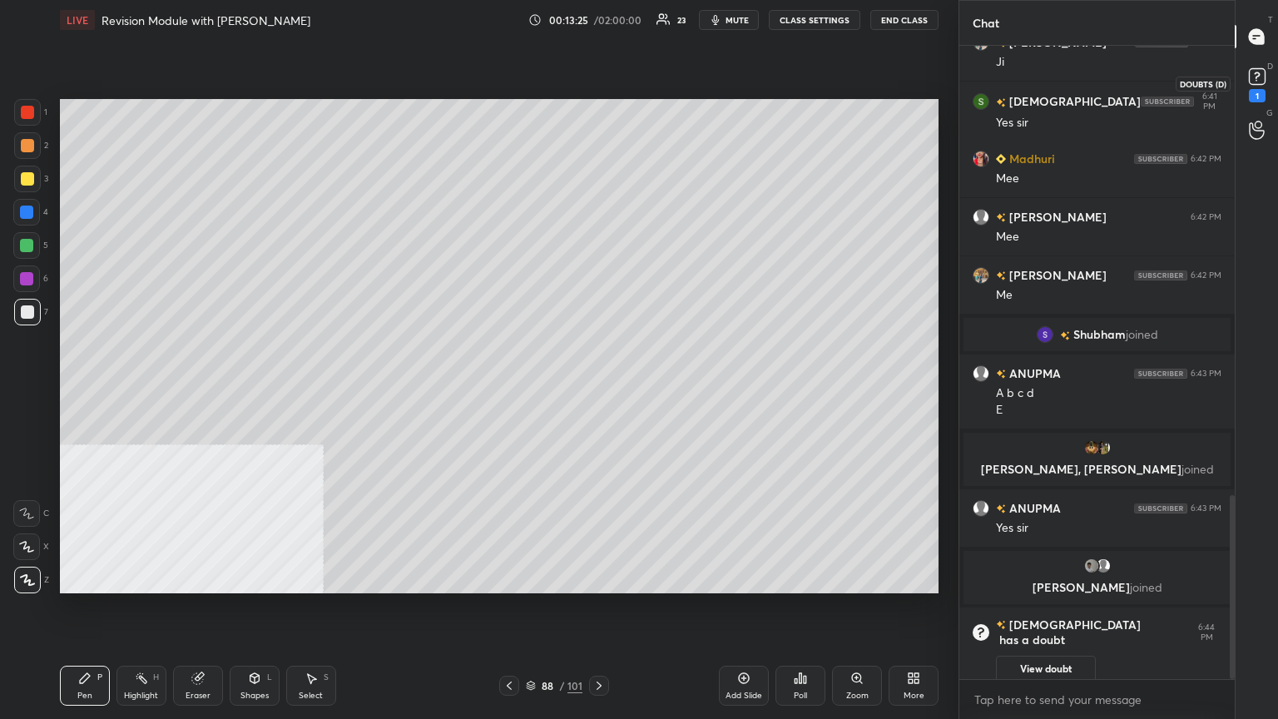
click at [597, 74] on rect at bounding box center [1257, 77] width 16 height 16
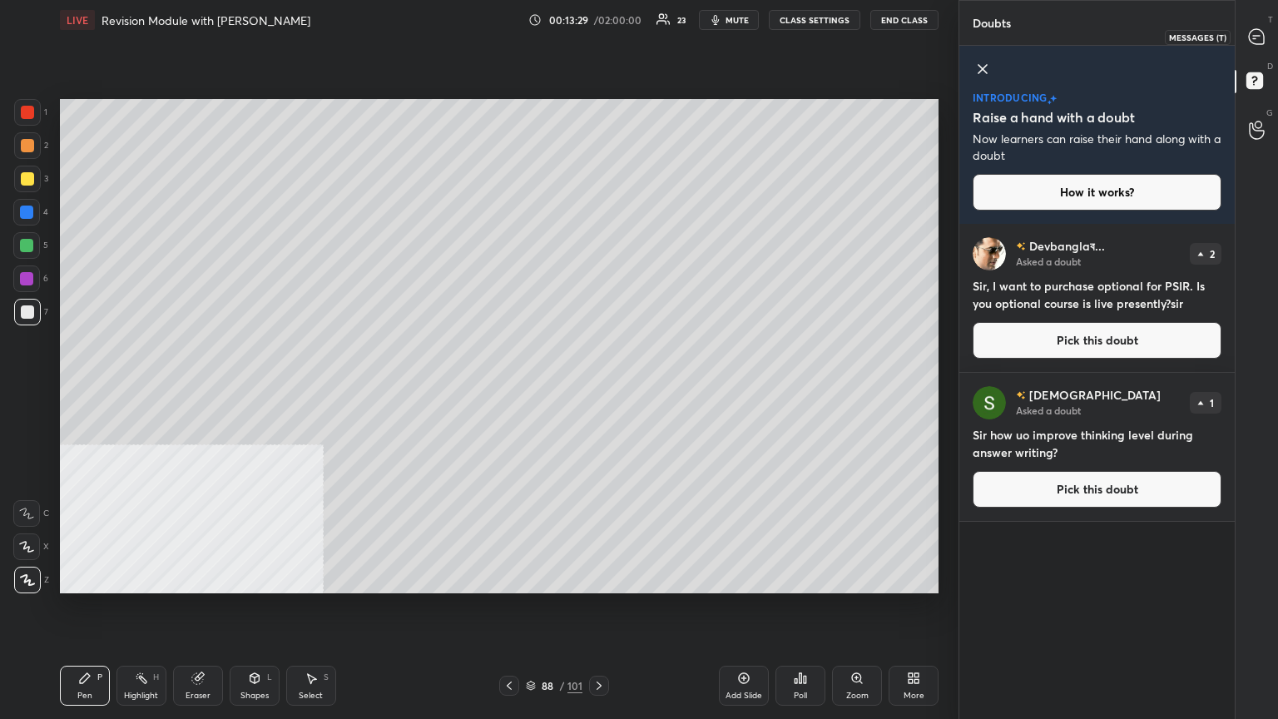
click at [597, 33] on icon at bounding box center [1256, 36] width 15 height 15
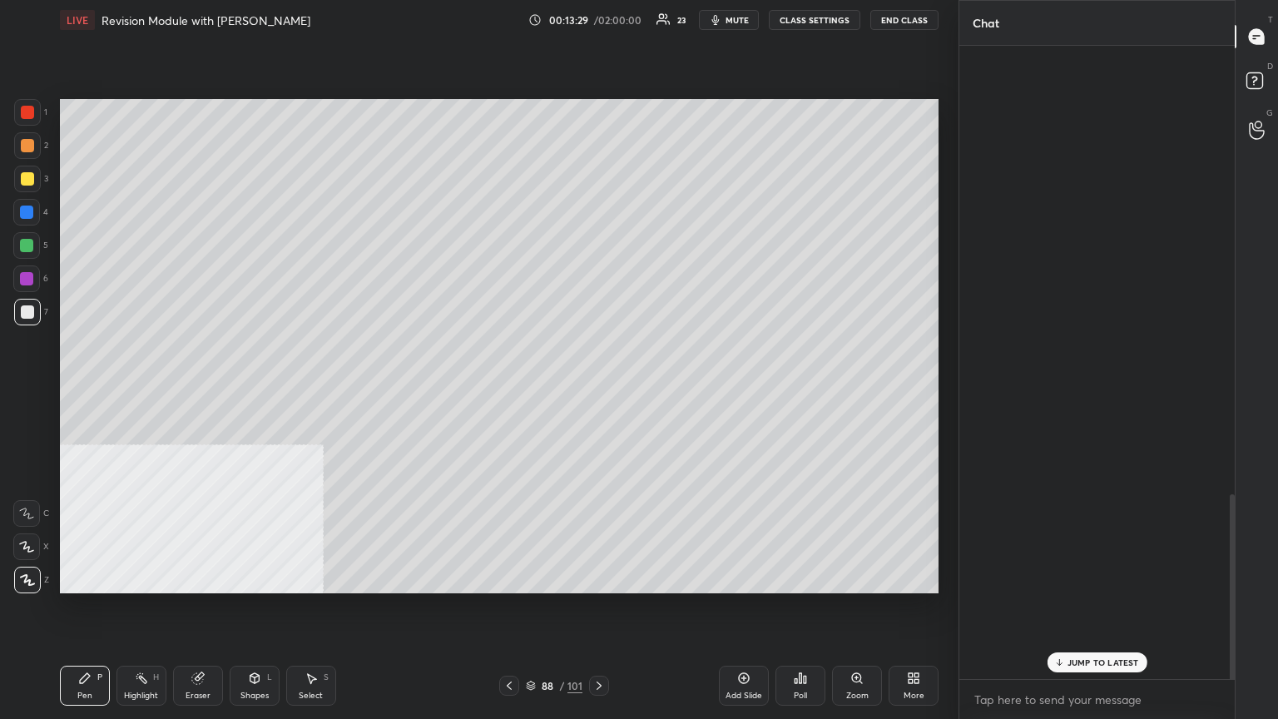
scroll to position [628, 271]
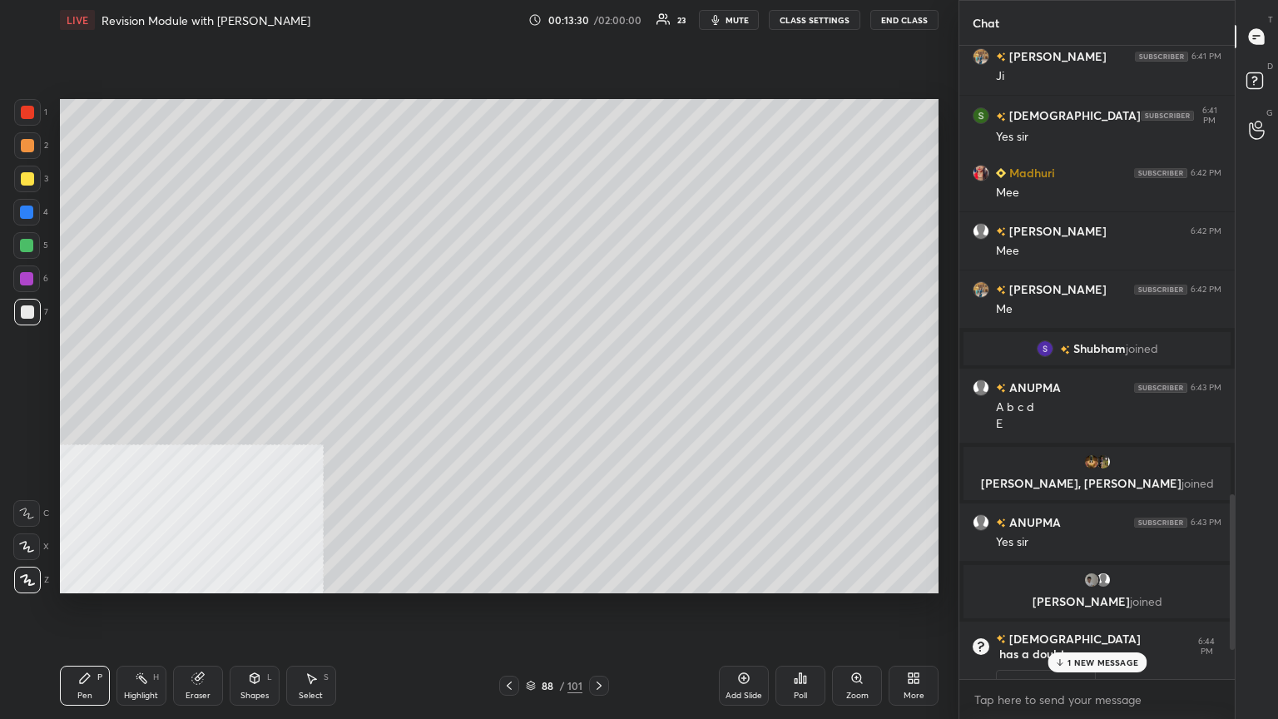
click at [597, 390] on p "1 NEW MESSAGE" at bounding box center [1103, 663] width 71 height 10
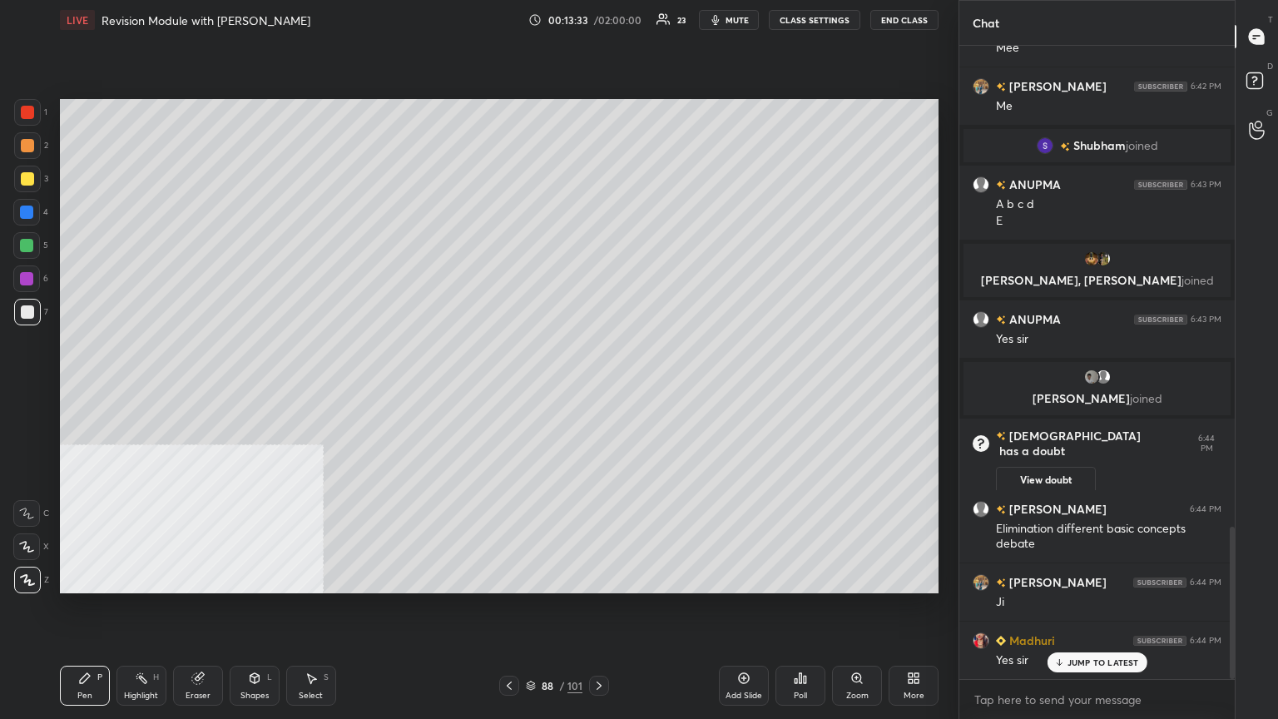
scroll to position [2067, 0]
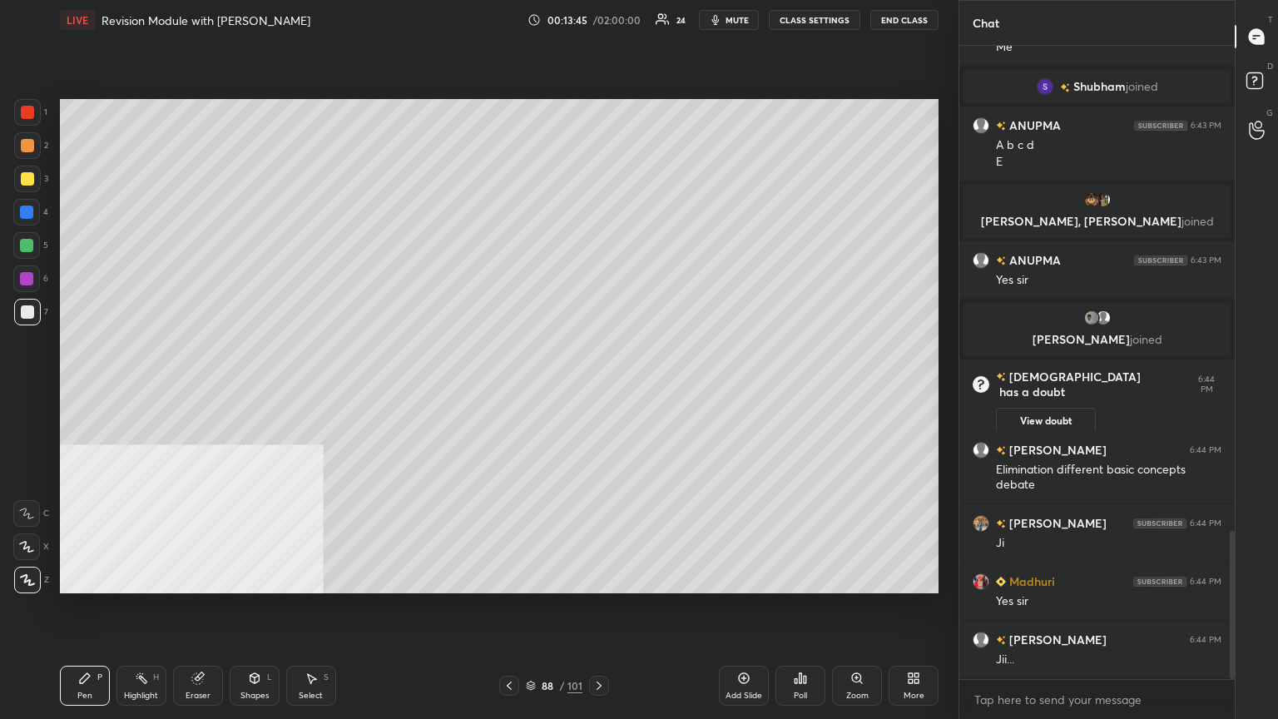
click at [597, 390] on div "Add Slide" at bounding box center [744, 686] width 50 height 40
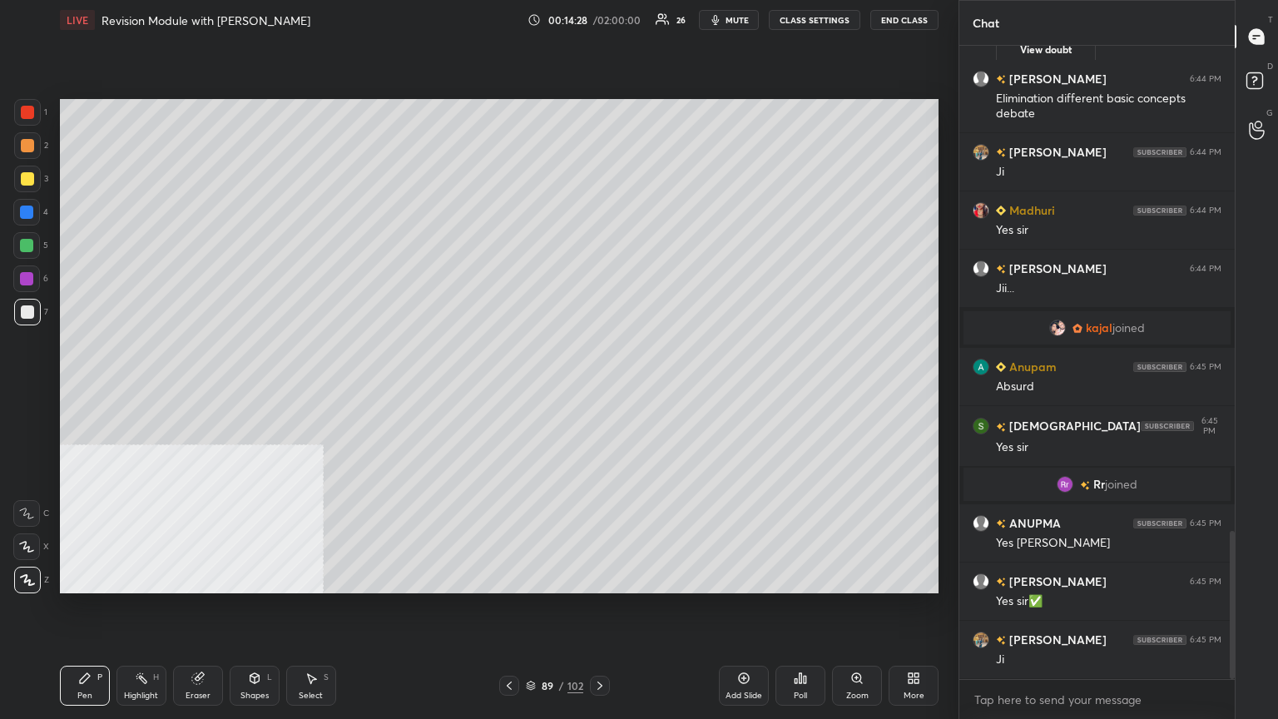
scroll to position [2127, 0]
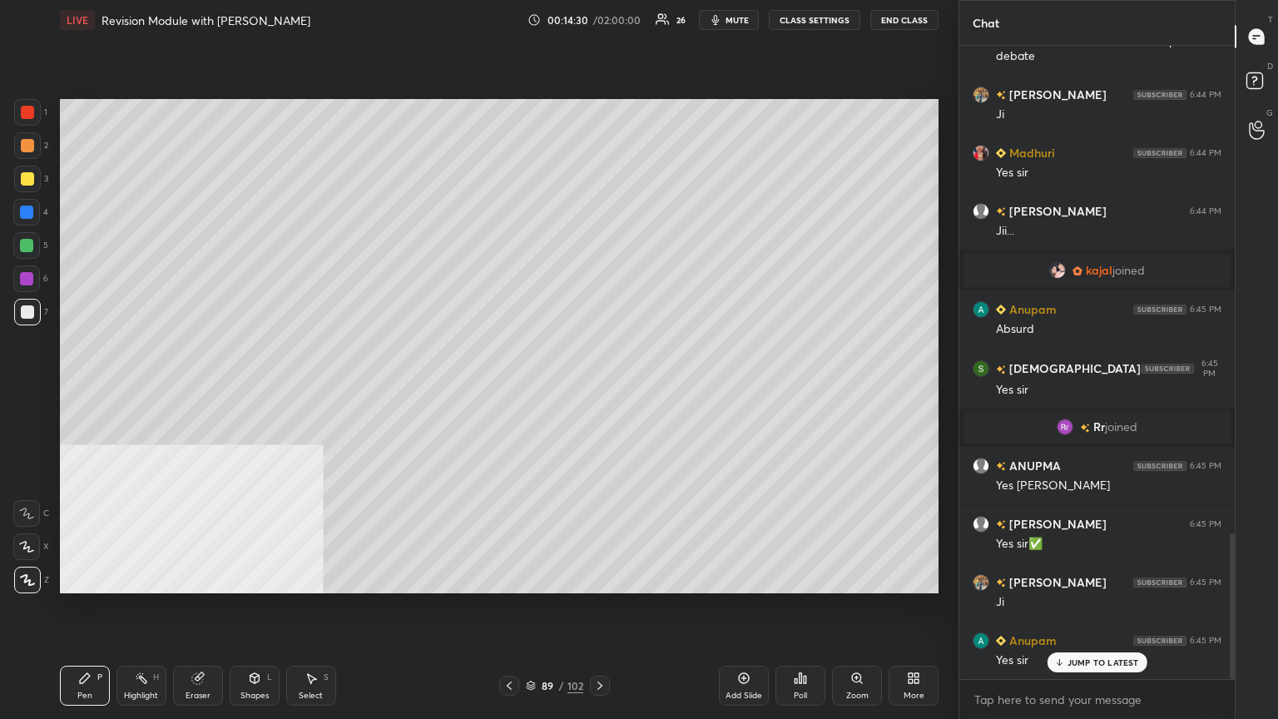
click at [597, 390] on icon at bounding box center [743, 678] width 13 height 13
click at [510, 390] on icon at bounding box center [508, 685] width 13 height 13
click at [509, 390] on icon at bounding box center [508, 686] width 5 height 8
click at [511, 390] on icon at bounding box center [508, 685] width 13 height 13
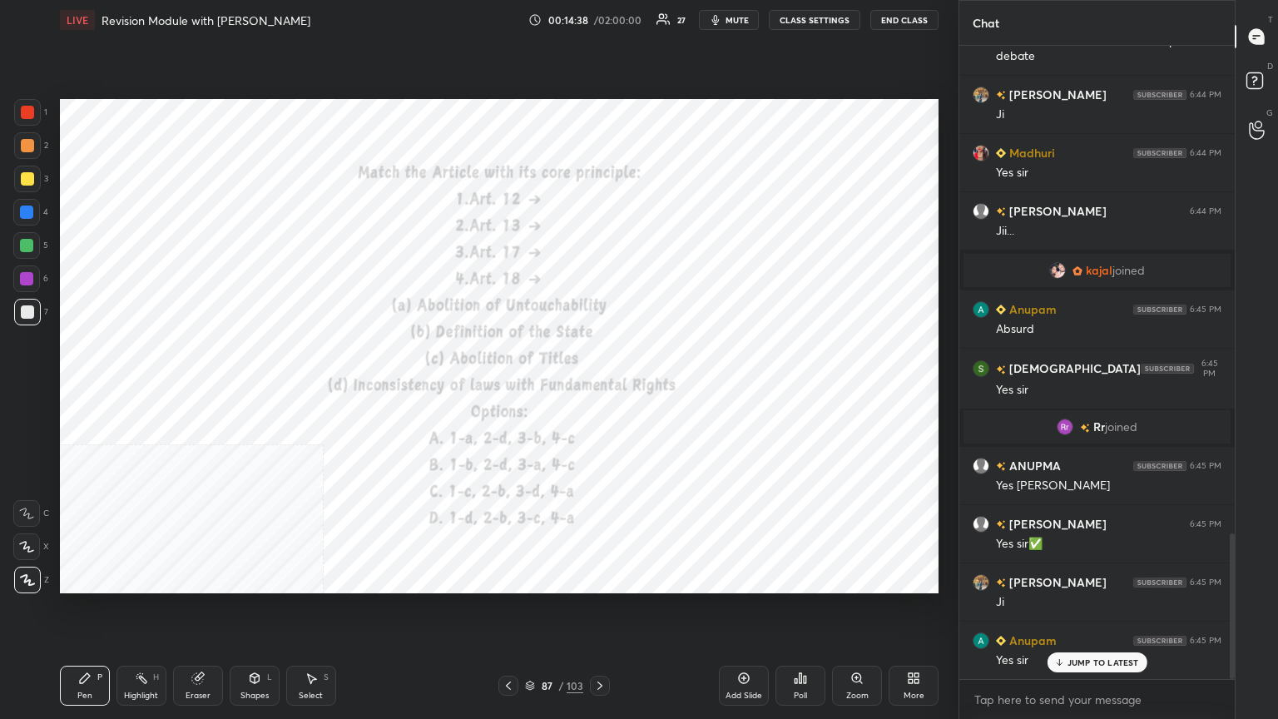
click at [147, 390] on div "Highlight" at bounding box center [141, 696] width 34 height 8
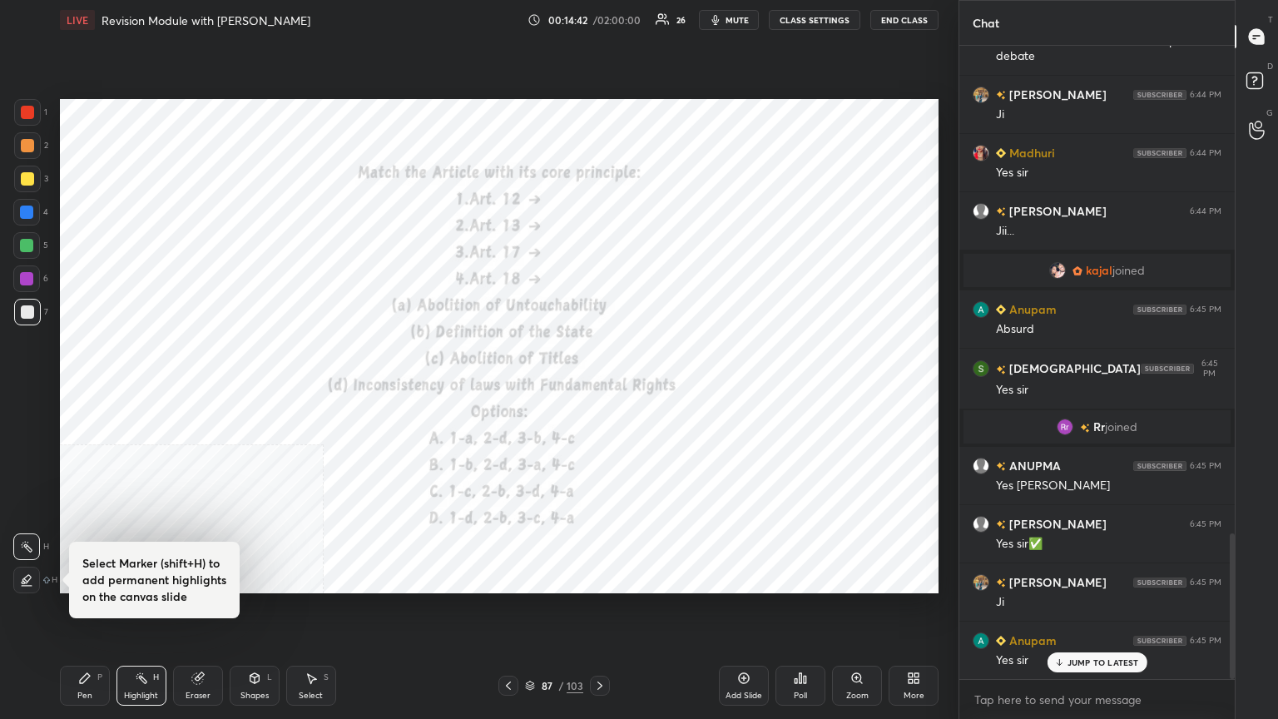
click at [203, 390] on div "Eraser" at bounding box center [198, 686] width 50 height 40
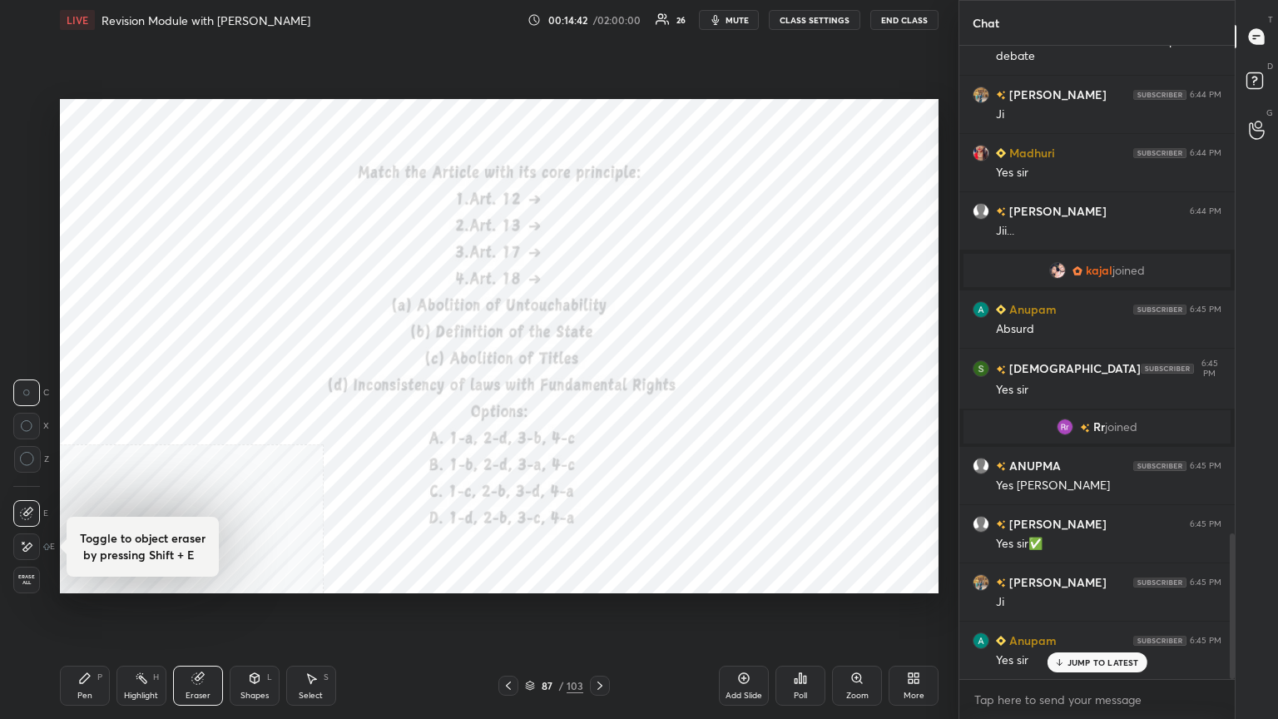
scroll to position [2167, 0]
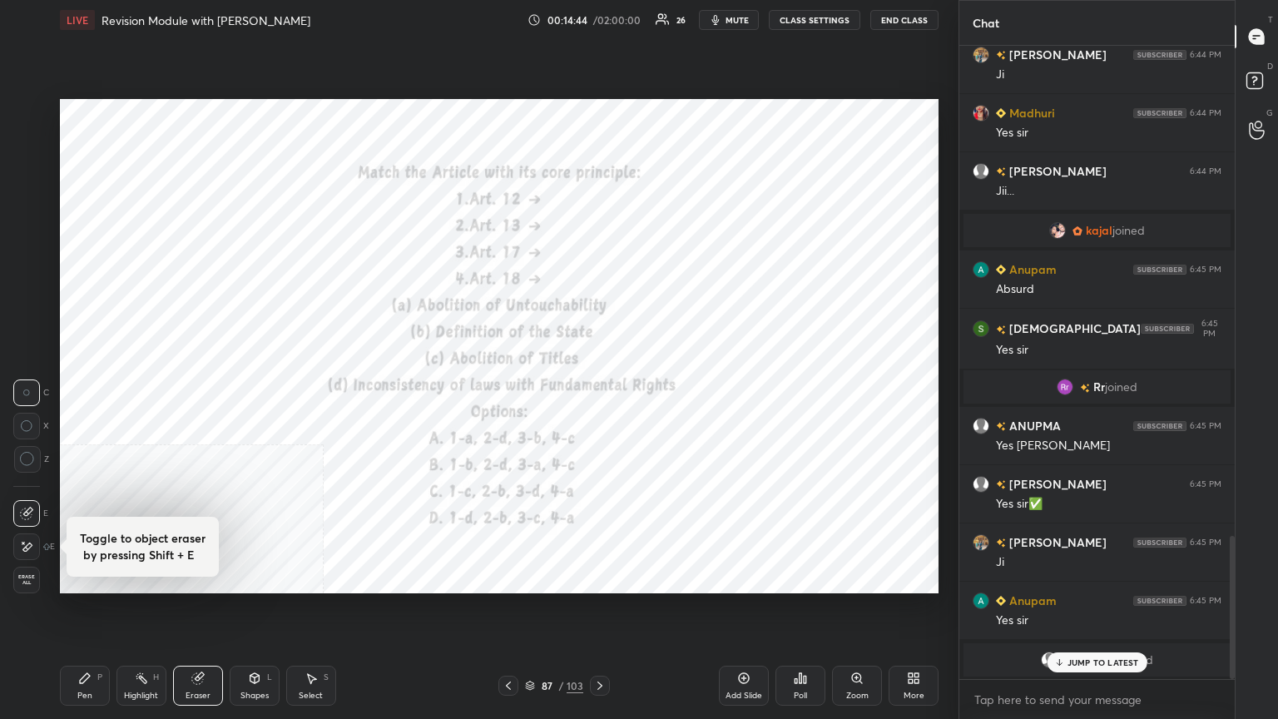
click at [30, 390] on span "Erase all" at bounding box center [26, 580] width 25 height 12
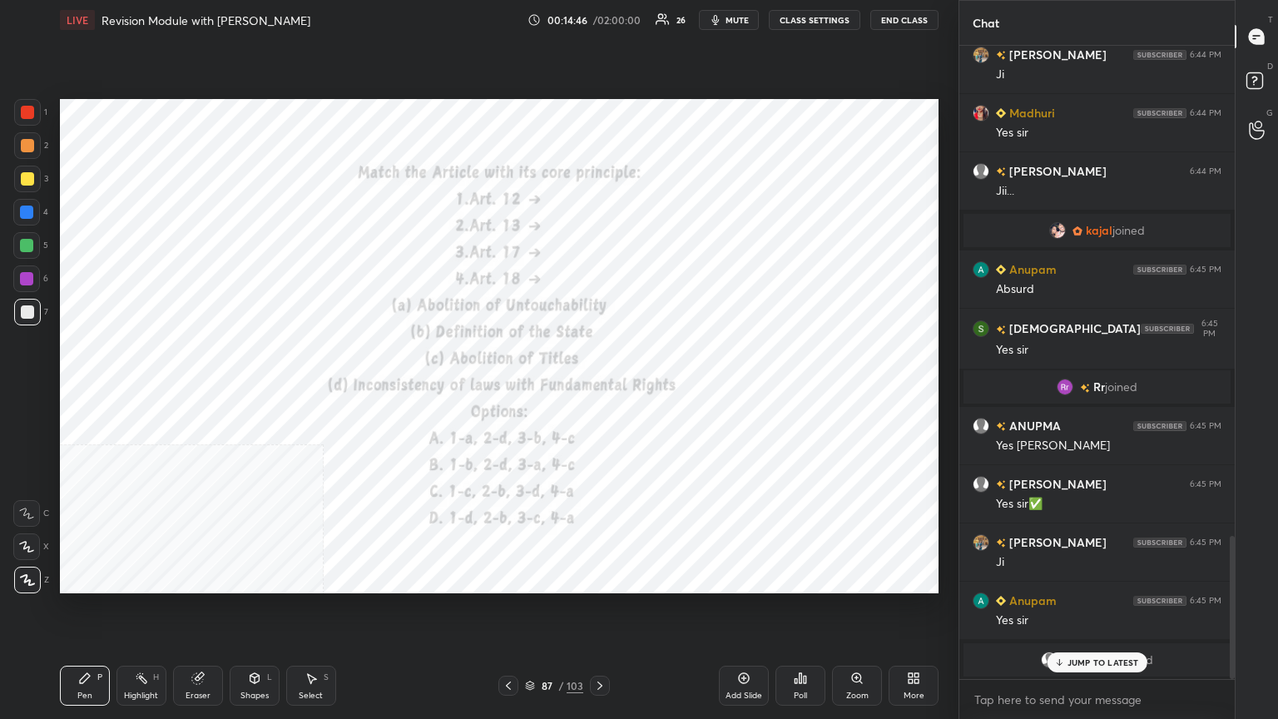
click at [25, 106] on div at bounding box center [27, 112] width 27 height 27
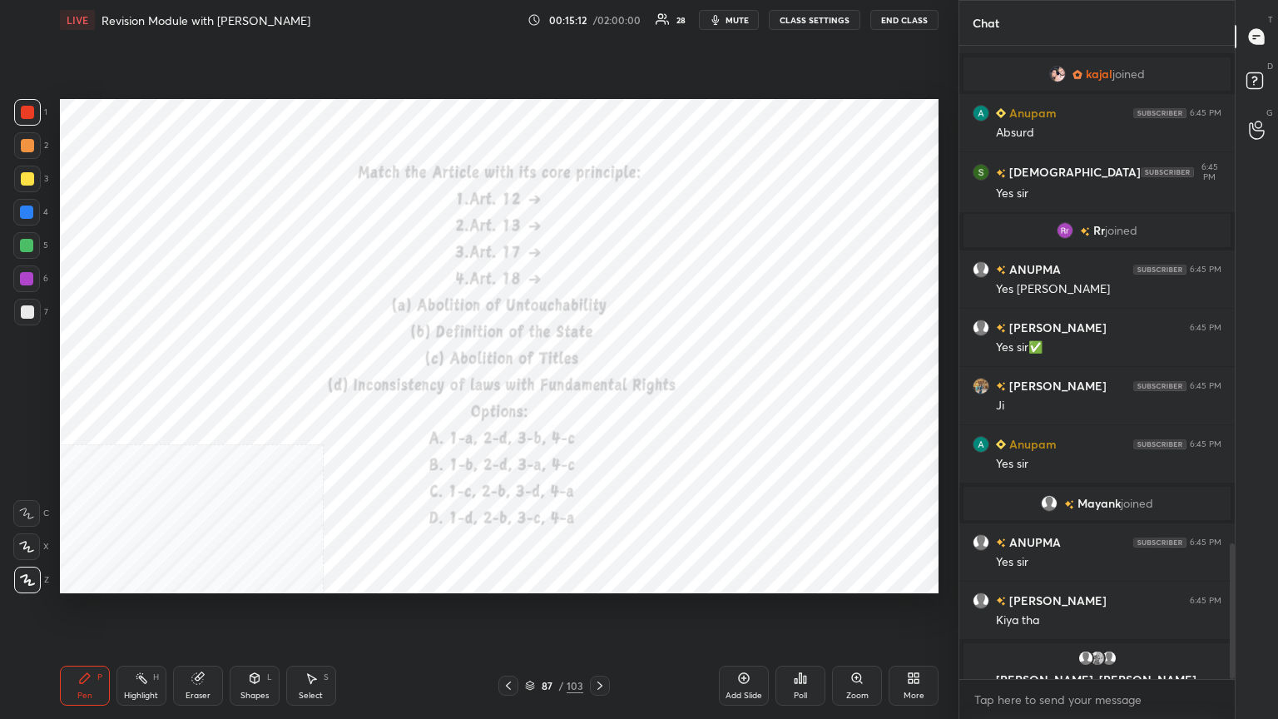
scroll to position [2383, 0]
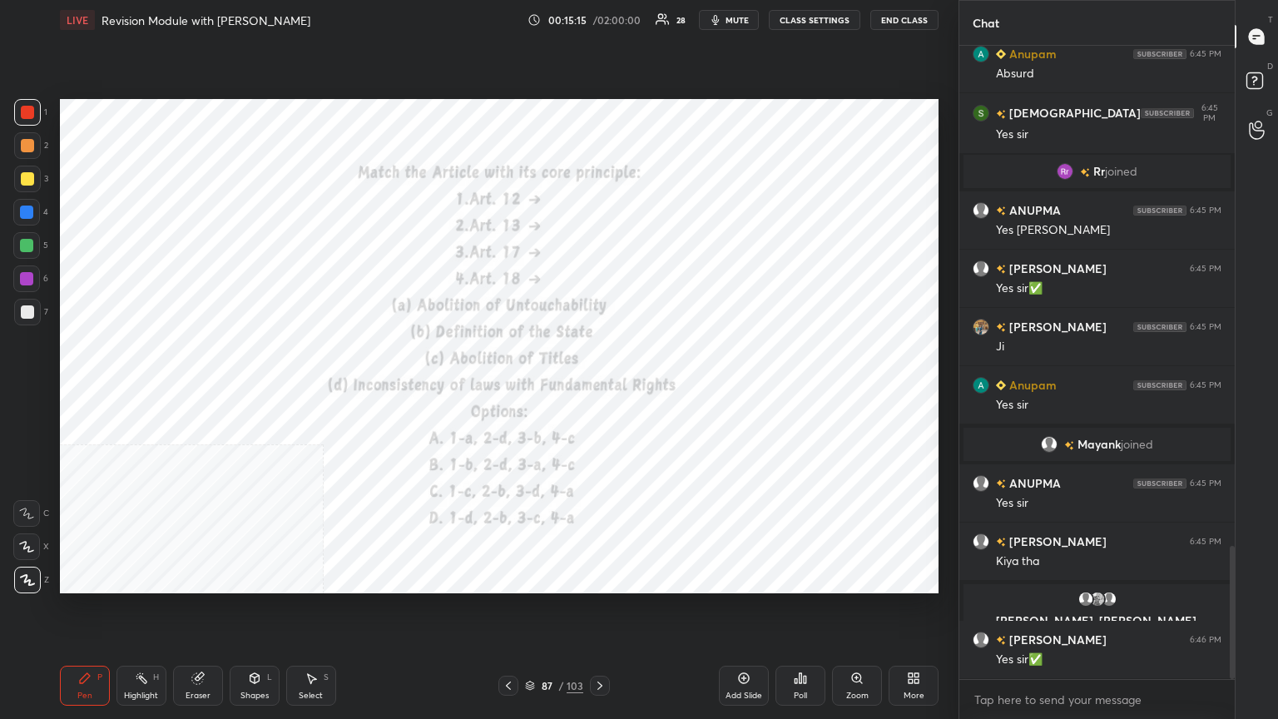
click at [597, 390] on icon at bounding box center [599, 685] width 13 height 13
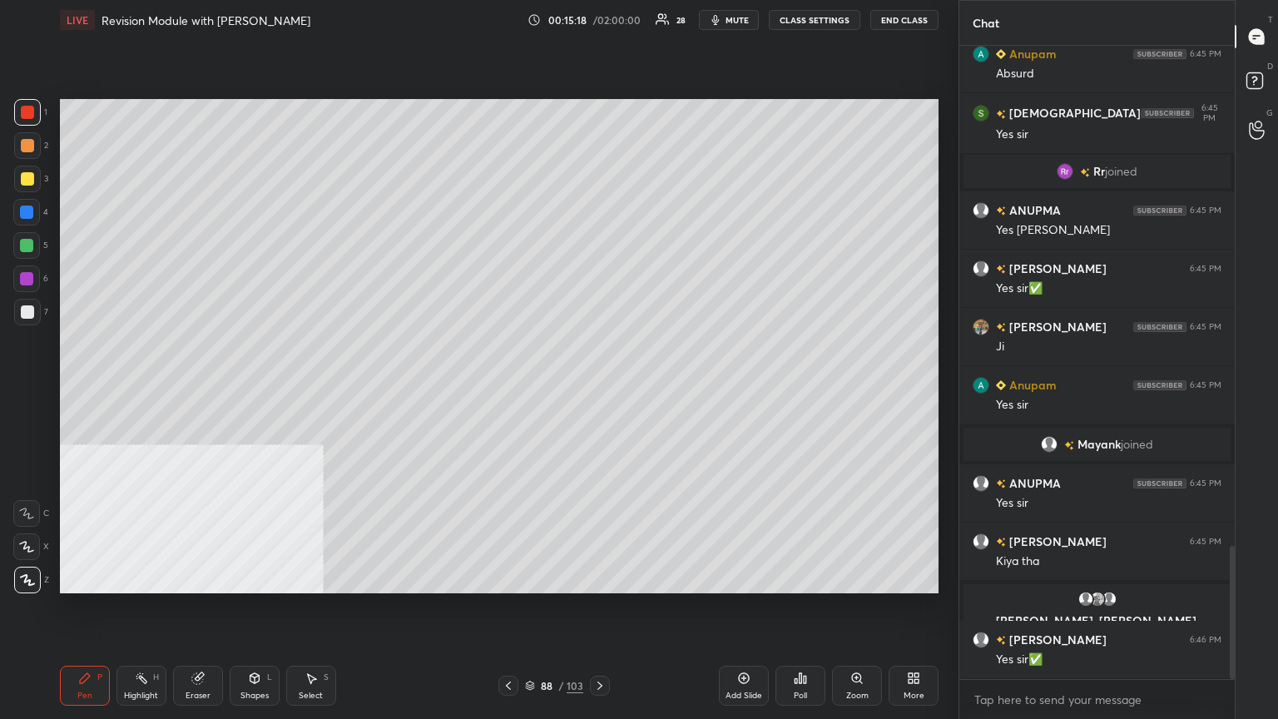
scroll to position [2443, 0]
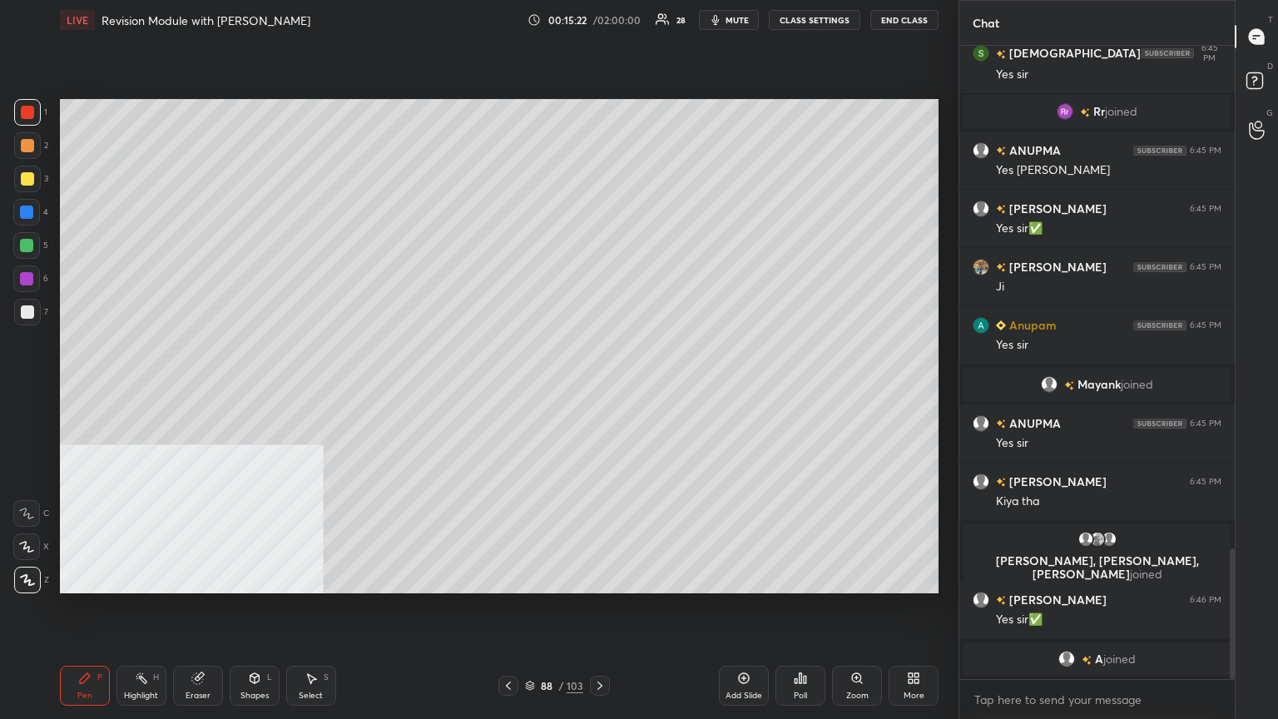
drag, startPoint x: 742, startPoint y: 683, endPoint x: 733, endPoint y: 677, distance: 10.7
click at [597, 390] on icon at bounding box center [743, 678] width 13 height 13
click at [34, 311] on div at bounding box center [27, 312] width 27 height 27
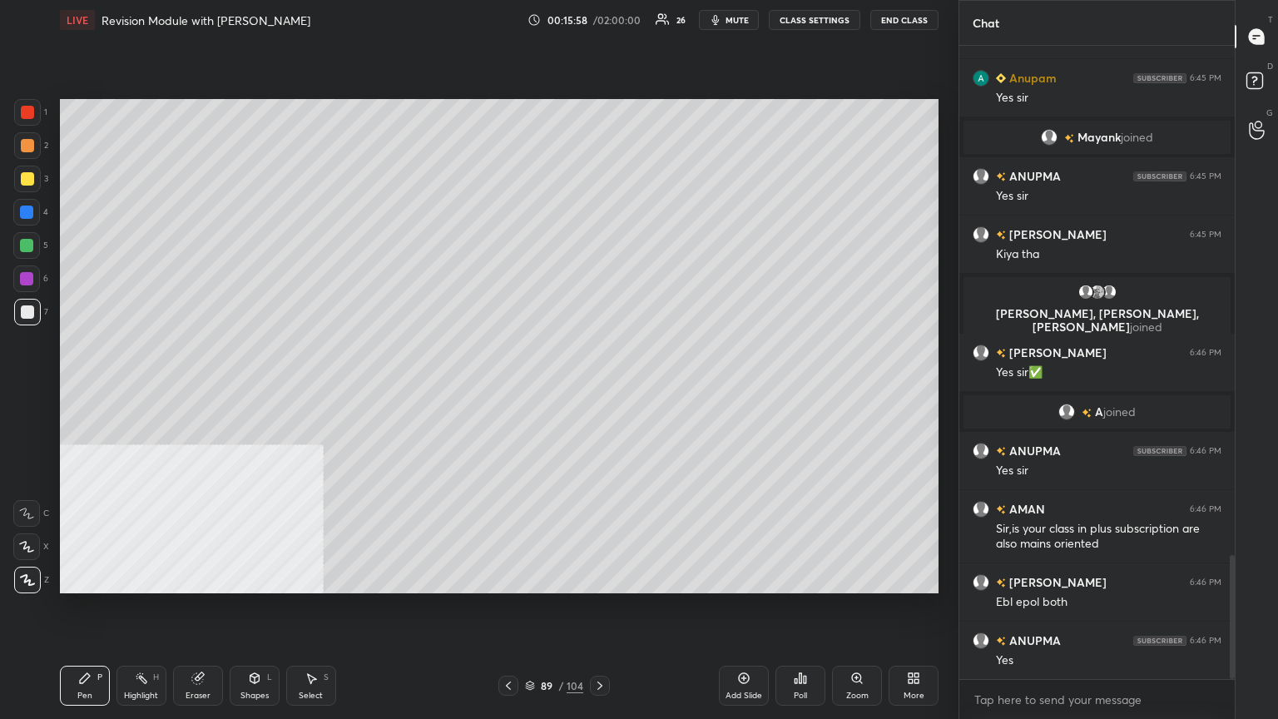
scroll to position [2603, 0]
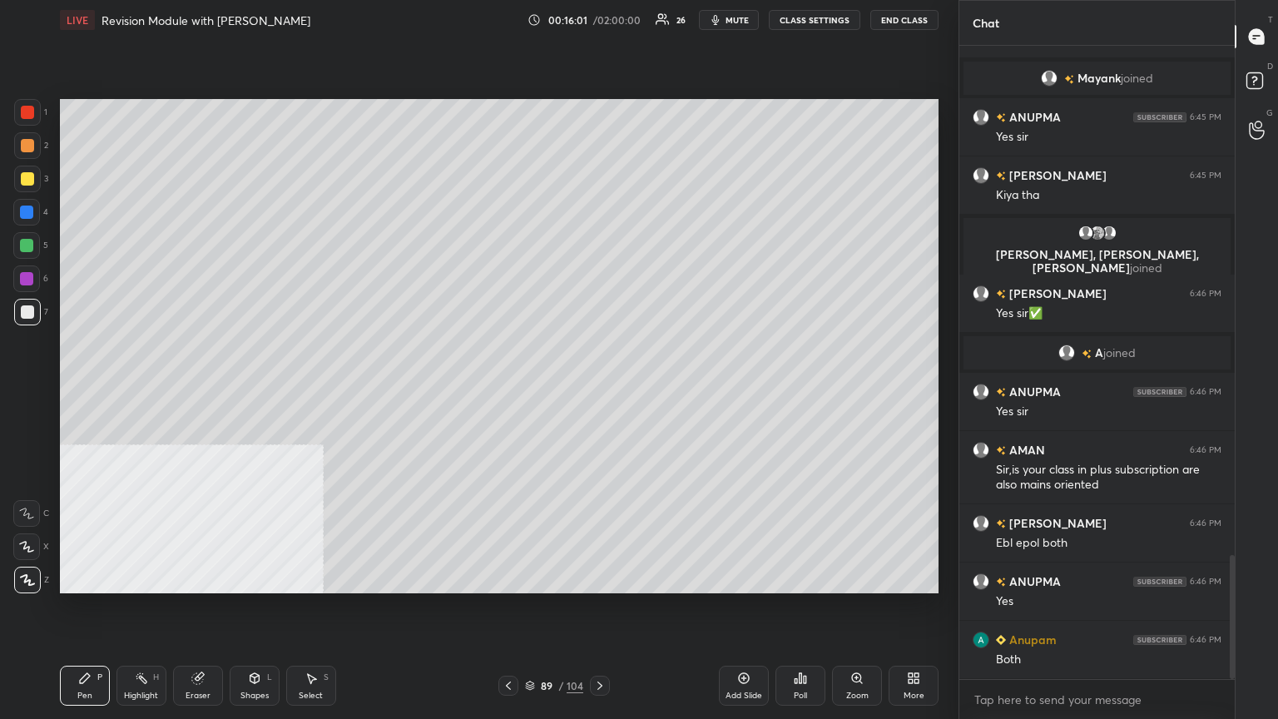
click at [597, 390] on icon at bounding box center [743, 678] width 13 height 13
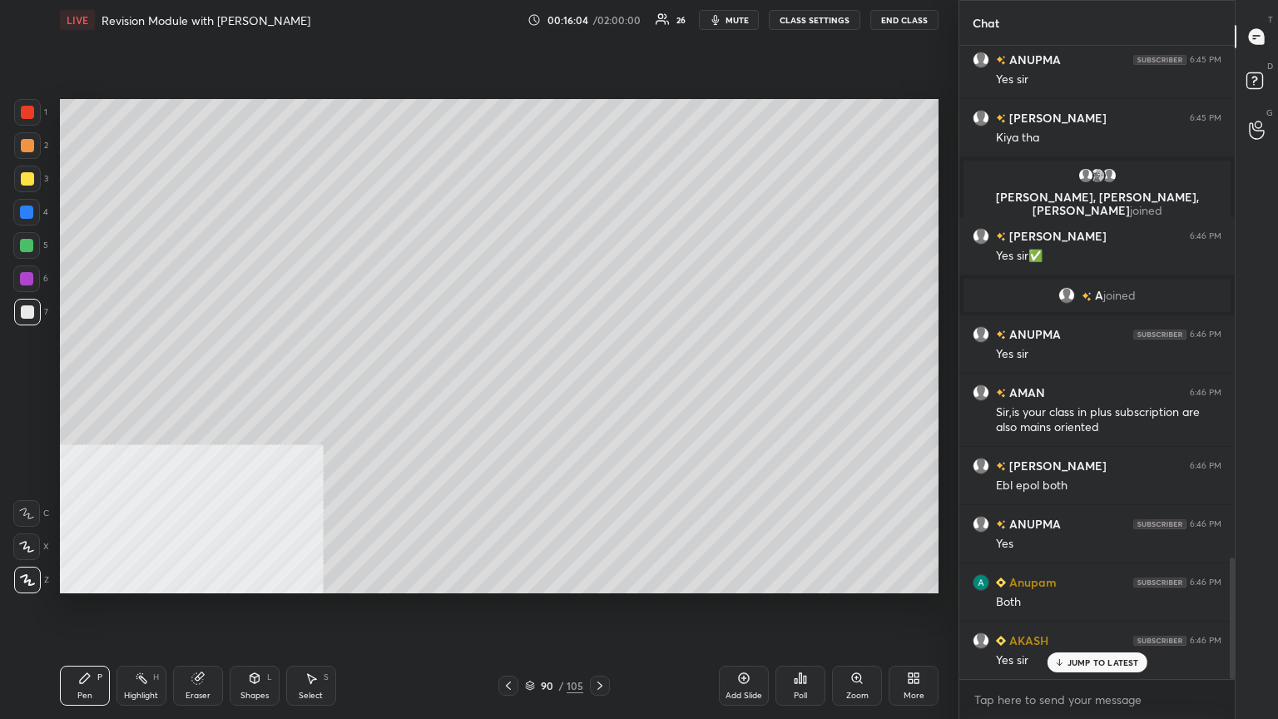
click at [22, 179] on div at bounding box center [27, 178] width 13 height 13
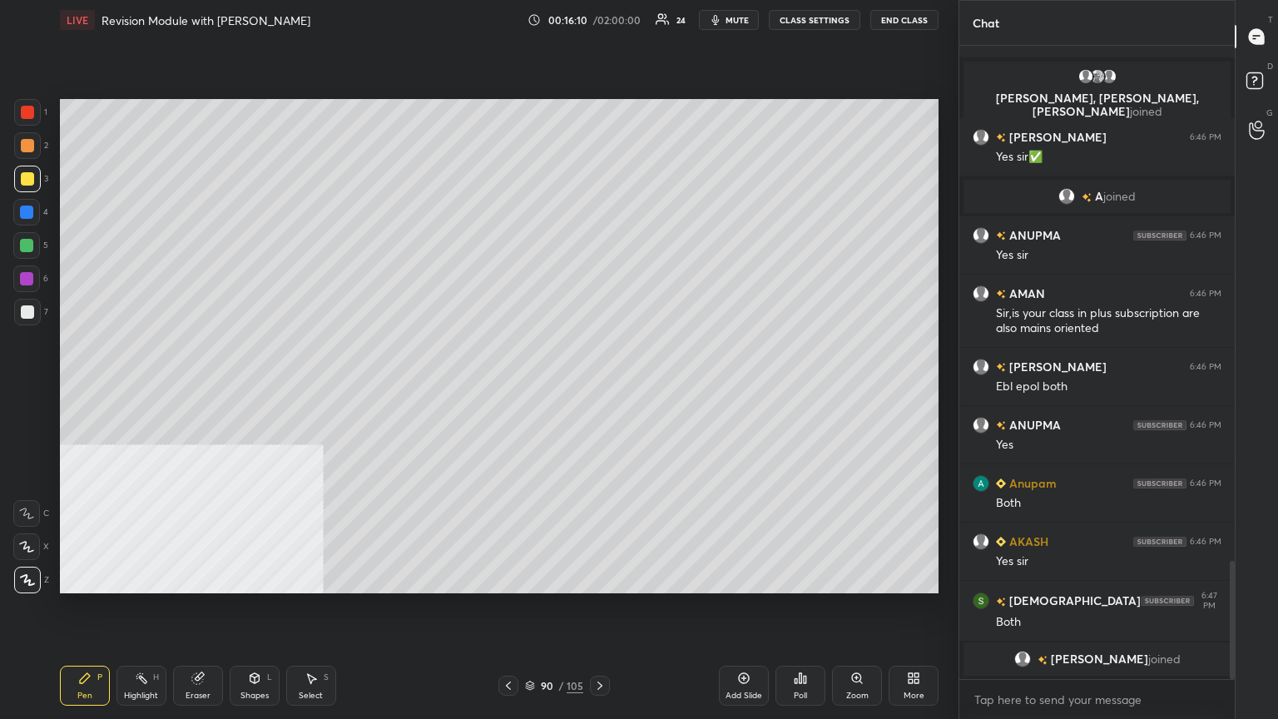
click at [33, 310] on div at bounding box center [27, 312] width 27 height 27
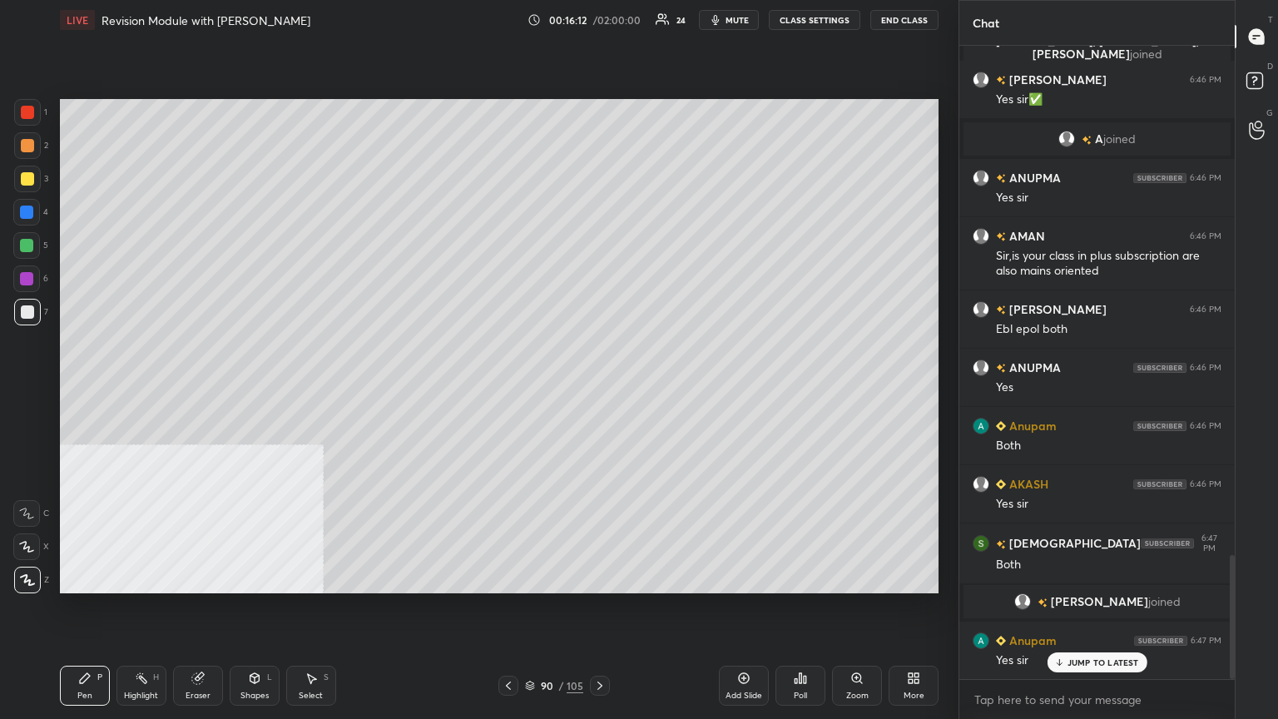
drag, startPoint x: 256, startPoint y: 687, endPoint x: 255, endPoint y: 696, distance: 9.3
click at [256, 390] on div "Shapes L" at bounding box center [255, 686] width 50 height 40
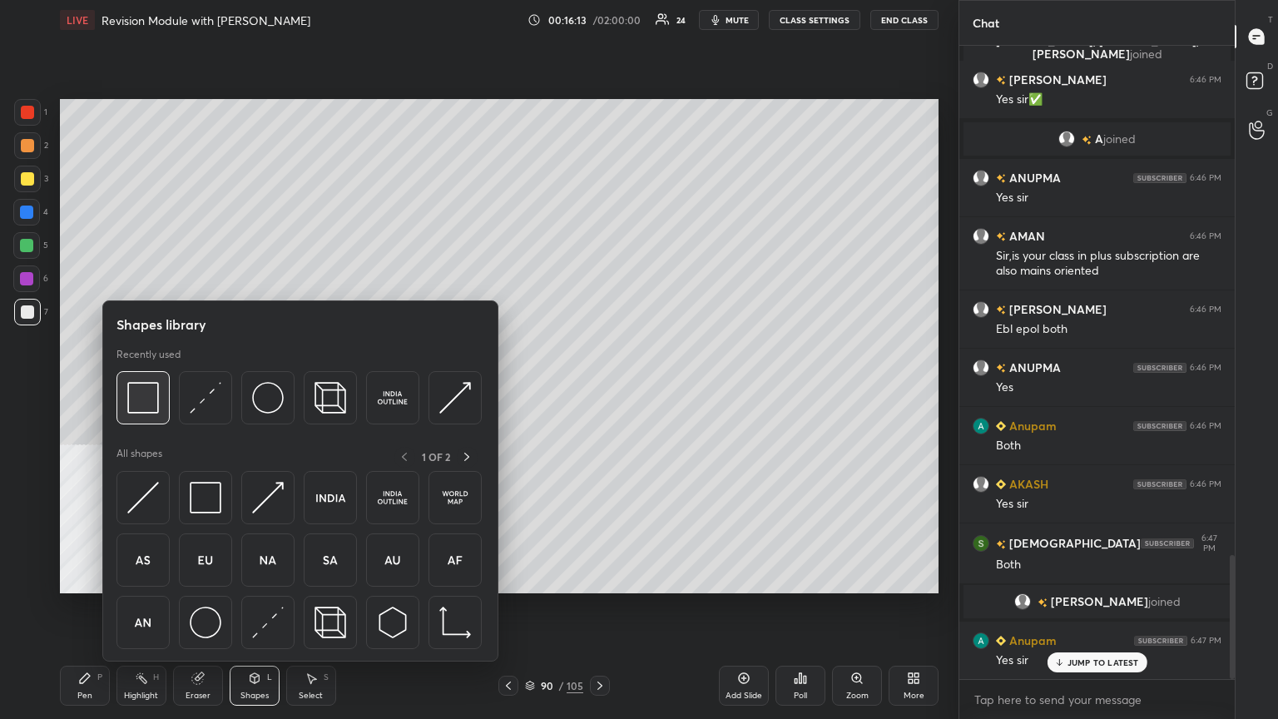
scroll to position [2663, 0]
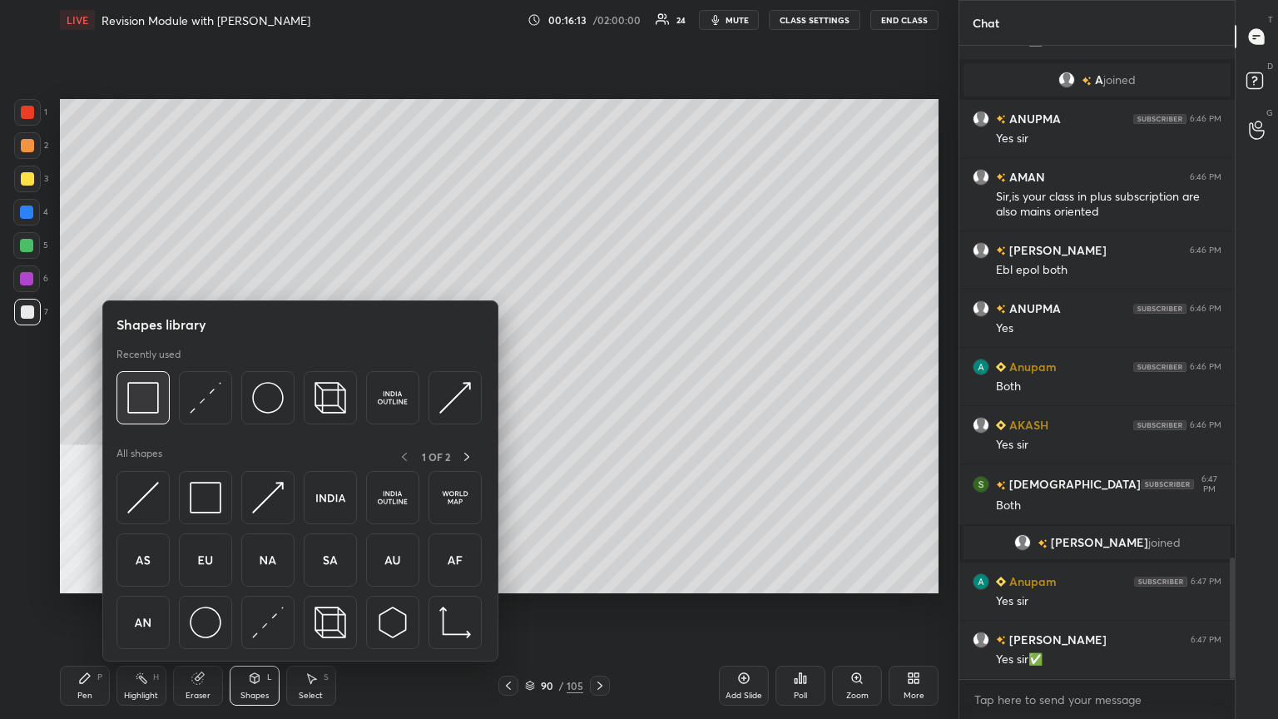
click at [140, 390] on img at bounding box center [143, 398] width 32 height 32
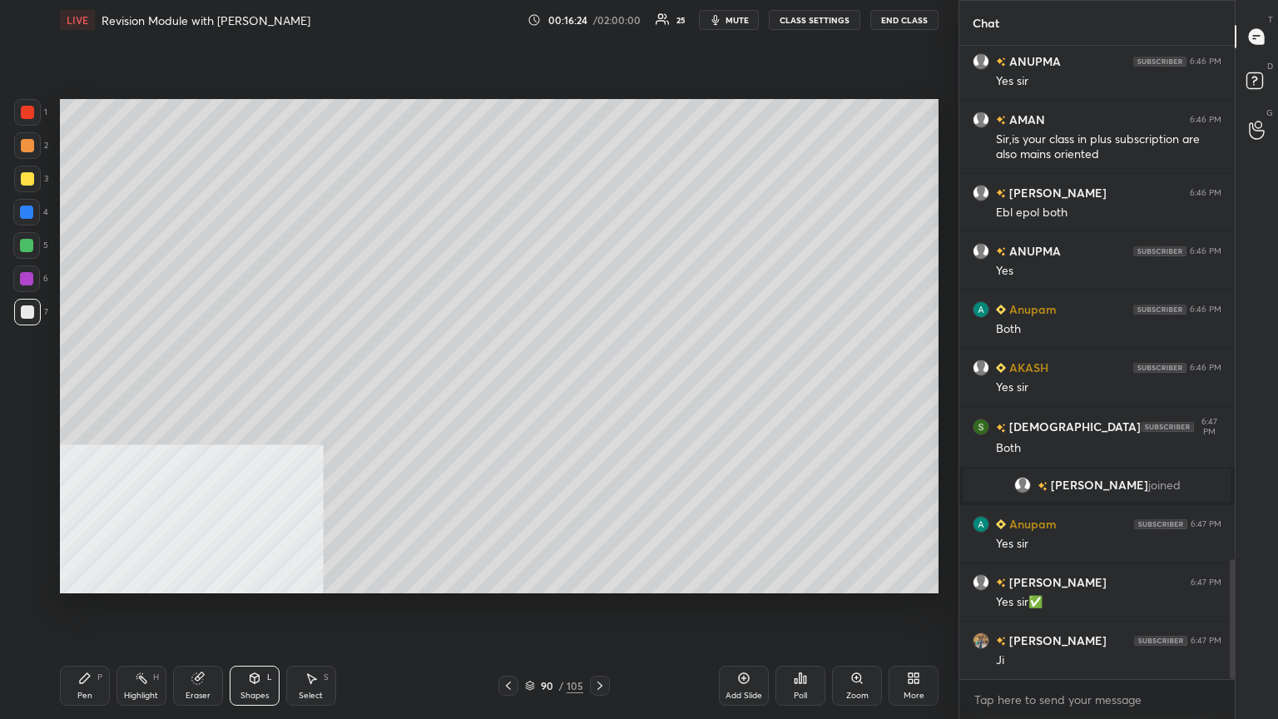
scroll to position [2779, 0]
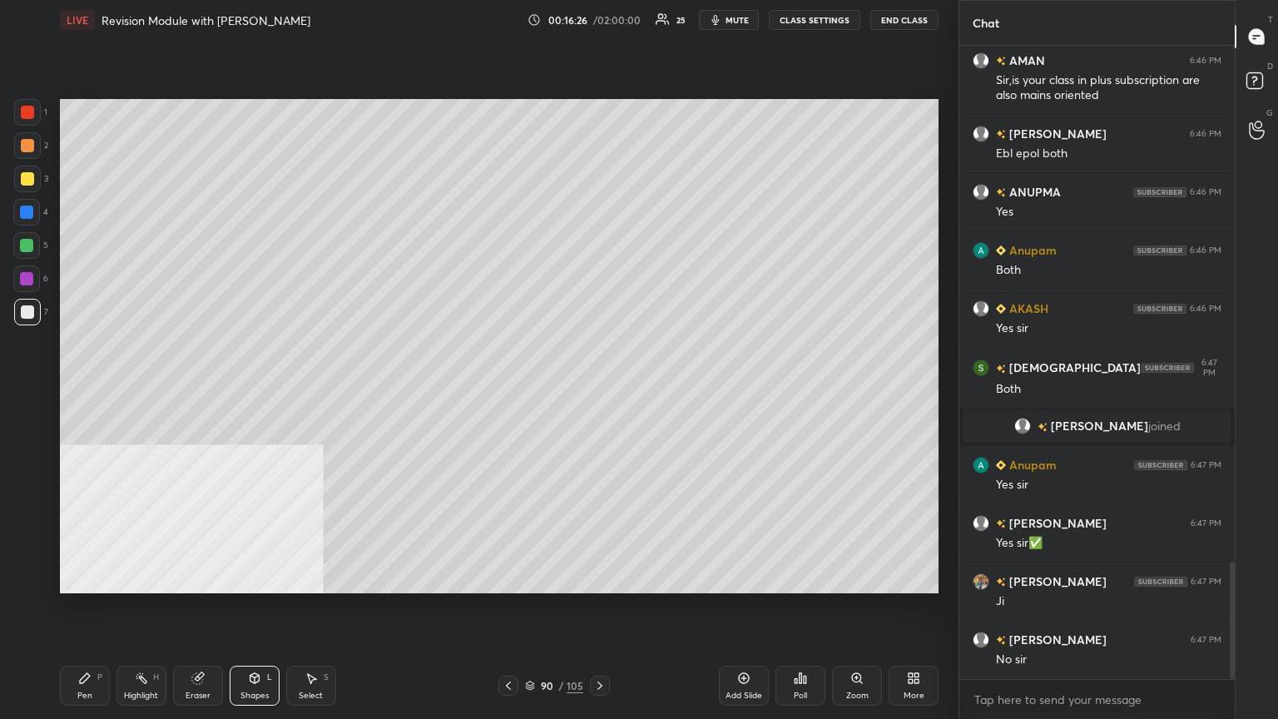
click at [23, 176] on div at bounding box center [27, 178] width 13 height 13
click at [85, 390] on icon at bounding box center [85, 678] width 10 height 10
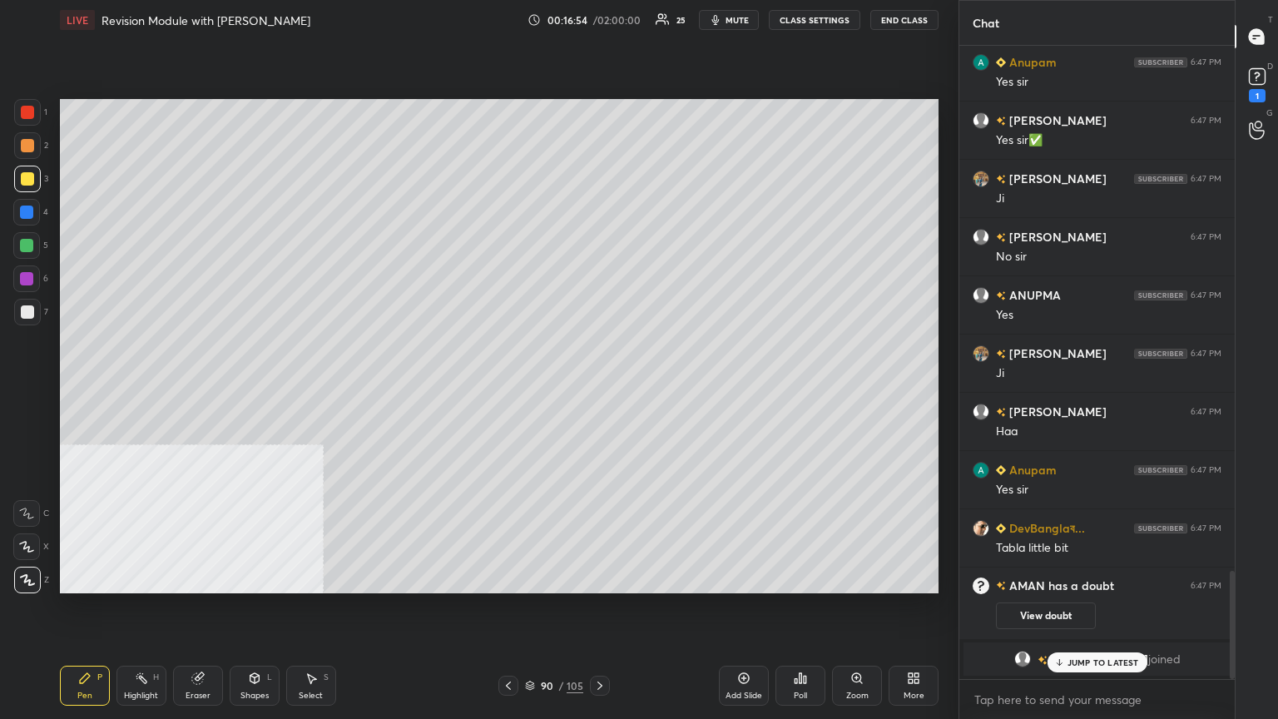
scroll to position [3070, 0]
click at [597, 75] on icon at bounding box center [1257, 76] width 25 height 25
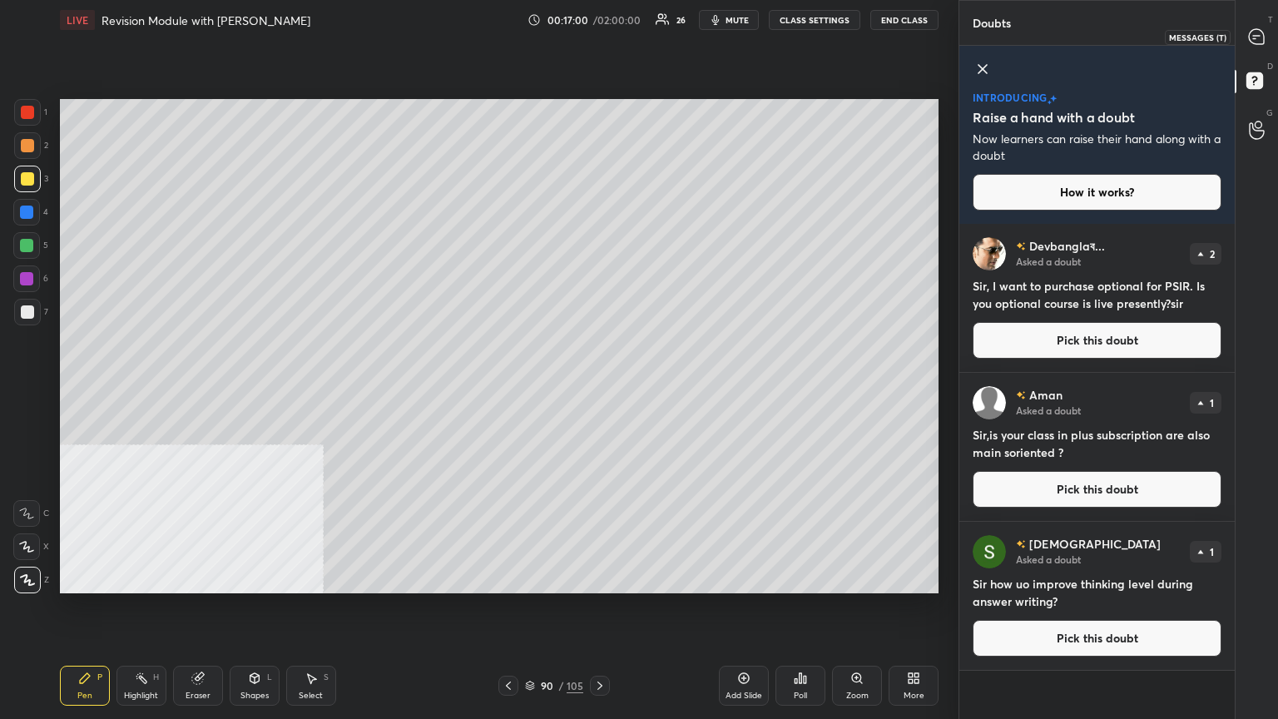
click at [597, 36] on icon at bounding box center [1256, 36] width 15 height 15
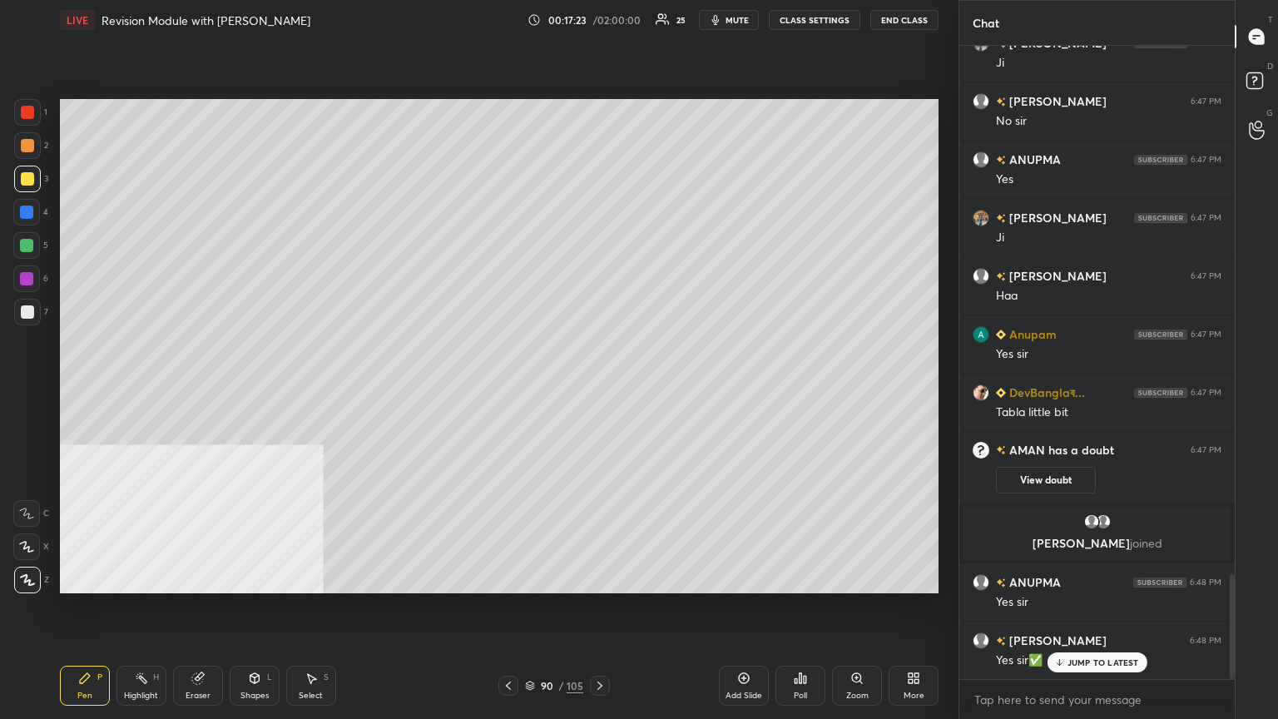
scroll to position [3246, 0]
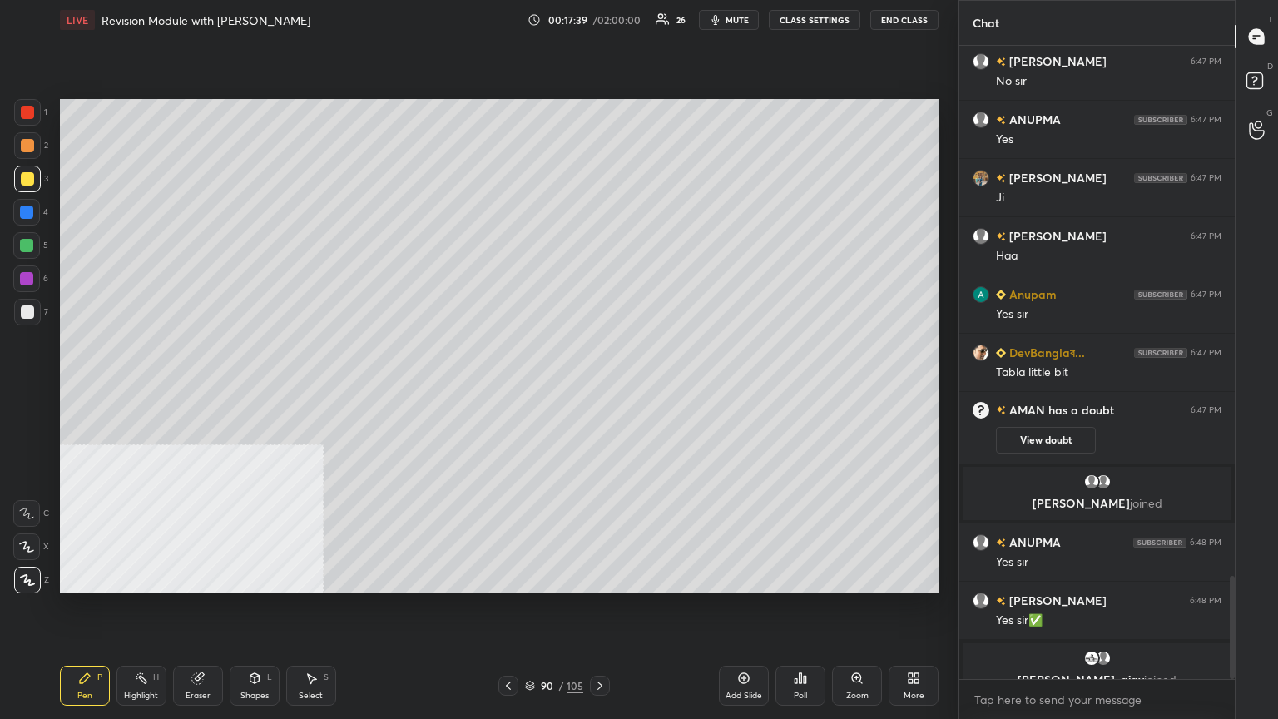
click at [37, 238] on div at bounding box center [26, 245] width 27 height 27
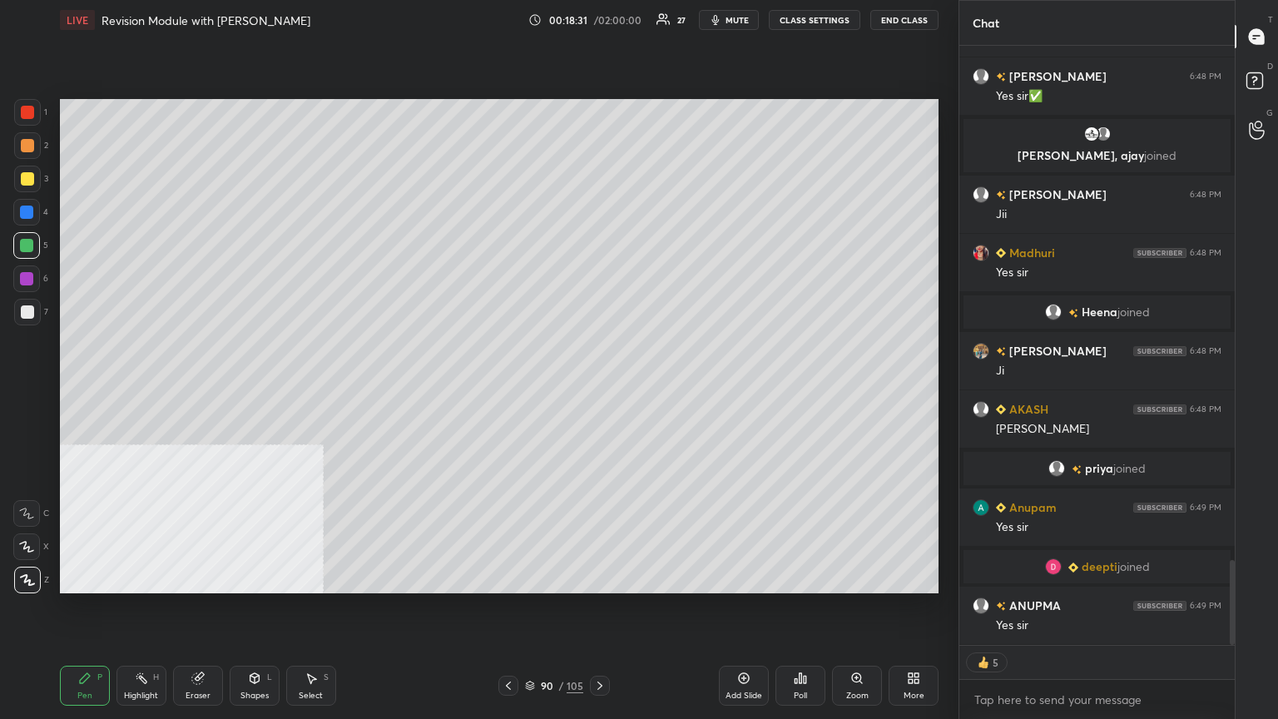
scroll to position [3632, 0]
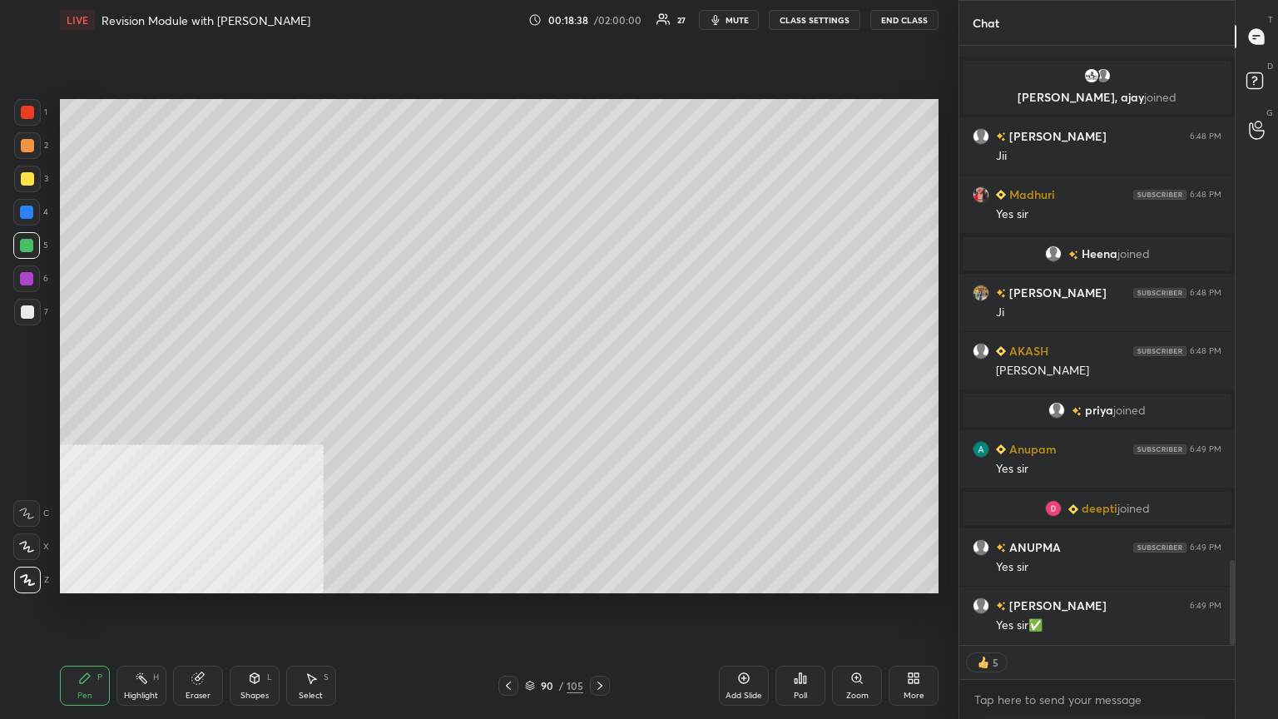
click at [509, 390] on icon at bounding box center [508, 685] width 13 height 13
click at [511, 390] on icon at bounding box center [508, 685] width 13 height 13
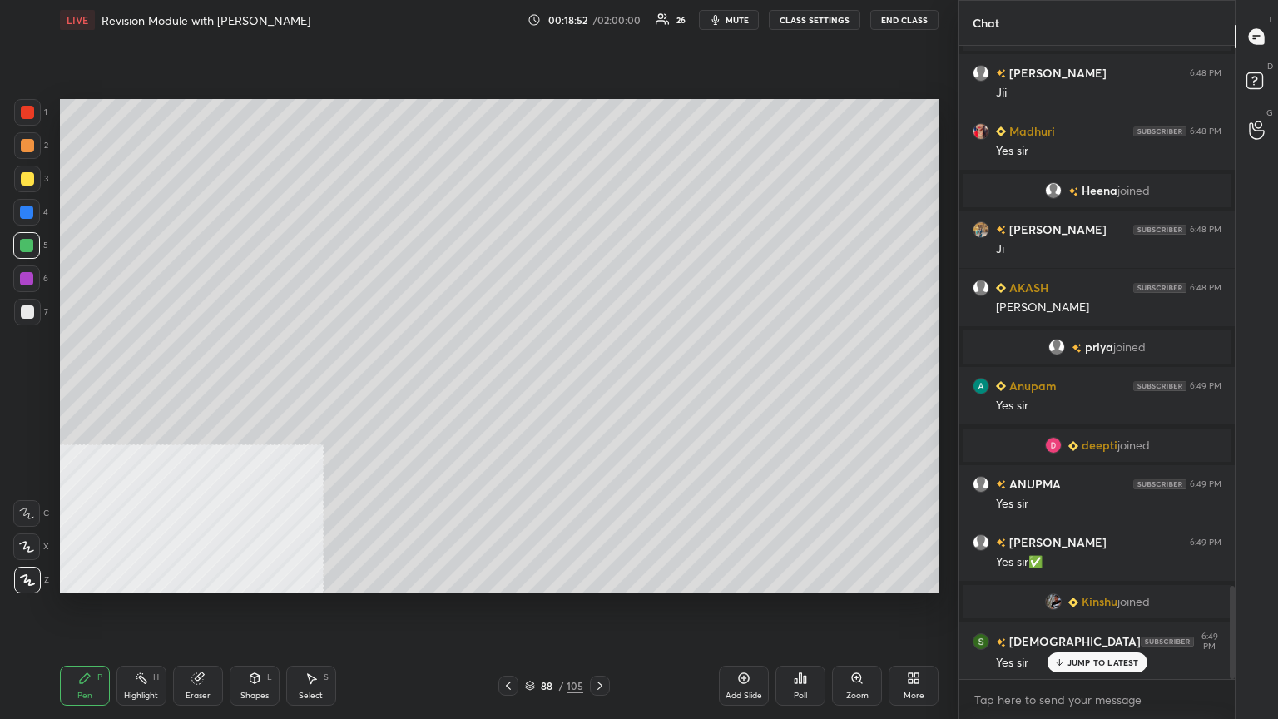
scroll to position [3721, 0]
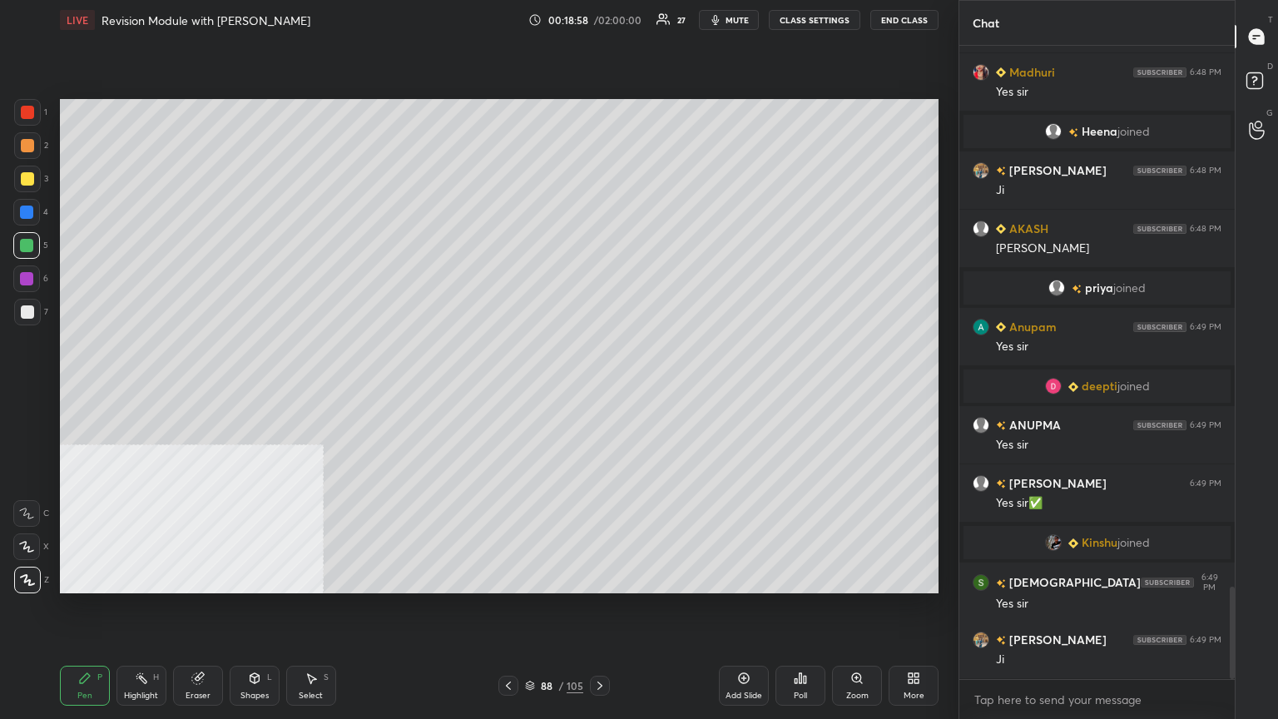
drag, startPoint x: 526, startPoint y: 689, endPoint x: 533, endPoint y: 683, distance: 9.4
click at [526, 390] on icon at bounding box center [530, 686] width 10 height 10
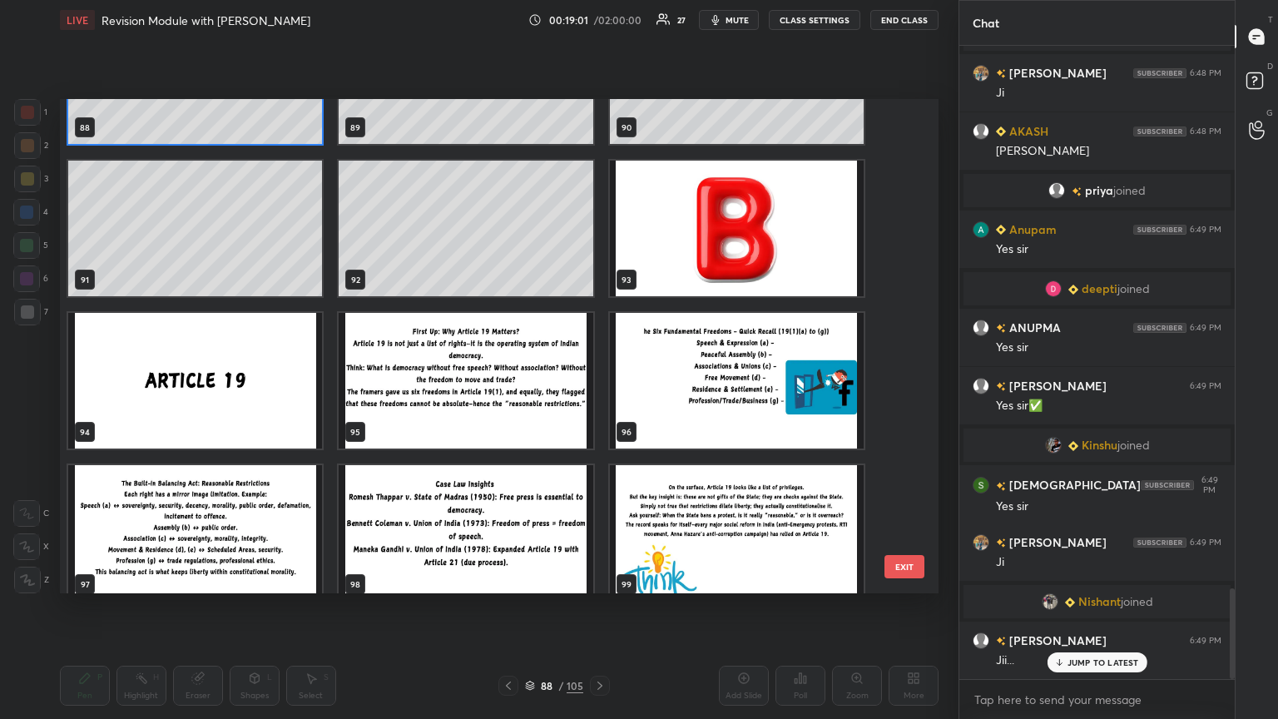
scroll to position [4533, 0]
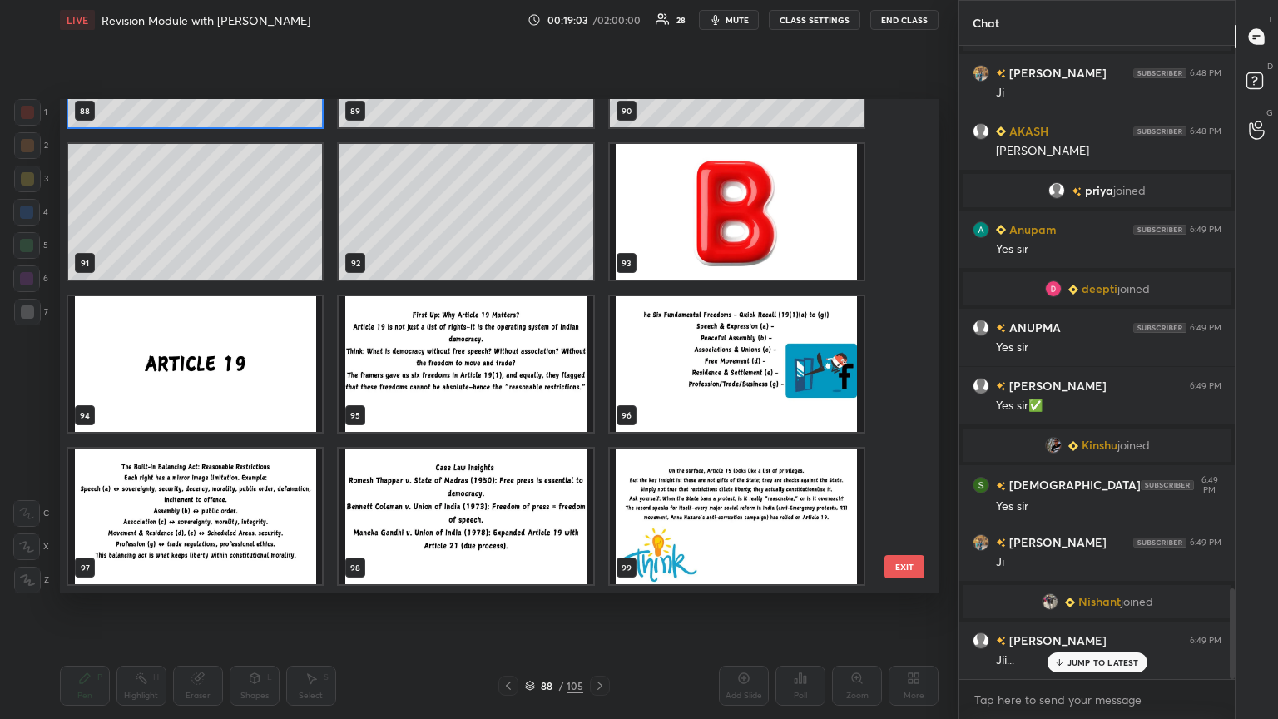
click at [214, 390] on img "grid" at bounding box center [195, 364] width 254 height 136
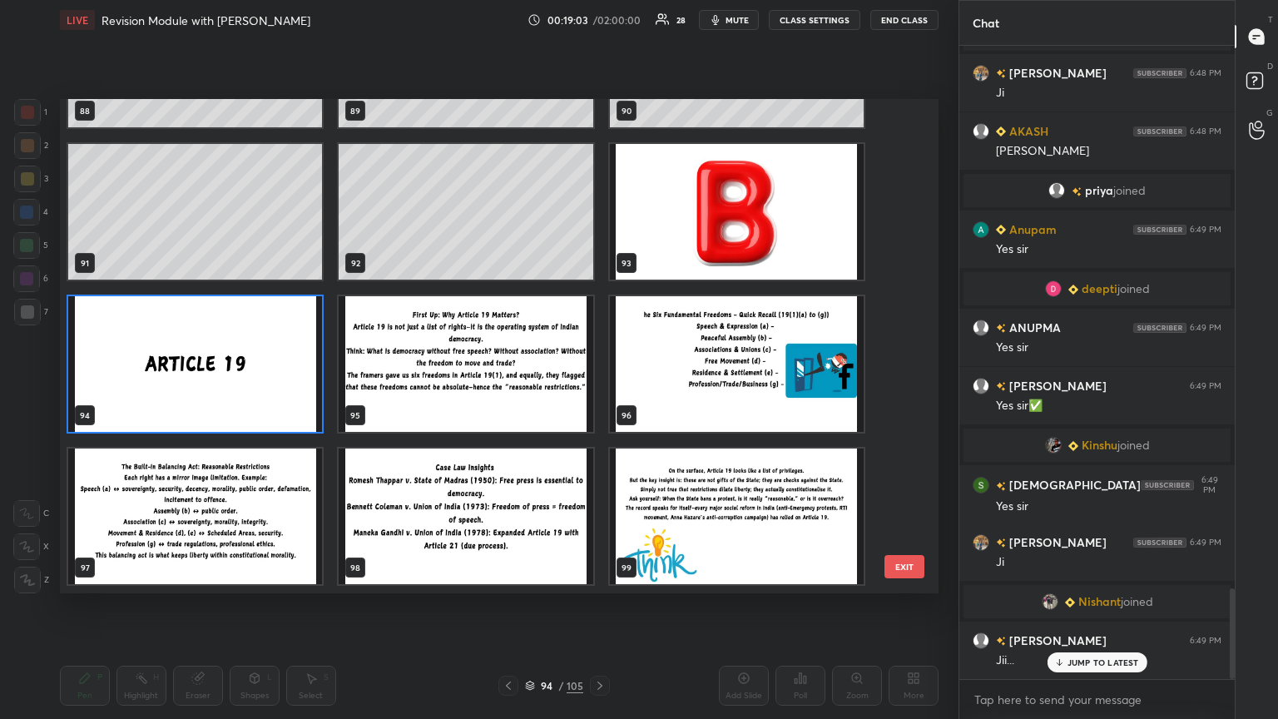
click at [214, 390] on img "grid" at bounding box center [195, 364] width 254 height 136
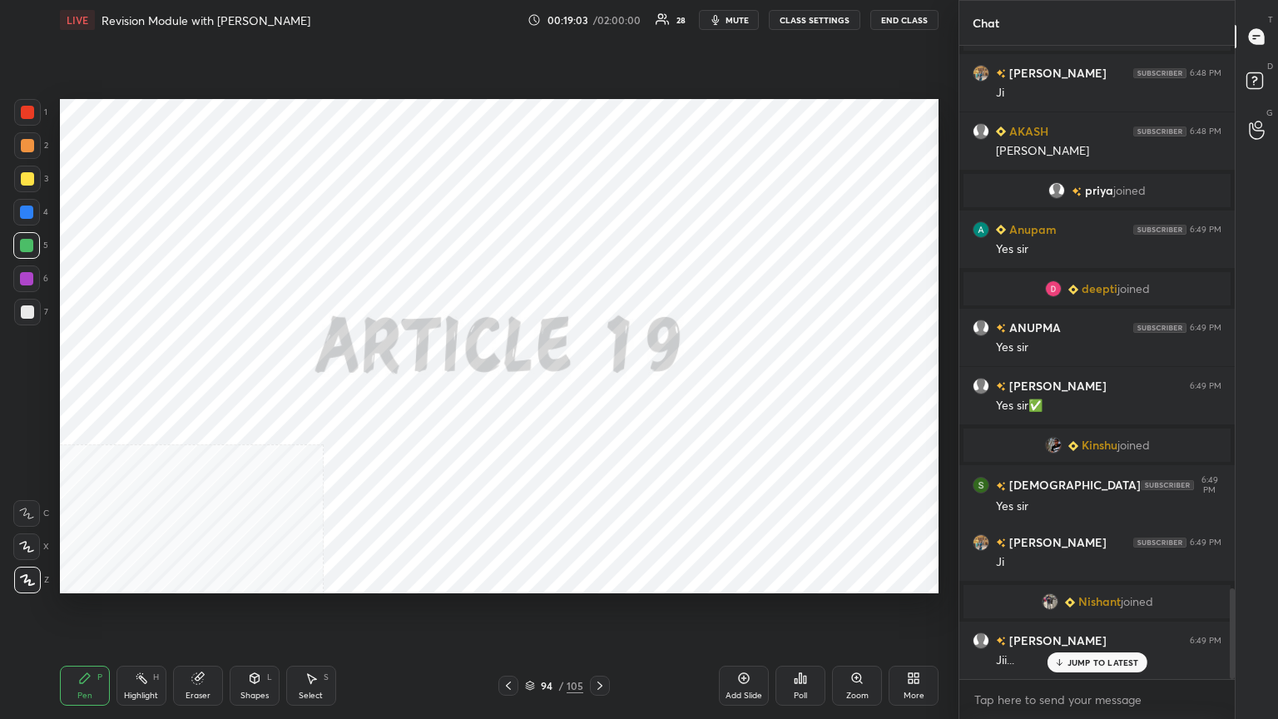
click at [214, 390] on img "grid" at bounding box center [195, 364] width 254 height 136
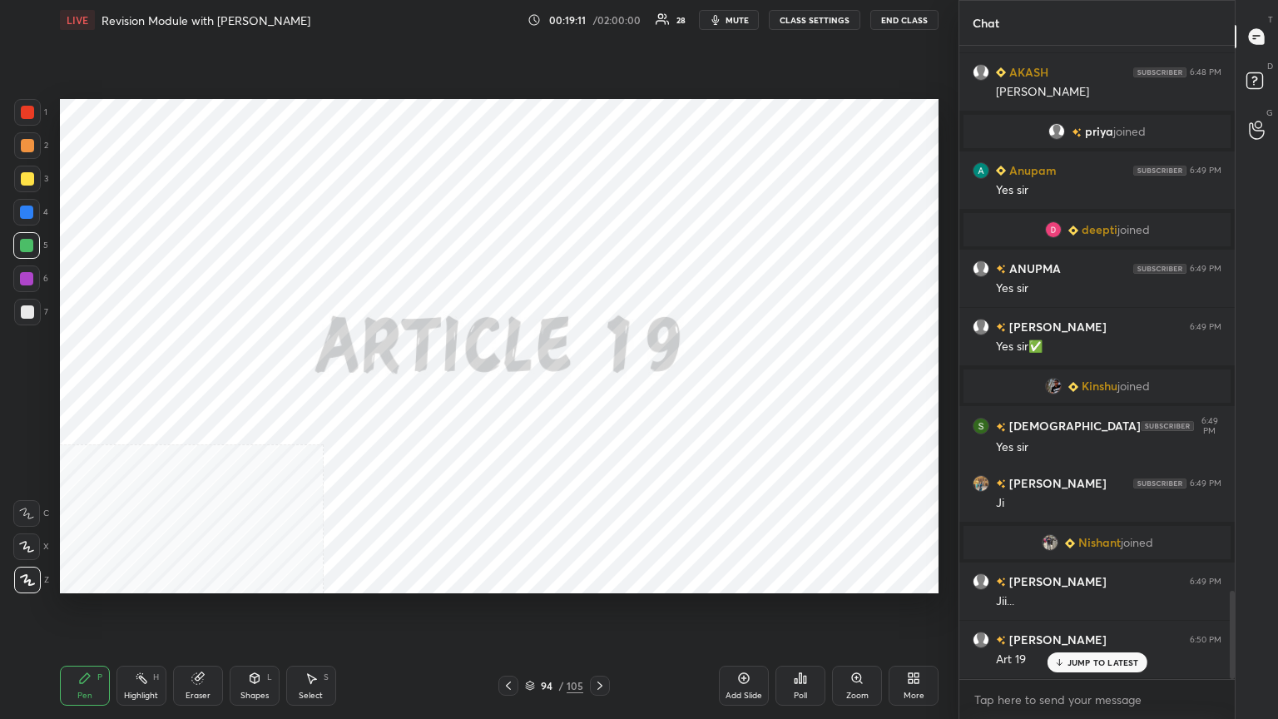
scroll to position [3919, 0]
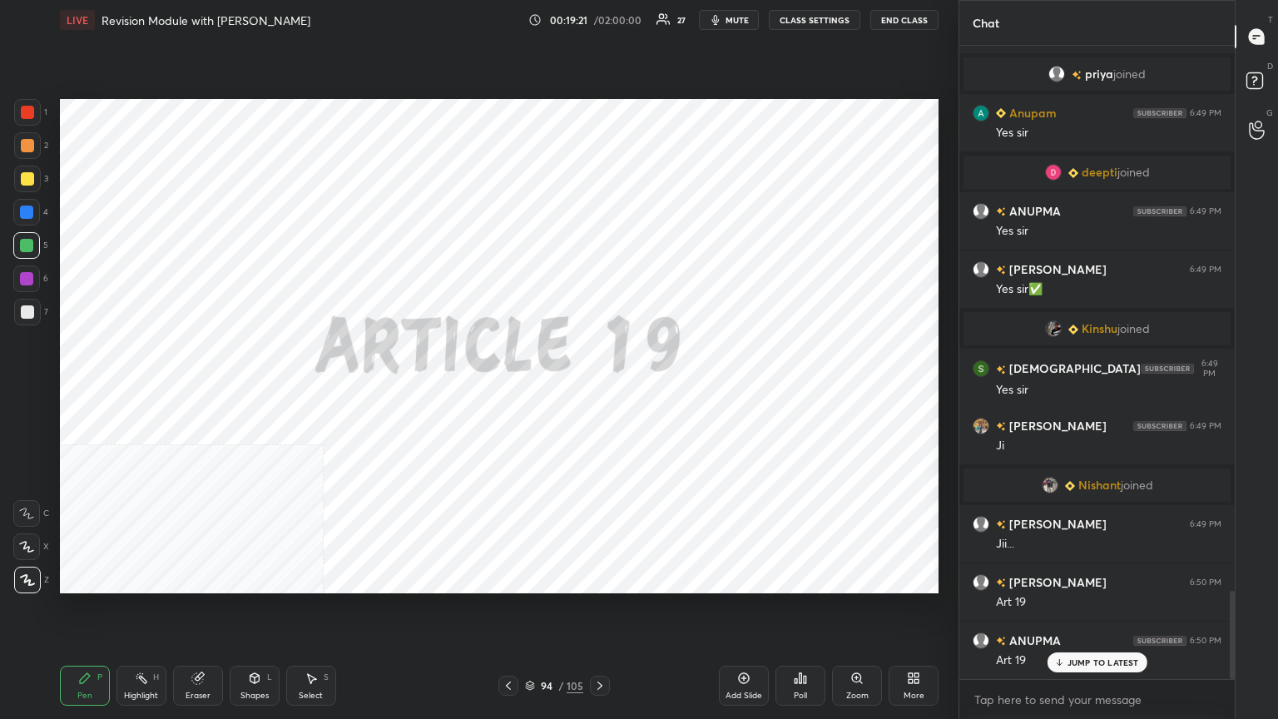
click at [597, 390] on icon at bounding box center [744, 678] width 5 height 5
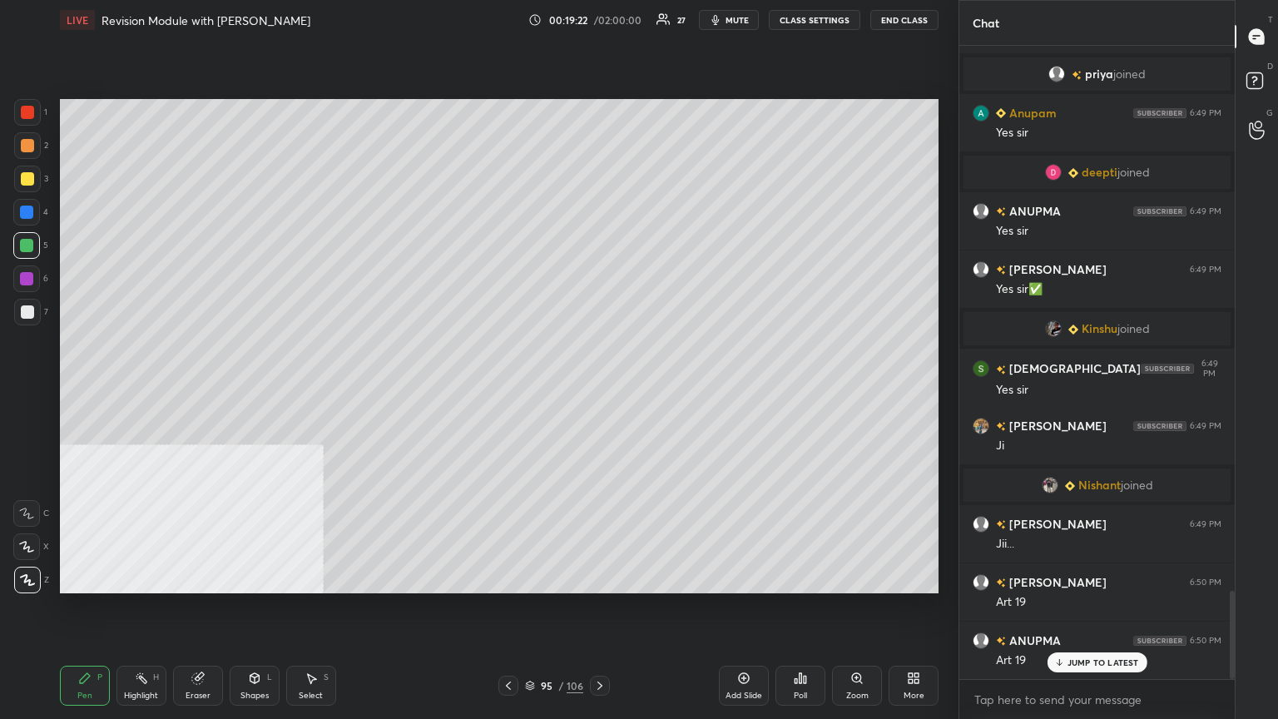
drag, startPoint x: 23, startPoint y: 308, endPoint x: 32, endPoint y: 310, distance: 9.5
click at [23, 307] on div at bounding box center [27, 311] width 13 height 13
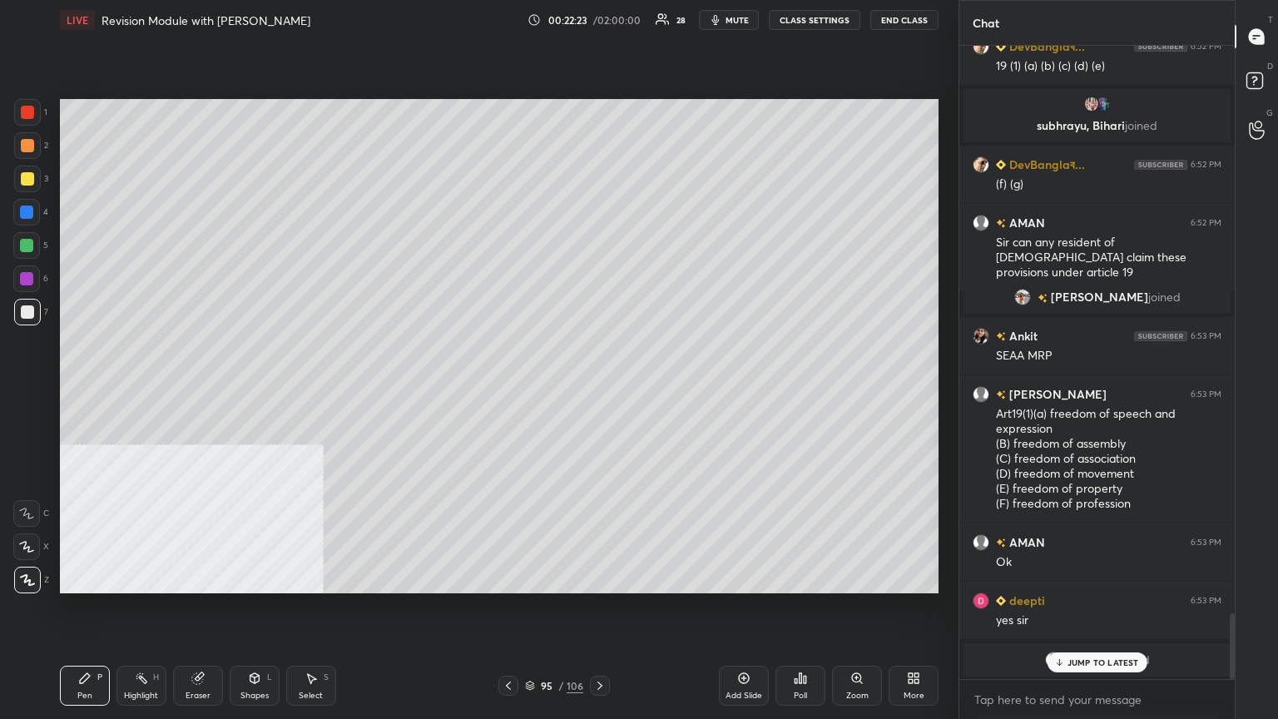
scroll to position [5519, 0]
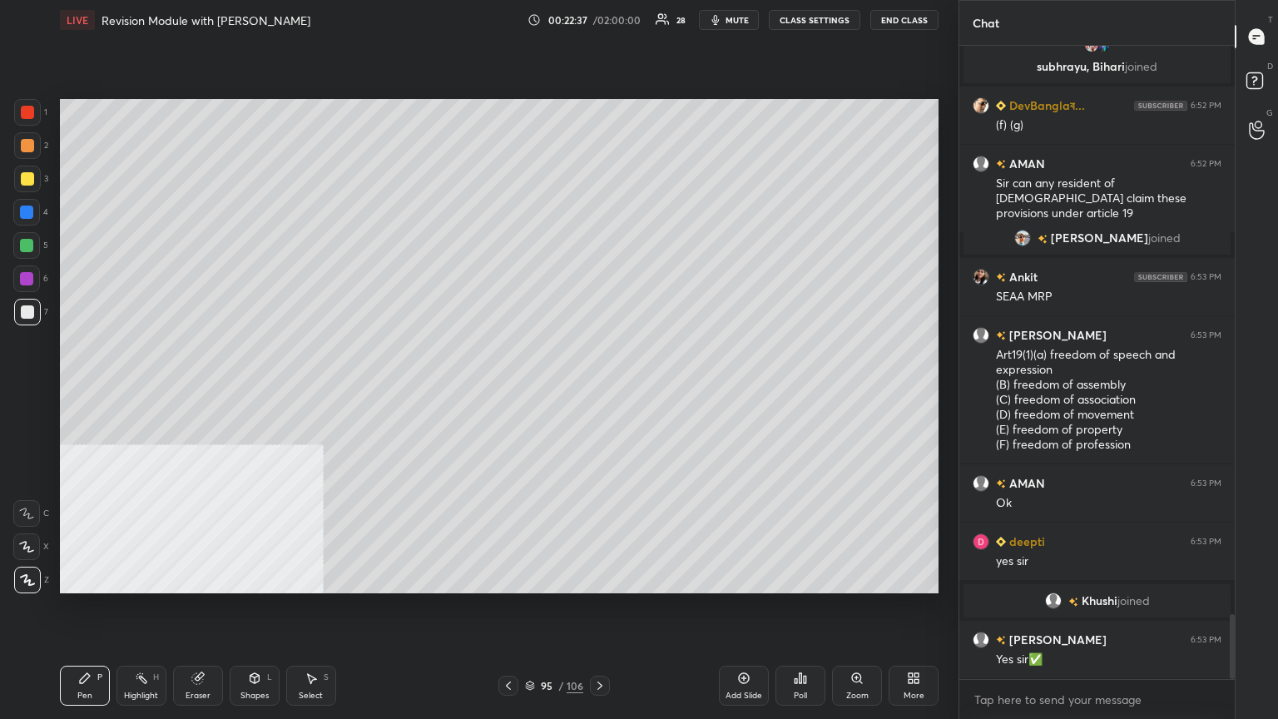
click at [597, 390] on div "Add Slide" at bounding box center [744, 686] width 50 height 40
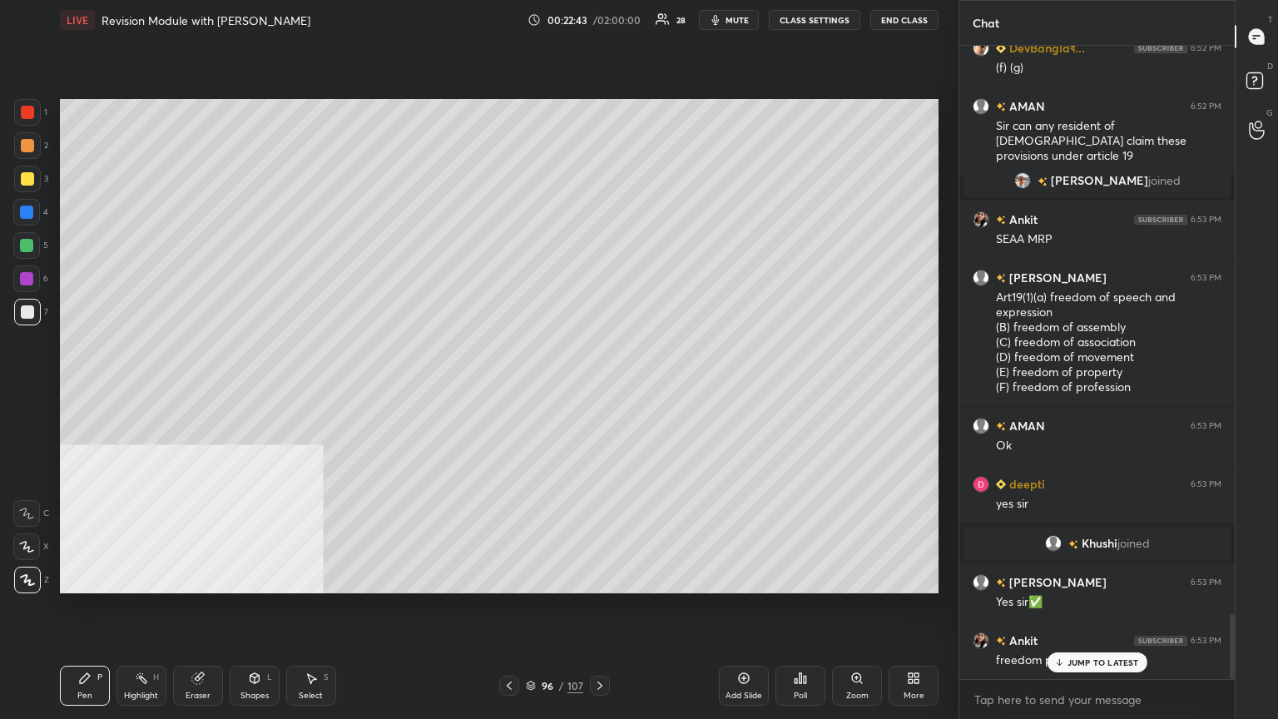
scroll to position [5636, 0]
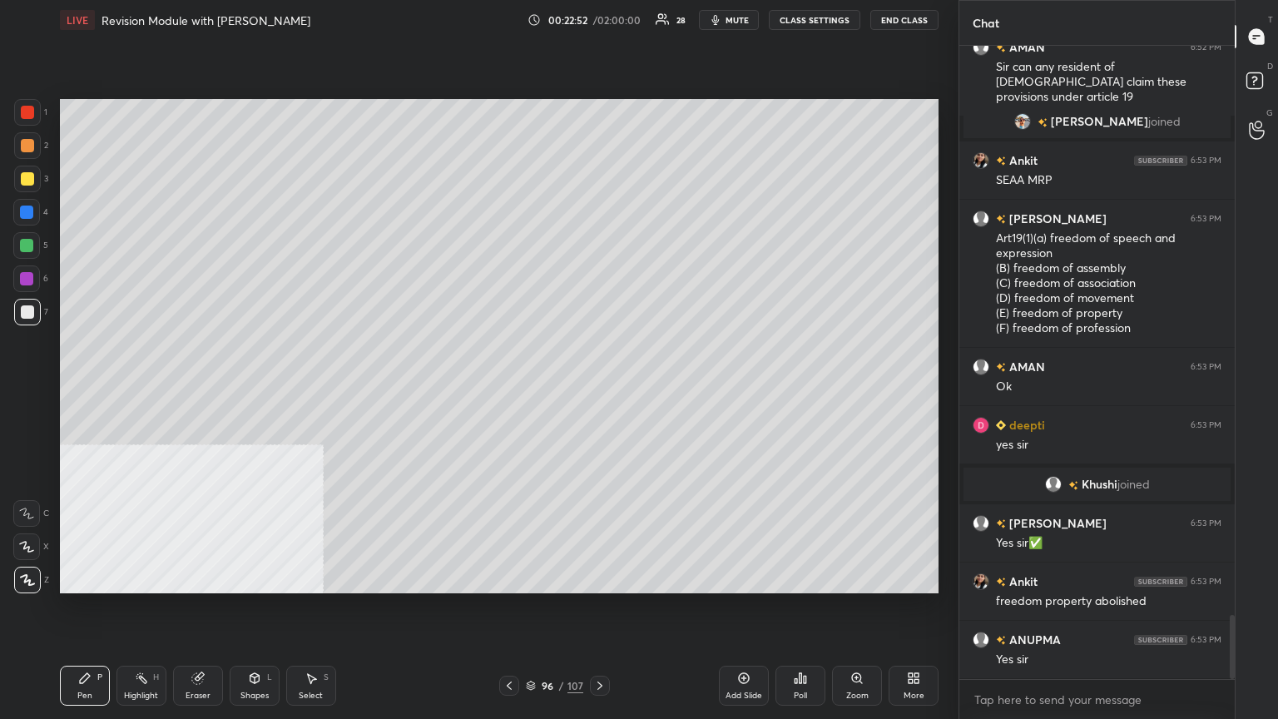
type textarea "x"
click at [597, 15] on button "CLASS SETTINGS" at bounding box center [815, 20] width 92 height 20
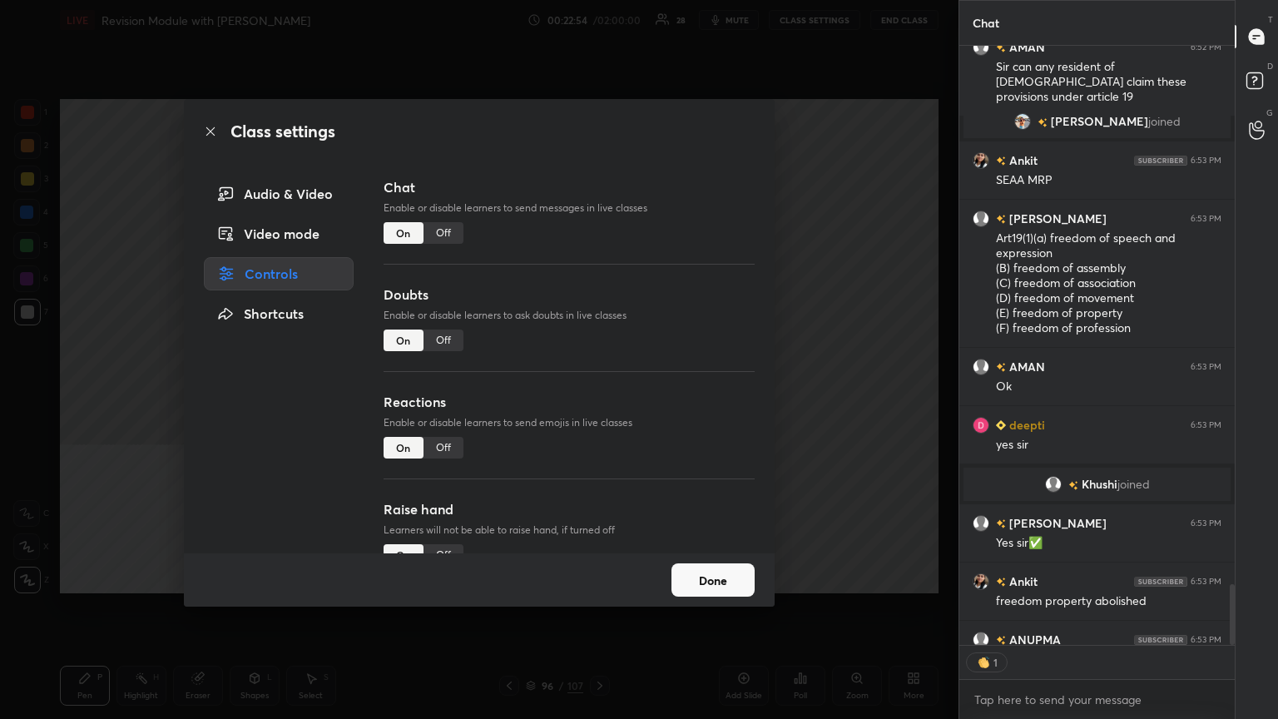
click at [451, 226] on div "Off" at bounding box center [444, 233] width 40 height 22
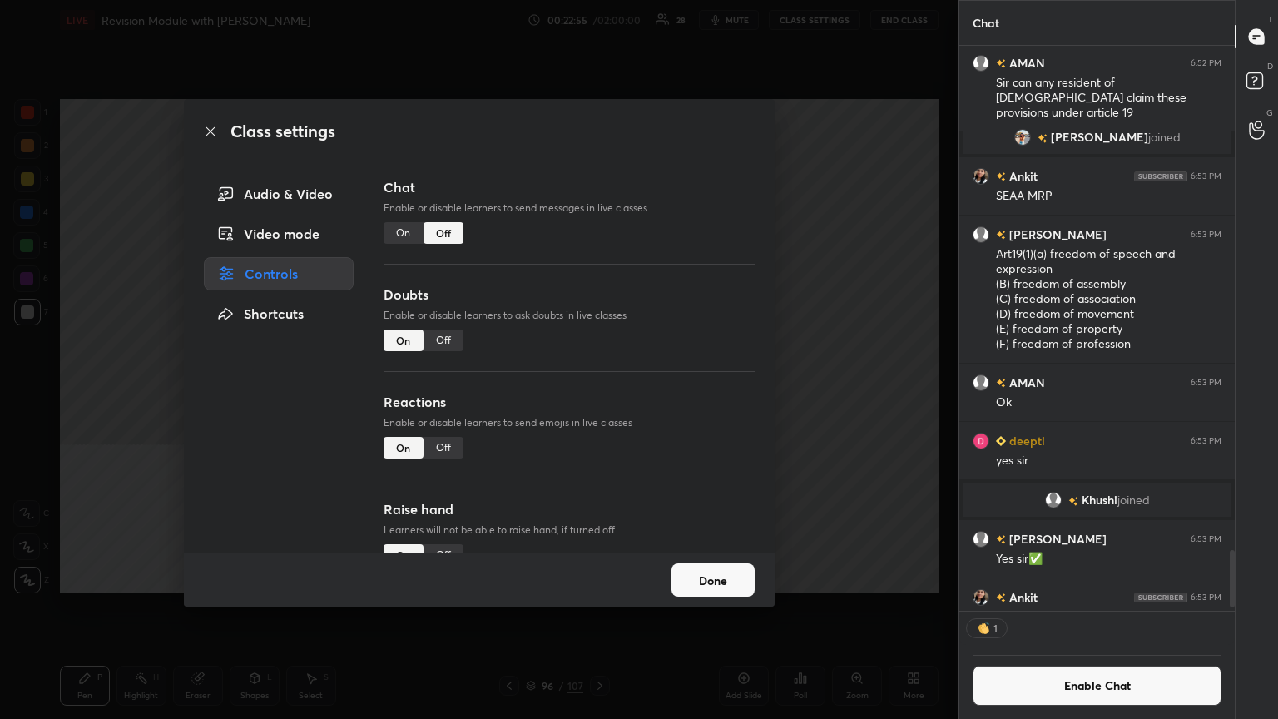
click at [211, 128] on icon at bounding box center [210, 131] width 13 height 13
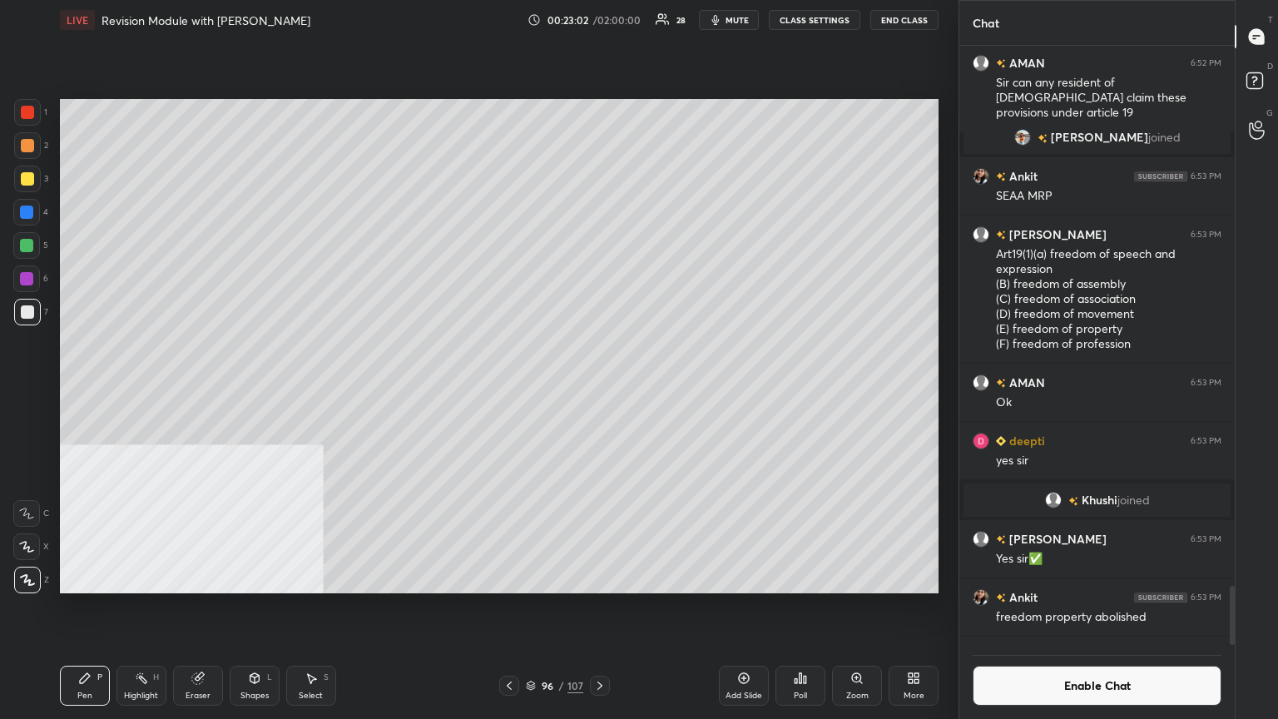
scroll to position [5455, 0]
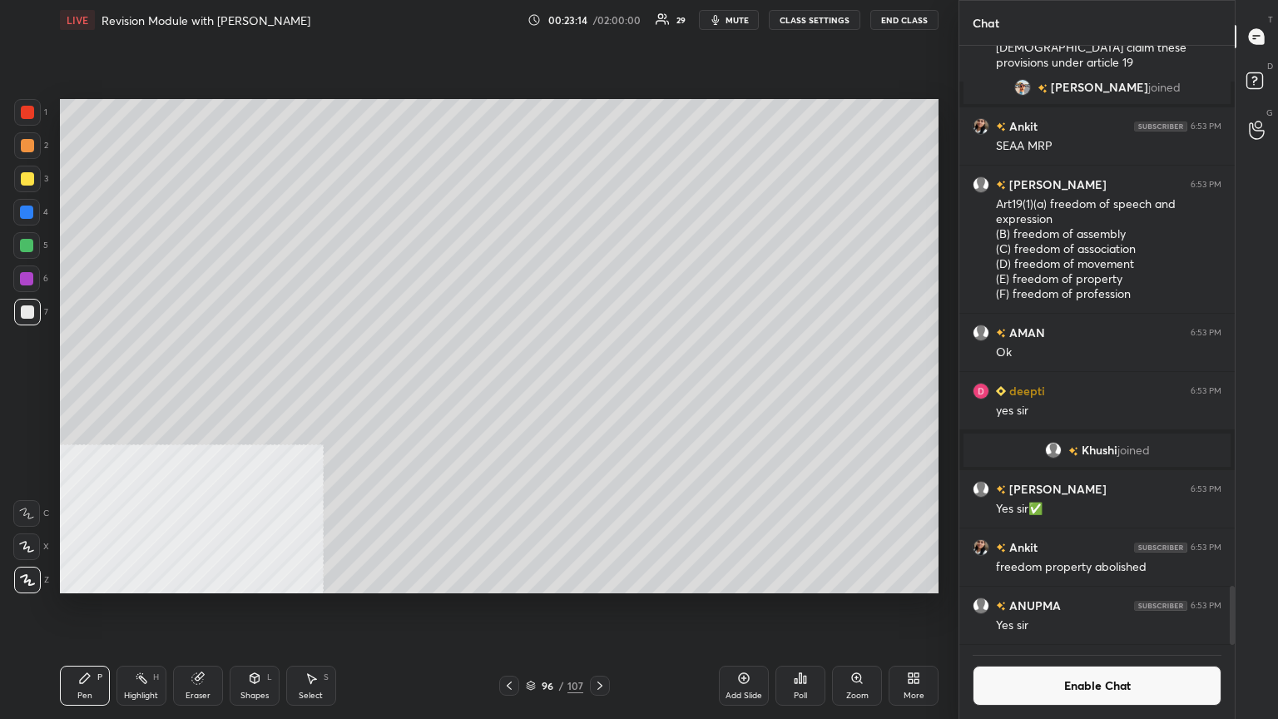
click at [597, 390] on icon at bounding box center [805, 679] width 2 height 7
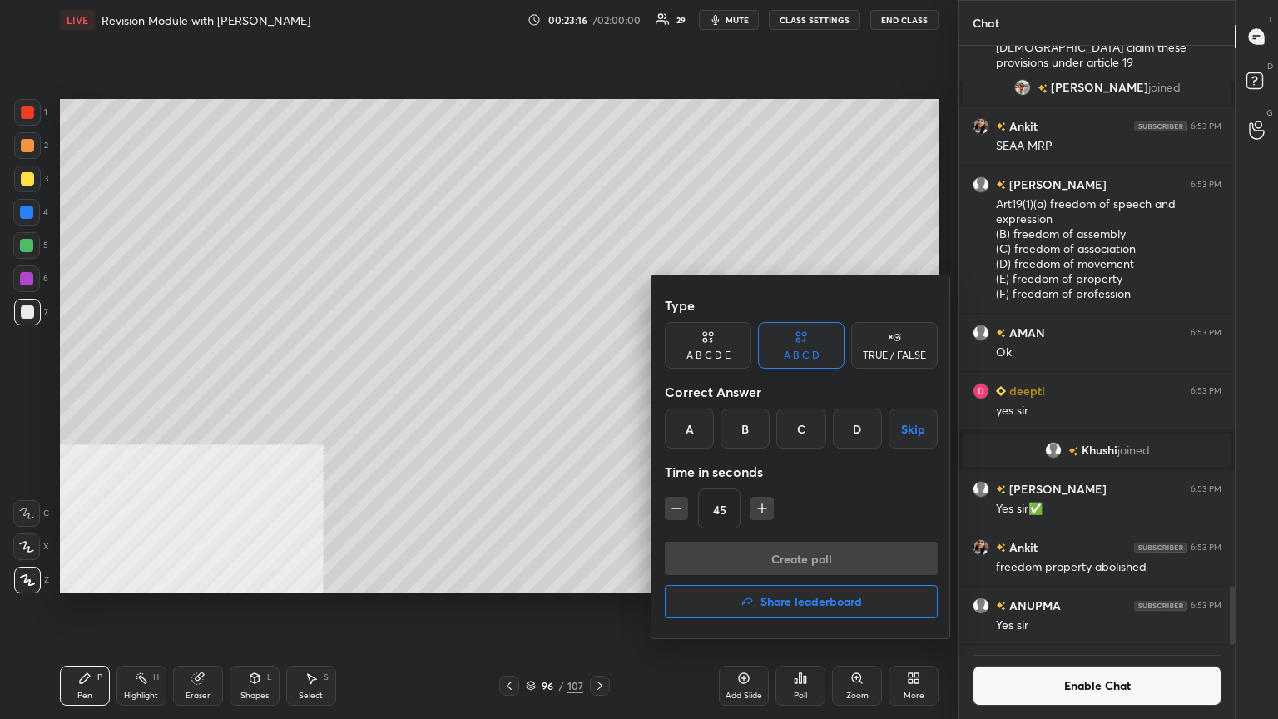
drag, startPoint x: 863, startPoint y: 427, endPoint x: 847, endPoint y: 449, distance: 27.5
click at [597, 390] on div "D" at bounding box center [857, 429] width 49 height 40
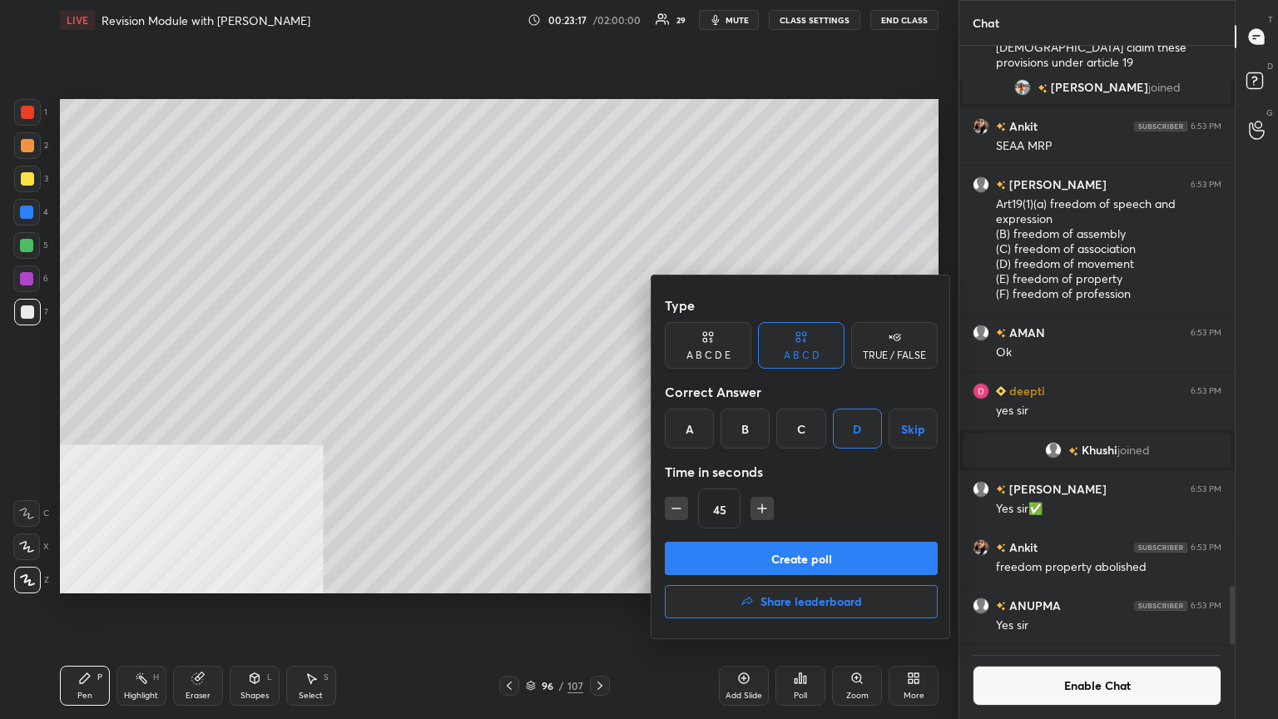
click at [597, 390] on button "Create poll" at bounding box center [801, 558] width 273 height 33
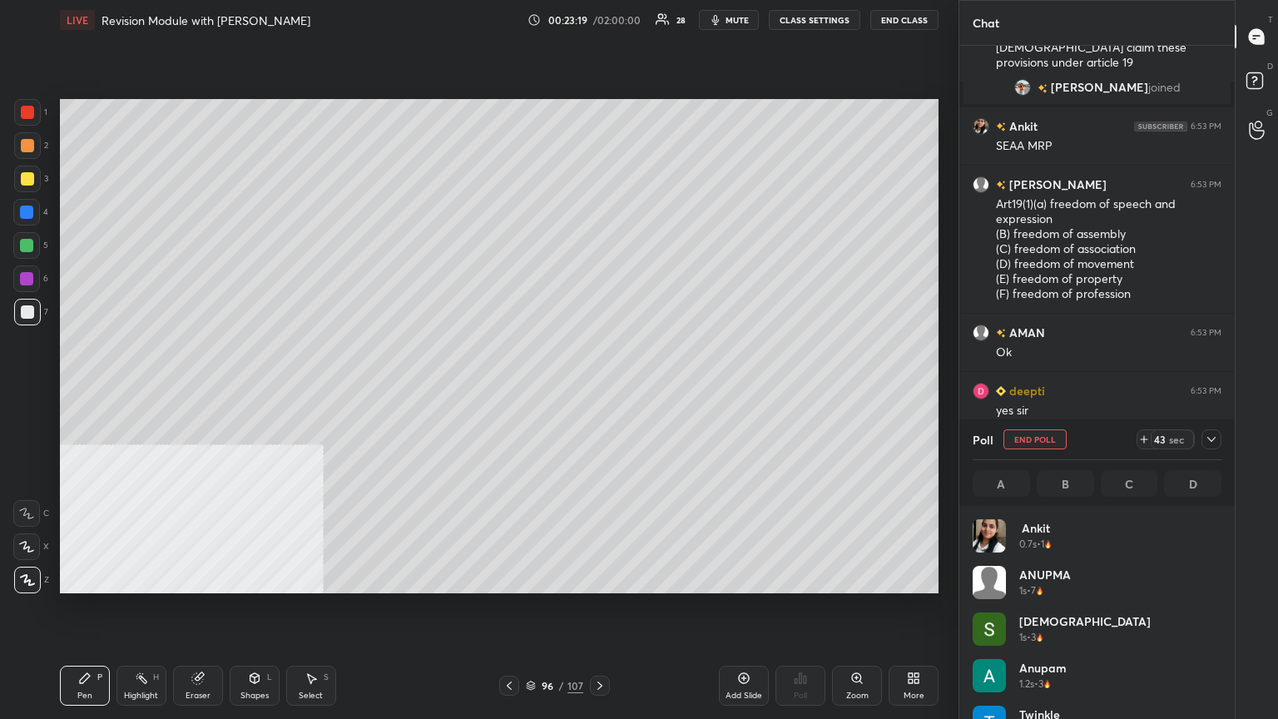
scroll to position [195, 244]
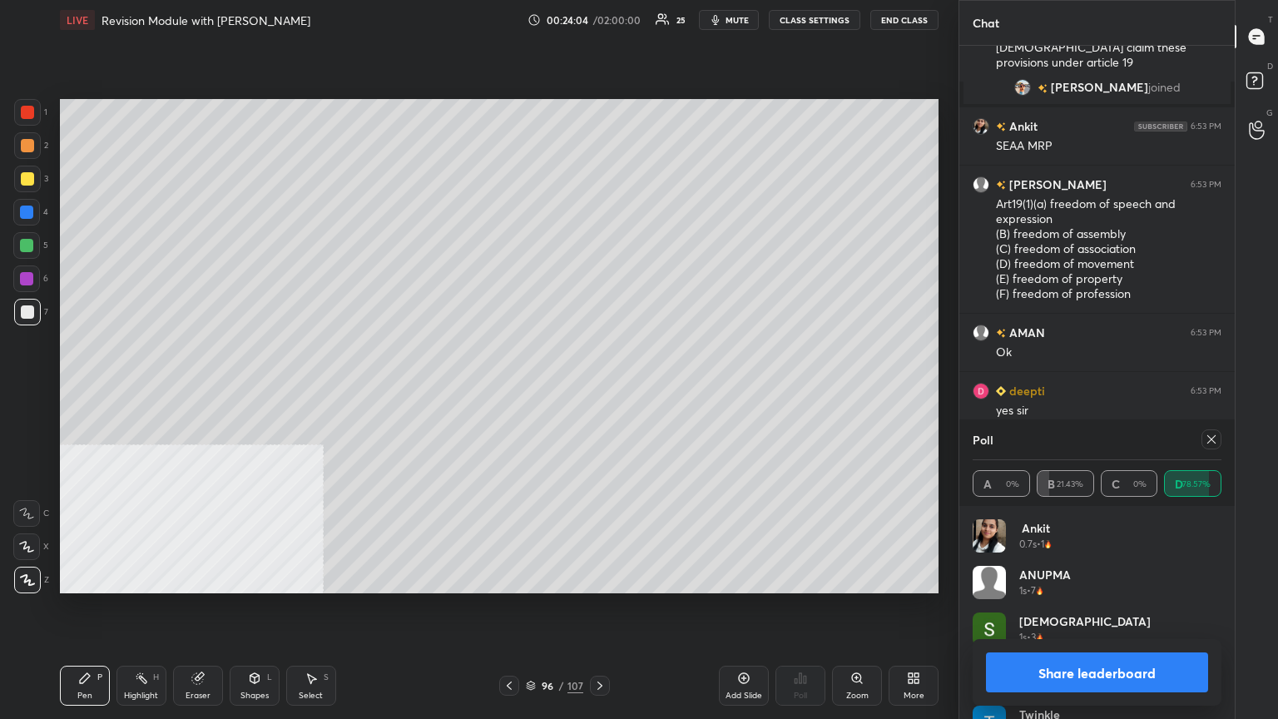
click at [597, 390] on button "Share leaderboard" at bounding box center [1097, 673] width 222 height 40
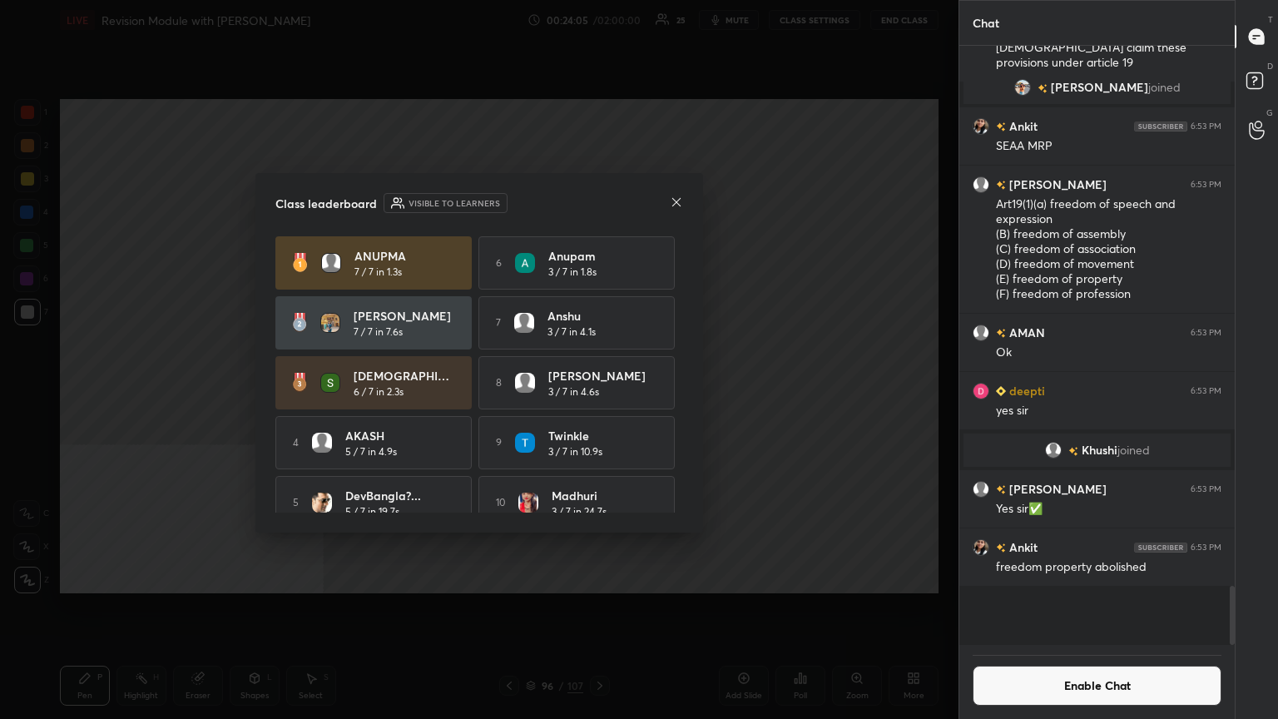
scroll to position [594, 271]
click at [597, 203] on icon at bounding box center [676, 202] width 13 height 13
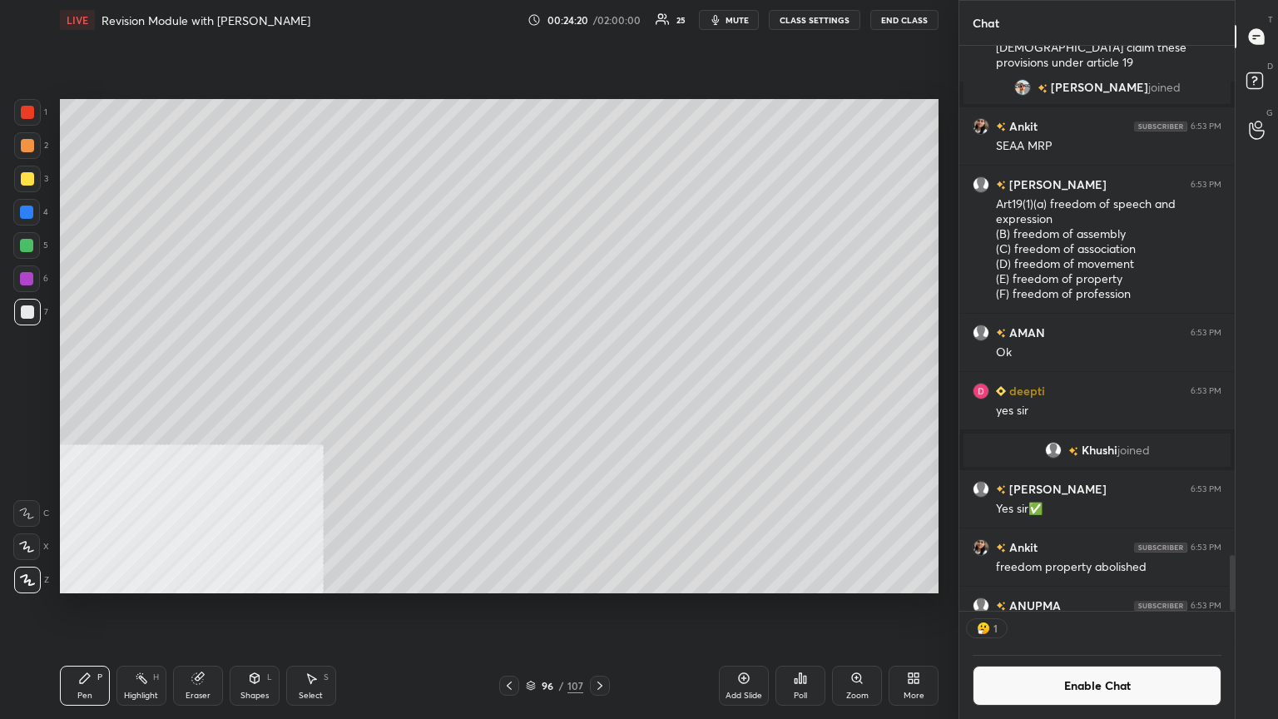
click at [597, 390] on div "Poll" at bounding box center [801, 686] width 50 height 40
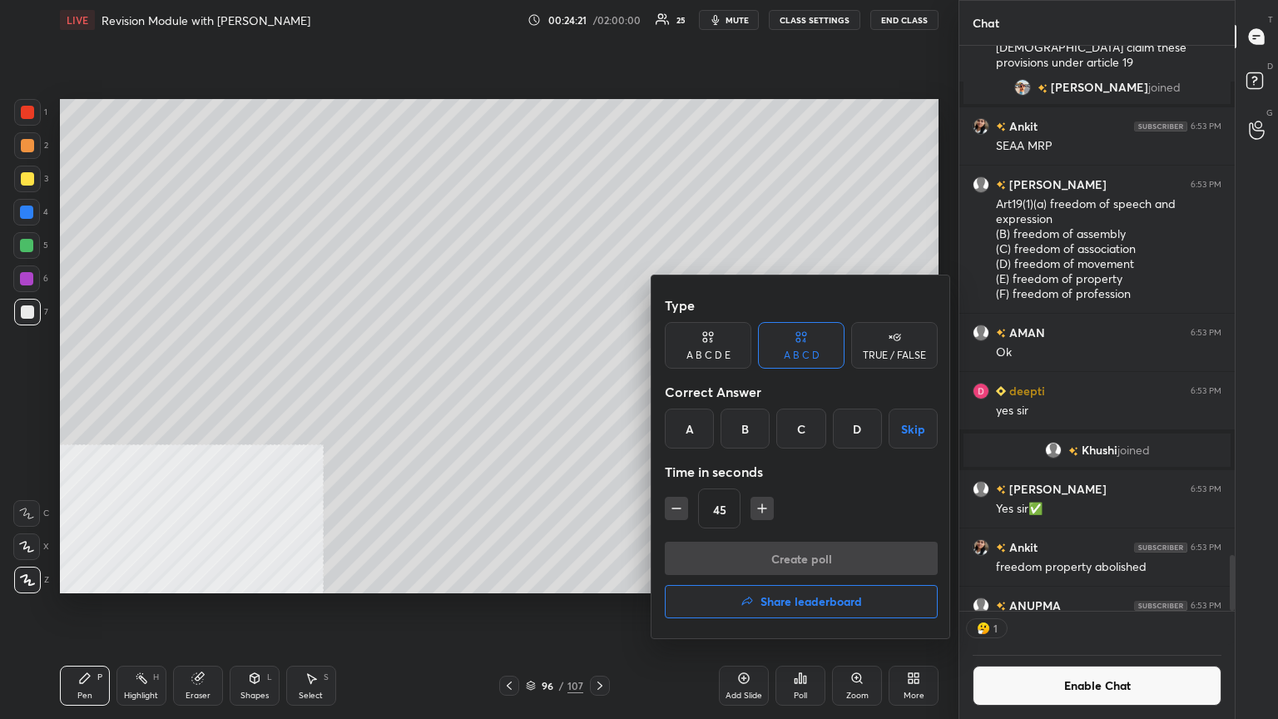
click at [597, 390] on div "A" at bounding box center [689, 429] width 49 height 40
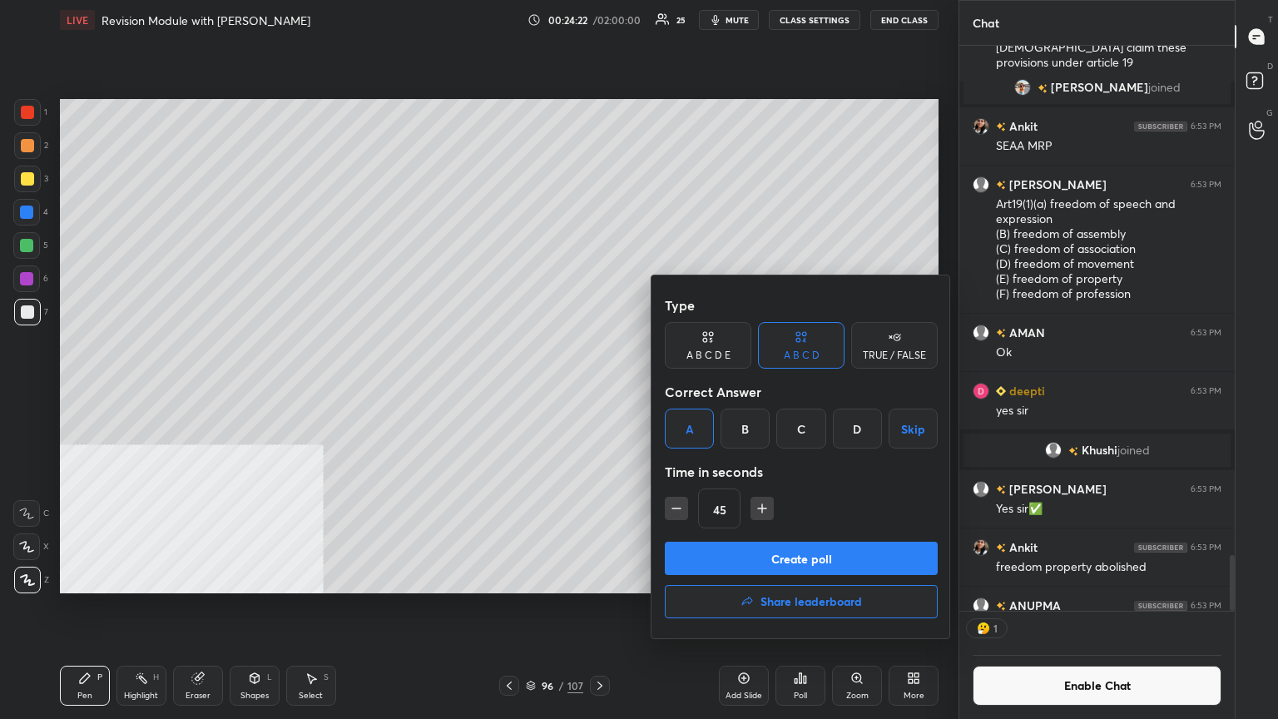
click at [597, 390] on button "Create poll" at bounding box center [801, 558] width 273 height 33
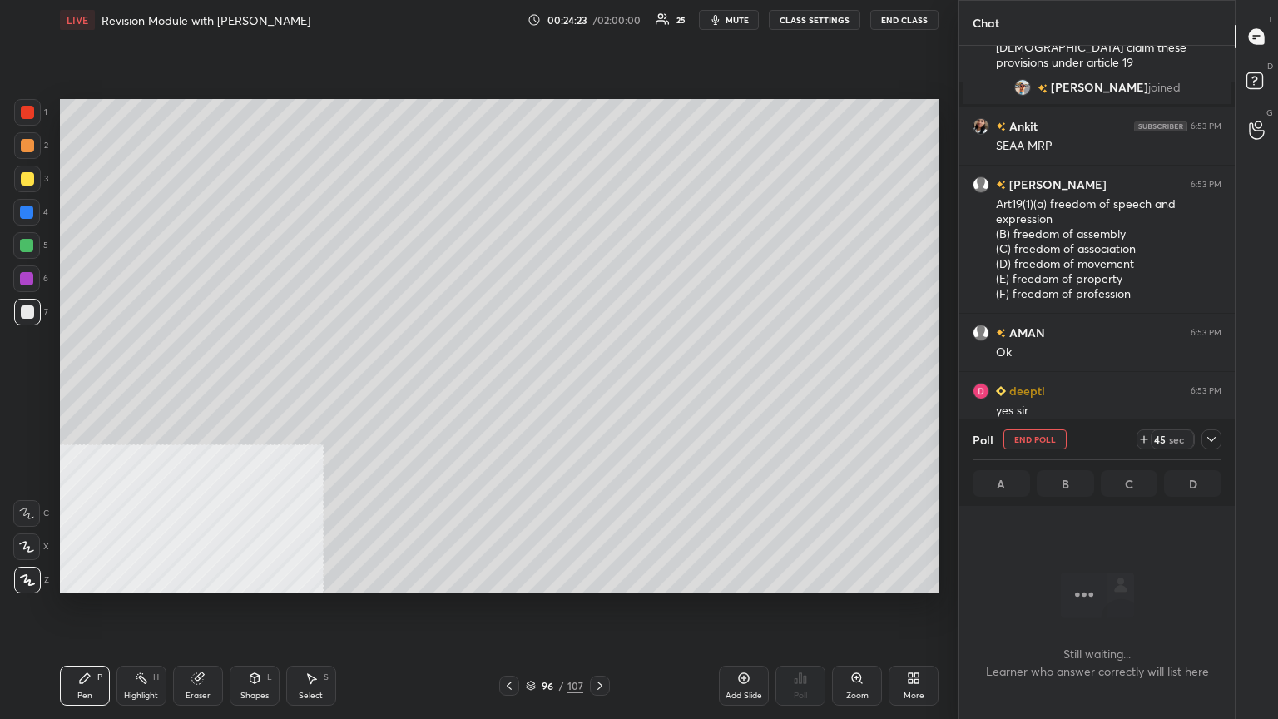
scroll to position [407, 271]
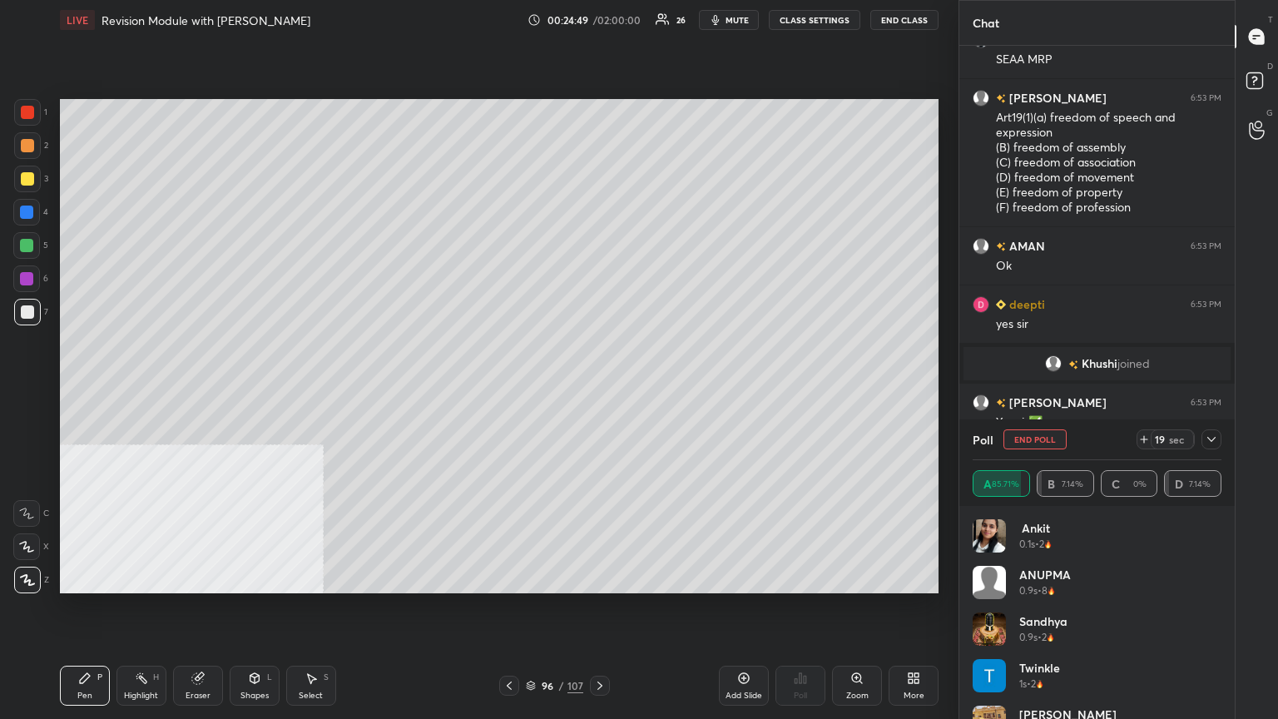
click at [597, 12] on button "mute" at bounding box center [729, 20] width 60 height 20
click at [597, 22] on span "unmute" at bounding box center [736, 20] width 36 height 12
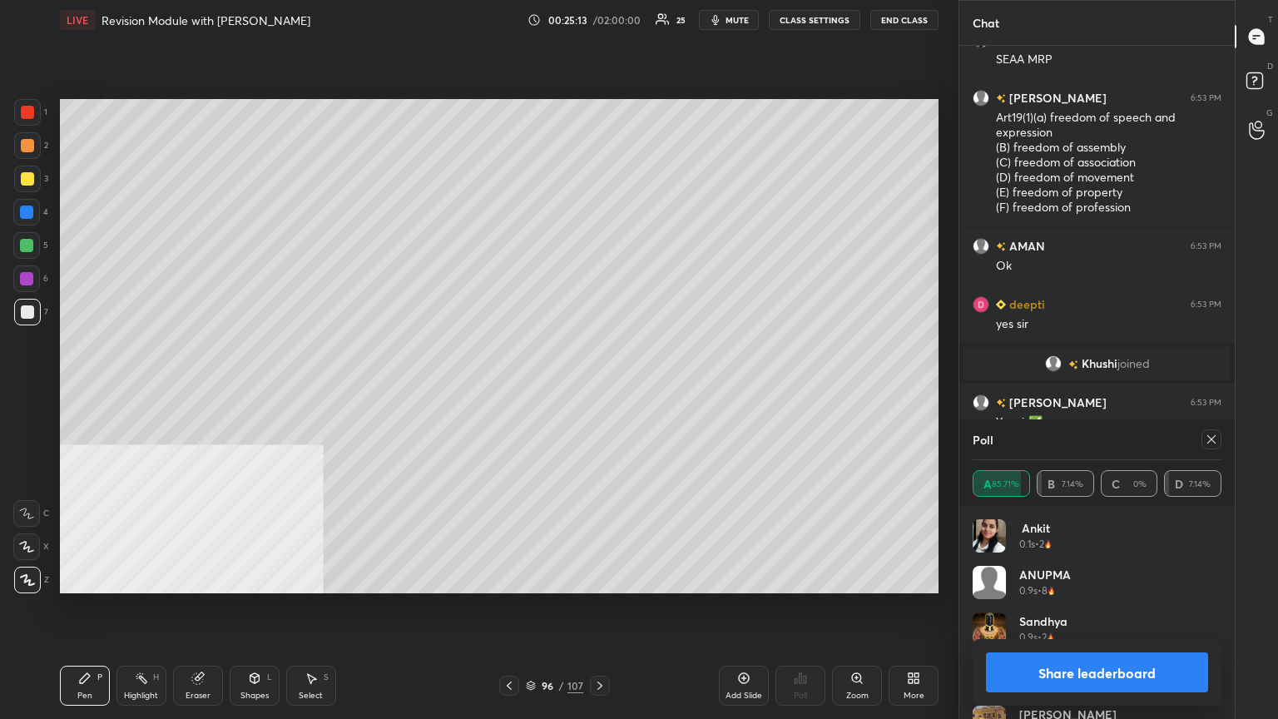
click at [597, 390] on button "Share leaderboard" at bounding box center [1097, 673] width 222 height 40
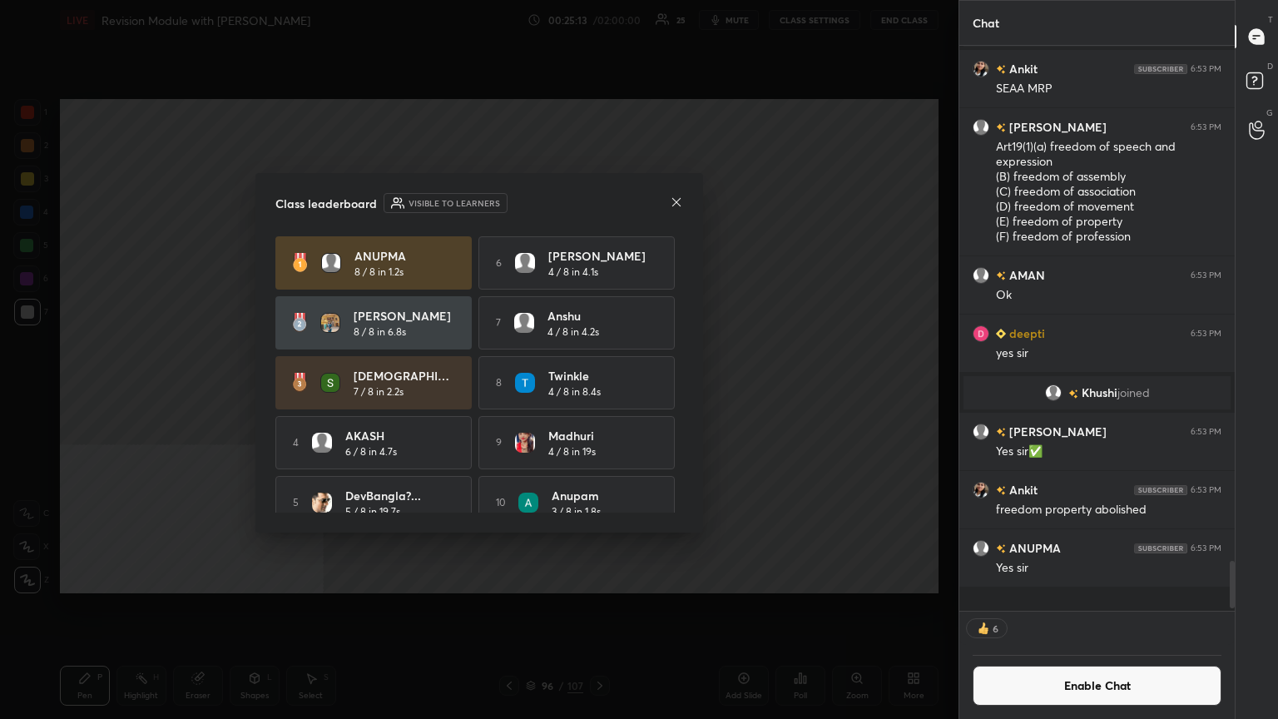
scroll to position [5489, 0]
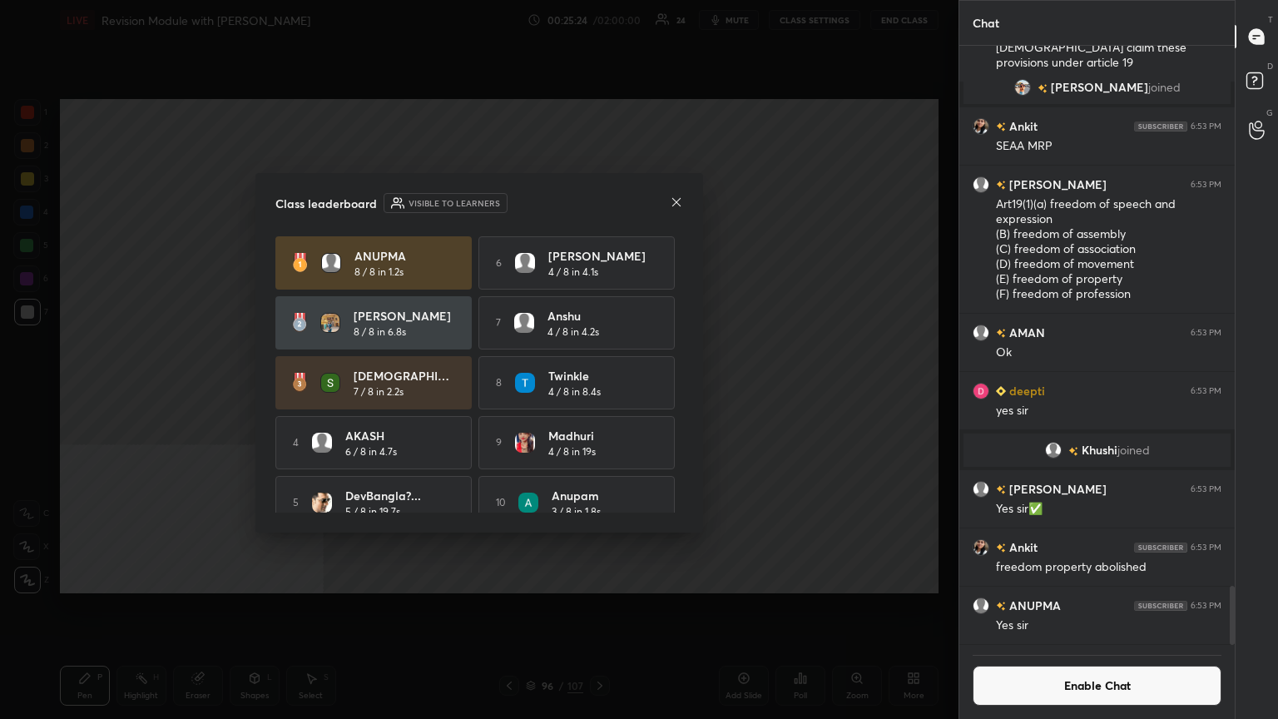
click at [597, 204] on icon at bounding box center [676, 202] width 13 height 13
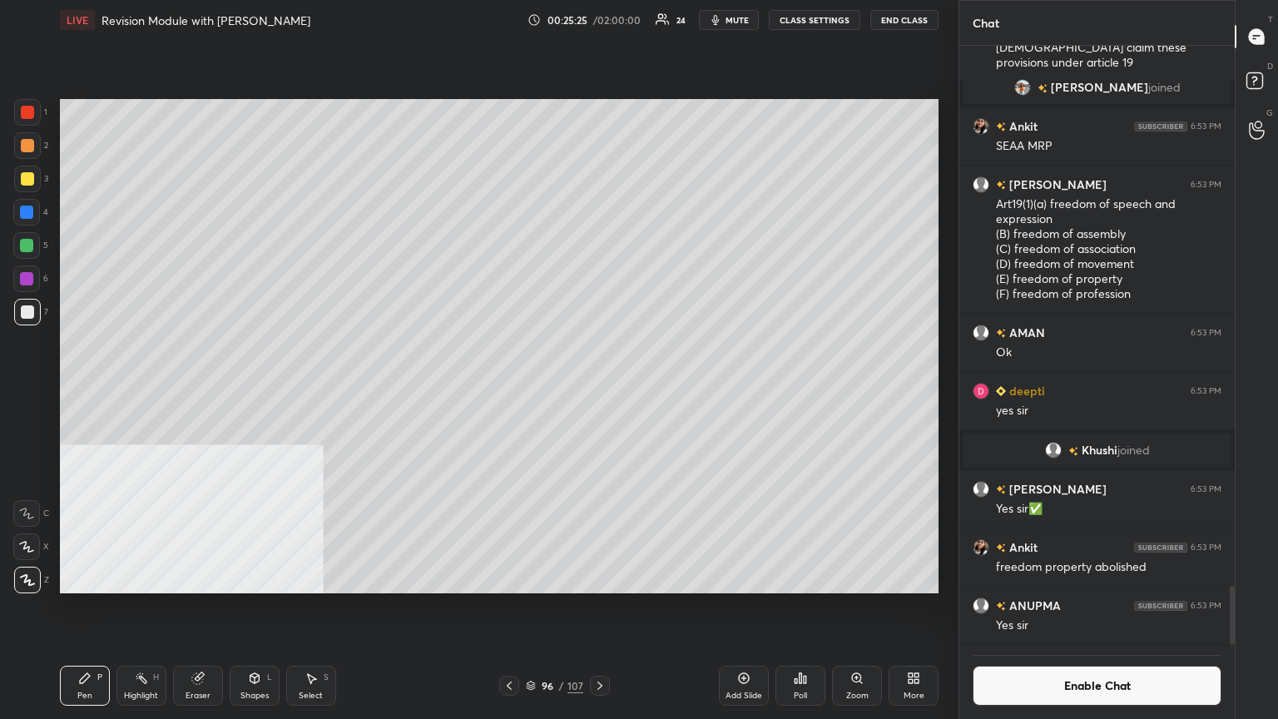
click at [597, 390] on div "Poll" at bounding box center [801, 686] width 50 height 40
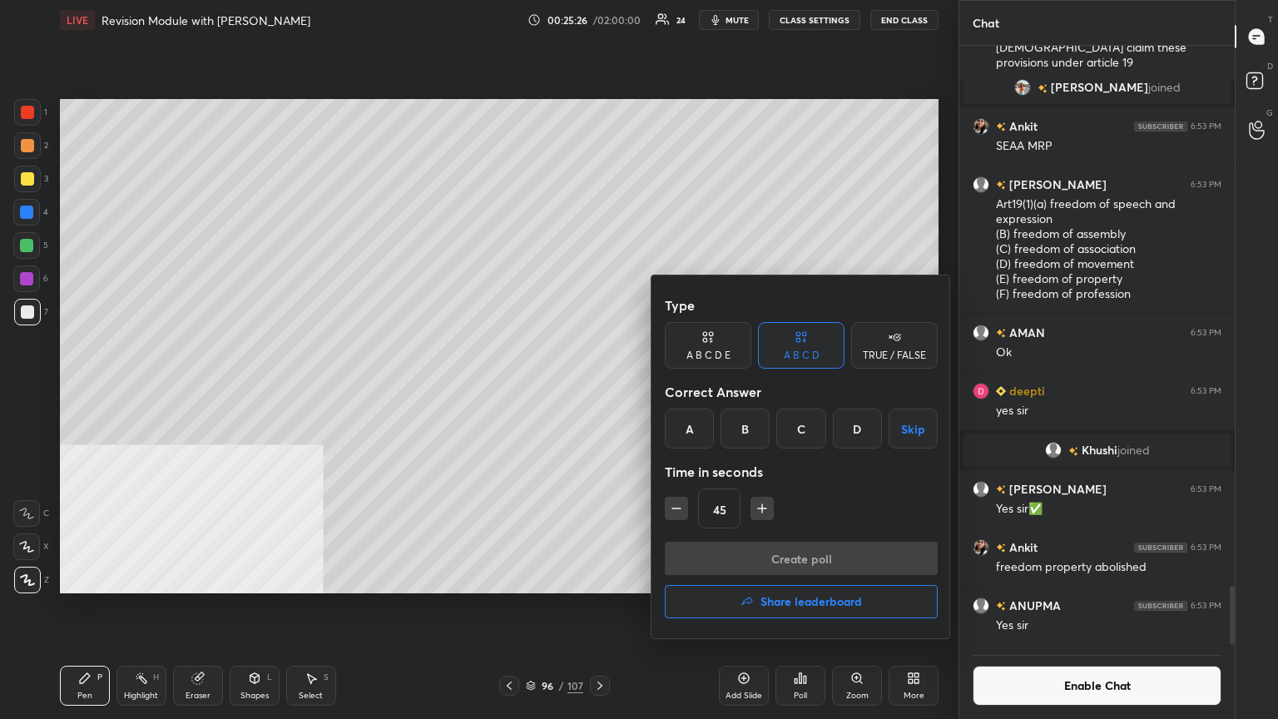
click at [597, 390] on div "B" at bounding box center [745, 429] width 49 height 40
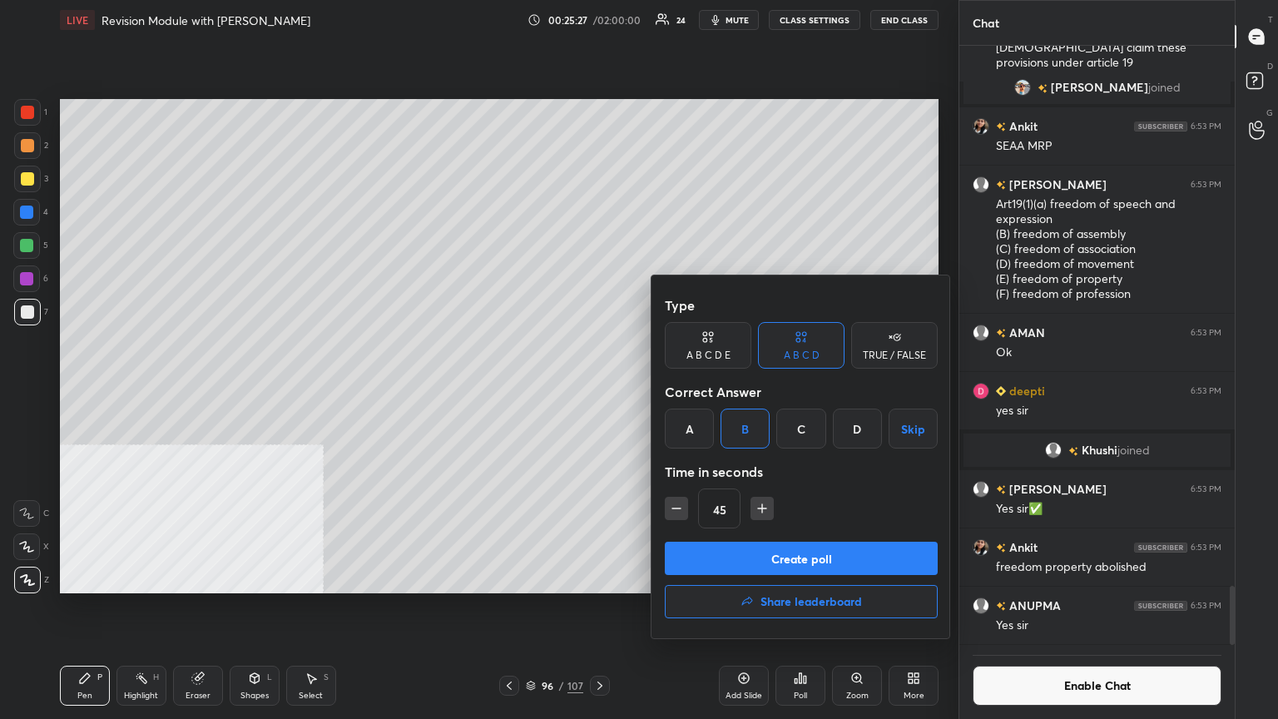
click at [597, 390] on button "Create poll" at bounding box center [801, 558] width 273 height 33
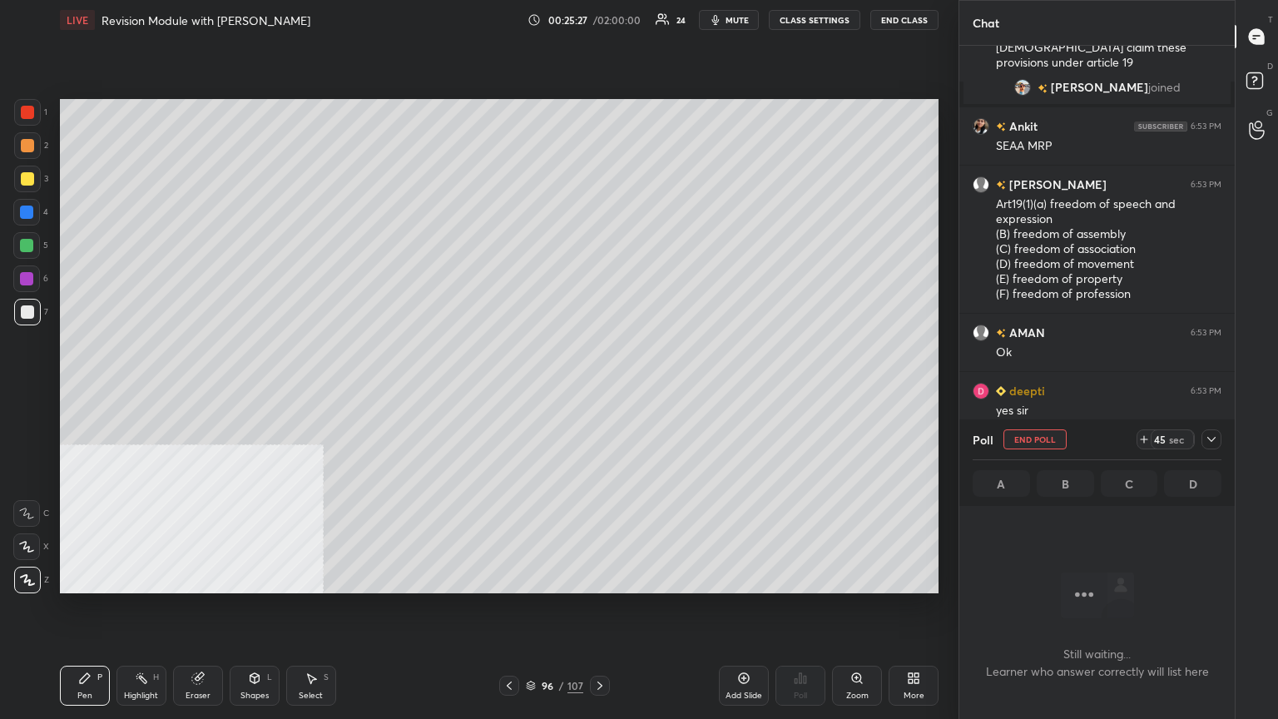
scroll to position [405, 271]
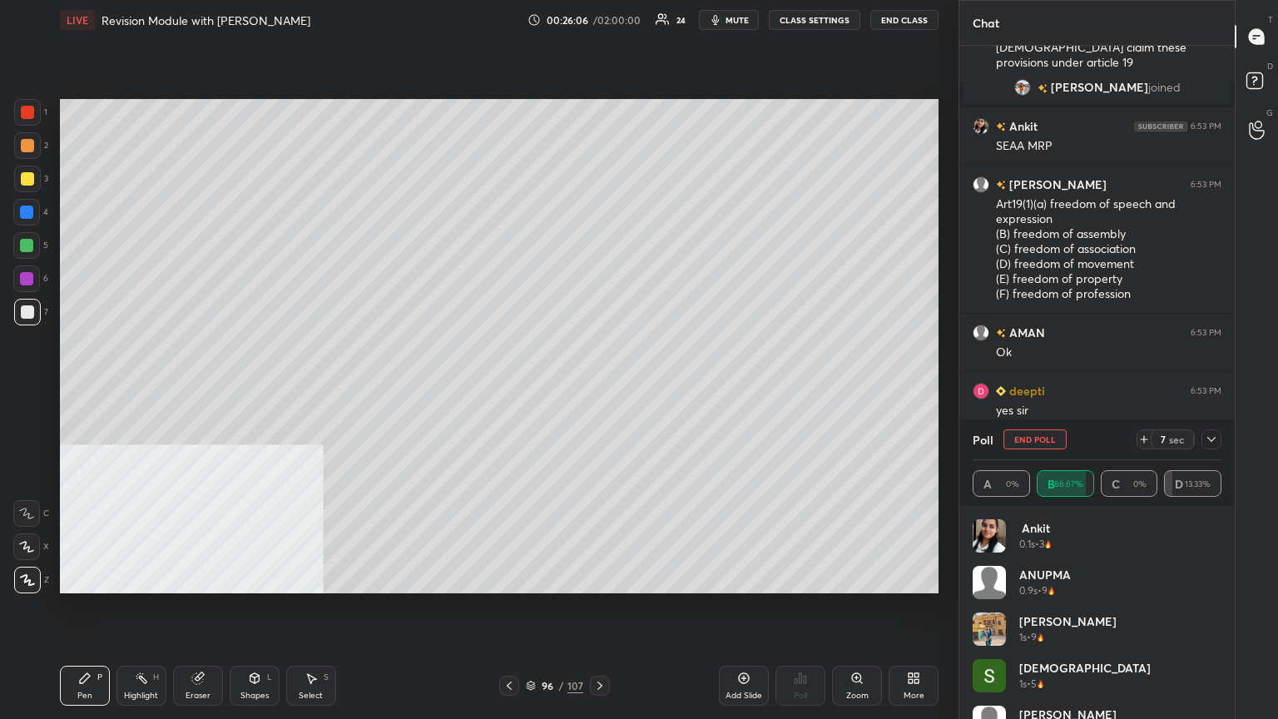
click at [516, 390] on div at bounding box center [509, 686] width 20 height 20
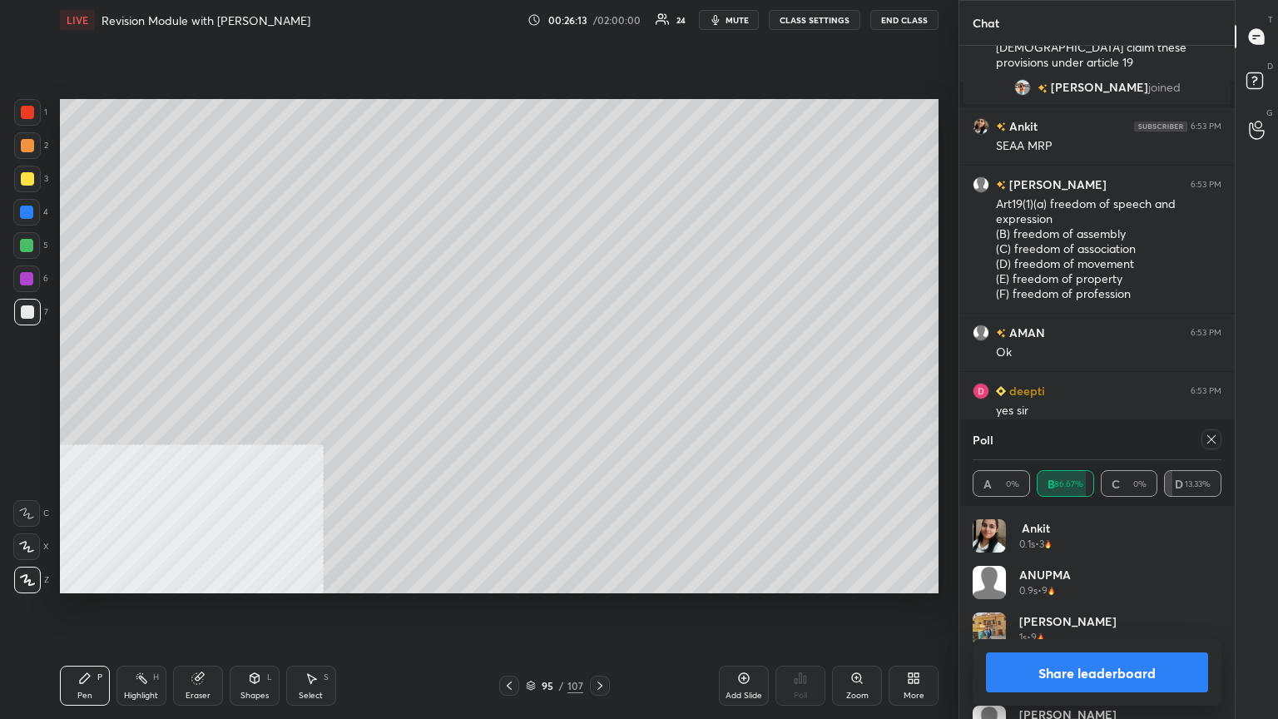
click at [597, 390] on icon at bounding box center [599, 685] width 13 height 13
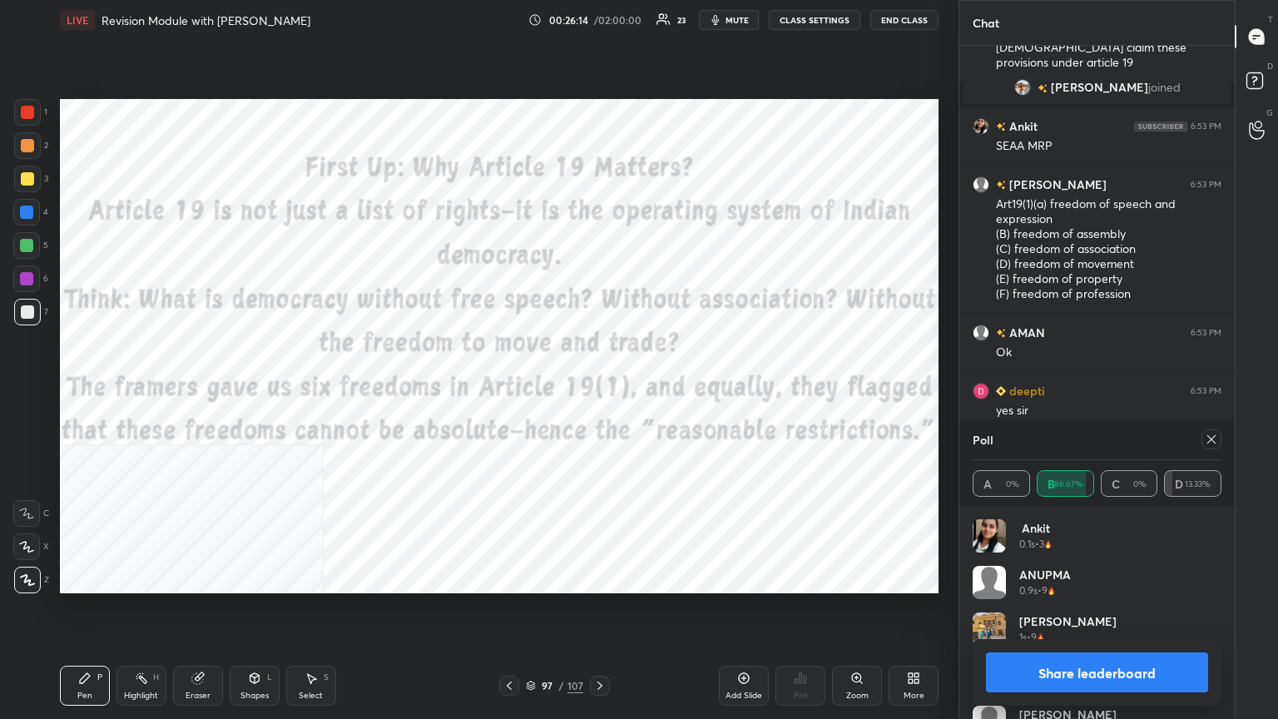
click at [597, 390] on icon at bounding box center [599, 685] width 13 height 13
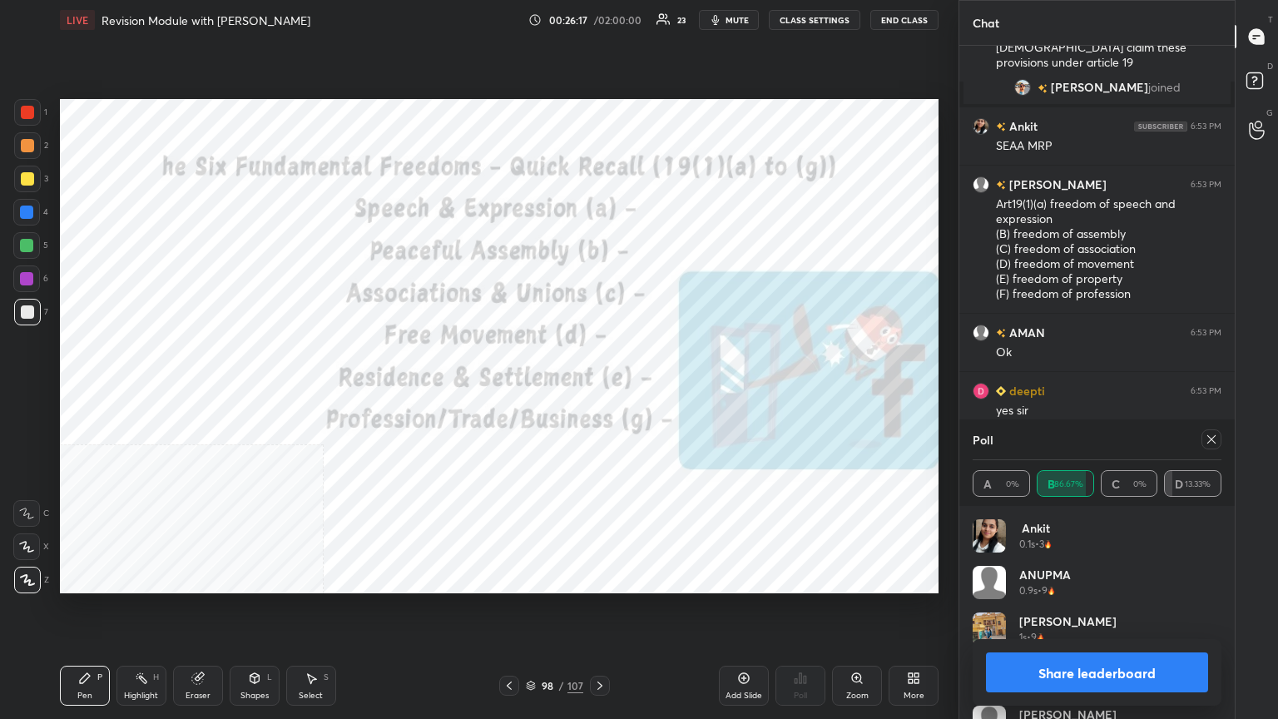
click at [597, 390] on button "Share leaderboard" at bounding box center [1097, 673] width 222 height 40
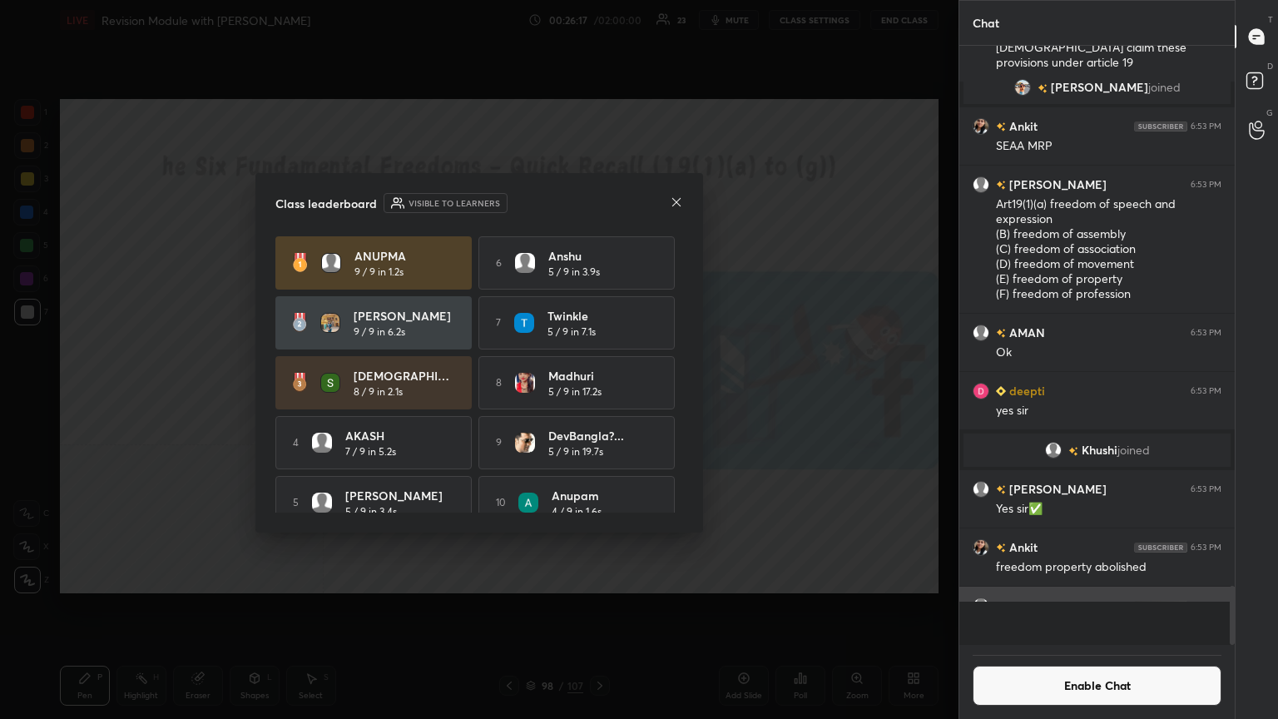
scroll to position [6, 5]
click at [597, 390] on button "Enable Chat" at bounding box center [1097, 686] width 249 height 40
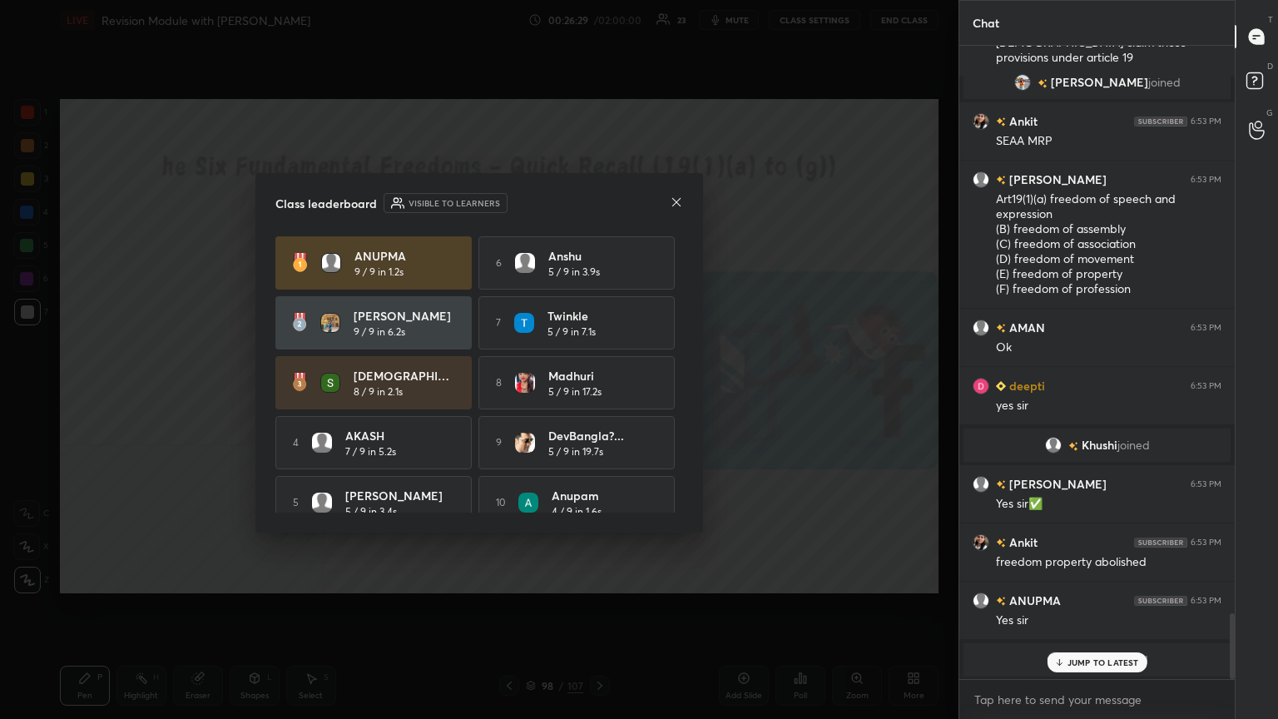
scroll to position [5519, 0]
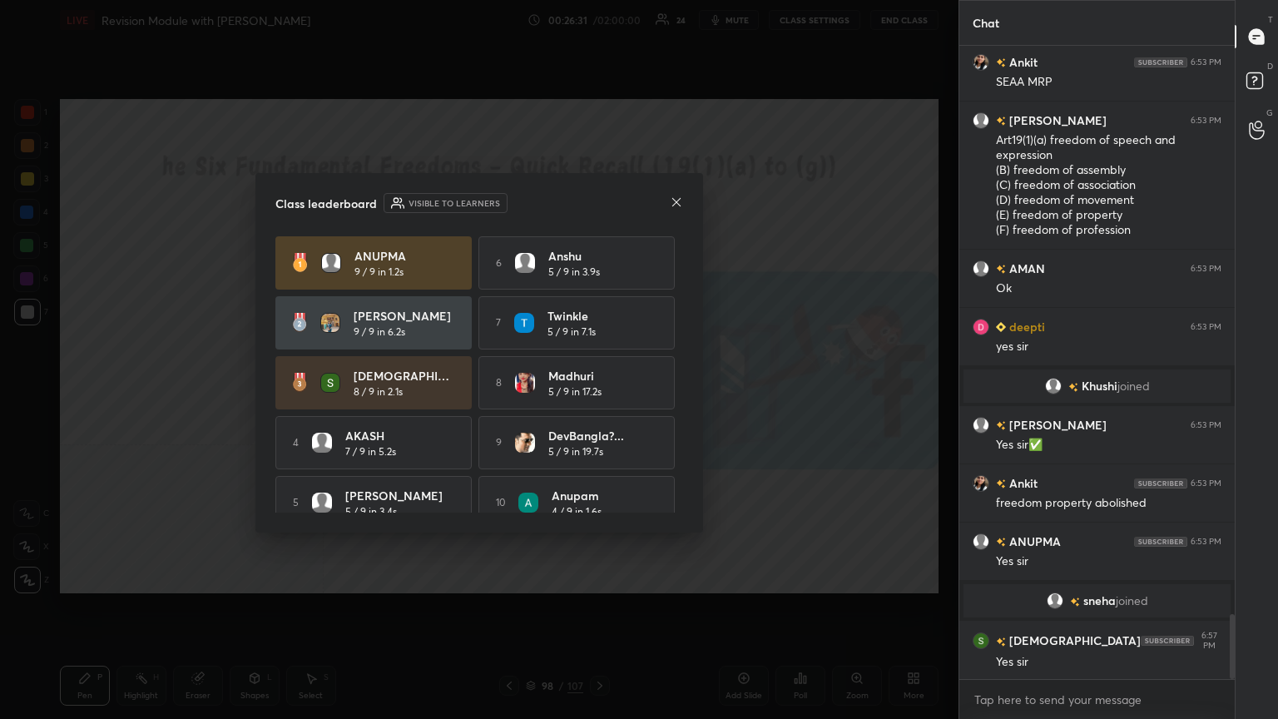
click at [597, 200] on icon at bounding box center [676, 202] width 13 height 13
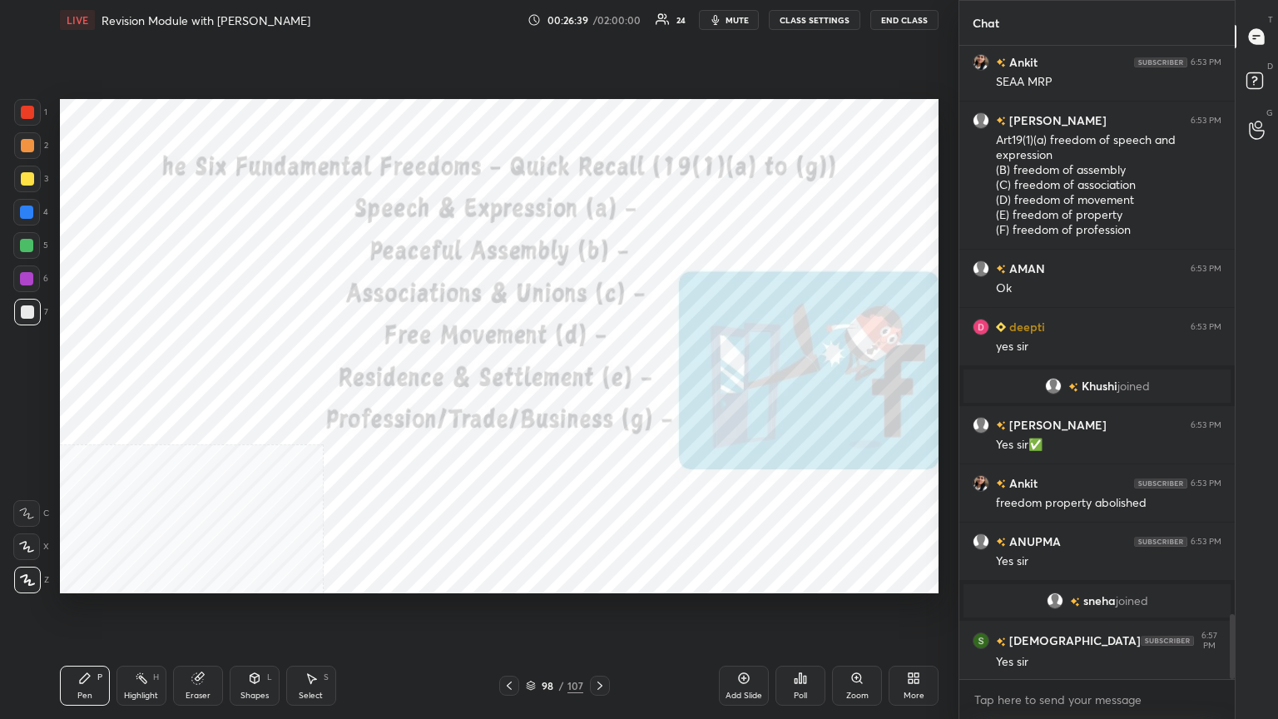
click at [33, 108] on div at bounding box center [27, 112] width 13 height 13
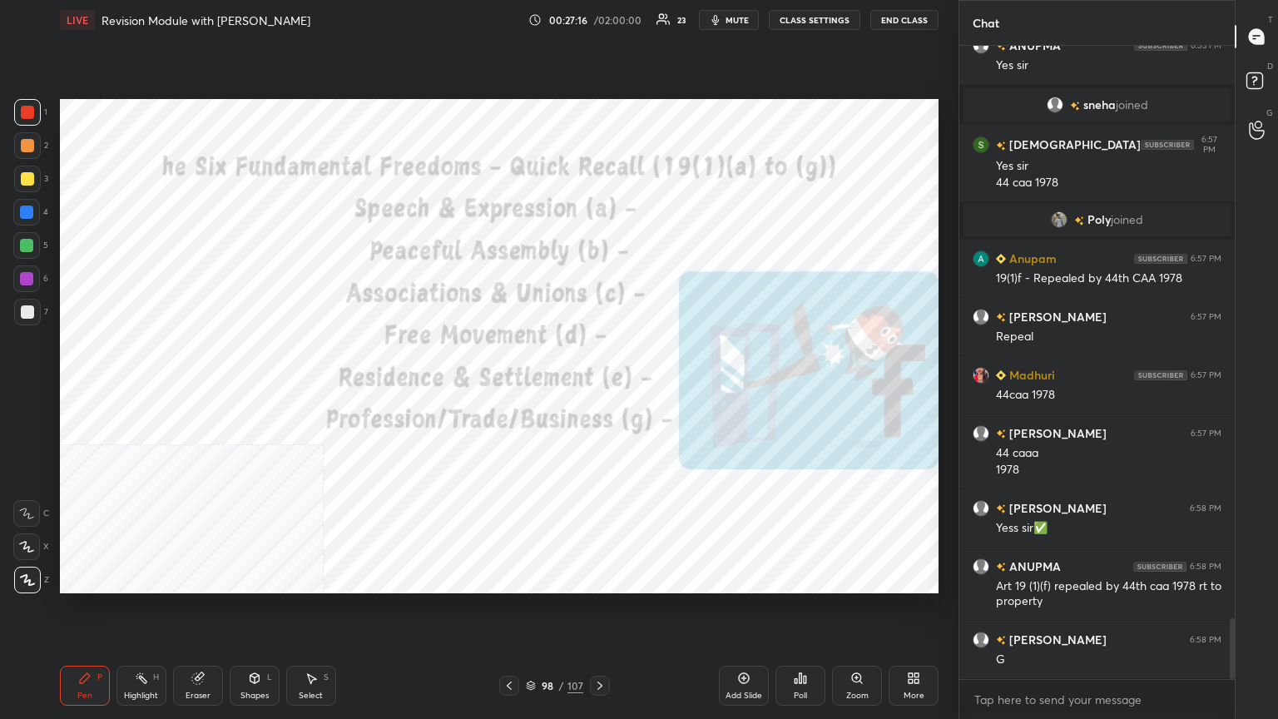
scroll to position [6040, 0]
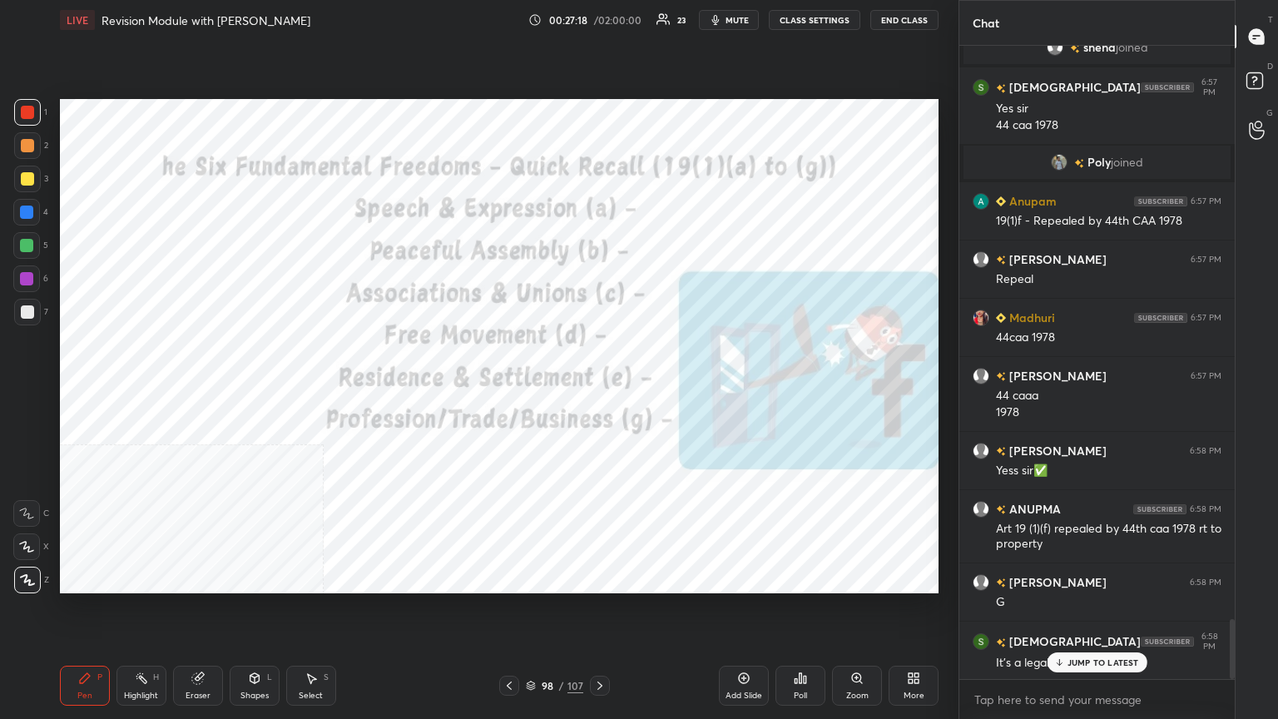
click at [597, 390] on p "JUMP TO LATEST" at bounding box center [1104, 663] width 72 height 10
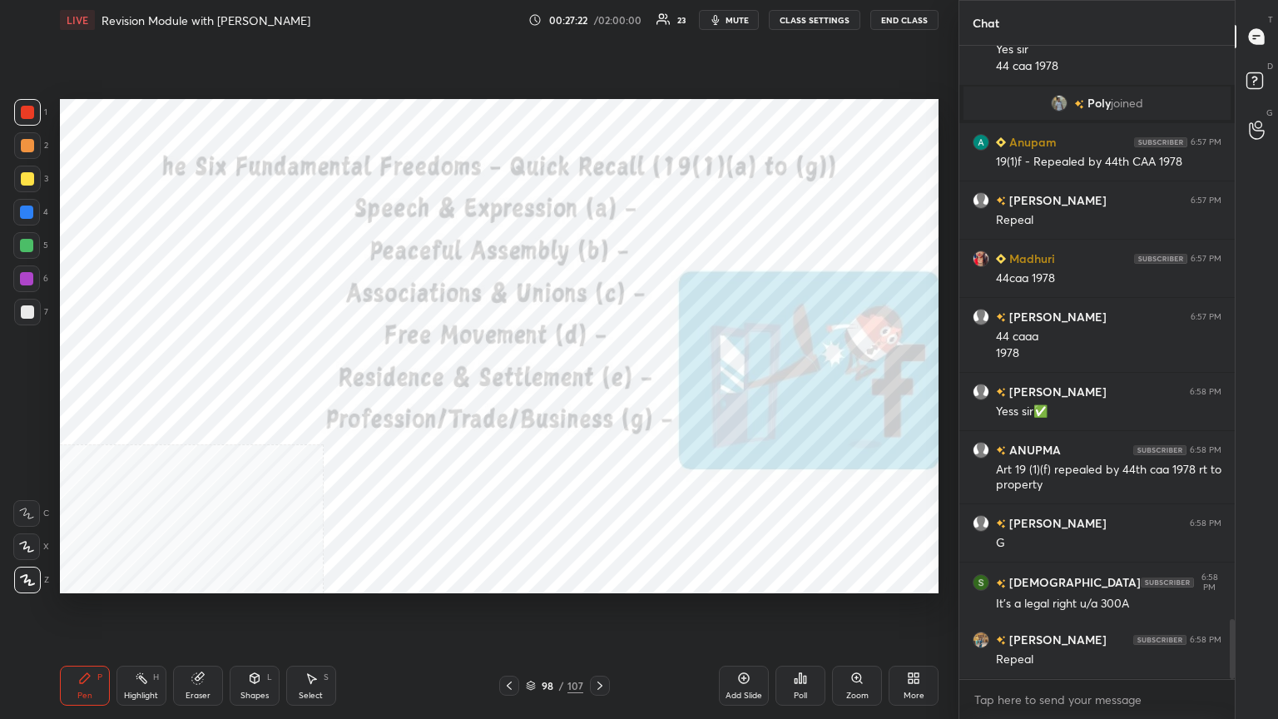
click at [20, 208] on div at bounding box center [26, 212] width 13 height 13
click at [29, 107] on div at bounding box center [27, 112] width 13 height 13
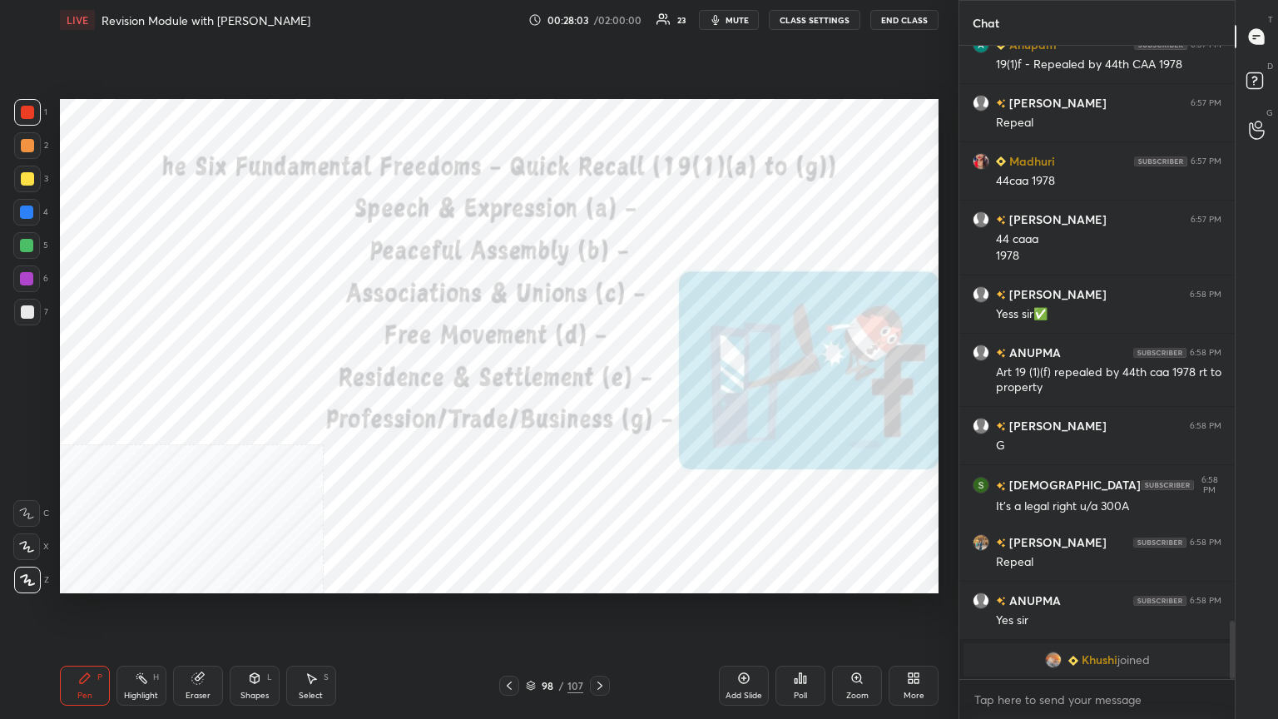
scroll to position [6255, 0]
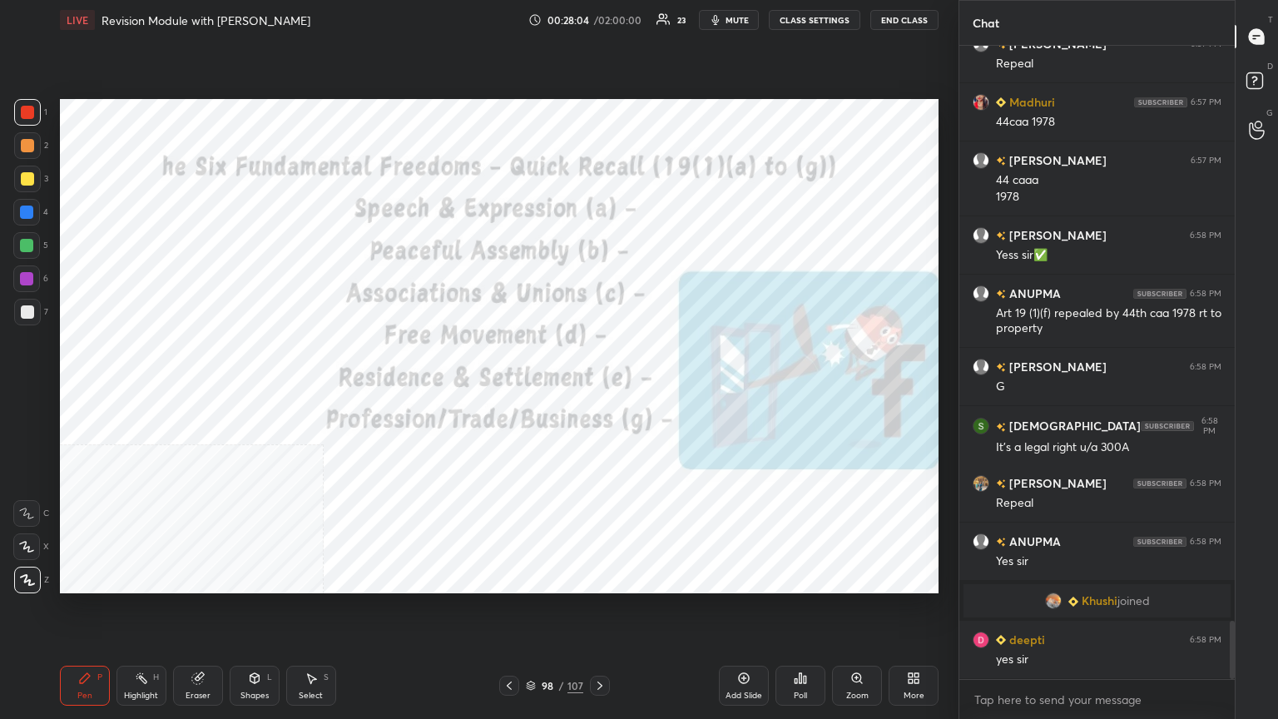
click at [27, 111] on div at bounding box center [27, 112] width 13 height 13
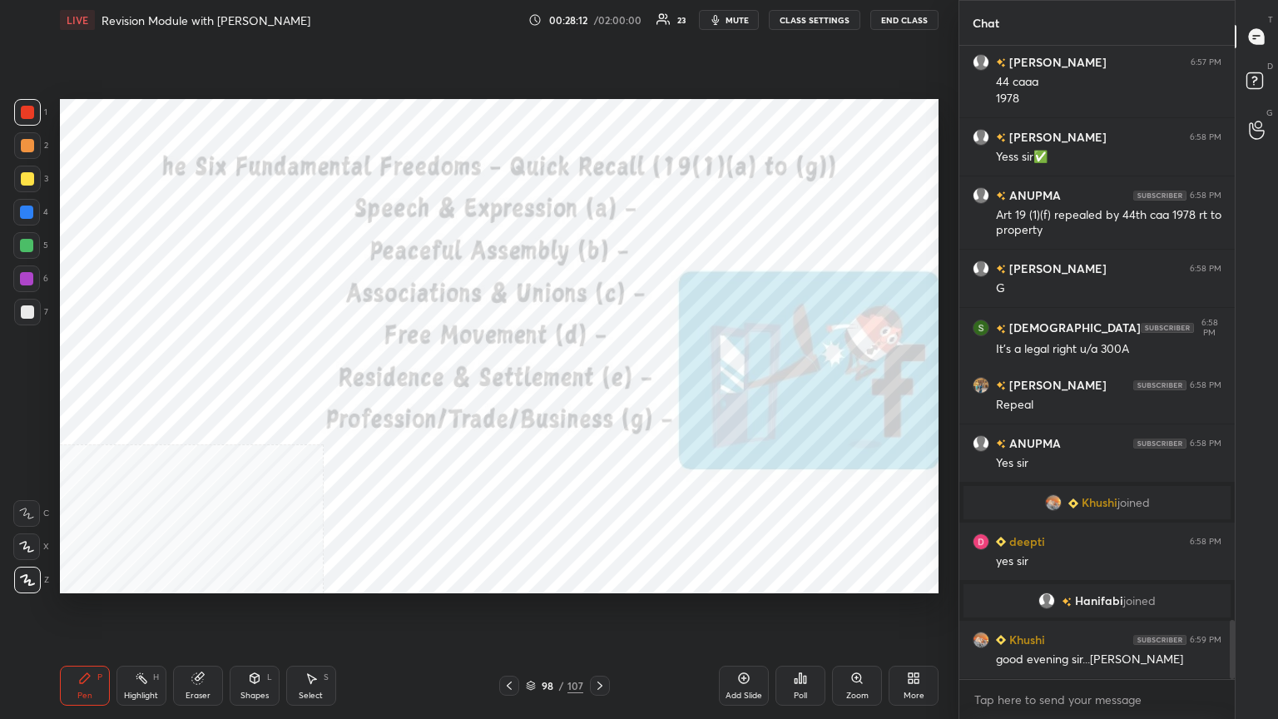
scroll to position [6153, 0]
click at [528, 390] on icon at bounding box center [531, 686] width 10 height 10
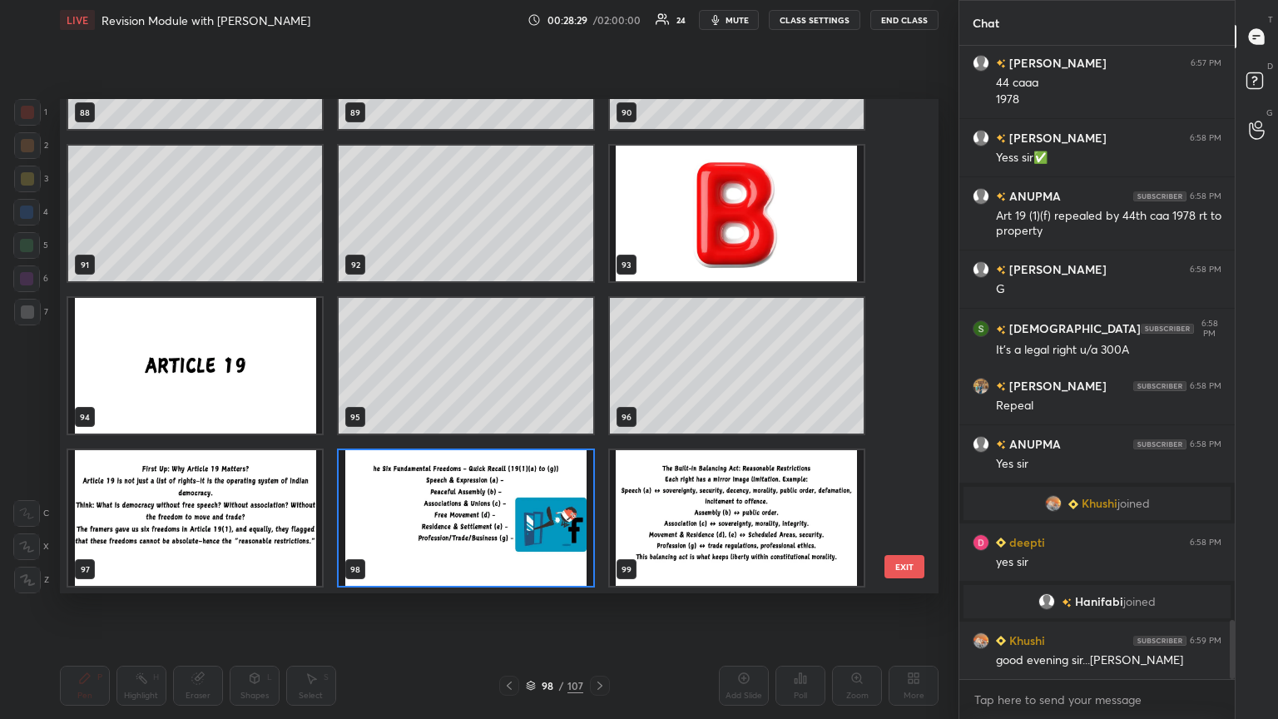
scroll to position [489, 871]
click at [233, 390] on img "grid" at bounding box center [195, 518] width 254 height 136
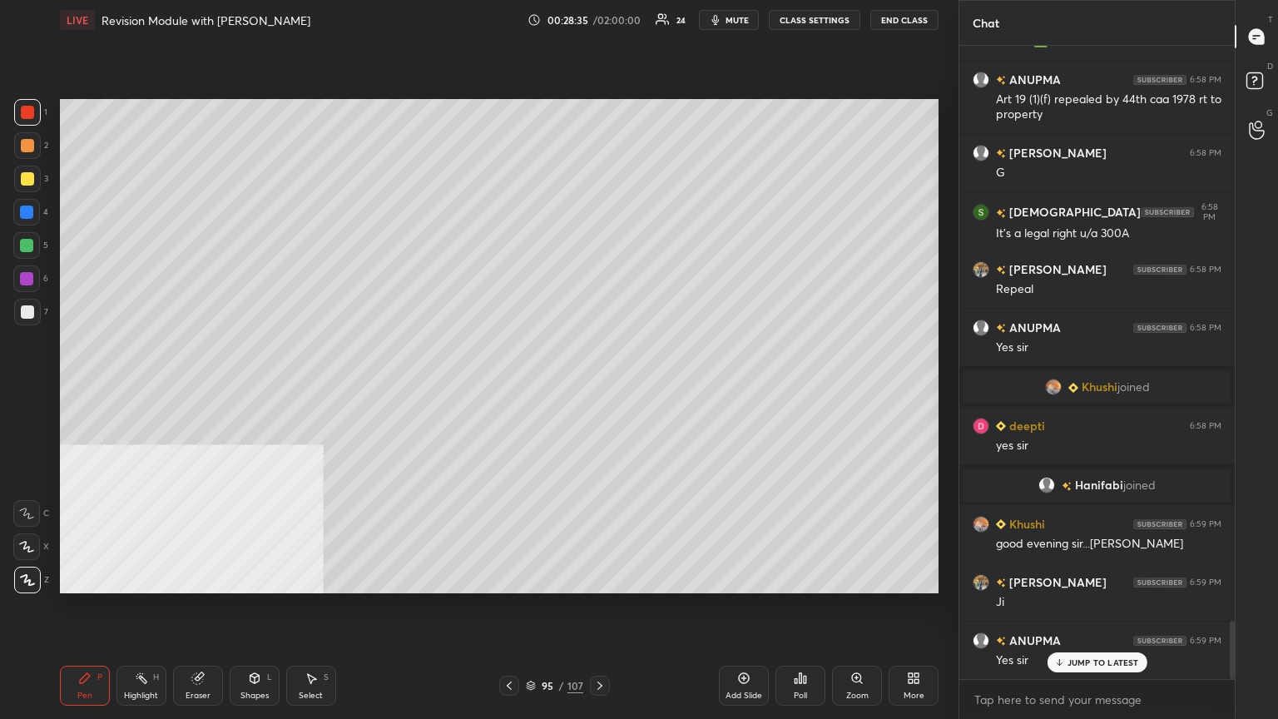
scroll to position [6328, 0]
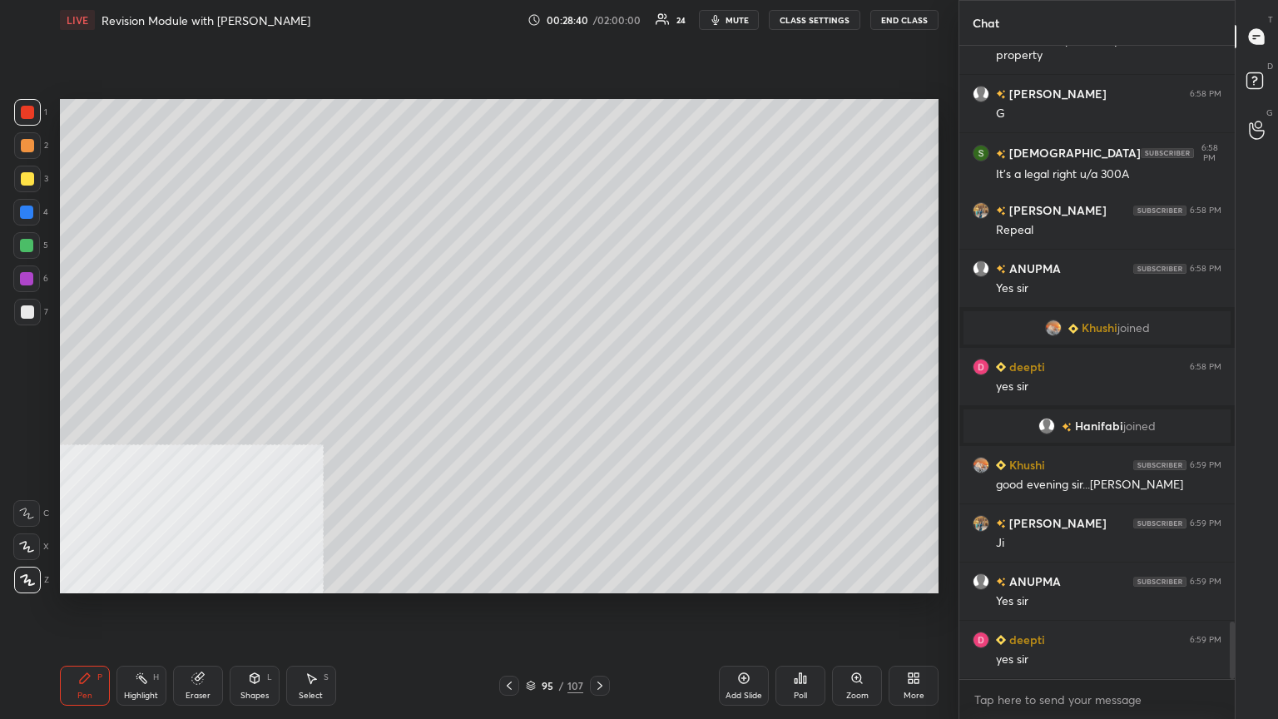
click at [597, 390] on icon at bounding box center [744, 678] width 11 height 11
click at [26, 179] on div at bounding box center [27, 178] width 13 height 13
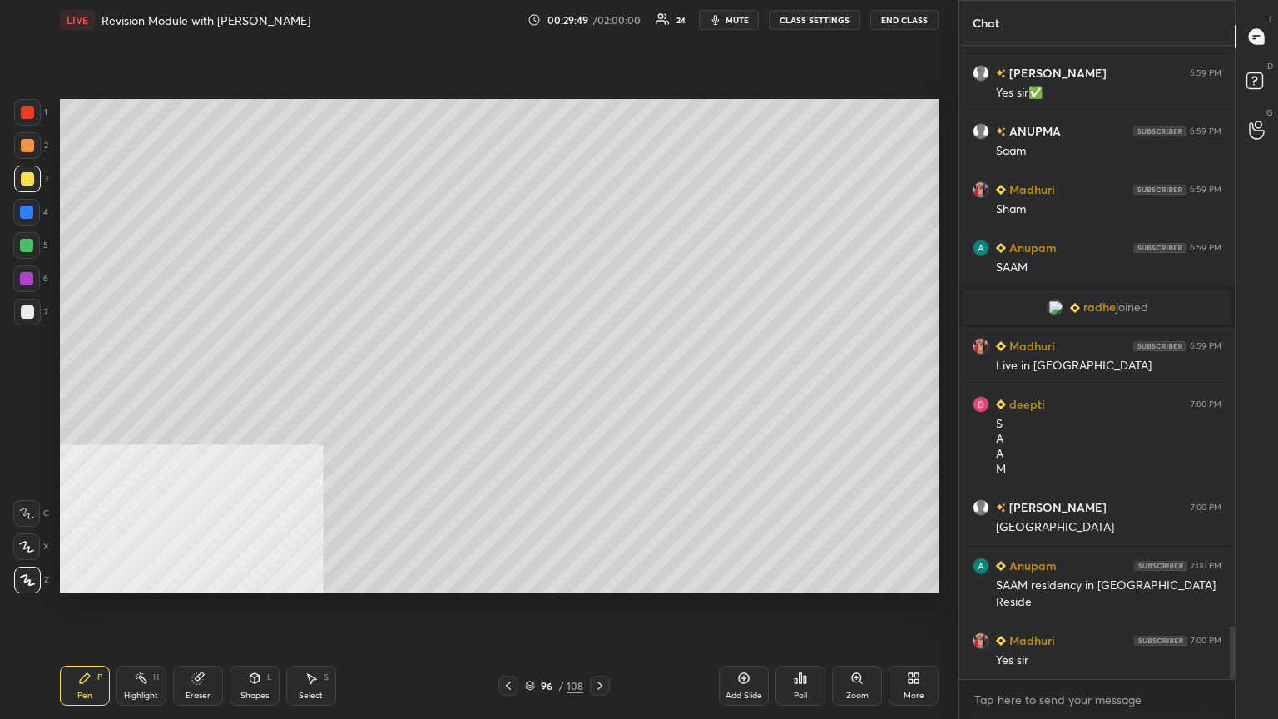
scroll to position [7071, 0]
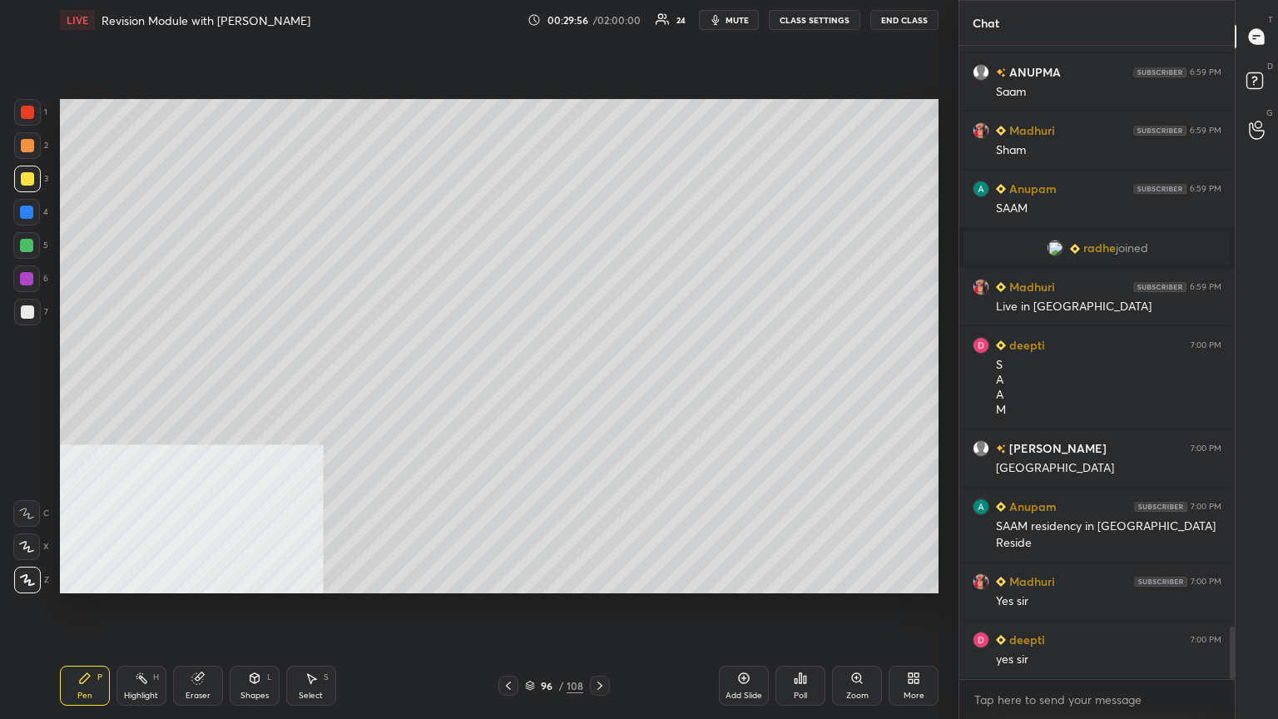
drag, startPoint x: 27, startPoint y: 206, endPoint x: 57, endPoint y: 206, distance: 30.0
click at [30, 206] on div at bounding box center [26, 212] width 13 height 13
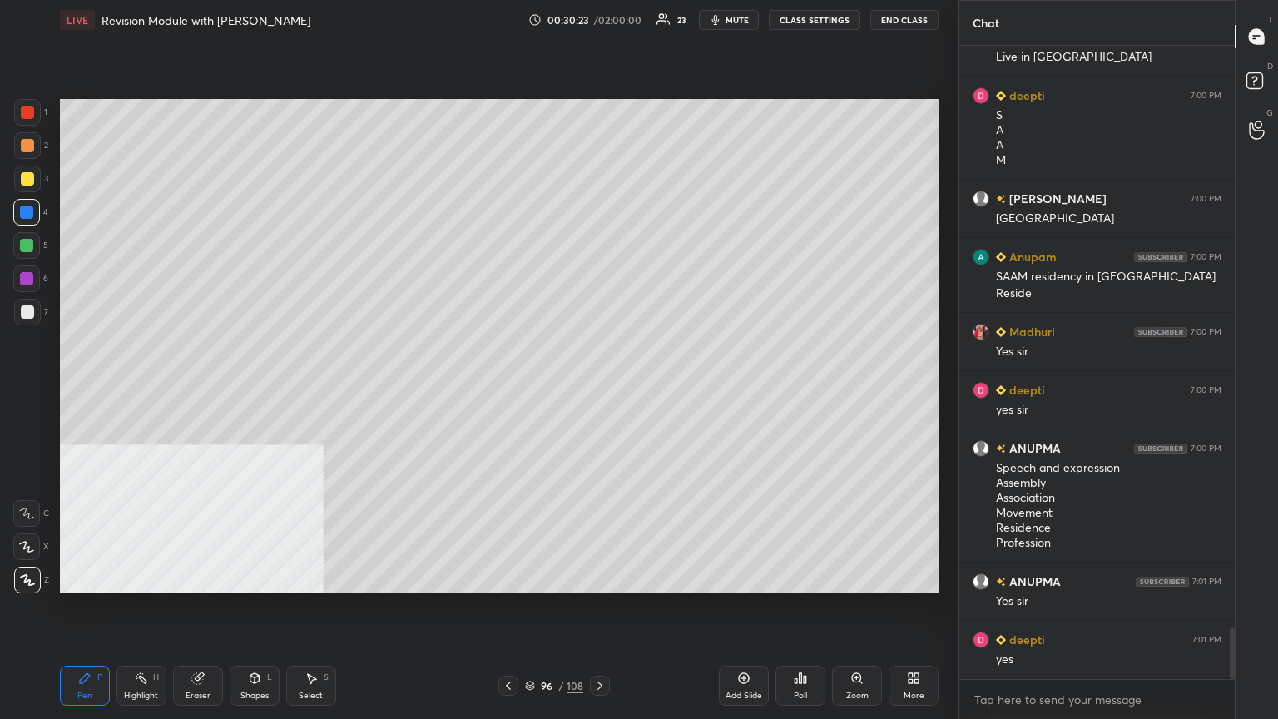
scroll to position [7378, 0]
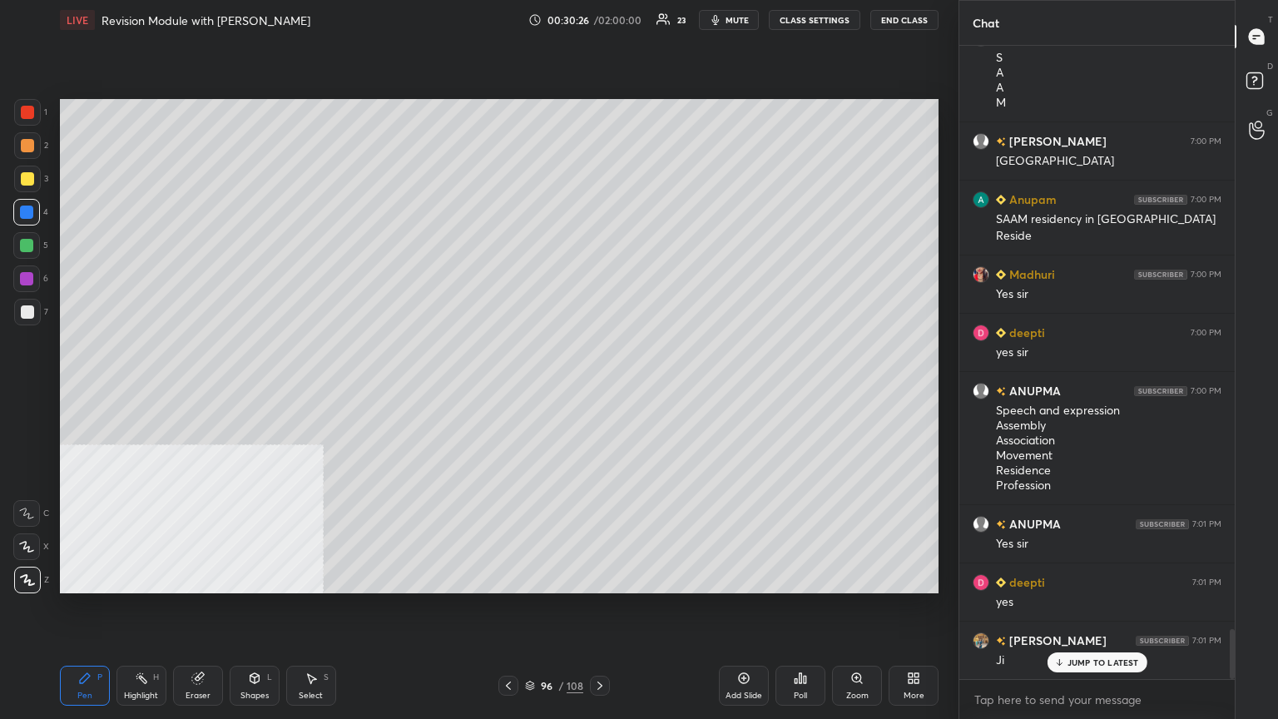
click at [597, 390] on icon at bounding box center [743, 678] width 13 height 13
click at [27, 306] on div at bounding box center [27, 311] width 13 height 13
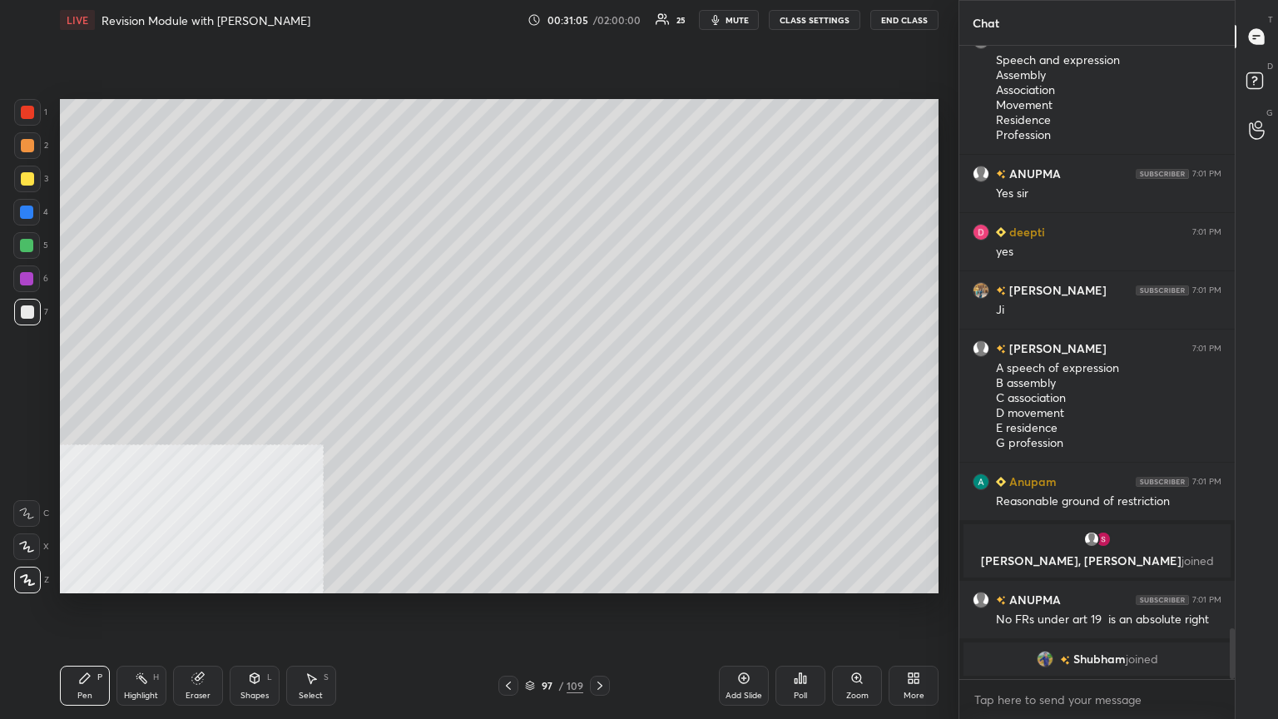
scroll to position [7291, 0]
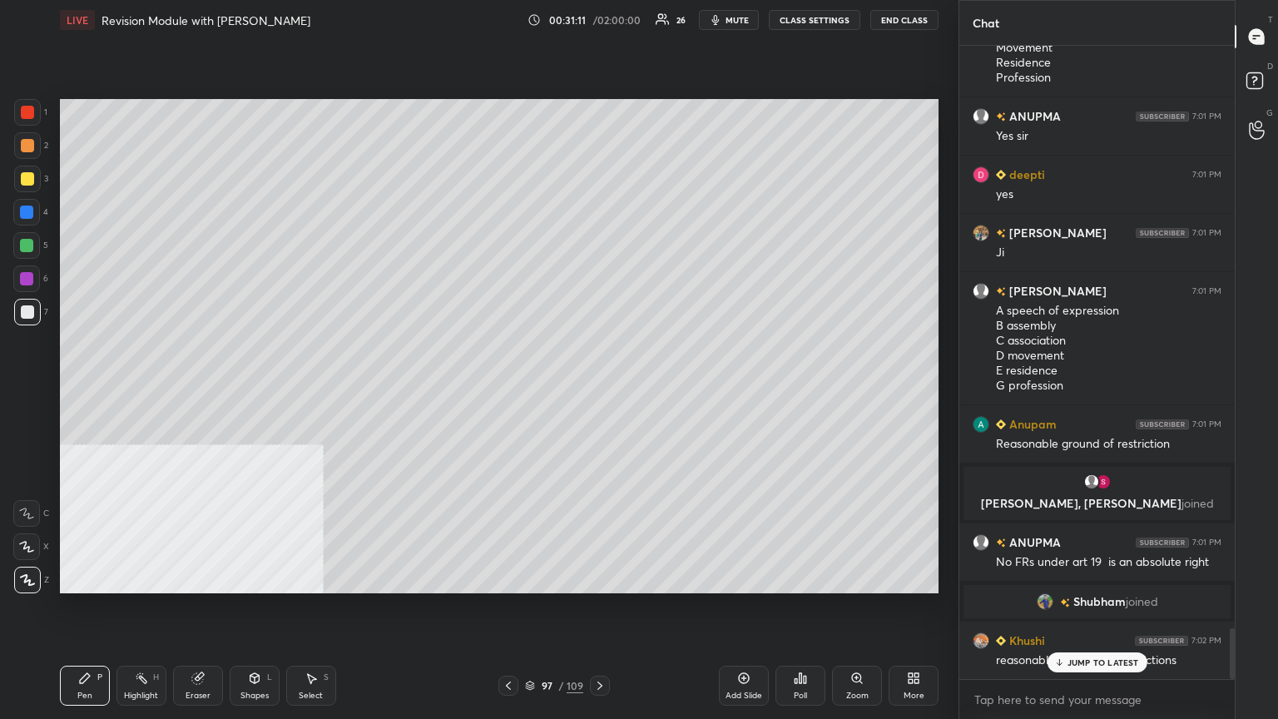
click at [532, 390] on icon at bounding box center [530, 686] width 10 height 10
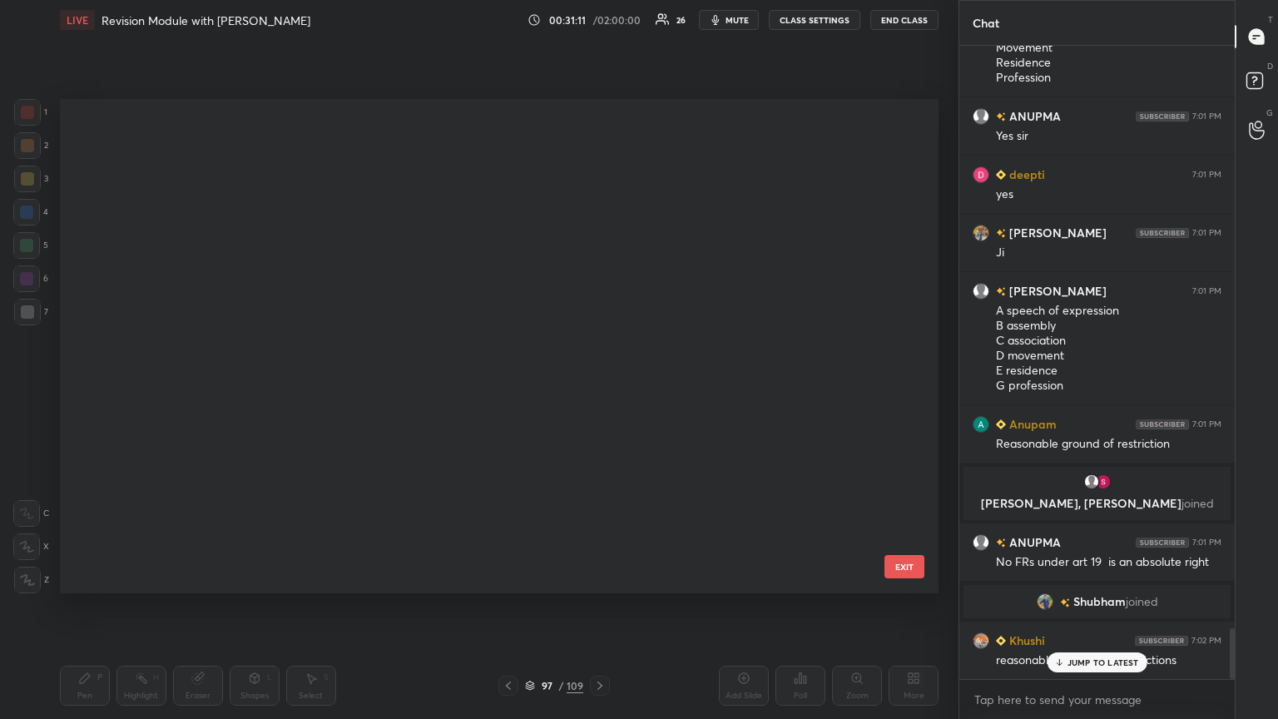
scroll to position [489, 871]
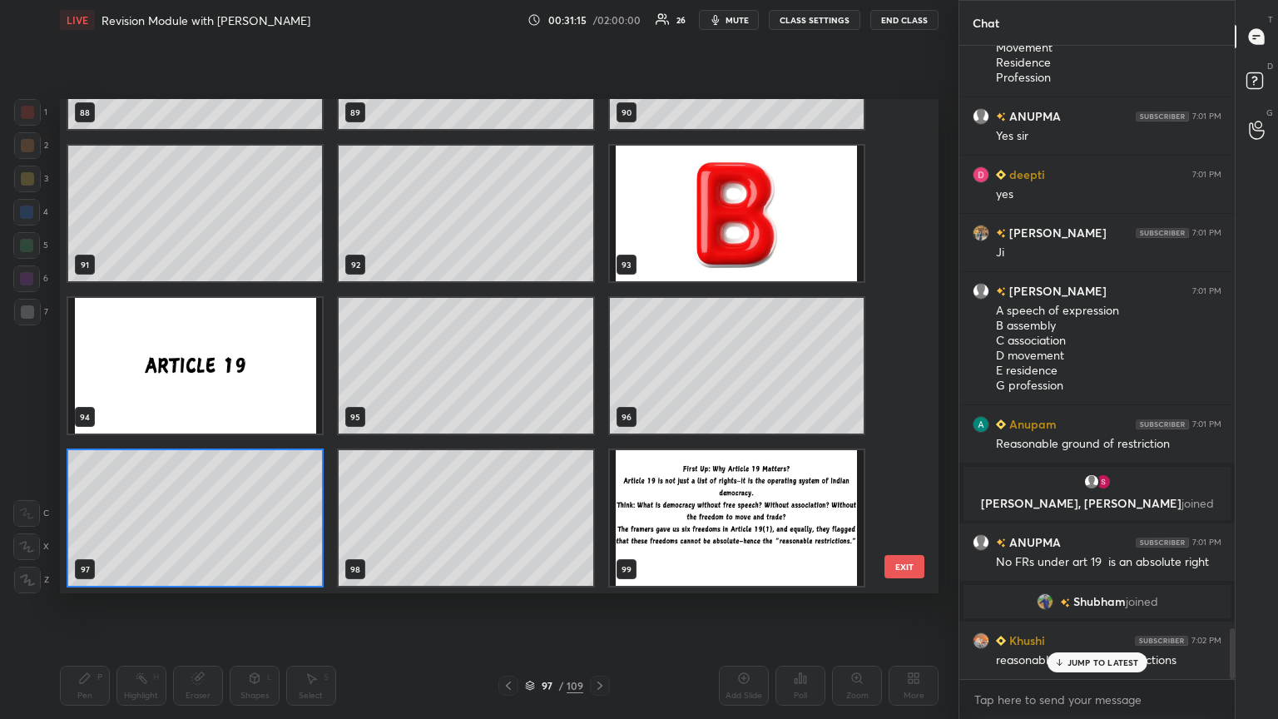
click at [597, 390] on img "grid" at bounding box center [737, 518] width 254 height 136
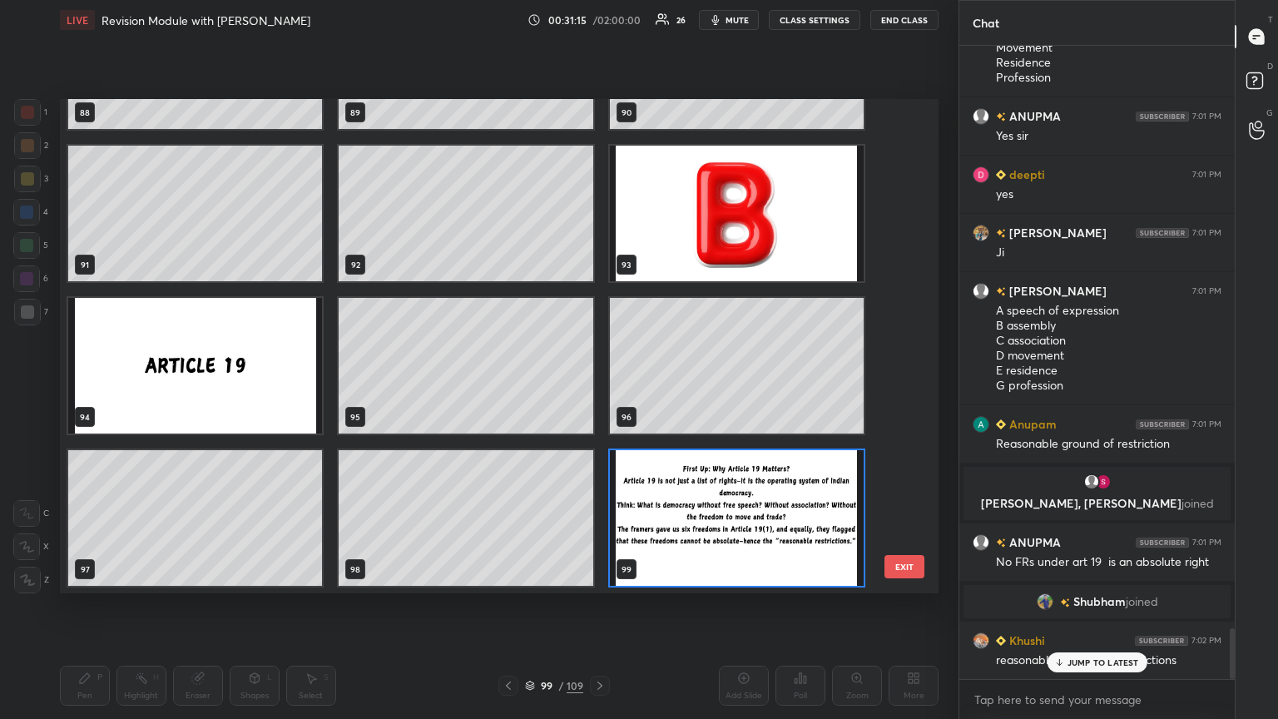
click at [597, 390] on img "grid" at bounding box center [737, 518] width 254 height 136
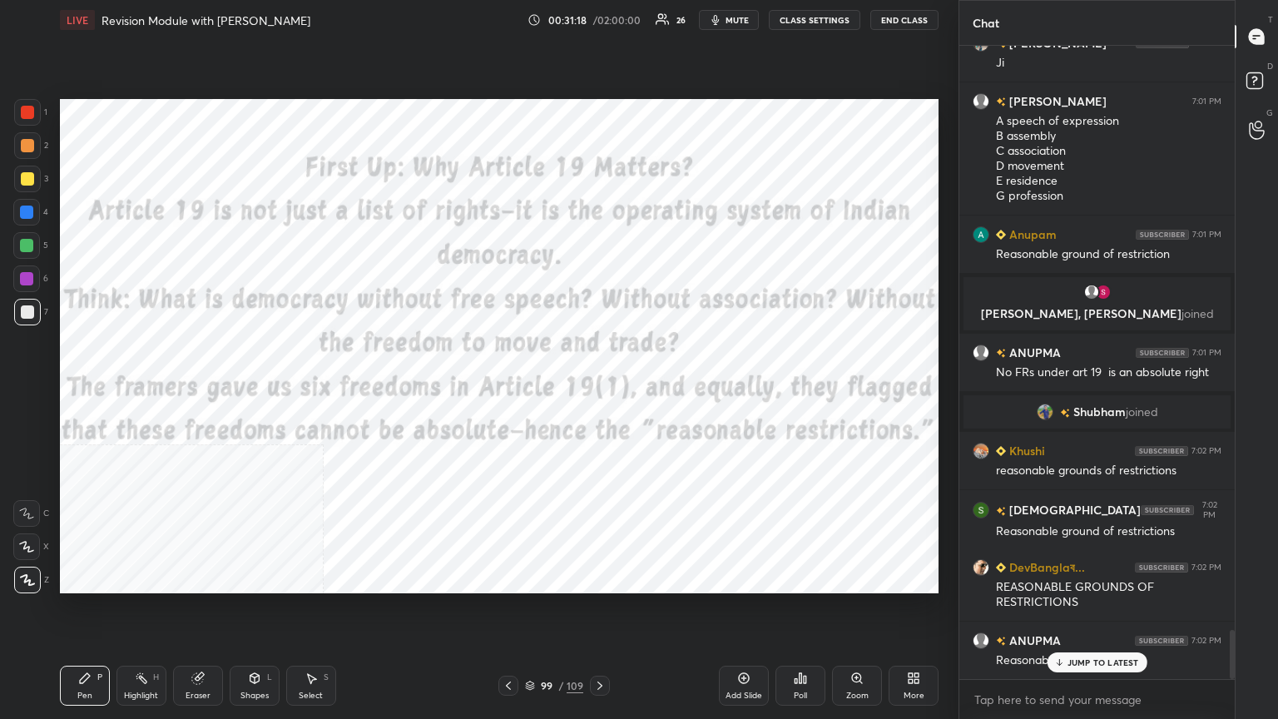
scroll to position [7554, 0]
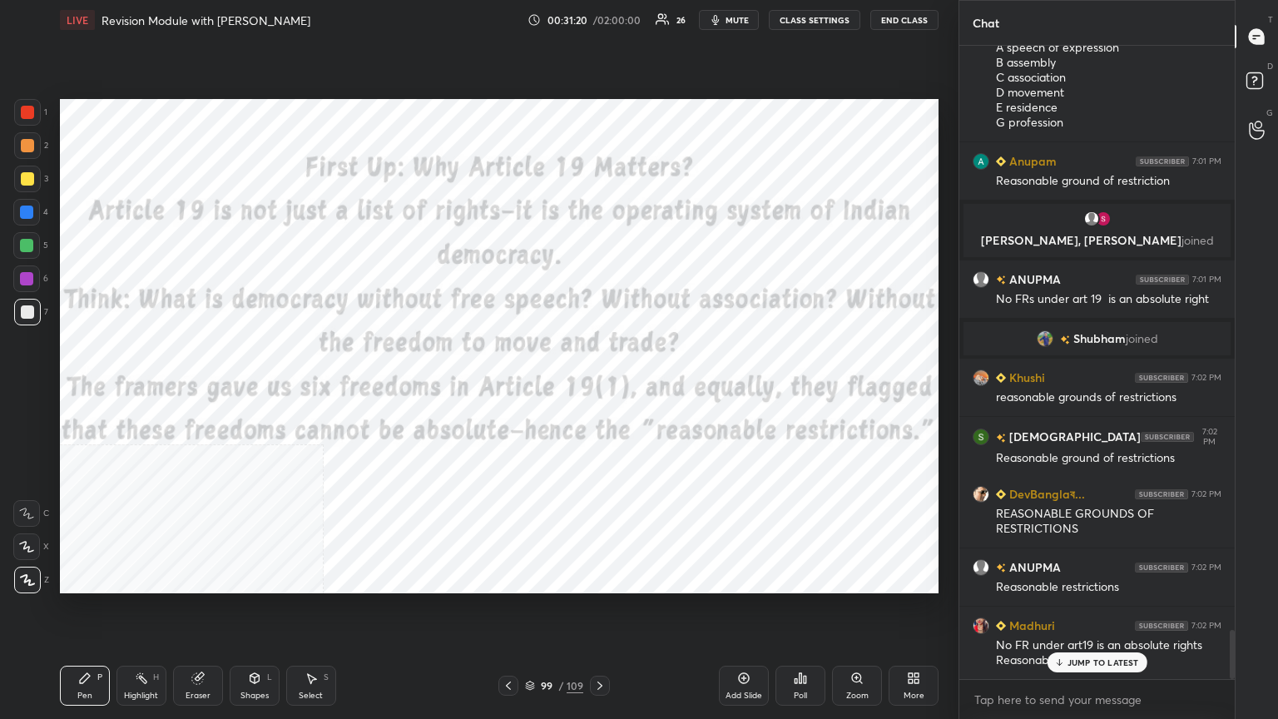
drag, startPoint x: 20, startPoint y: 107, endPoint x: 45, endPoint y: 109, distance: 25.1
click at [21, 107] on div at bounding box center [27, 112] width 27 height 27
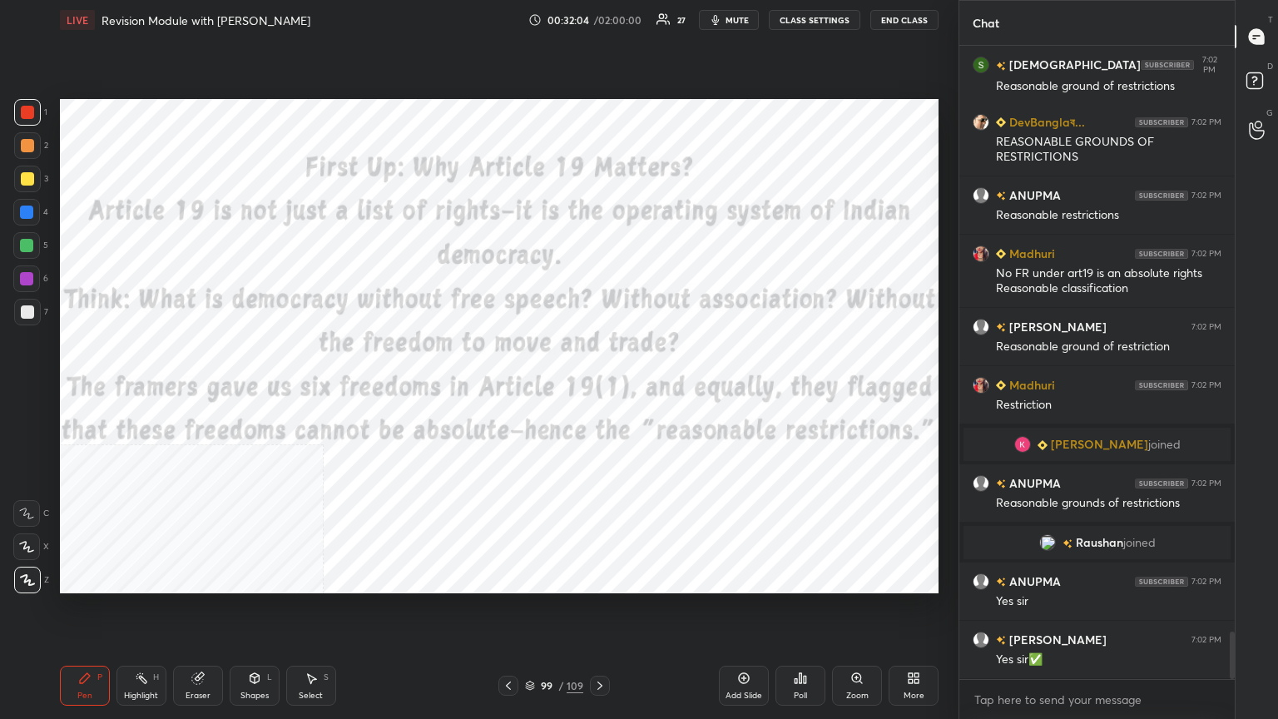
scroll to position [5, 5]
click at [597, 390] on div "Add Slide" at bounding box center [744, 686] width 50 height 40
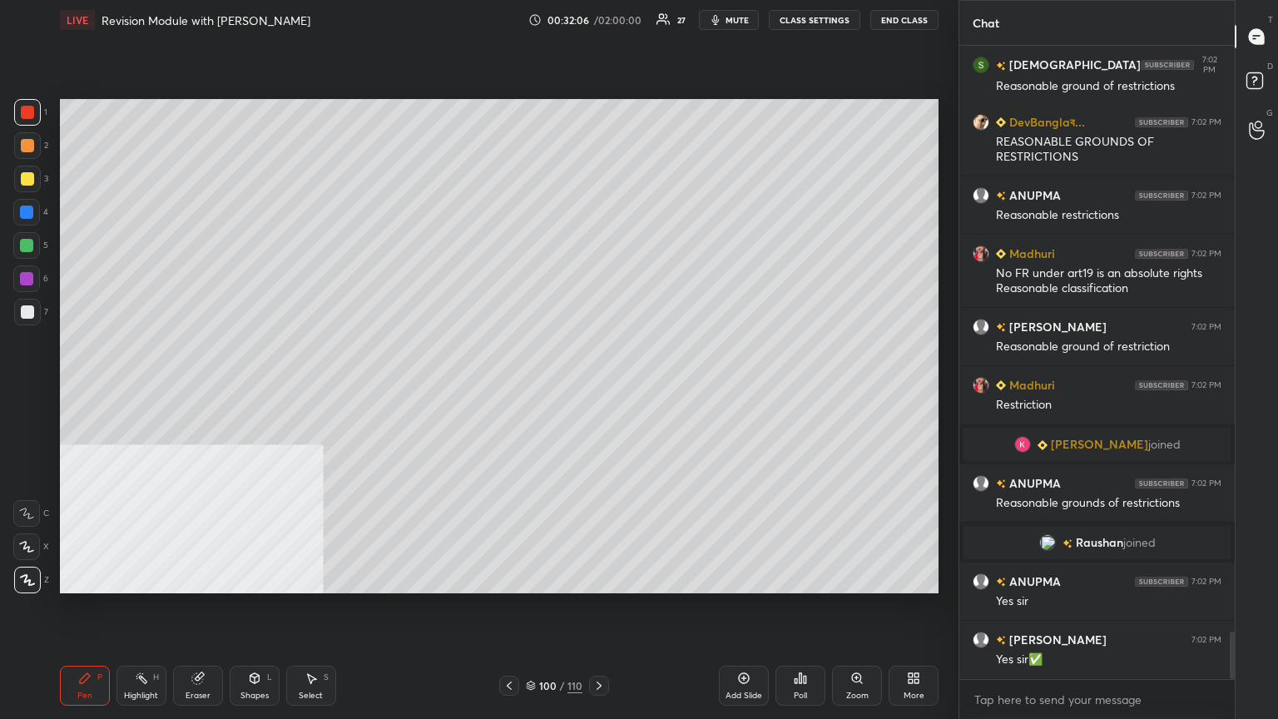
click at [30, 309] on div at bounding box center [27, 311] width 13 height 13
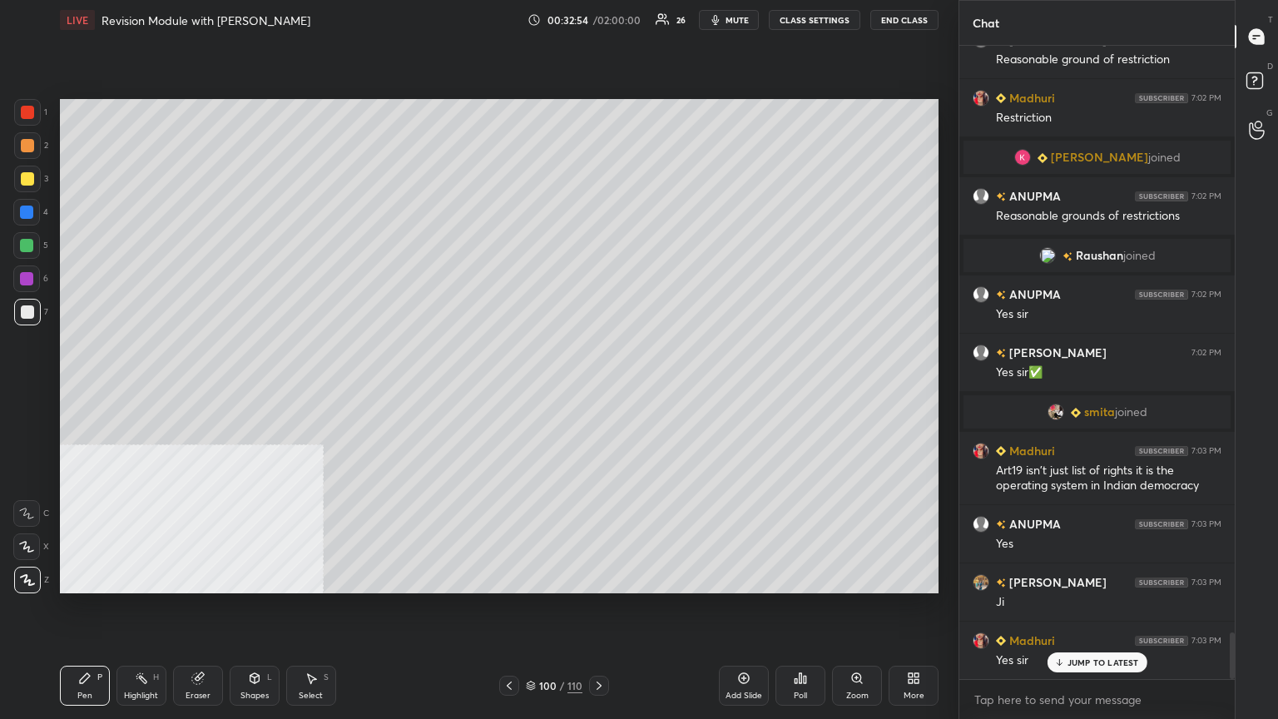
scroll to position [8013, 0]
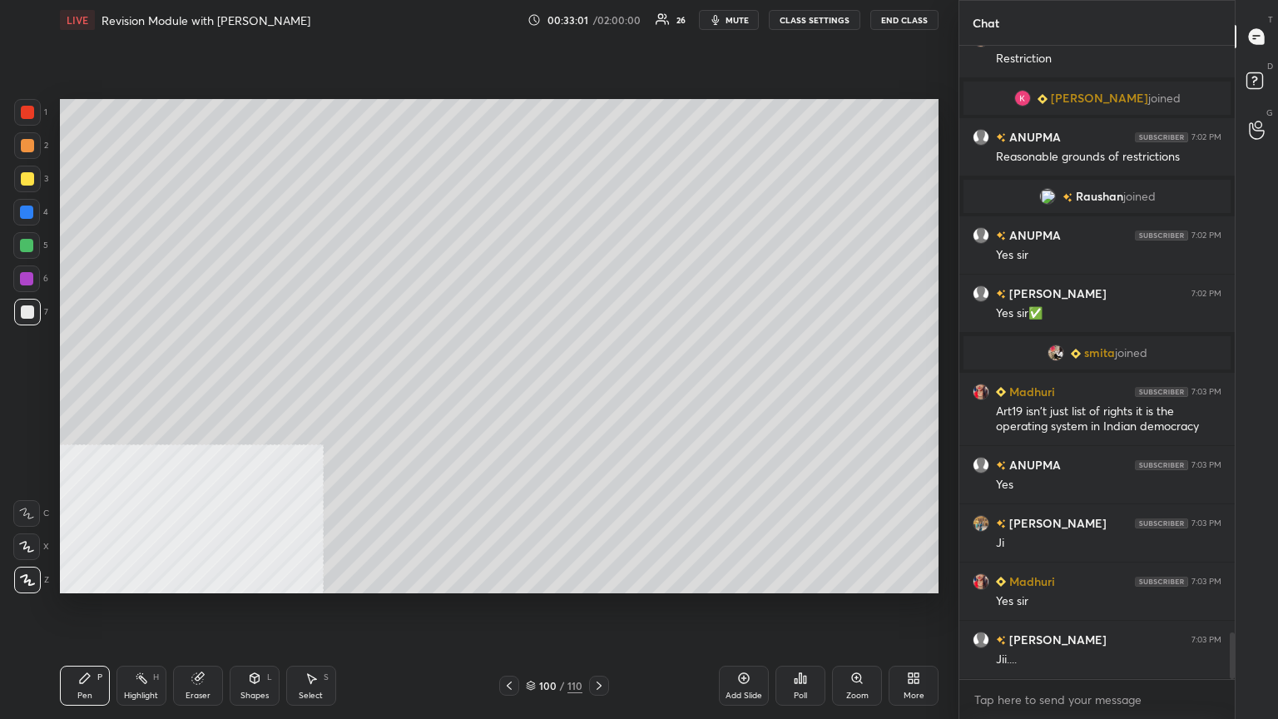
click at [530, 390] on icon at bounding box center [531, 684] width 8 height 4
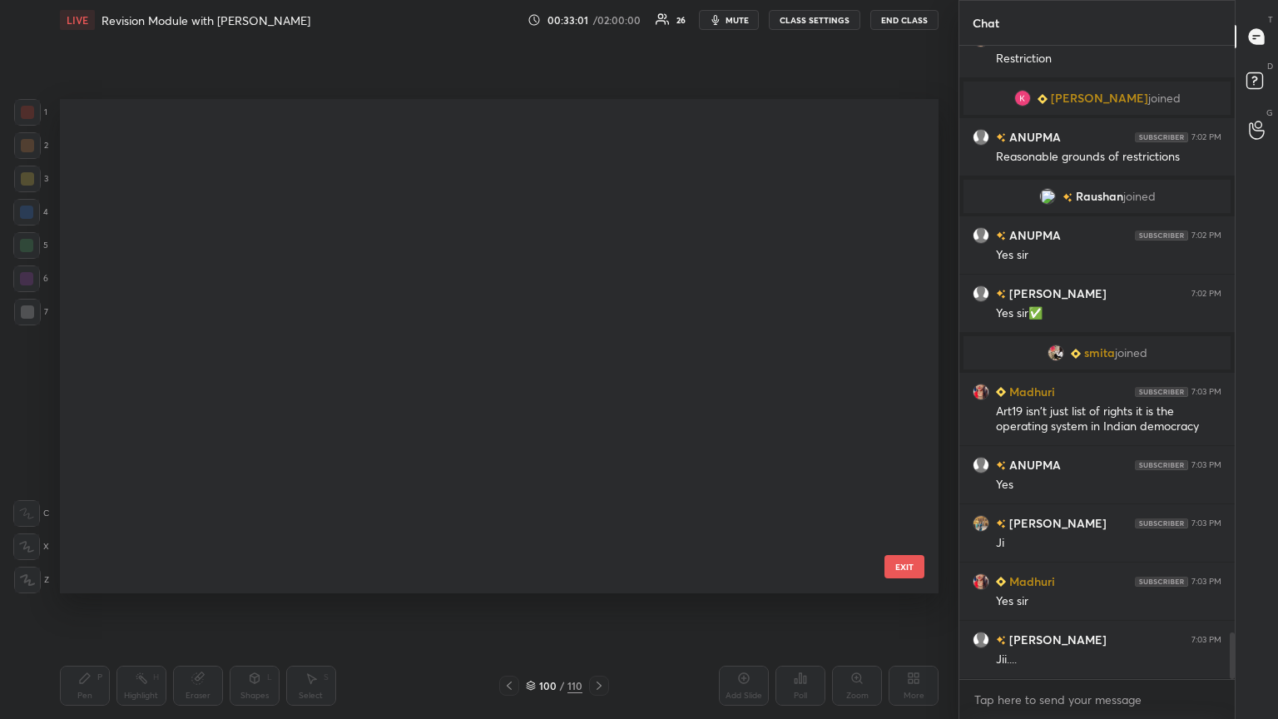
scroll to position [489, 871]
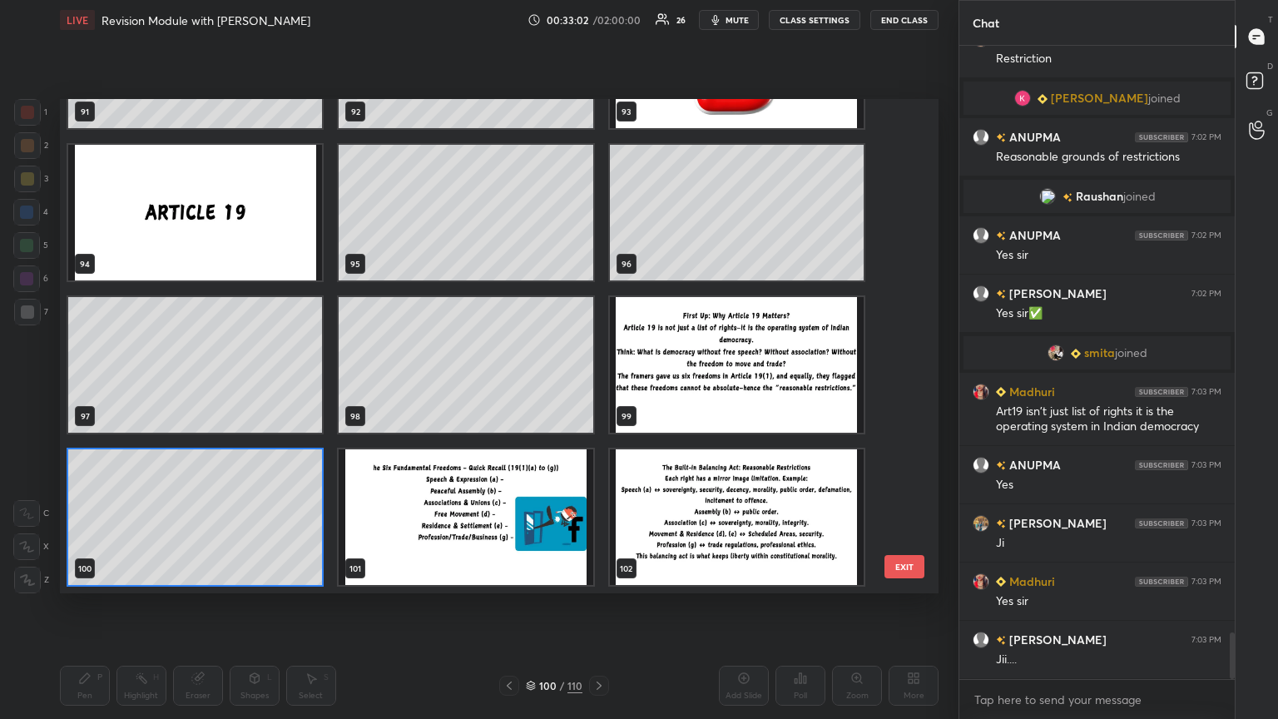
click at [597, 390] on img "grid" at bounding box center [737, 517] width 254 height 136
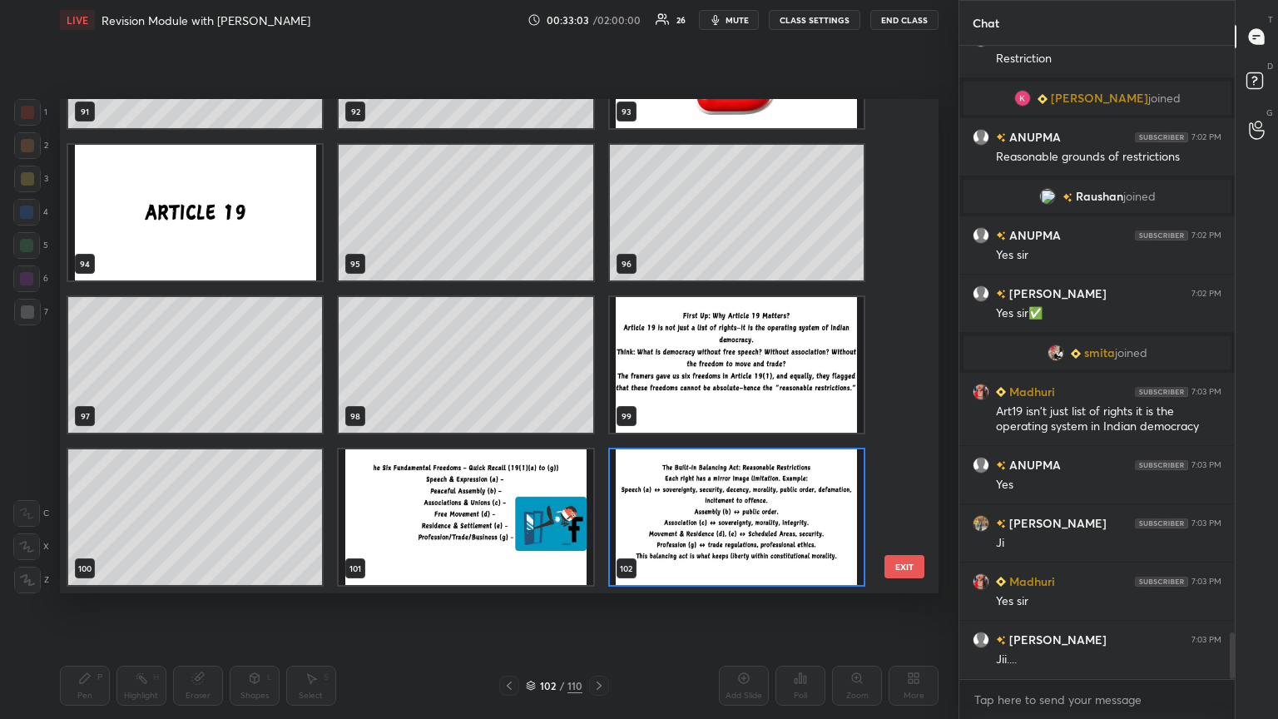
click at [597, 390] on img "grid" at bounding box center [737, 517] width 254 height 136
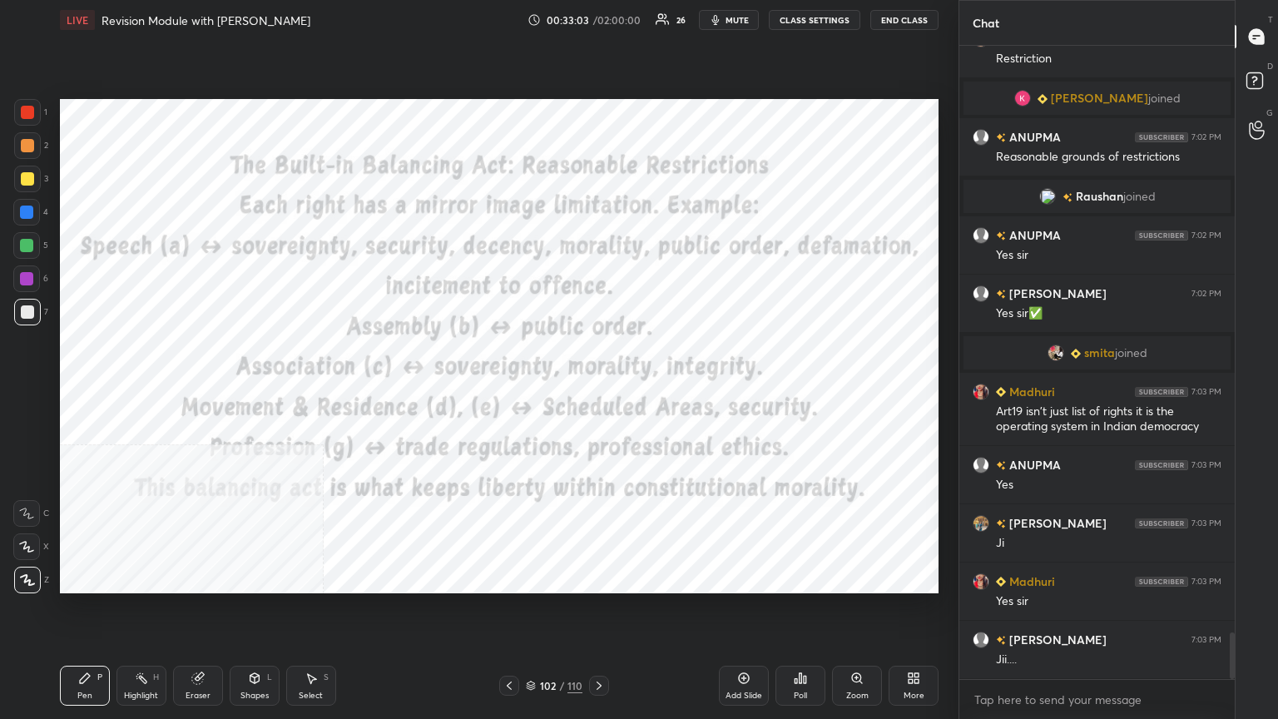
scroll to position [8071, 0]
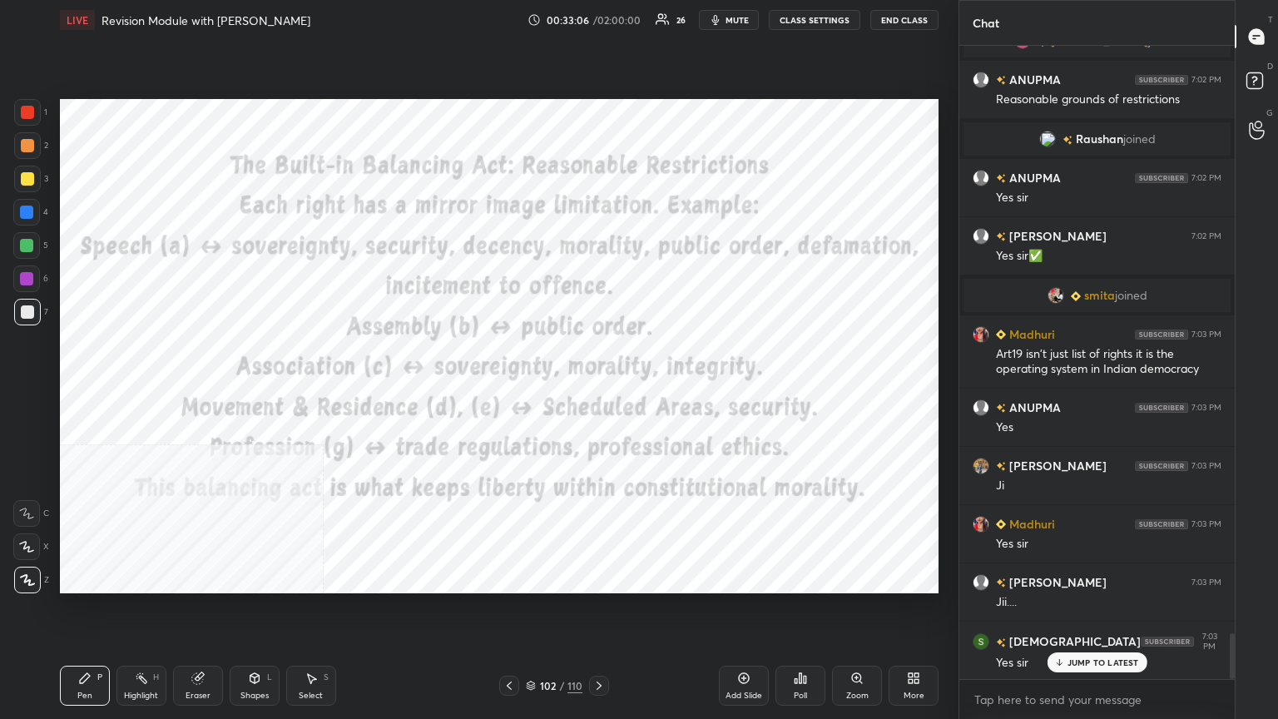
click at [25, 109] on div at bounding box center [27, 112] width 13 height 13
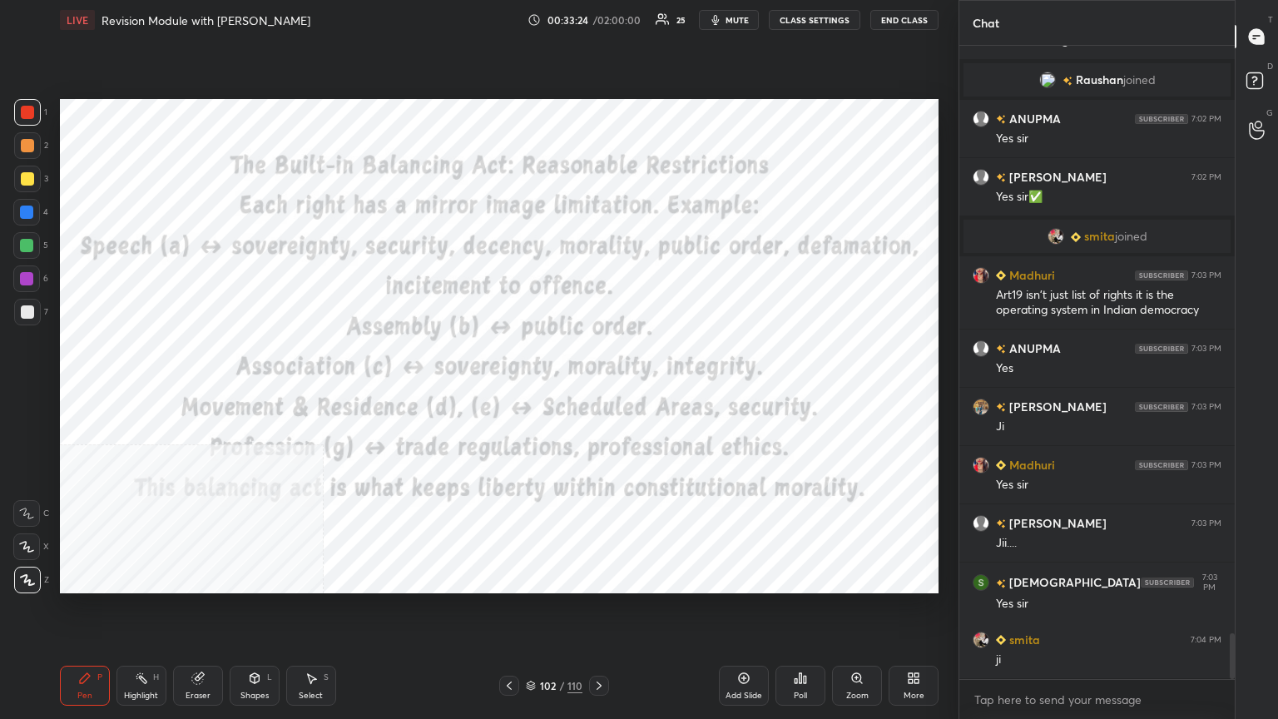
scroll to position [8187, 0]
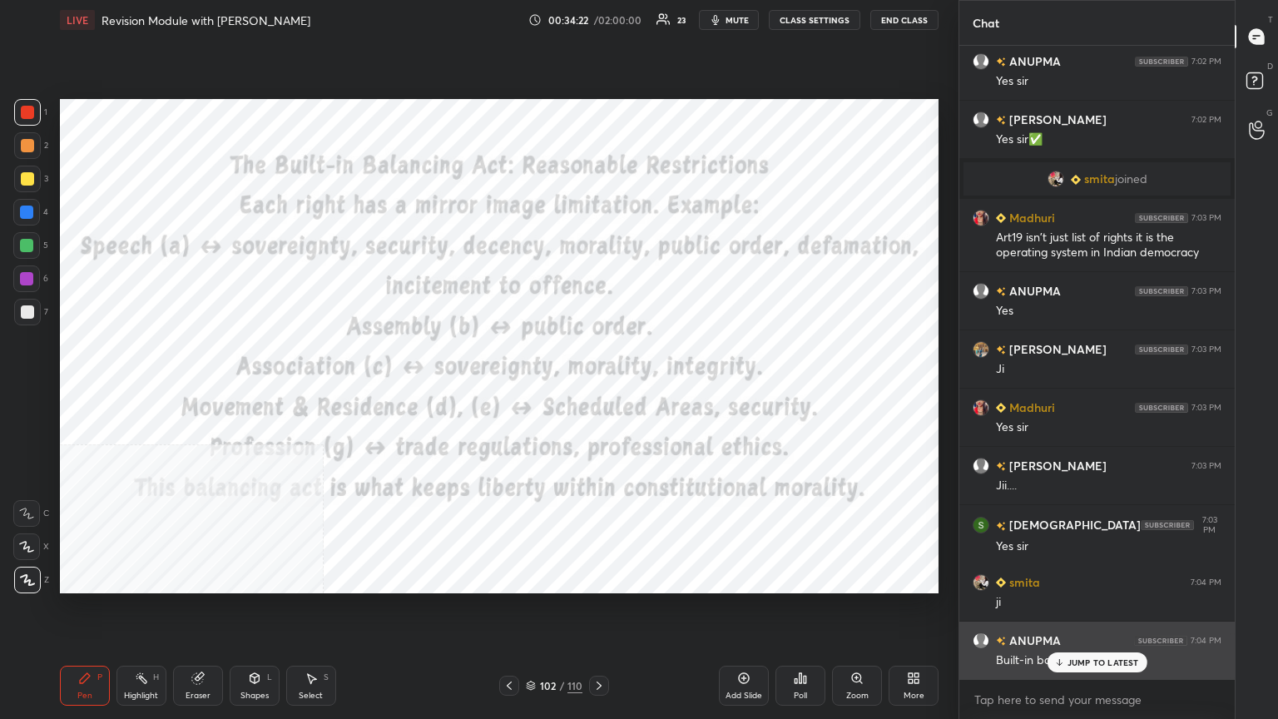
click at [597, 390] on p "JUMP TO LATEST" at bounding box center [1104, 663] width 72 height 10
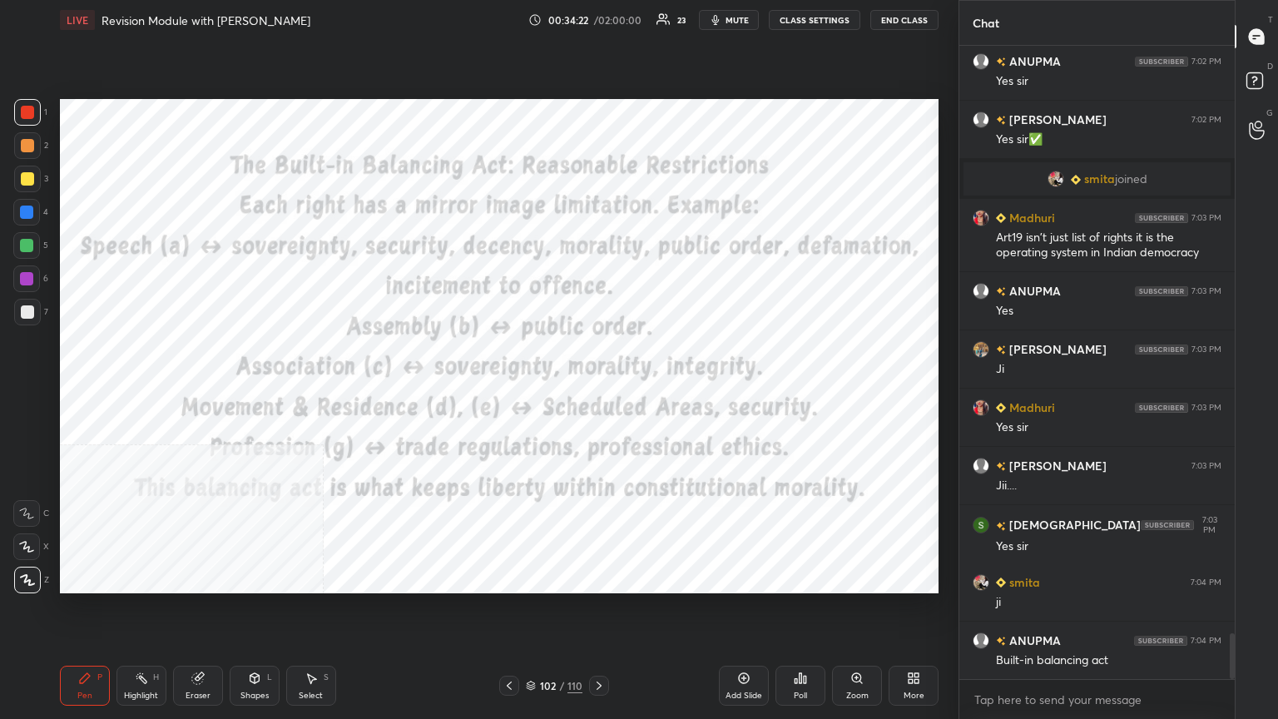
scroll to position [8246, 0]
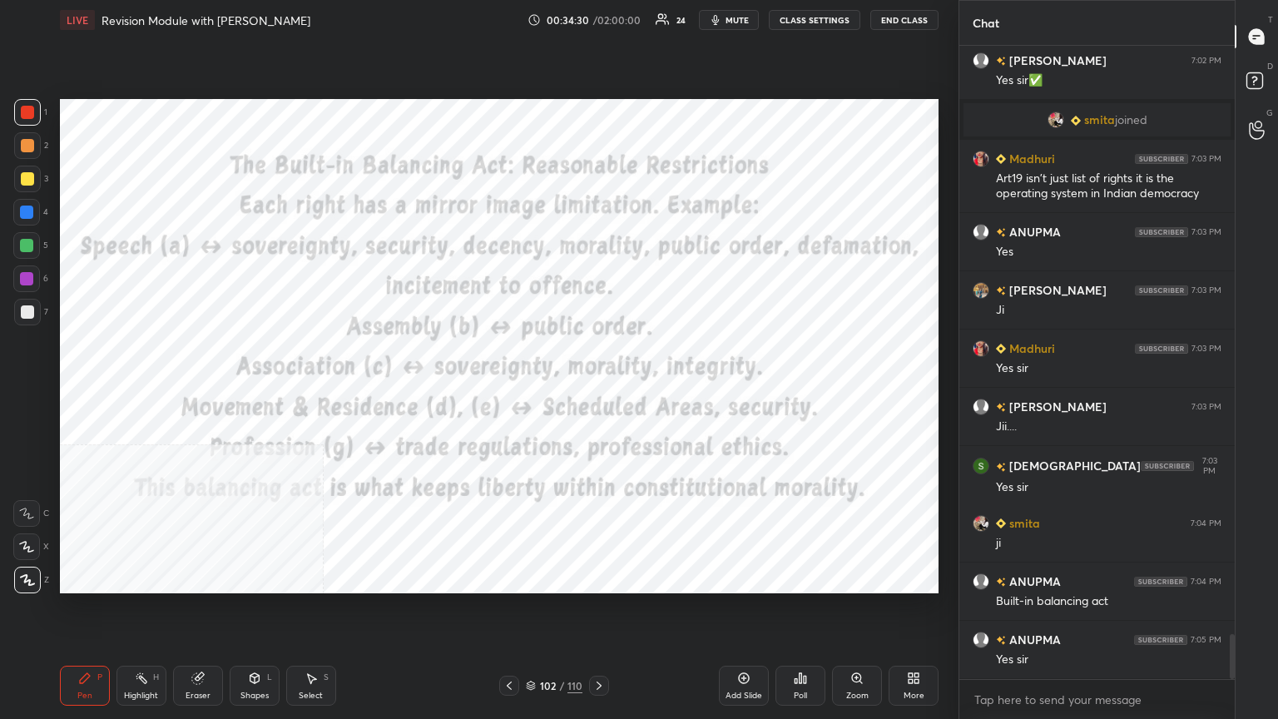
click at [534, 390] on icon at bounding box center [531, 684] width 8 height 4
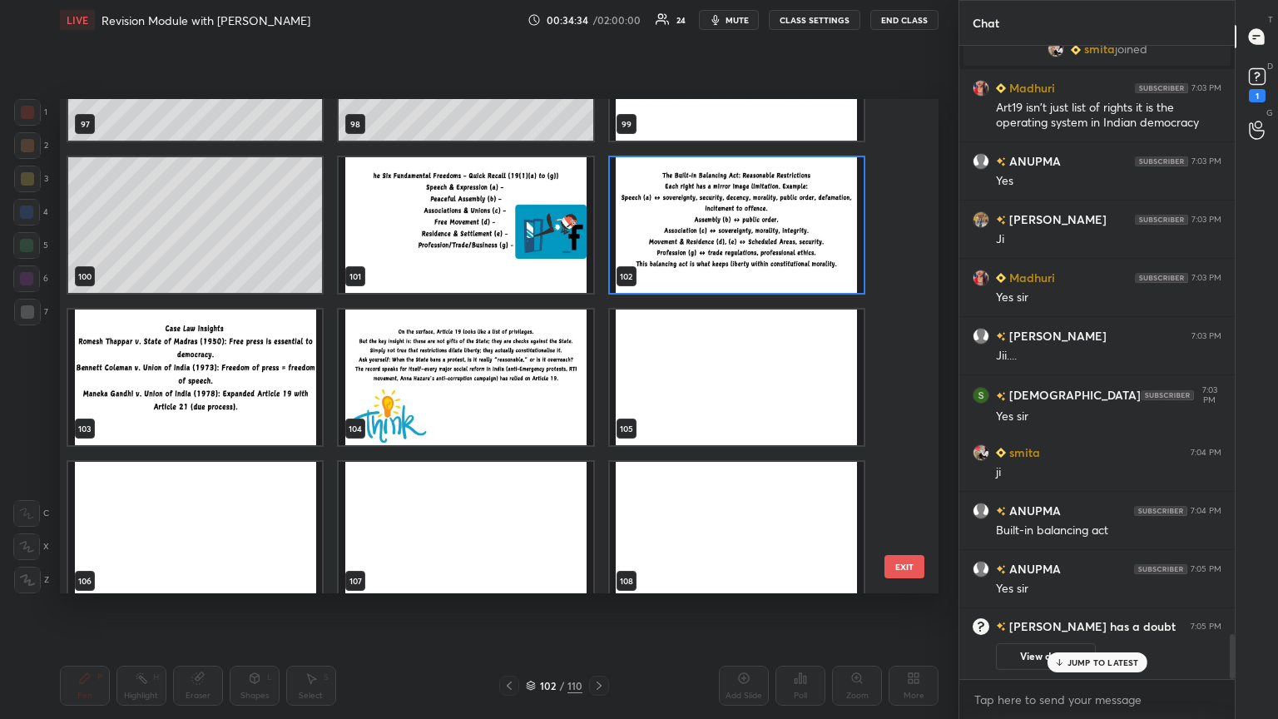
scroll to position [4941, 0]
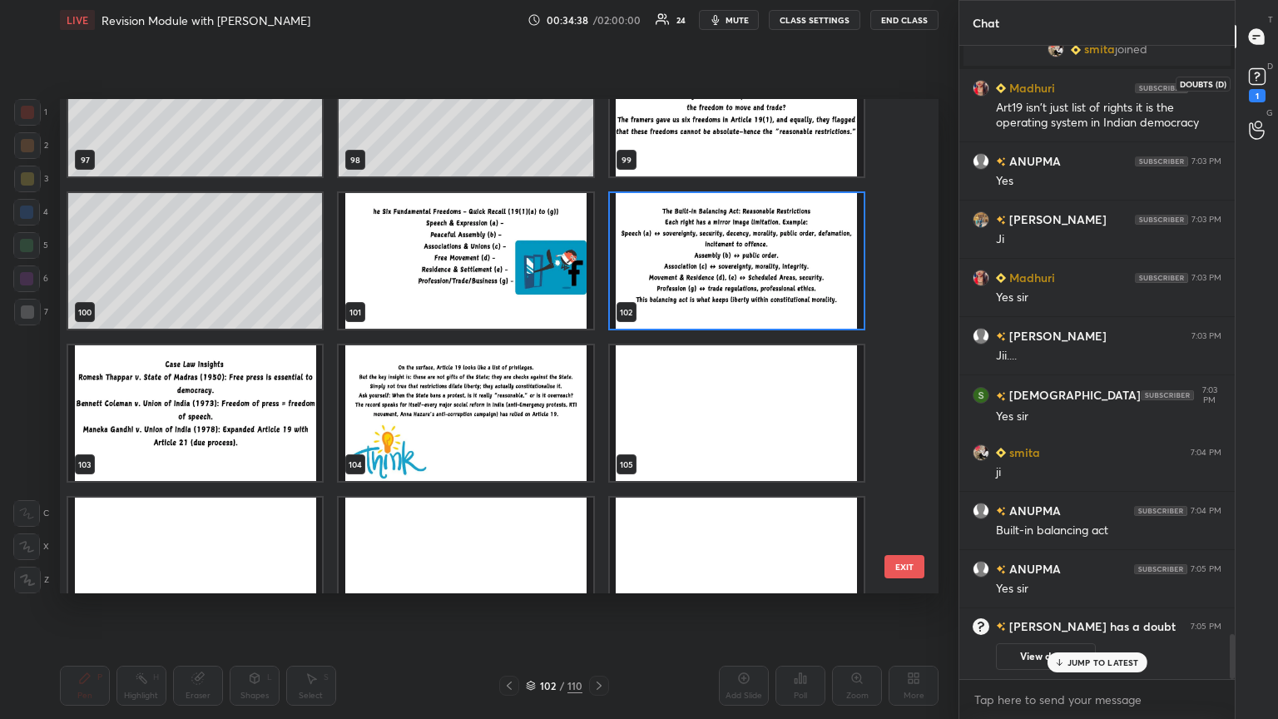
click at [597, 74] on rect at bounding box center [1257, 77] width 16 height 16
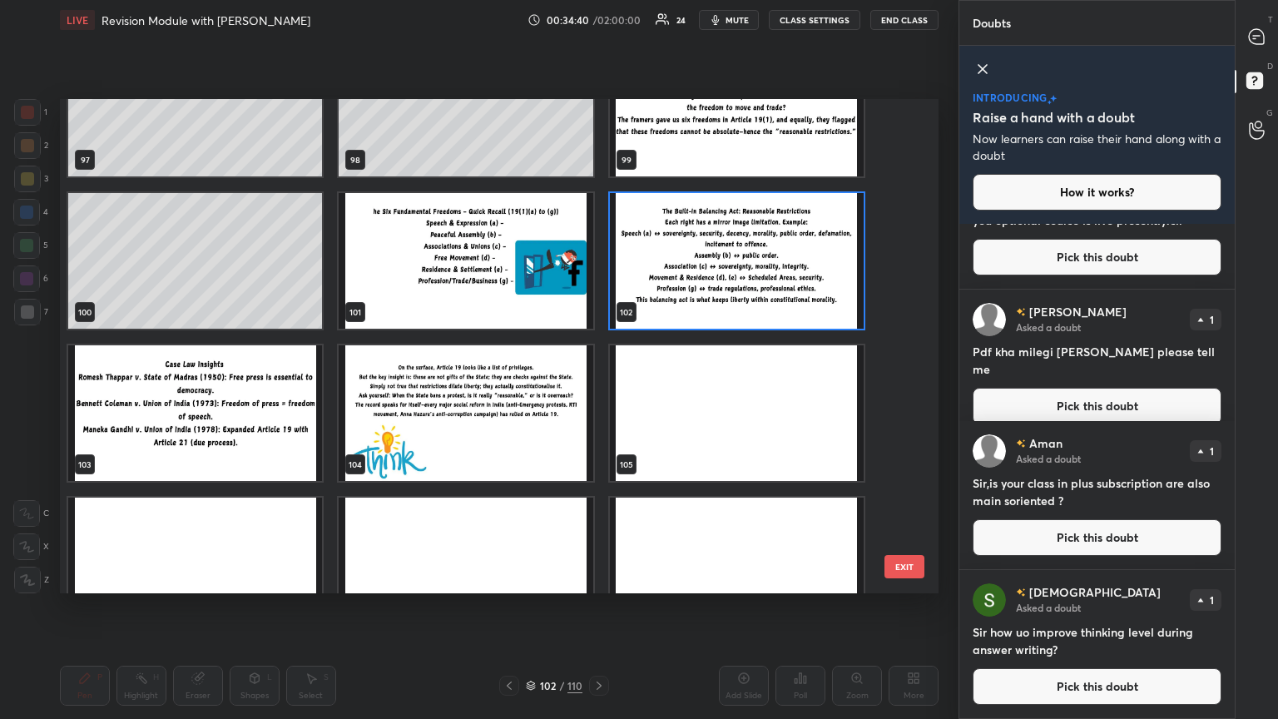
scroll to position [0, 0]
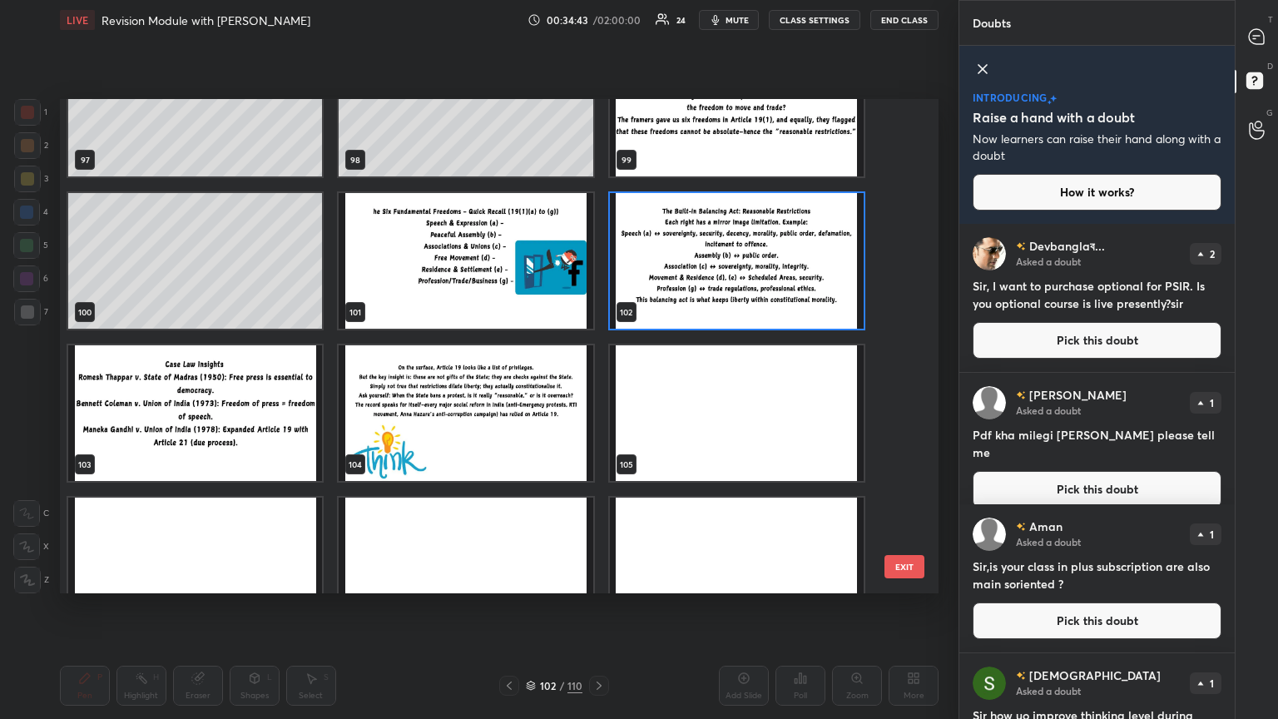
click at [171, 390] on img "grid" at bounding box center [195, 413] width 254 height 136
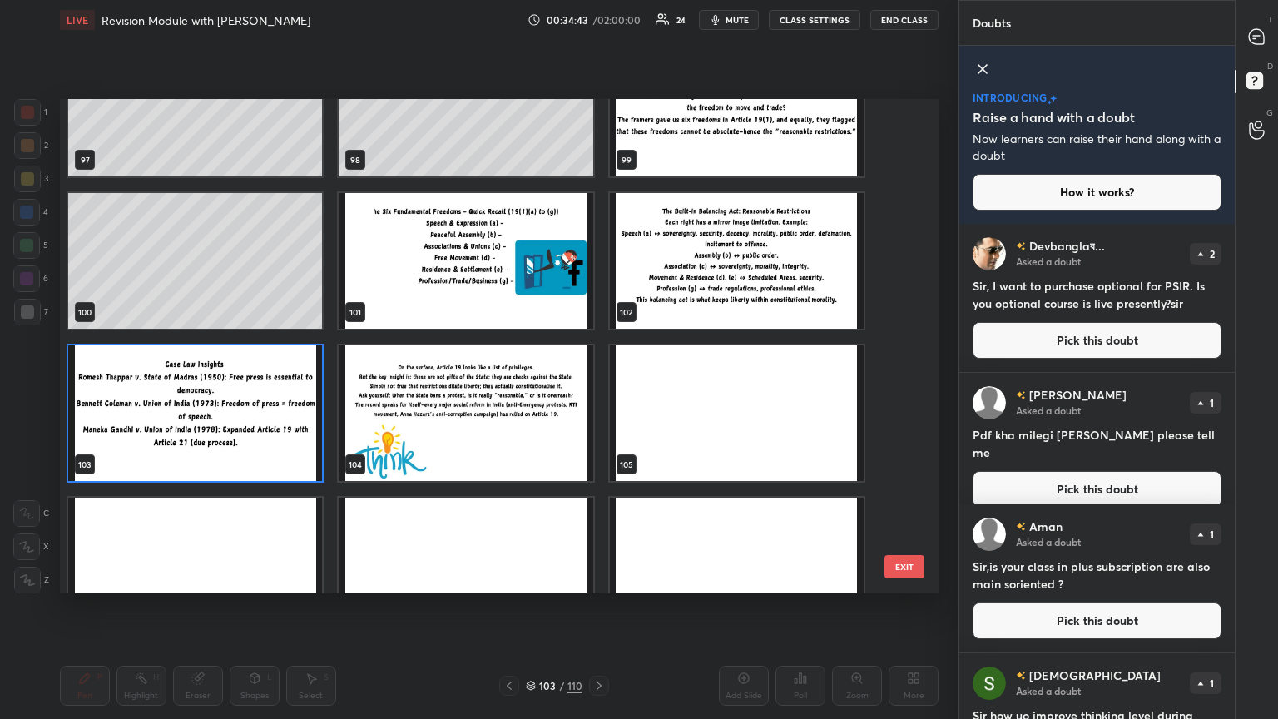
click at [171, 390] on img "grid" at bounding box center [195, 413] width 254 height 136
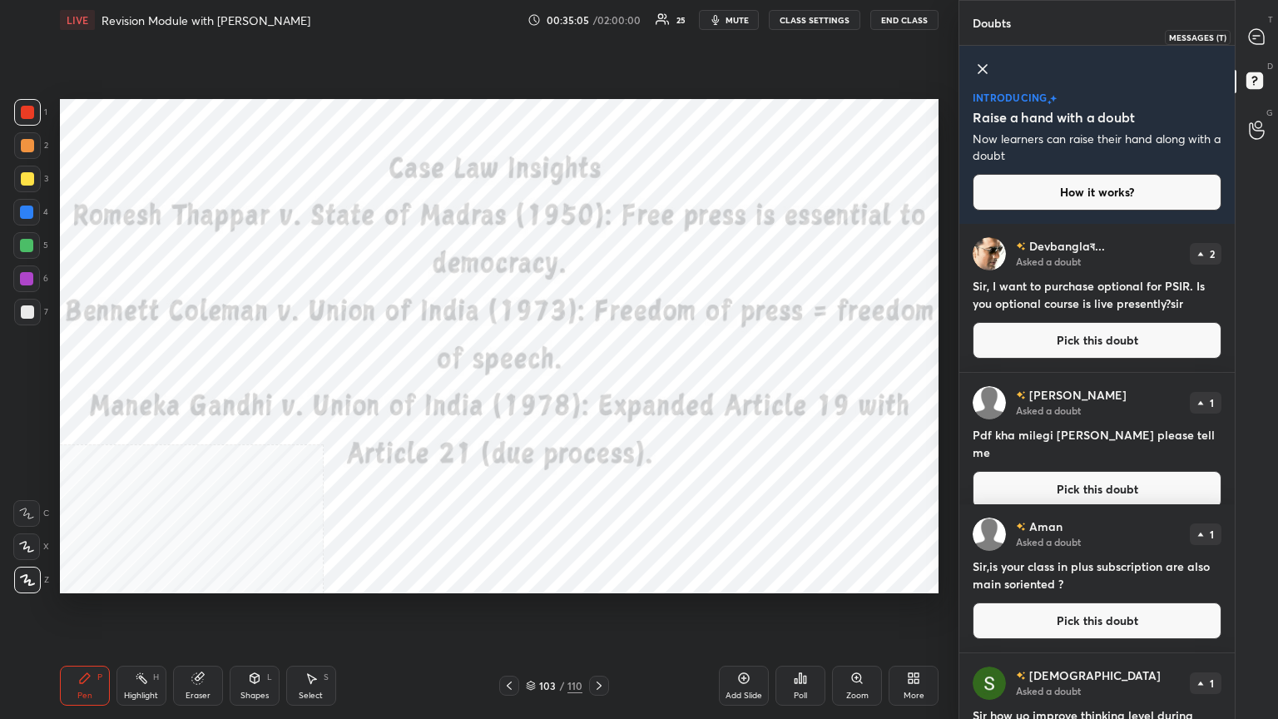
click at [597, 31] on icon at bounding box center [1257, 36] width 17 height 17
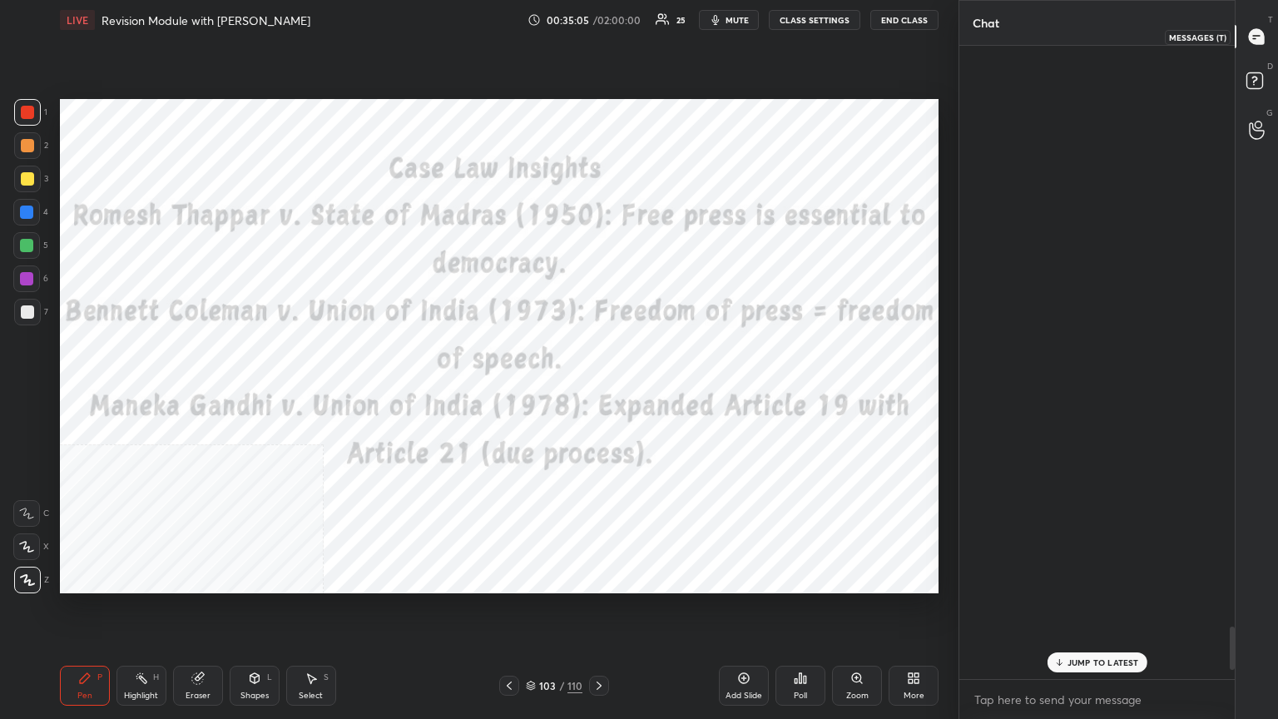
scroll to position [628, 271]
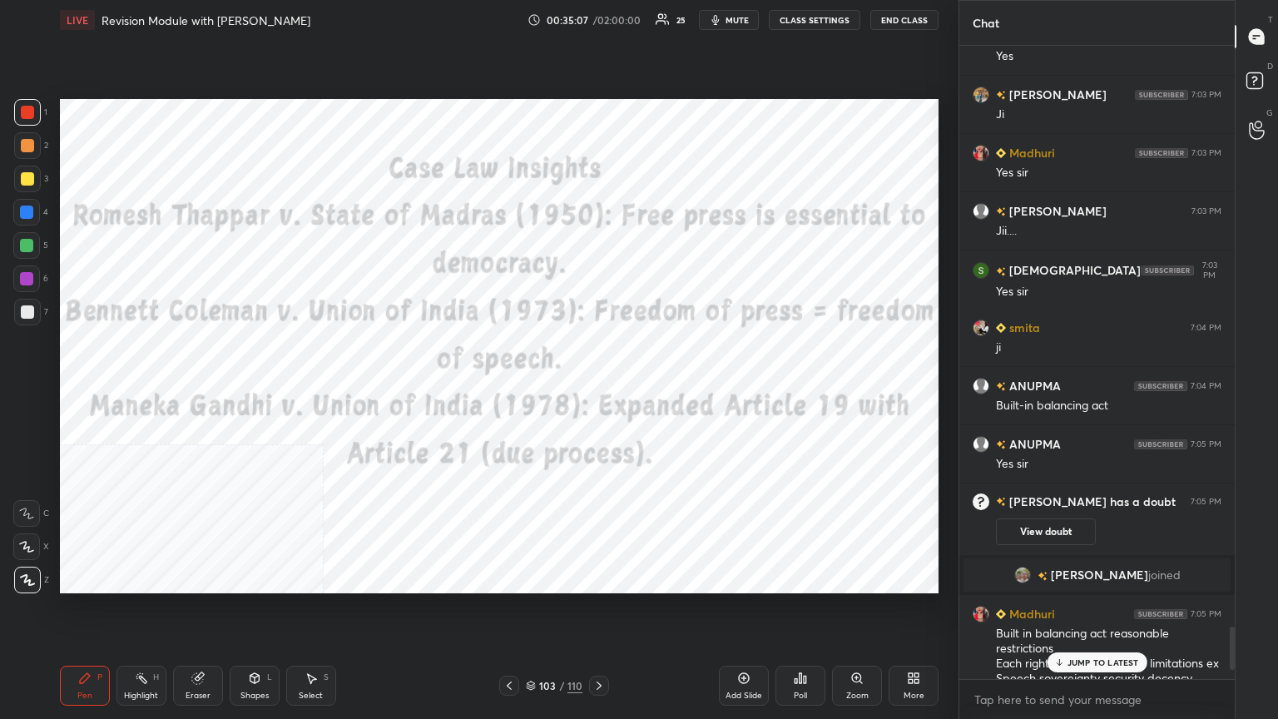
drag, startPoint x: 1083, startPoint y: 663, endPoint x: 1055, endPoint y: 673, distance: 29.2
click at [597, 390] on p "JUMP TO LATEST" at bounding box center [1104, 663] width 72 height 10
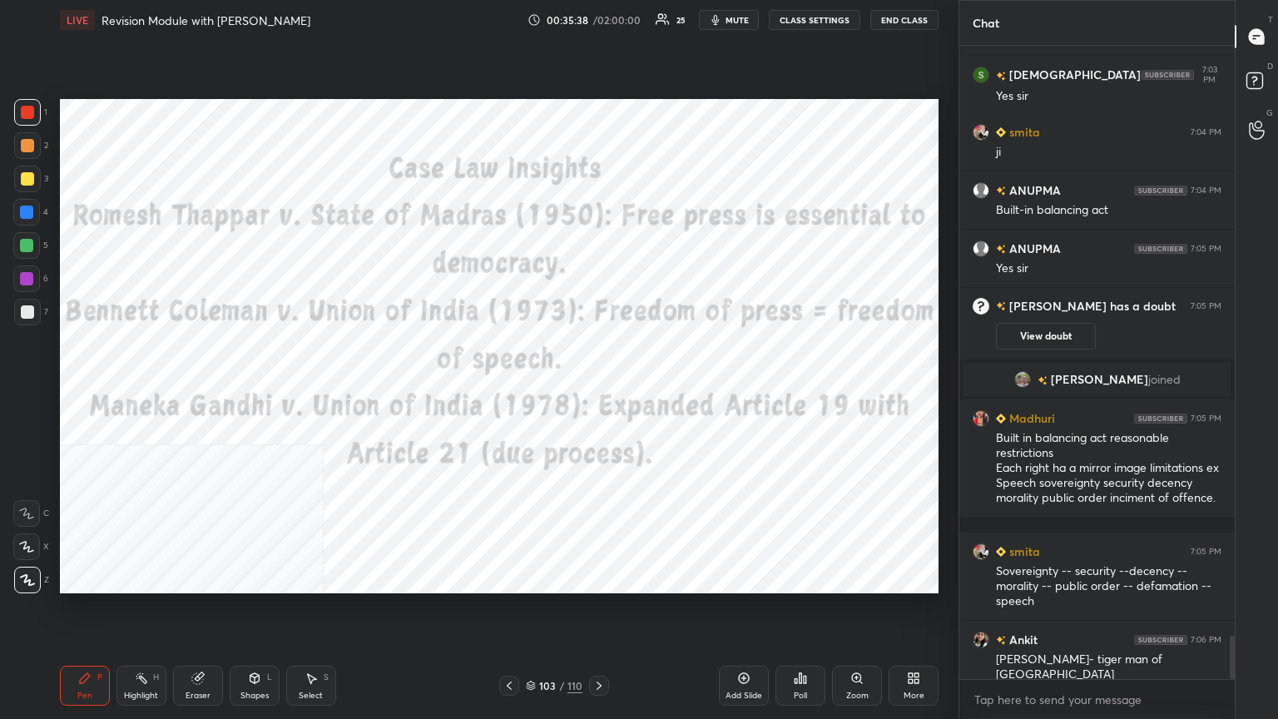
scroll to position [8730, 0]
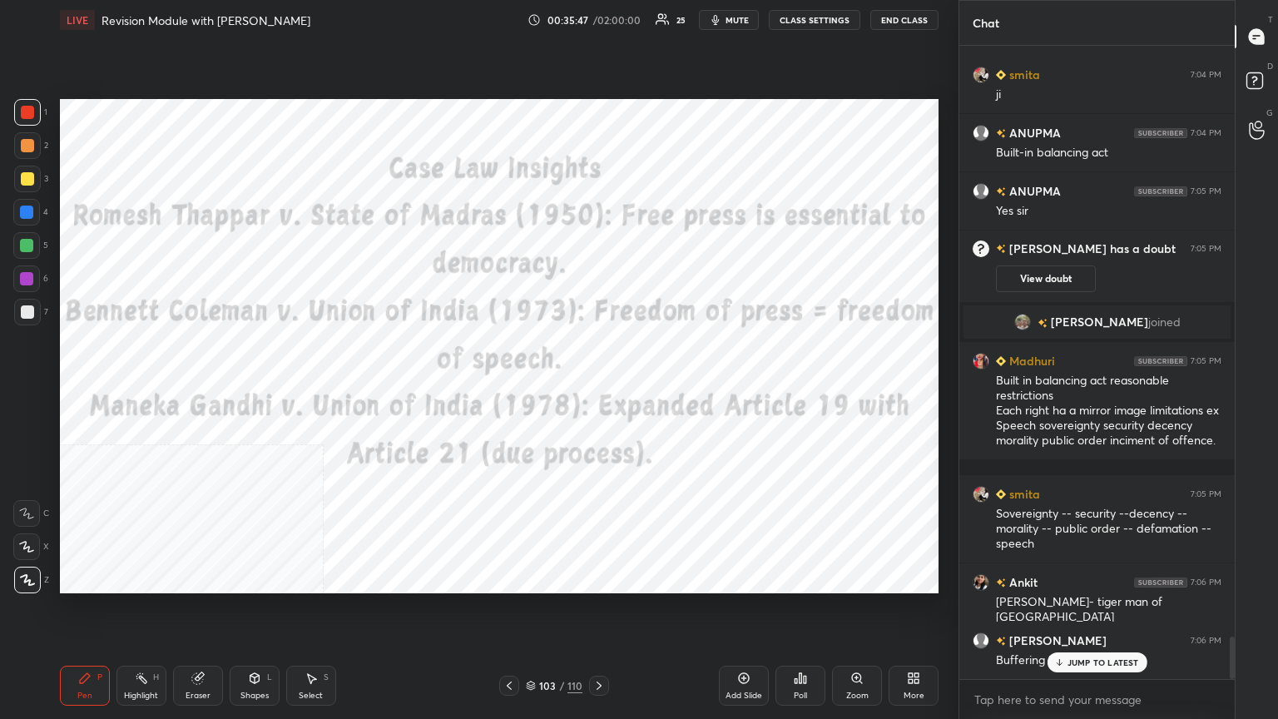
click at [597, 390] on p "JUMP TO LATEST" at bounding box center [1104, 663] width 72 height 10
click at [597, 390] on div at bounding box center [599, 686] width 20 height 20
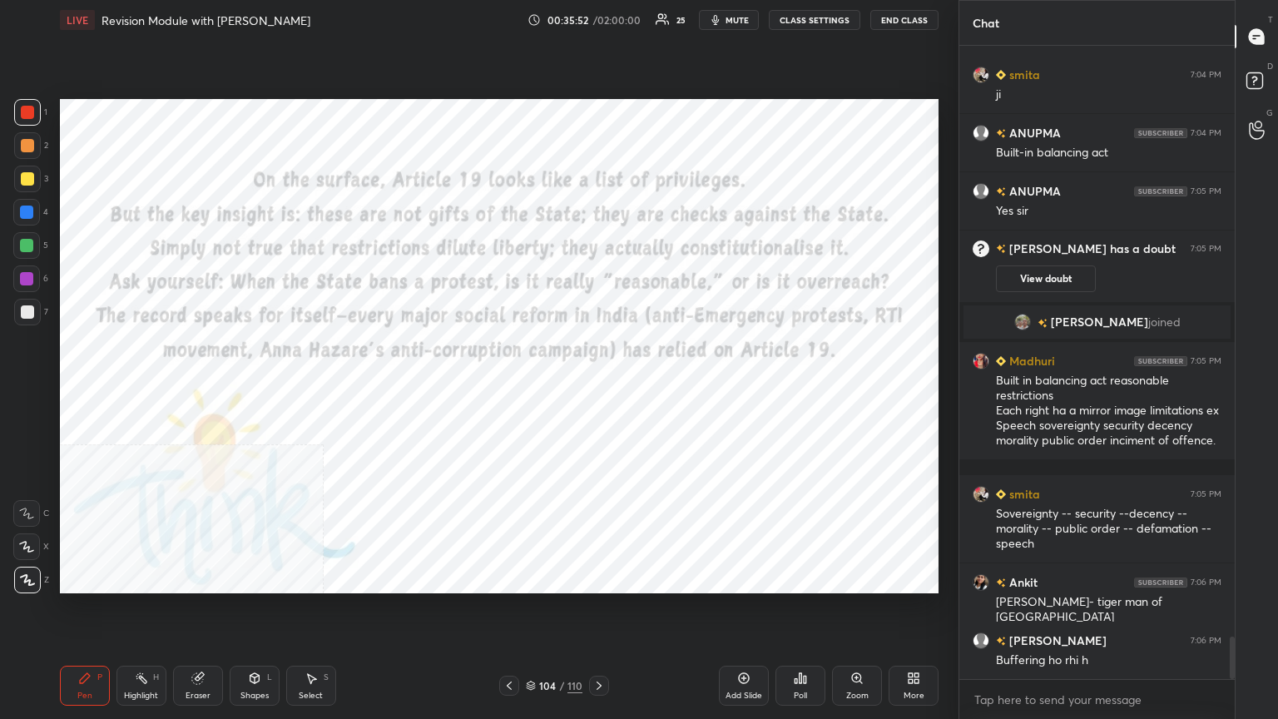
click at [597, 390] on div "More" at bounding box center [914, 686] width 50 height 40
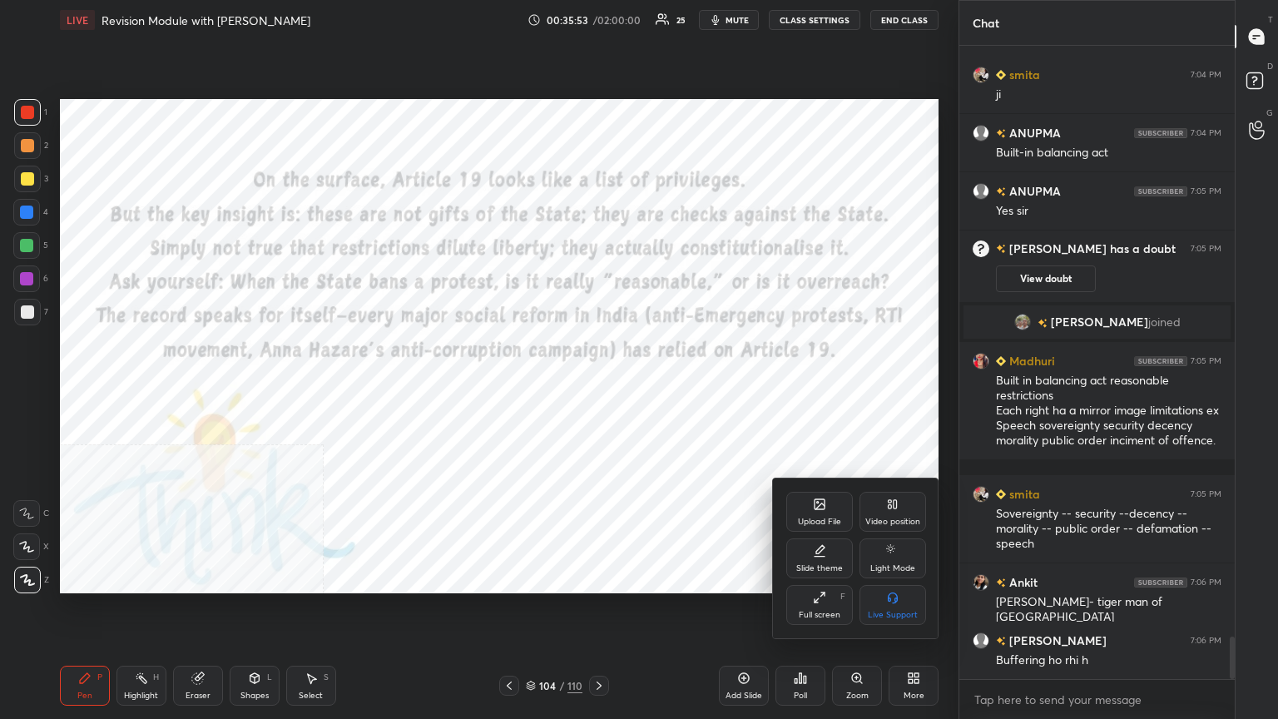
click at [597, 390] on div "Video position" at bounding box center [893, 512] width 67 height 40
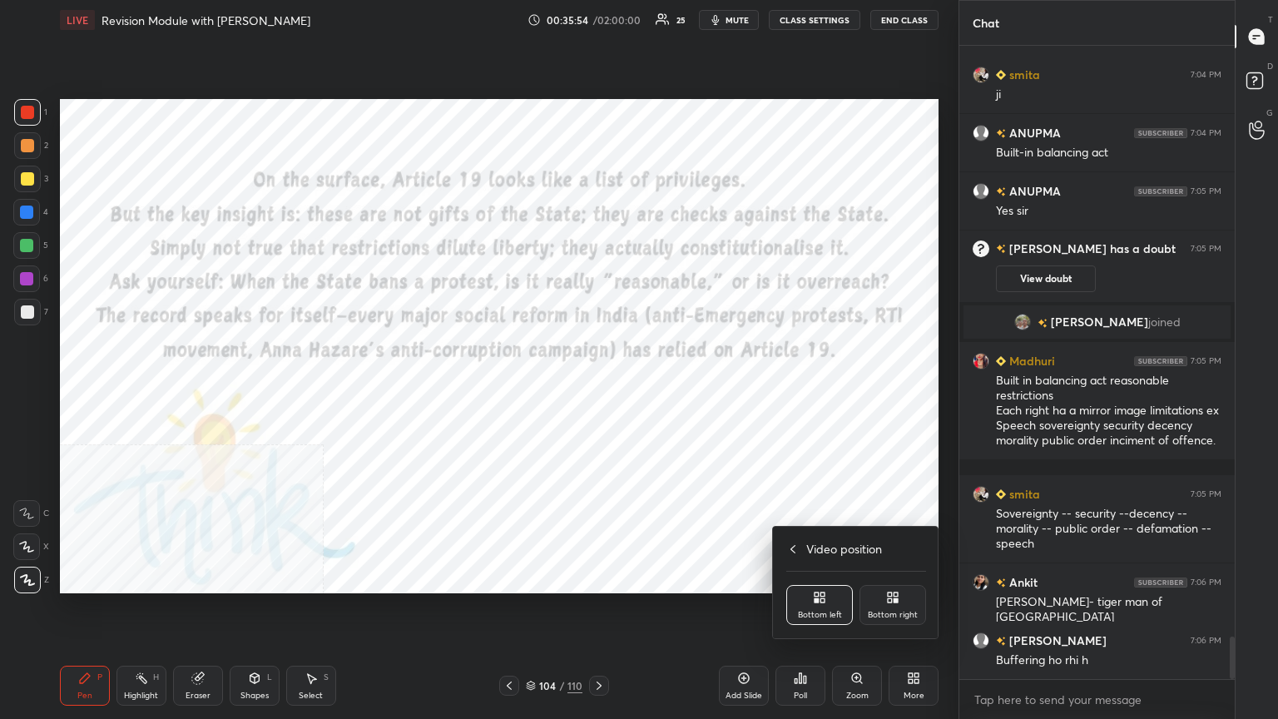
click at [597, 390] on div "Bottom right" at bounding box center [893, 605] width 67 height 40
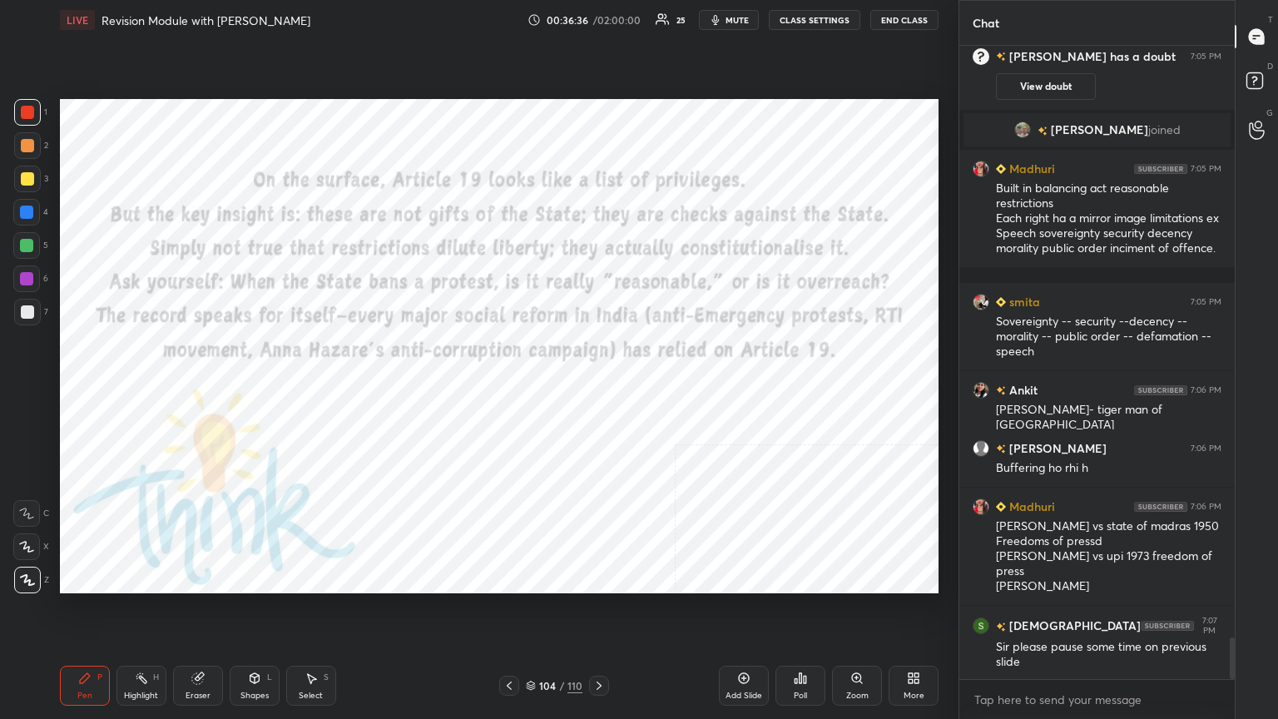
scroll to position [9025, 0]
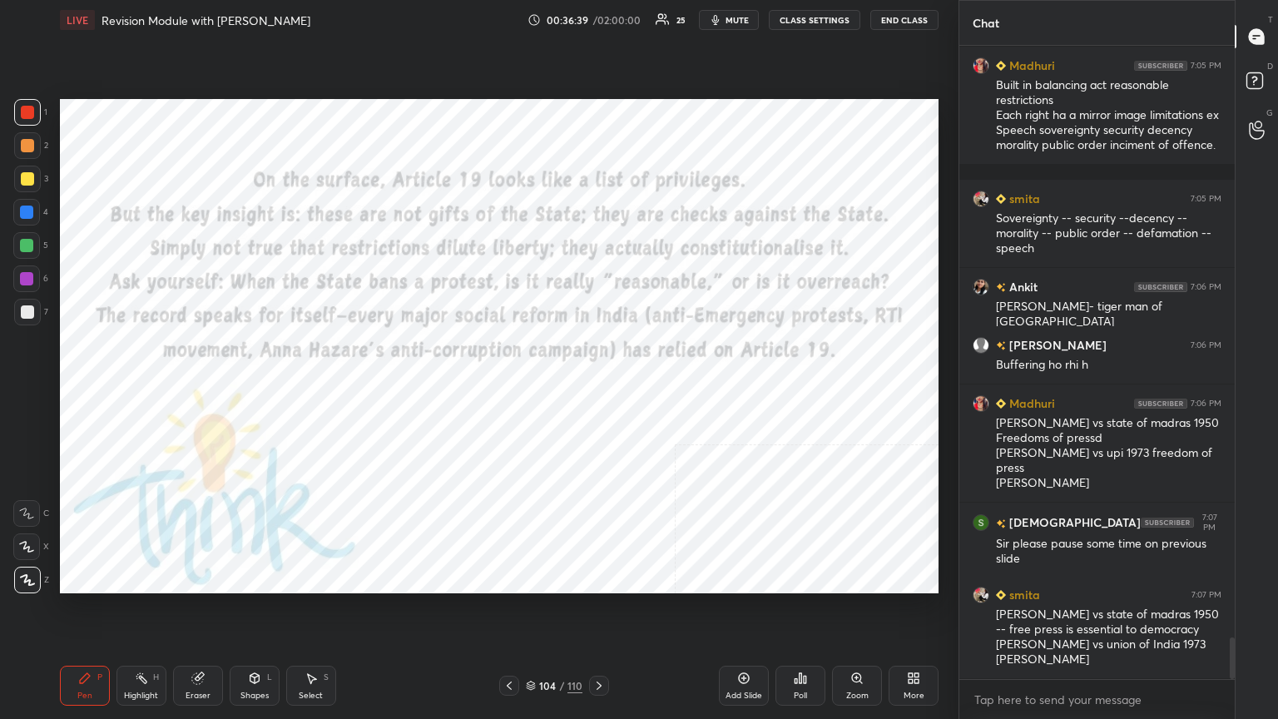
click at [509, 390] on icon at bounding box center [509, 685] width 13 height 13
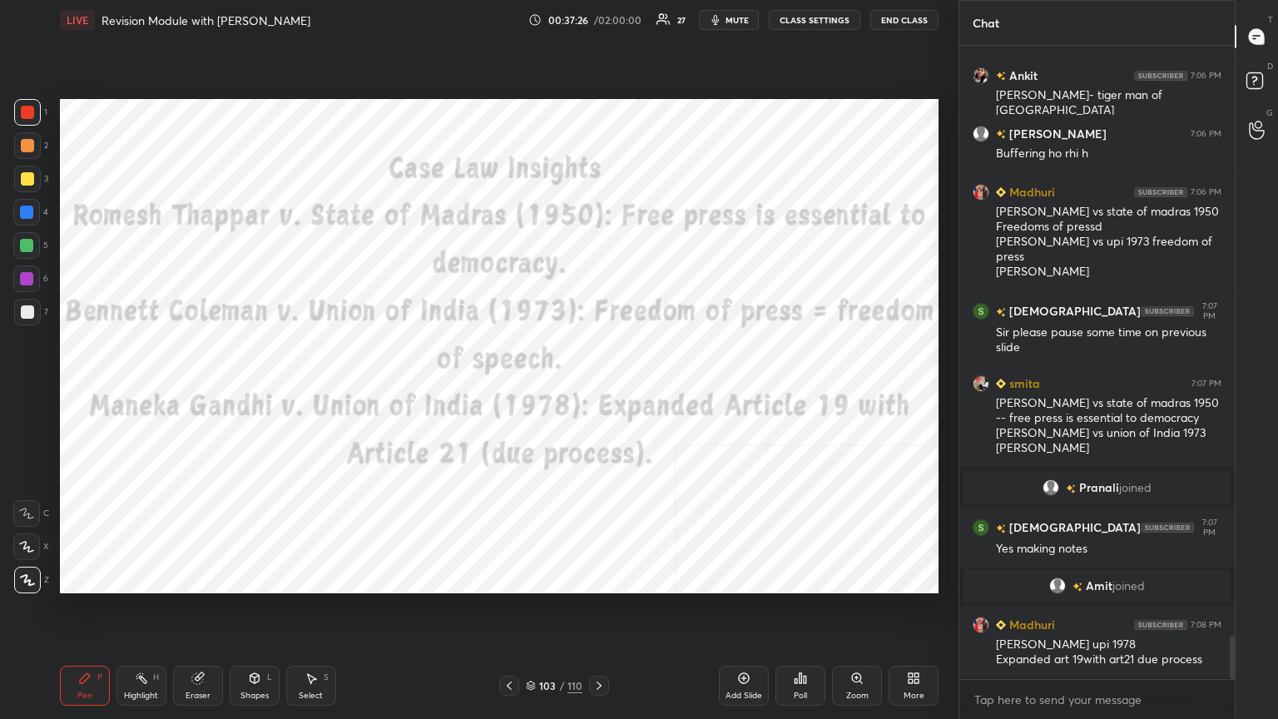
scroll to position [8753, 0]
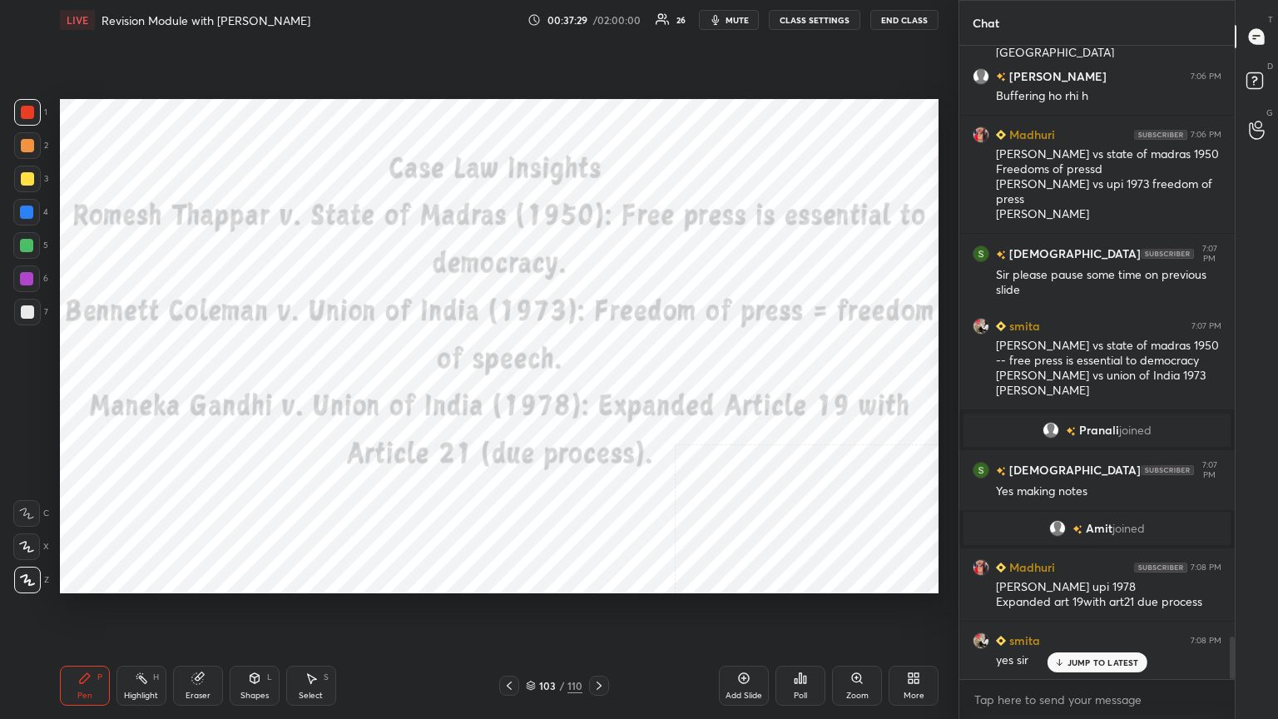
click at [597, 390] on icon at bounding box center [599, 685] width 13 height 13
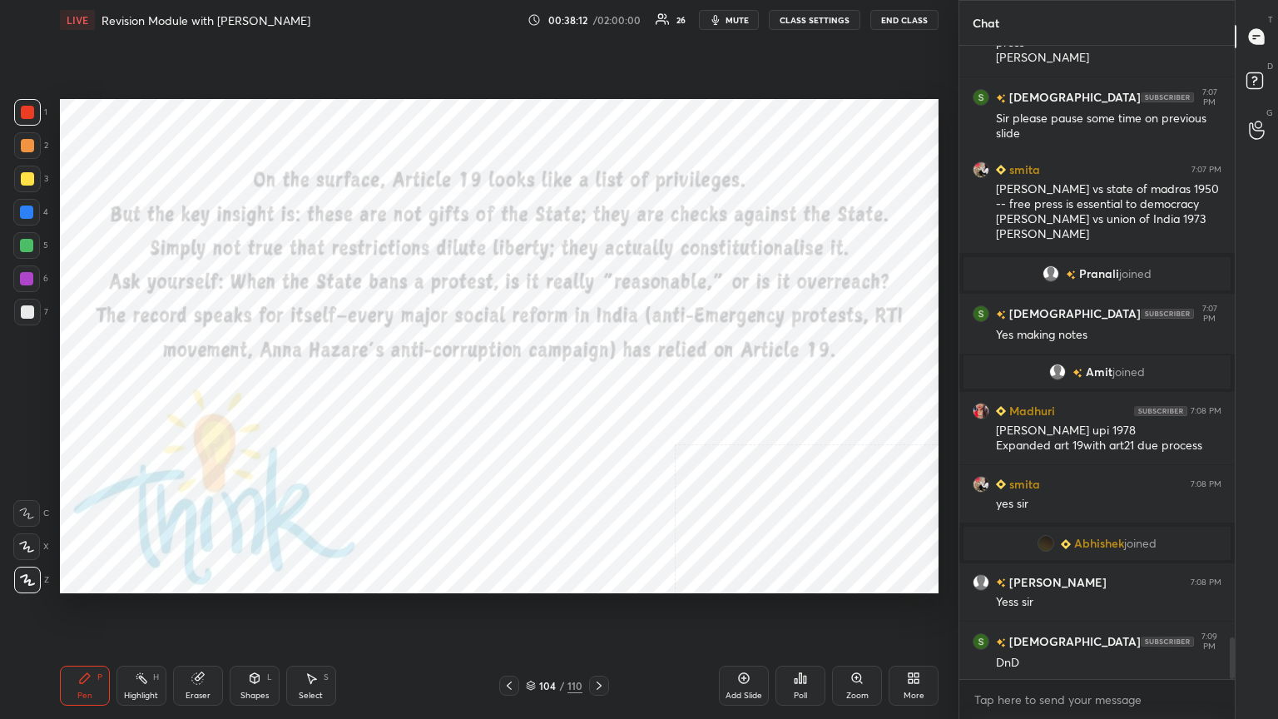
scroll to position [8969, 0]
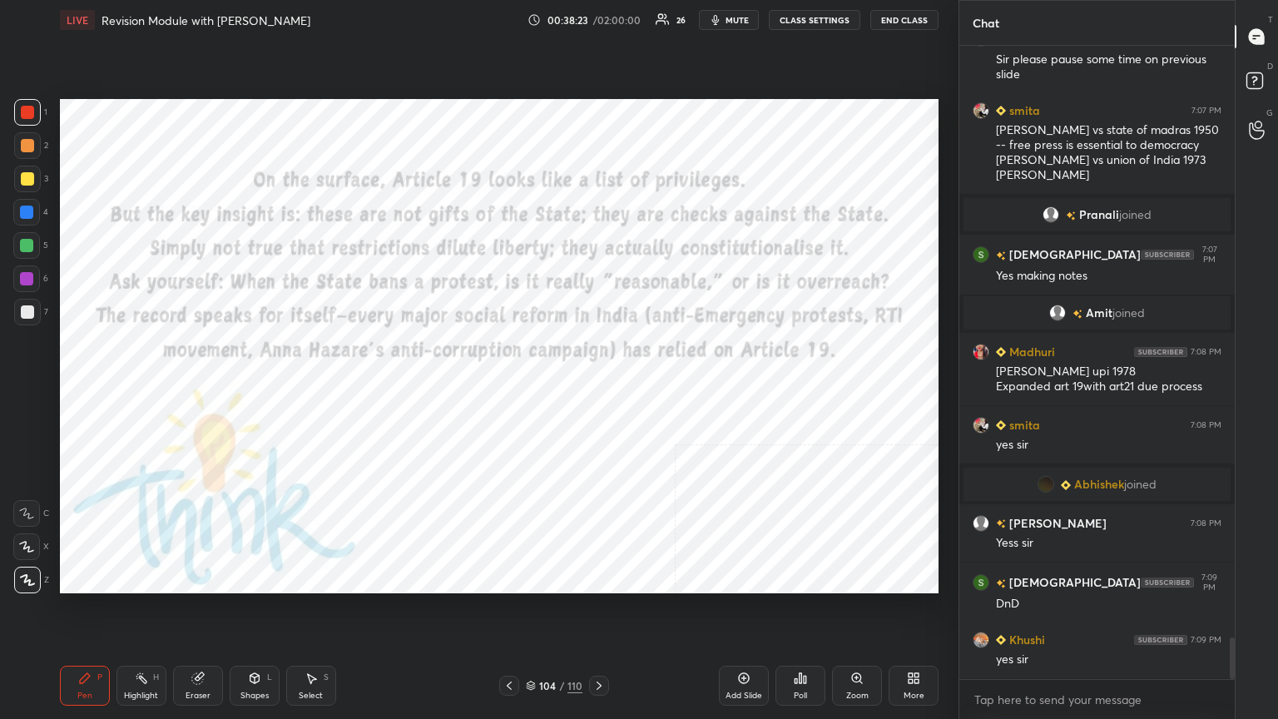
click at [534, 390] on icon at bounding box center [531, 689] width 8 height 2
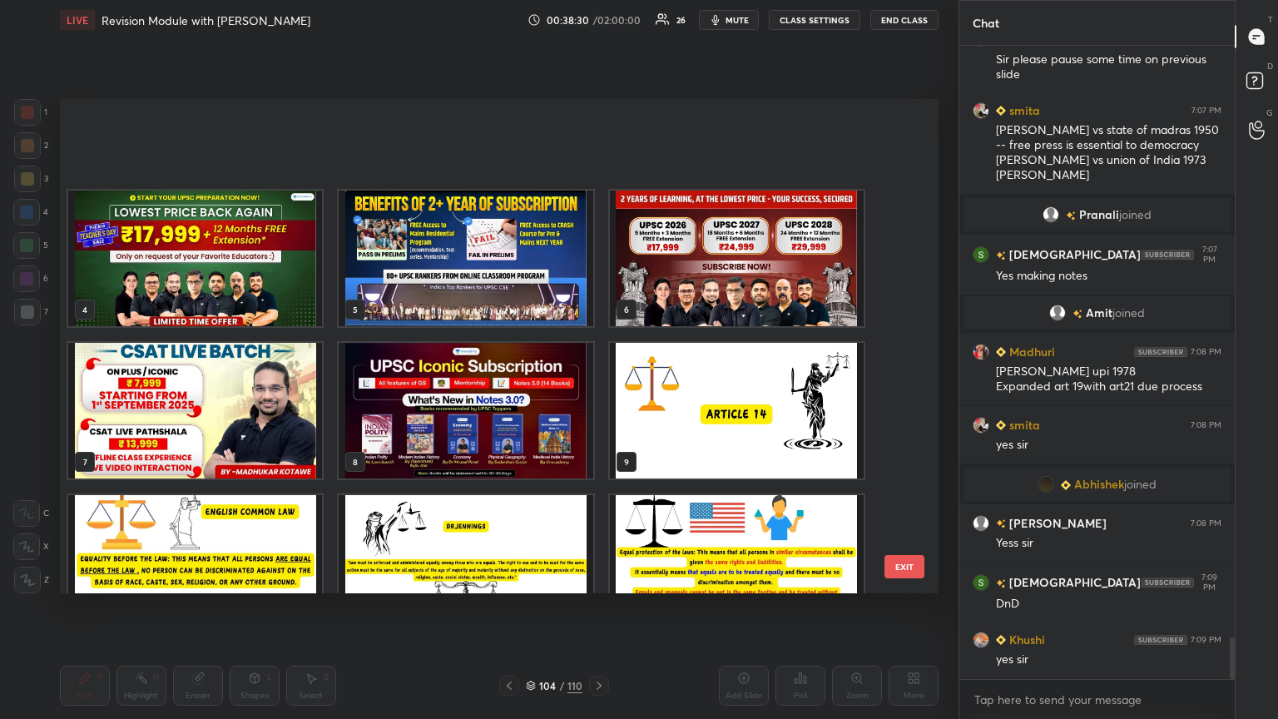
scroll to position [0, 0]
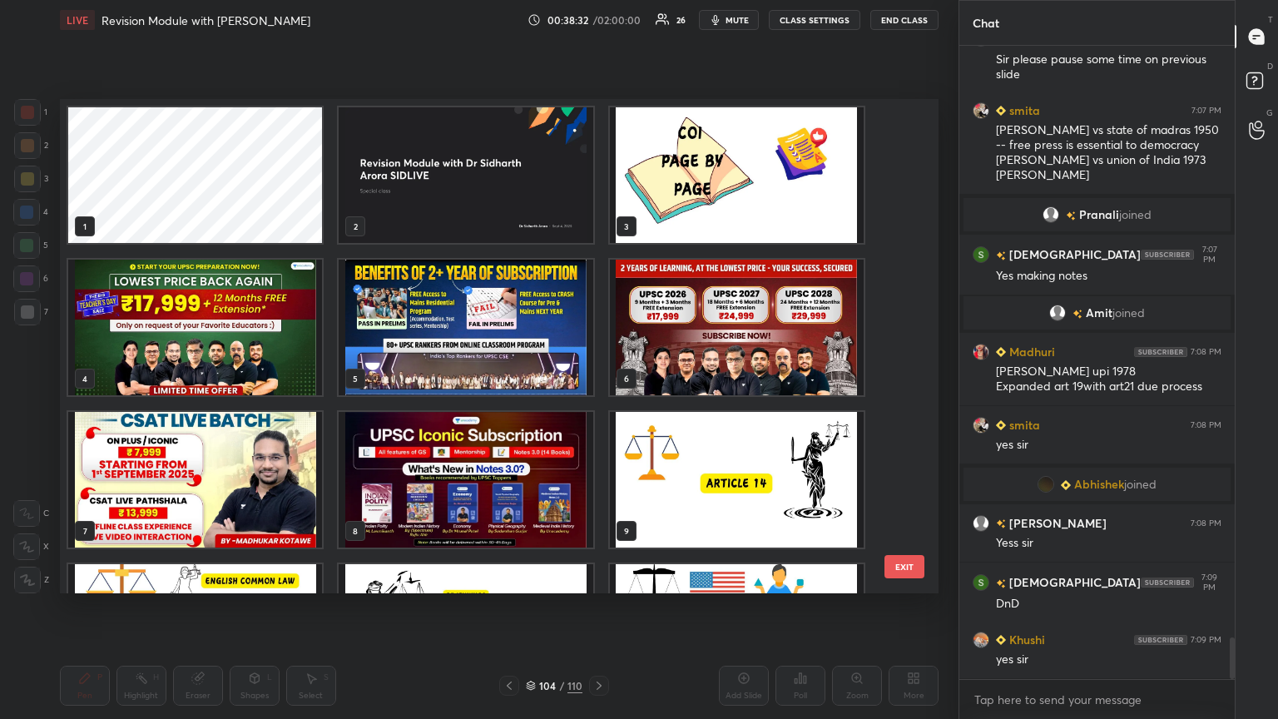
click at [186, 362] on img "grid" at bounding box center [195, 328] width 254 height 136
click at [188, 362] on img "grid" at bounding box center [195, 328] width 254 height 136
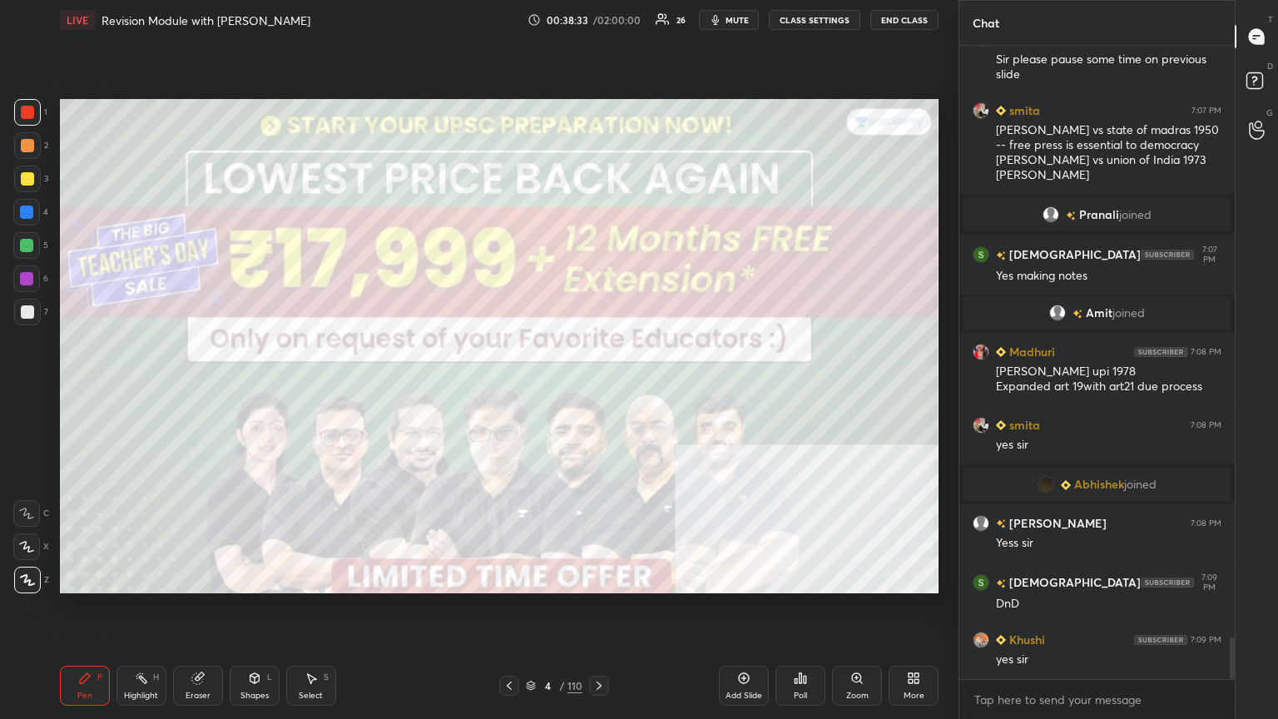
click at [189, 362] on img "grid" at bounding box center [195, 328] width 254 height 136
click at [597, 390] on body "1 2 3 4 5 6 7 C X Z C X Z E E Erase all H H LIVE Revision Module with [PERSON_N…" at bounding box center [639, 359] width 1278 height 719
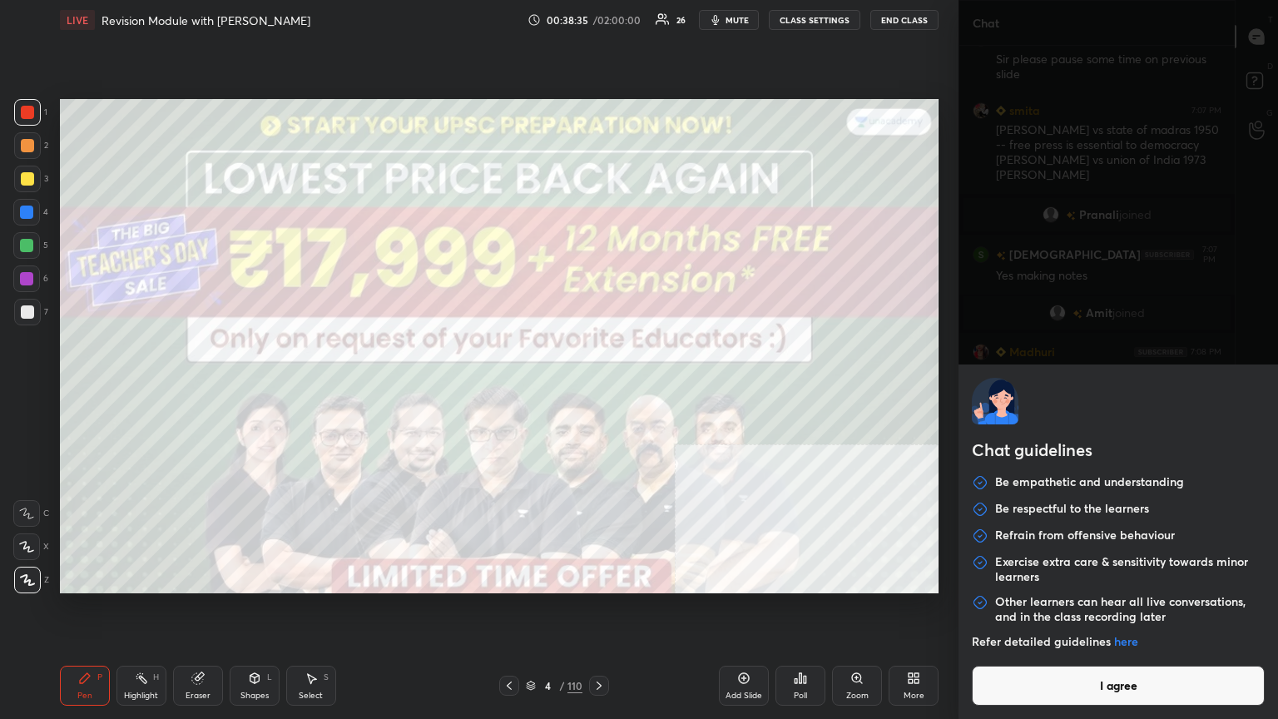
click at [597, 390] on button "I agree" at bounding box center [1118, 686] width 293 height 40
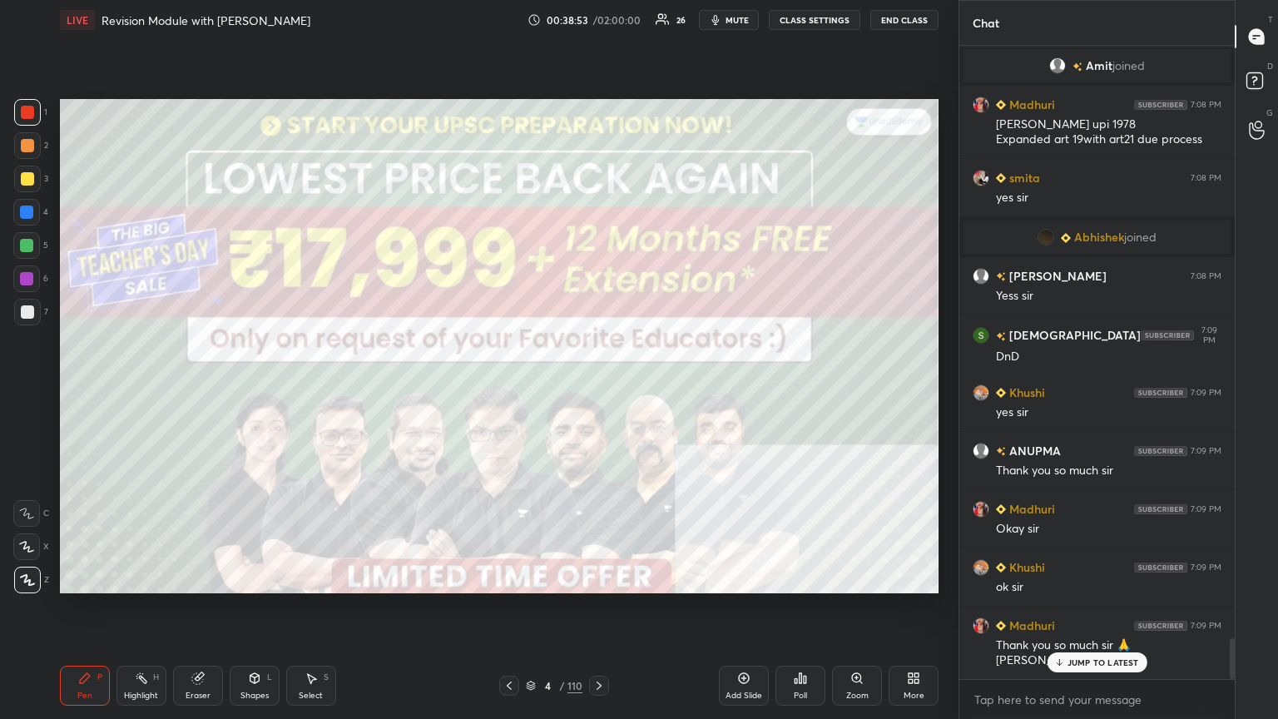
scroll to position [9275, 0]
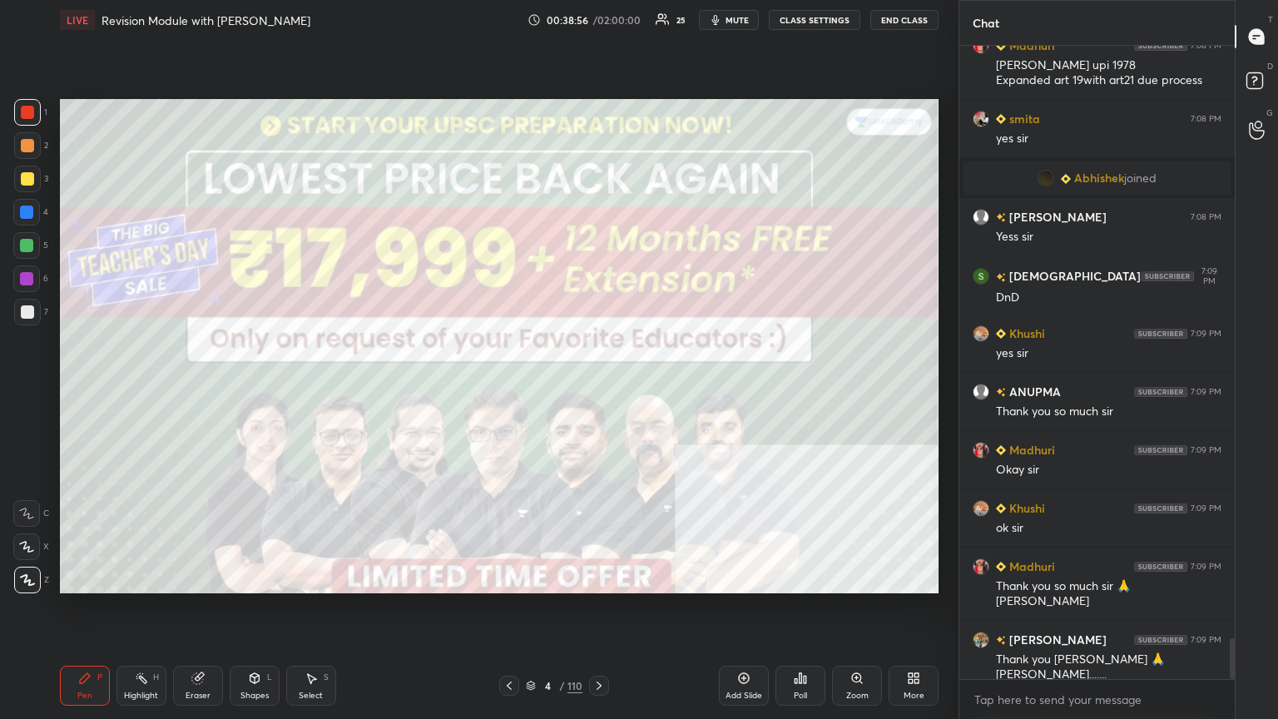
click at [597, 17] on span "mute" at bounding box center [737, 20] width 23 height 12
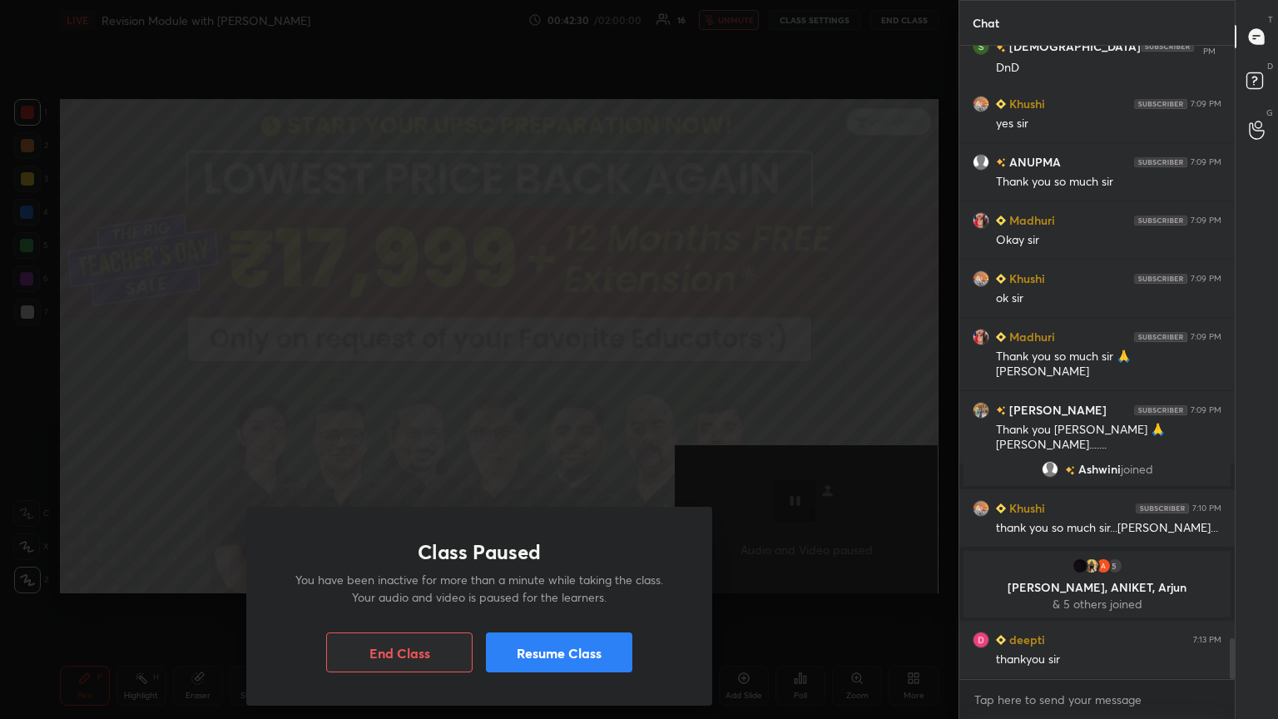
scroll to position [9228, 0]
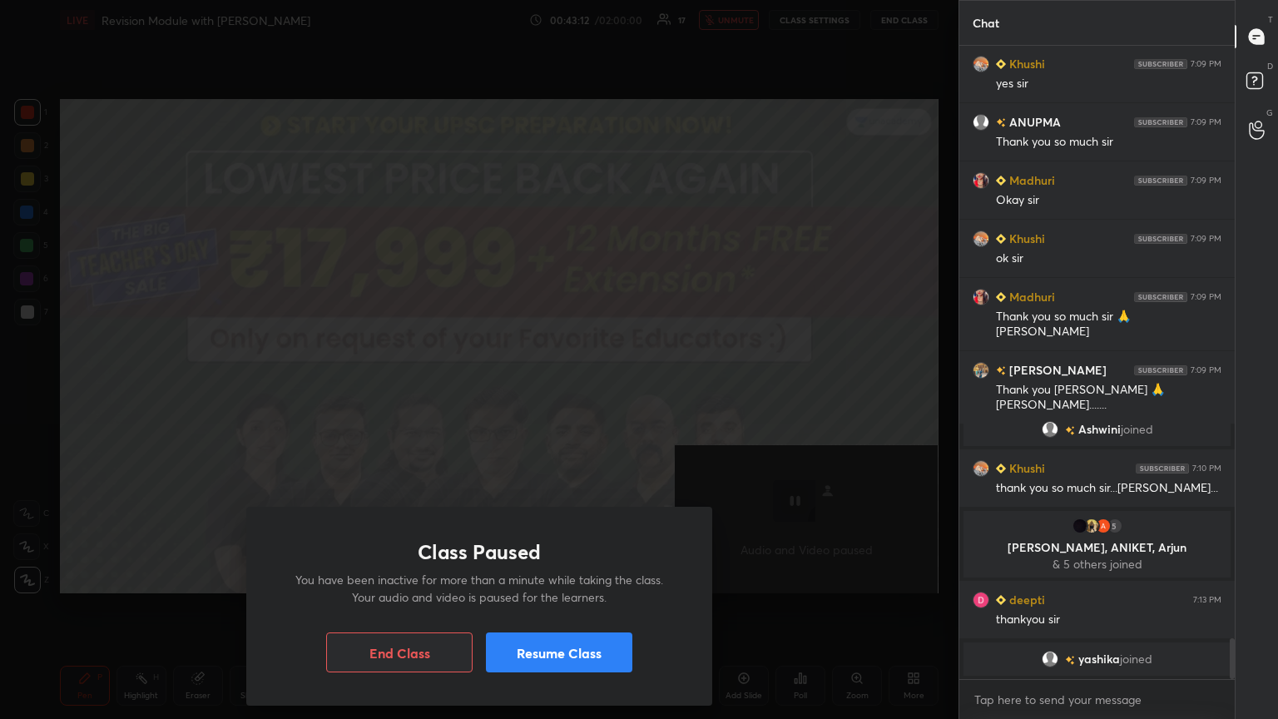
click at [528, 390] on button "Resume Class" at bounding box center [559, 653] width 146 height 40
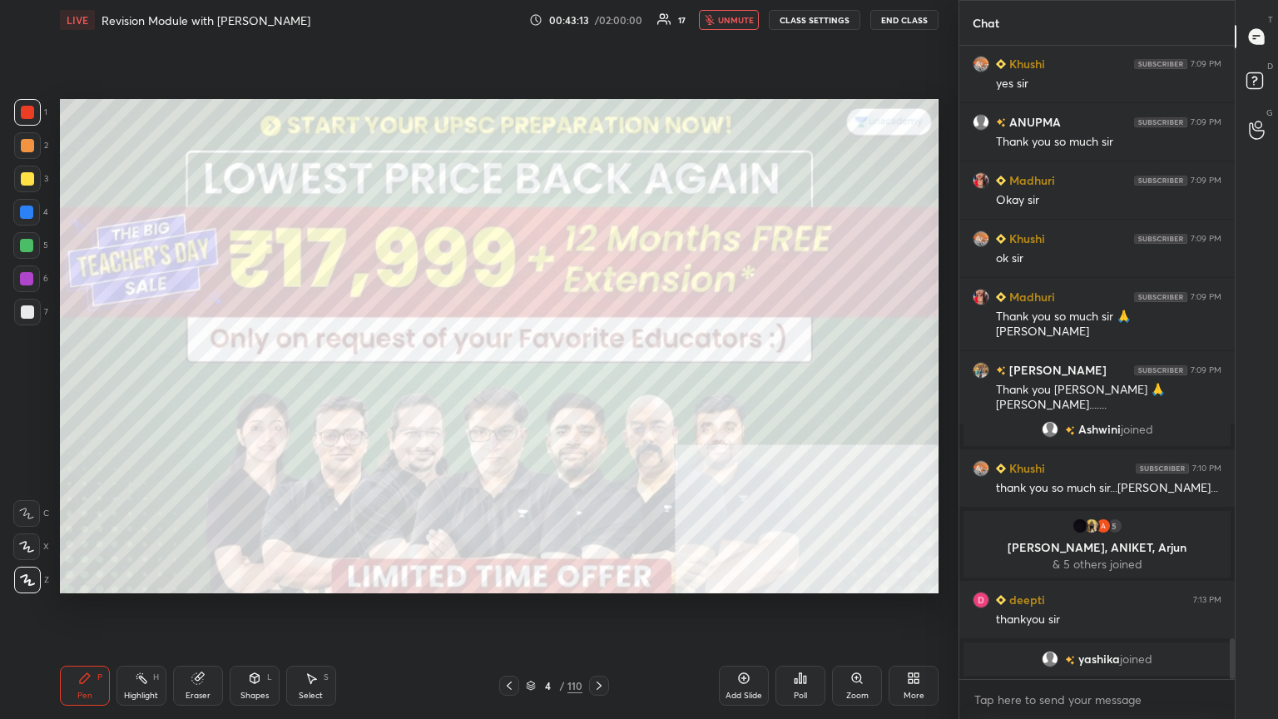
click at [597, 18] on span "unmute" at bounding box center [736, 20] width 36 height 12
click at [597, 78] on rect at bounding box center [1255, 81] width 16 height 16
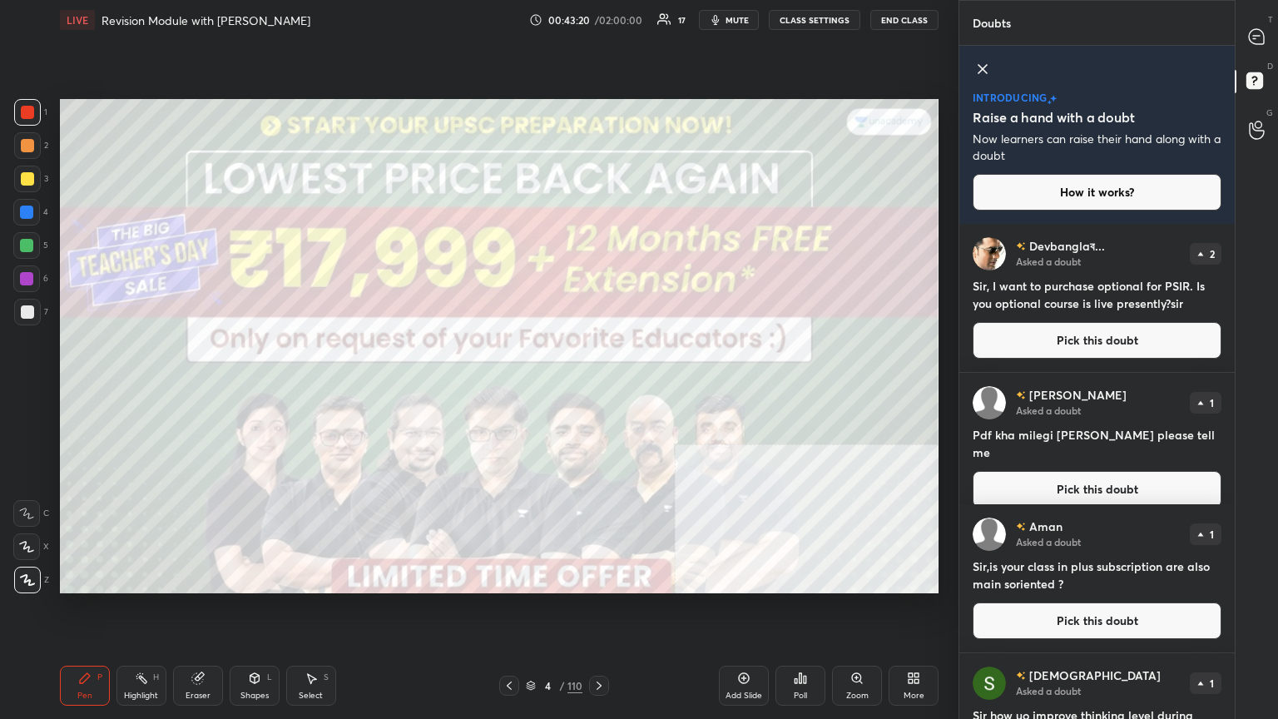
click at [597, 344] on button "Pick this doubt" at bounding box center [1097, 340] width 249 height 37
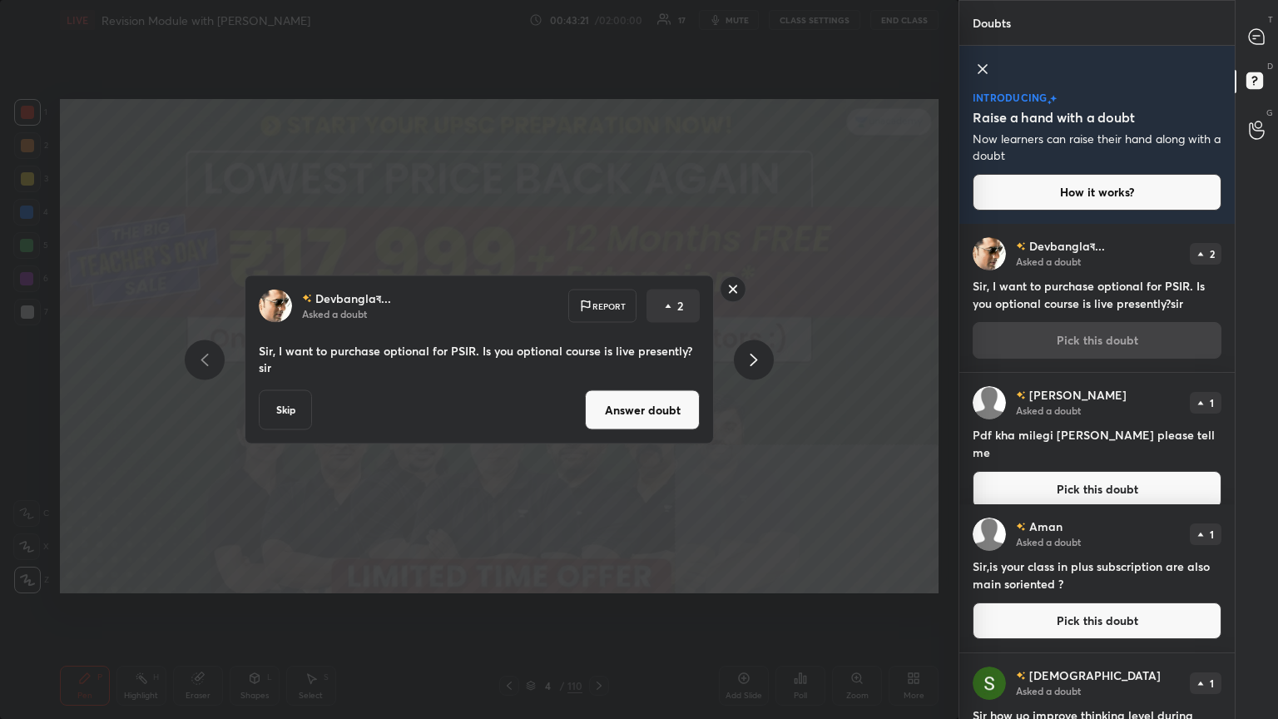
click at [597, 390] on button "Answer doubt" at bounding box center [642, 410] width 115 height 40
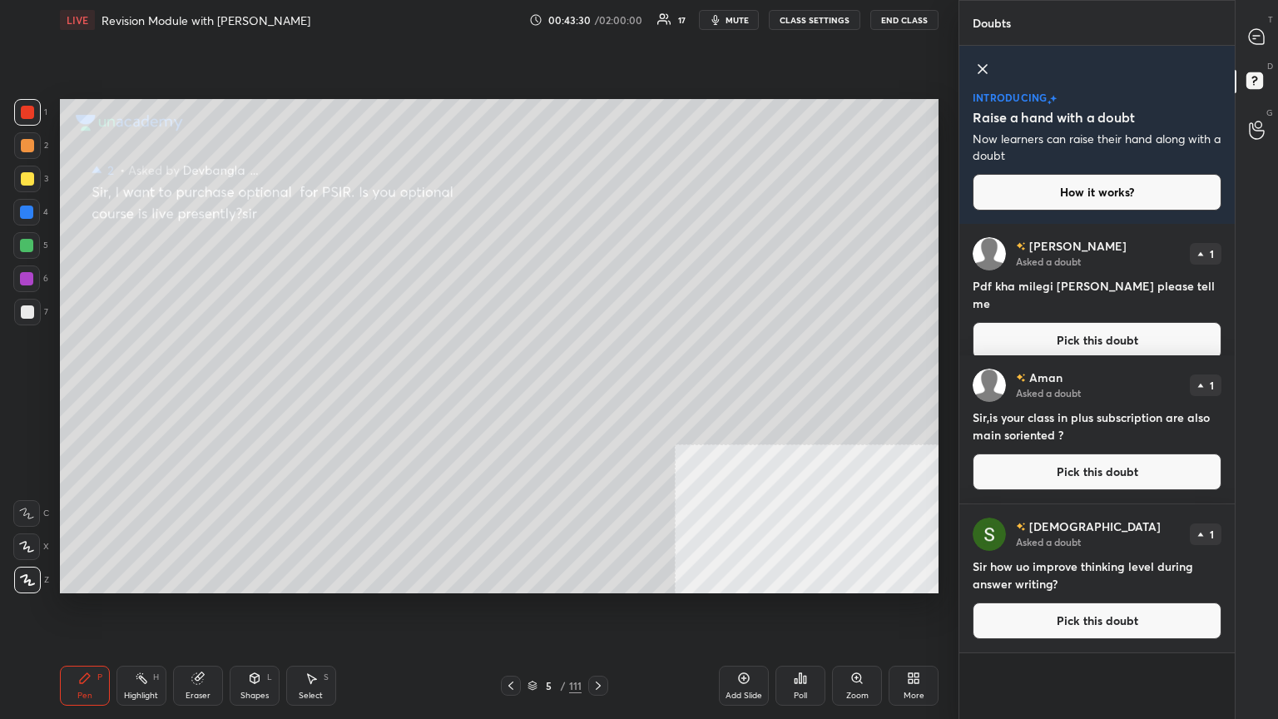
click at [22, 174] on div at bounding box center [27, 178] width 13 height 13
click at [597, 322] on button "Pick this doubt" at bounding box center [1097, 340] width 249 height 37
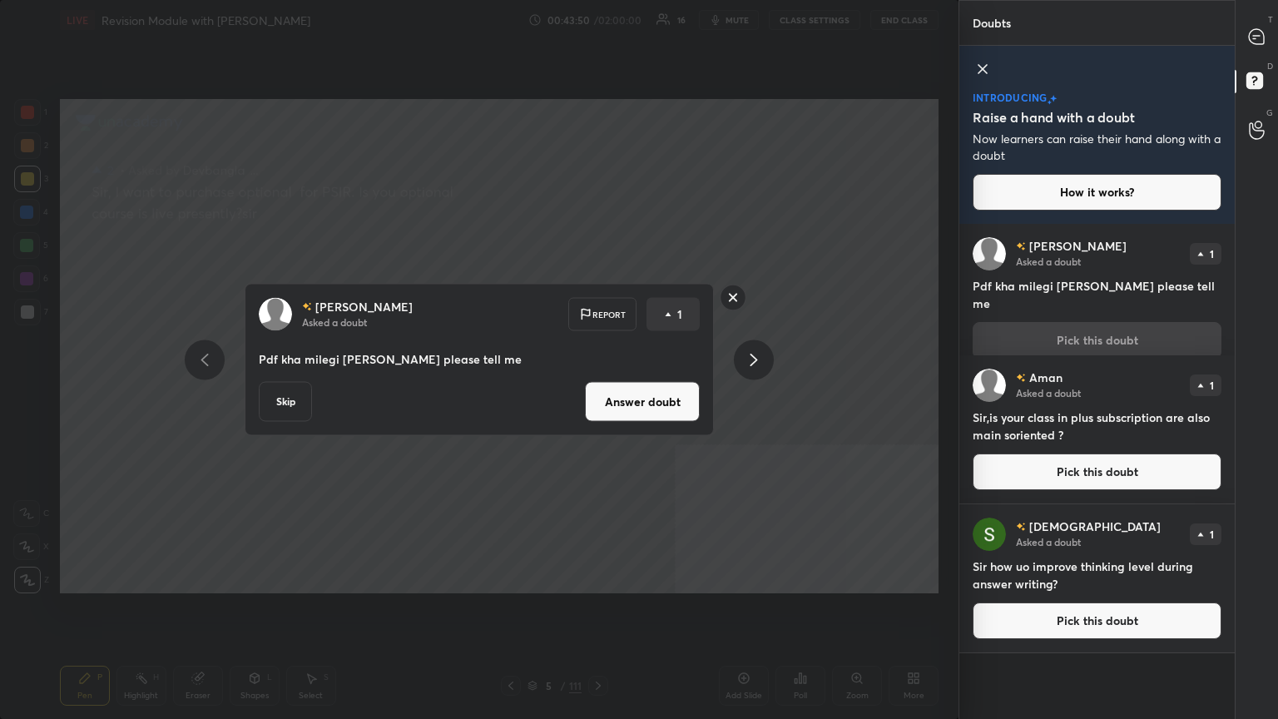
click at [597, 390] on button "Answer doubt" at bounding box center [642, 402] width 115 height 40
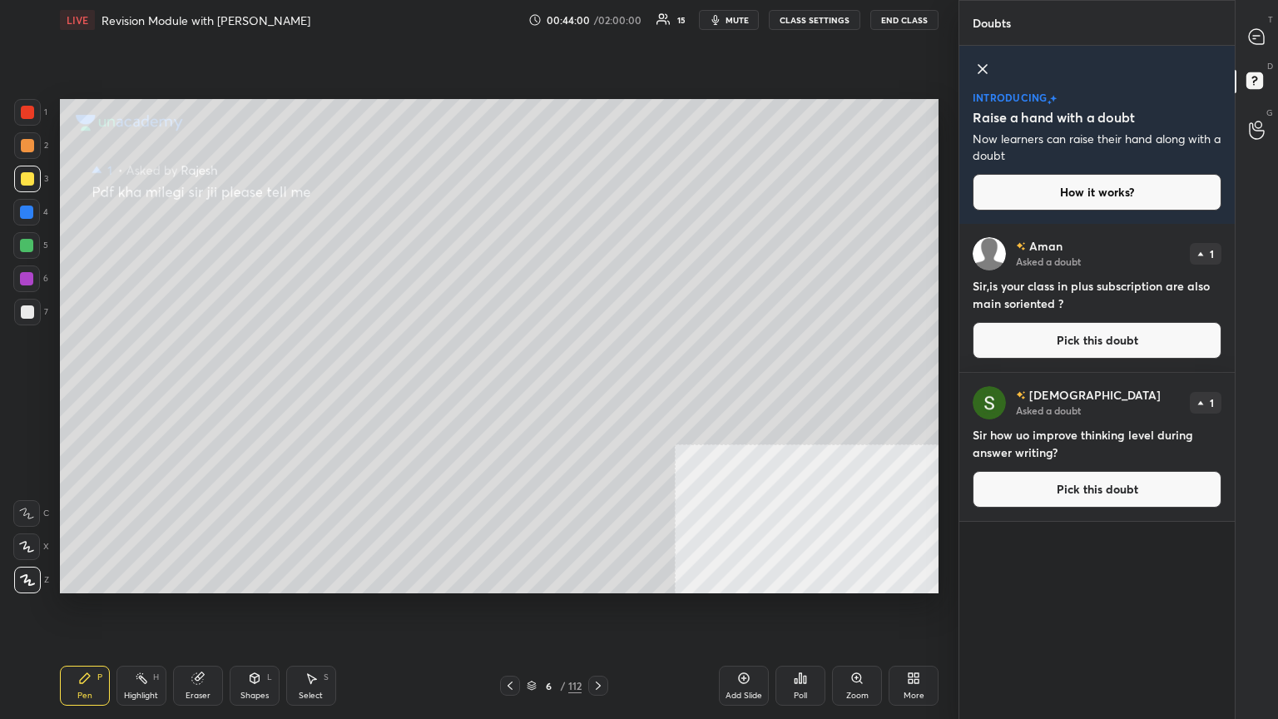
drag, startPoint x: 1027, startPoint y: 330, endPoint x: 1026, endPoint y: 316, distance: 13.3
click at [597, 331] on button "Pick this doubt" at bounding box center [1097, 340] width 249 height 37
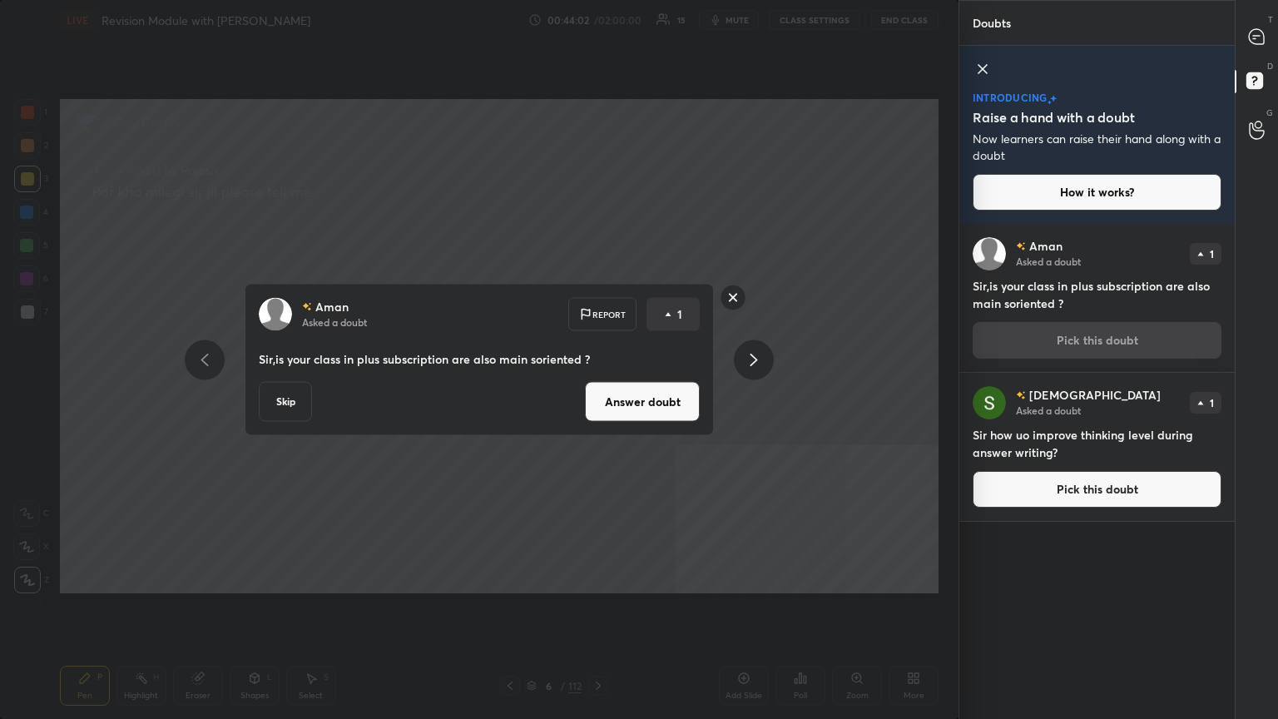
click at [597, 390] on button "Answer doubt" at bounding box center [642, 402] width 115 height 40
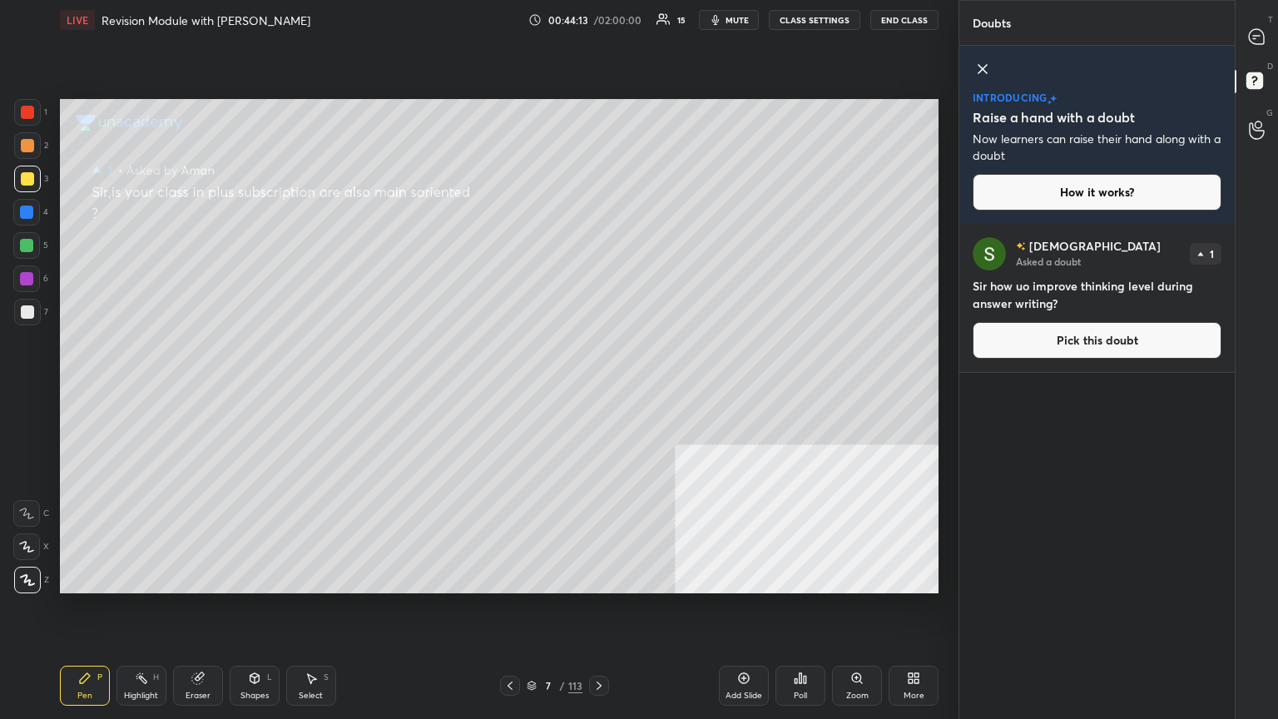
click at [597, 342] on button "Pick this doubt" at bounding box center [1097, 340] width 249 height 37
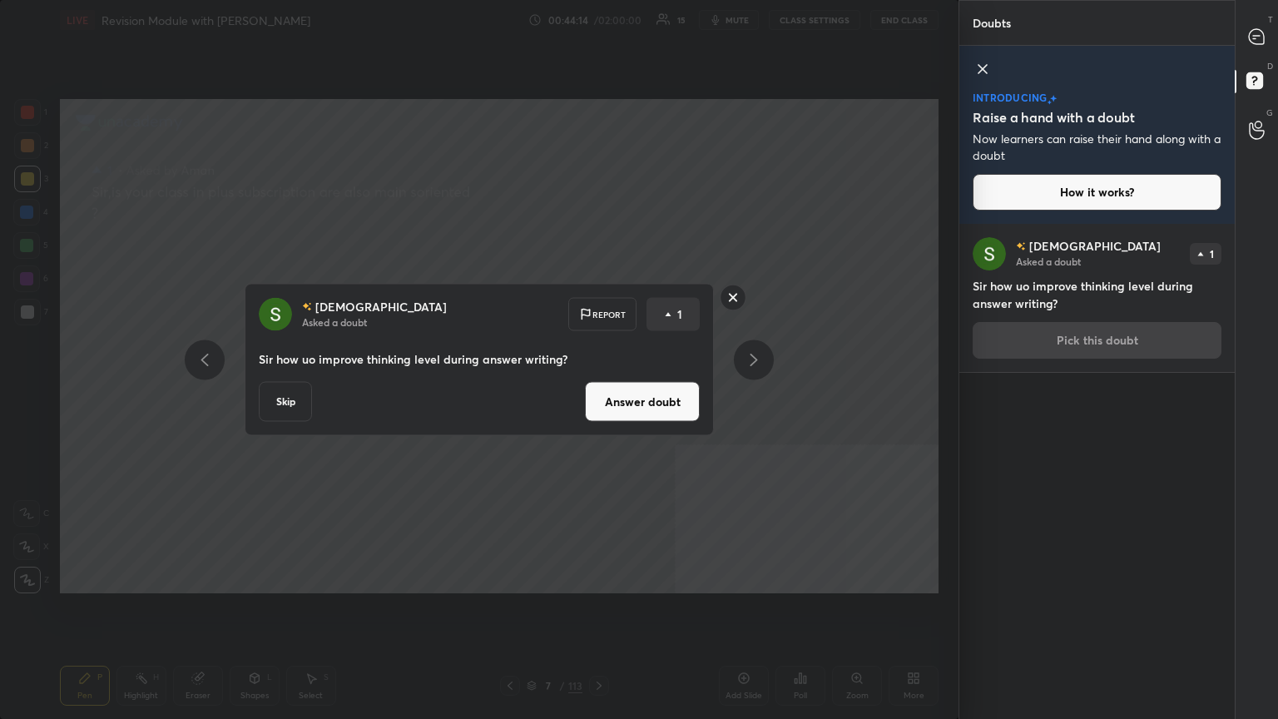
click at [597, 390] on button "Answer doubt" at bounding box center [642, 402] width 115 height 40
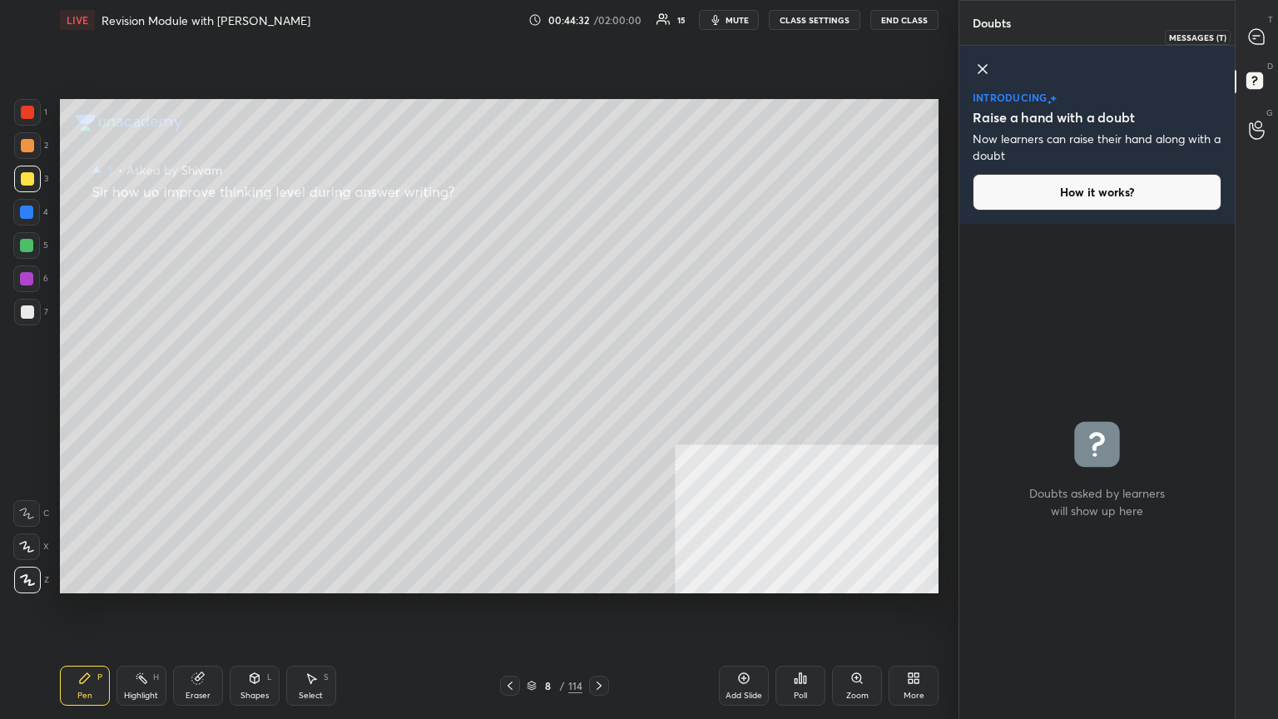
click at [597, 26] on div at bounding box center [1257, 37] width 33 height 30
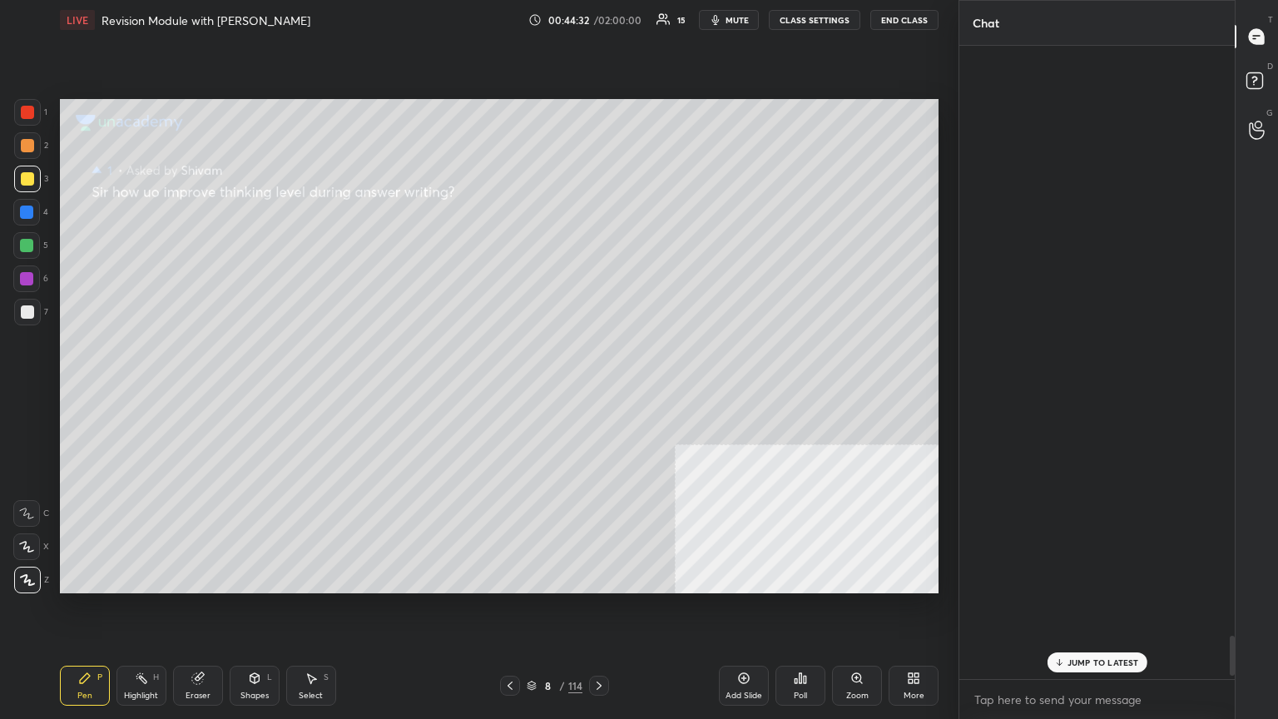
scroll to position [628, 271]
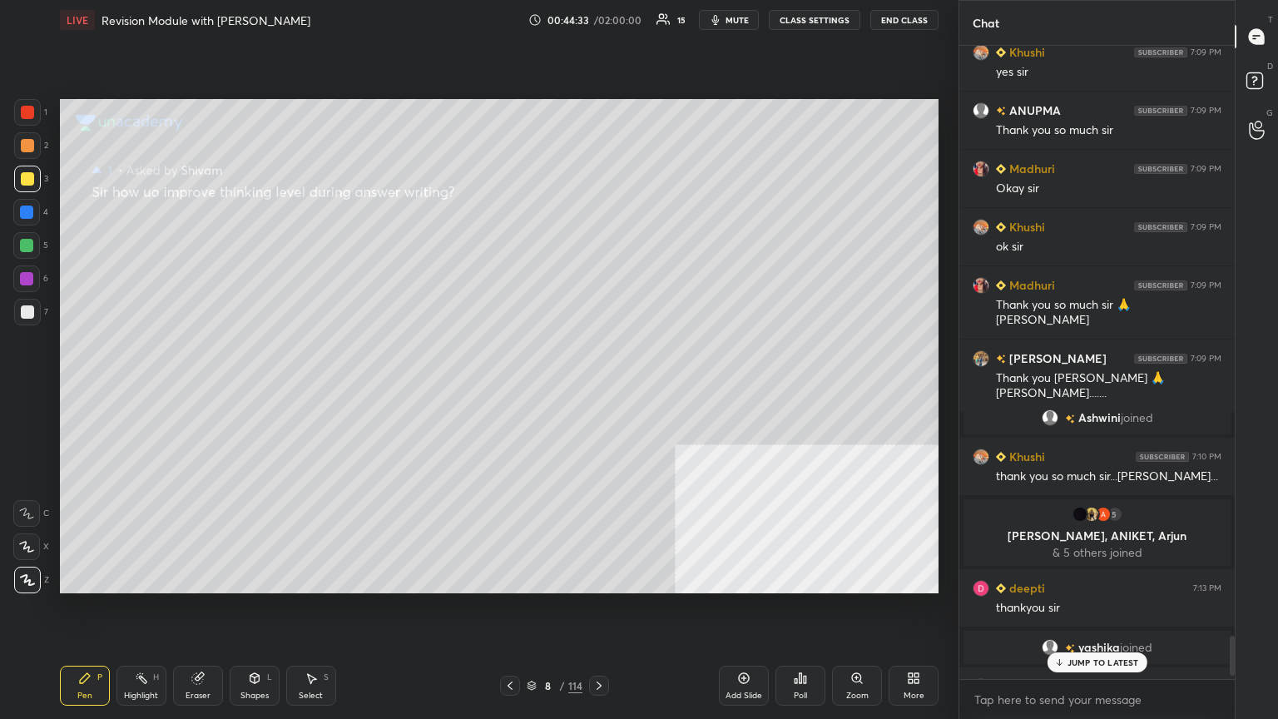
drag, startPoint x: 1094, startPoint y: 662, endPoint x: 1071, endPoint y: 668, distance: 23.2
click at [597, 390] on p "JUMP TO LATEST" at bounding box center [1104, 663] width 72 height 10
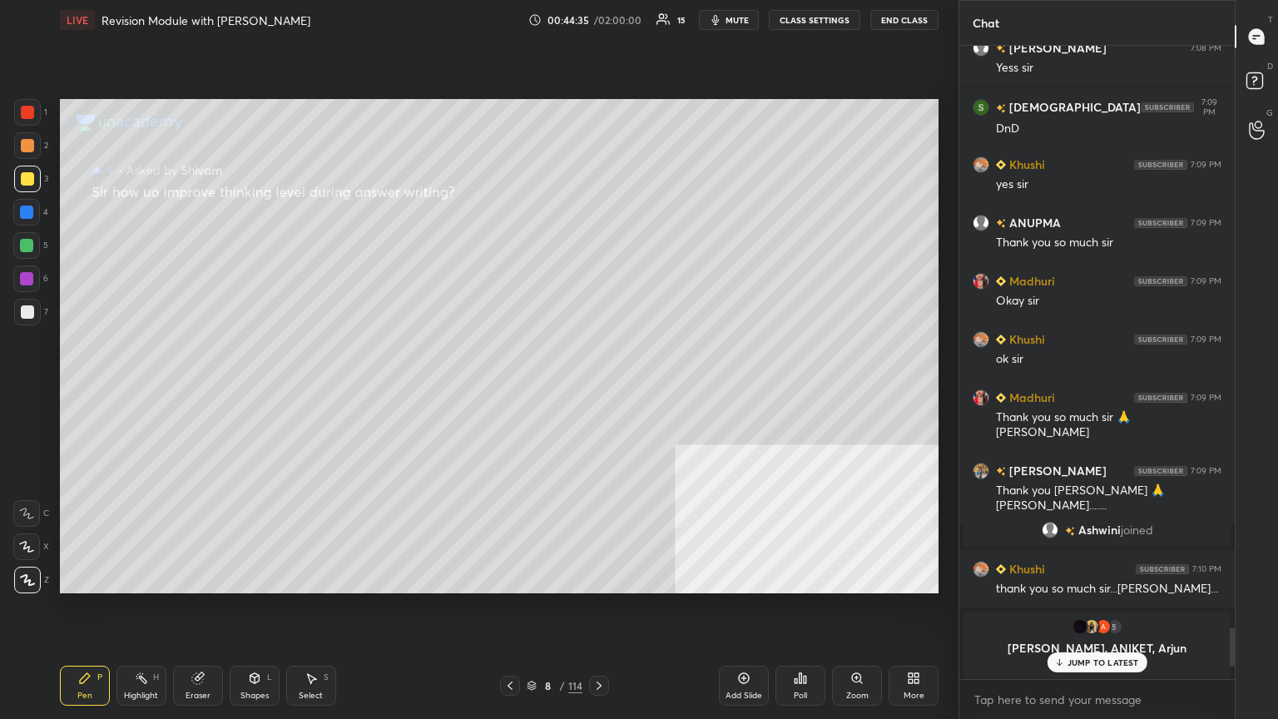
scroll to position [9641, 0]
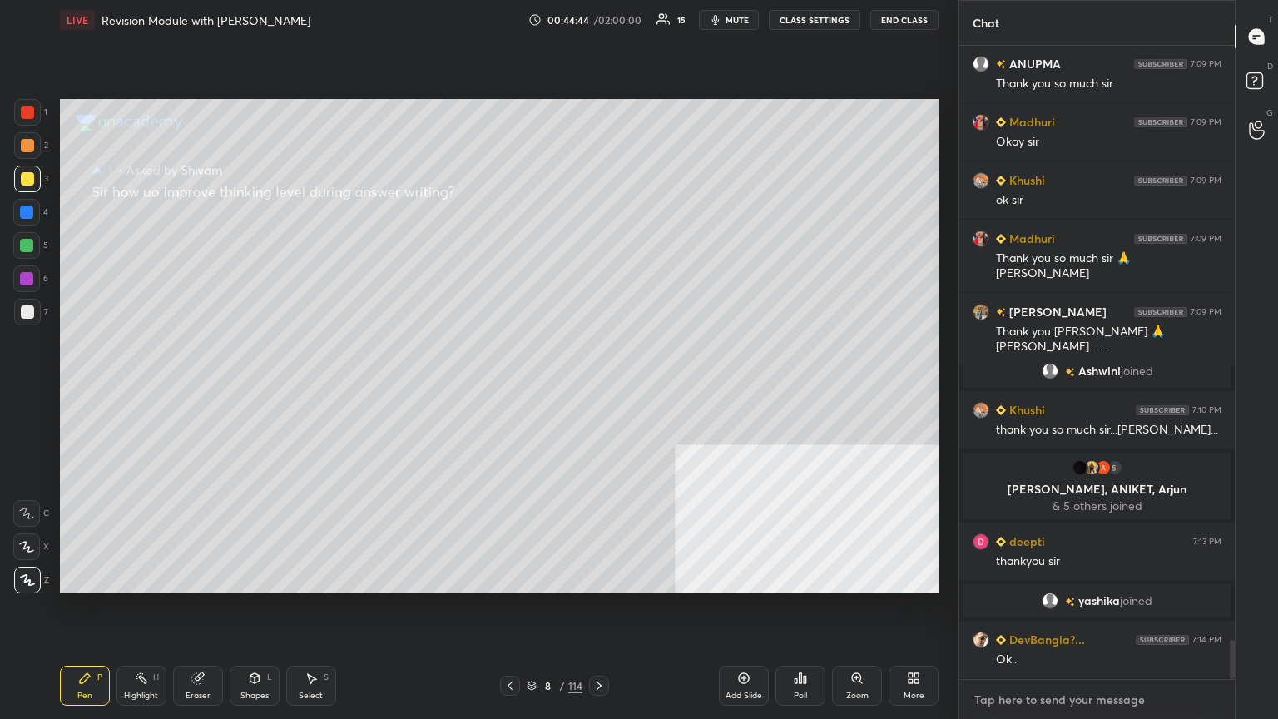
type textarea "x"
click at [597, 390] on textarea at bounding box center [1097, 700] width 249 height 27
type textarea "G"
type textarea "x"
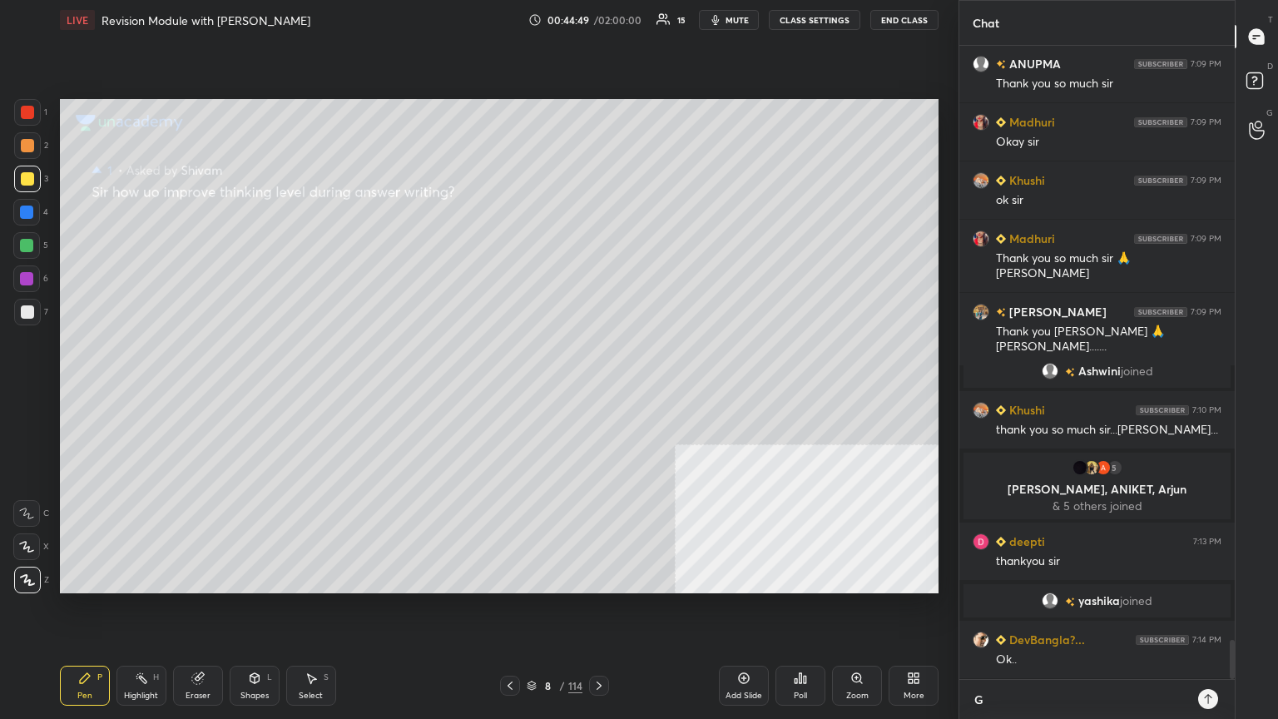
type textarea "GO"
type textarea "x"
type textarea "[DEMOGRAPHIC_DATA]"
type textarea "x"
type textarea "[DEMOGRAPHIC_DATA]"
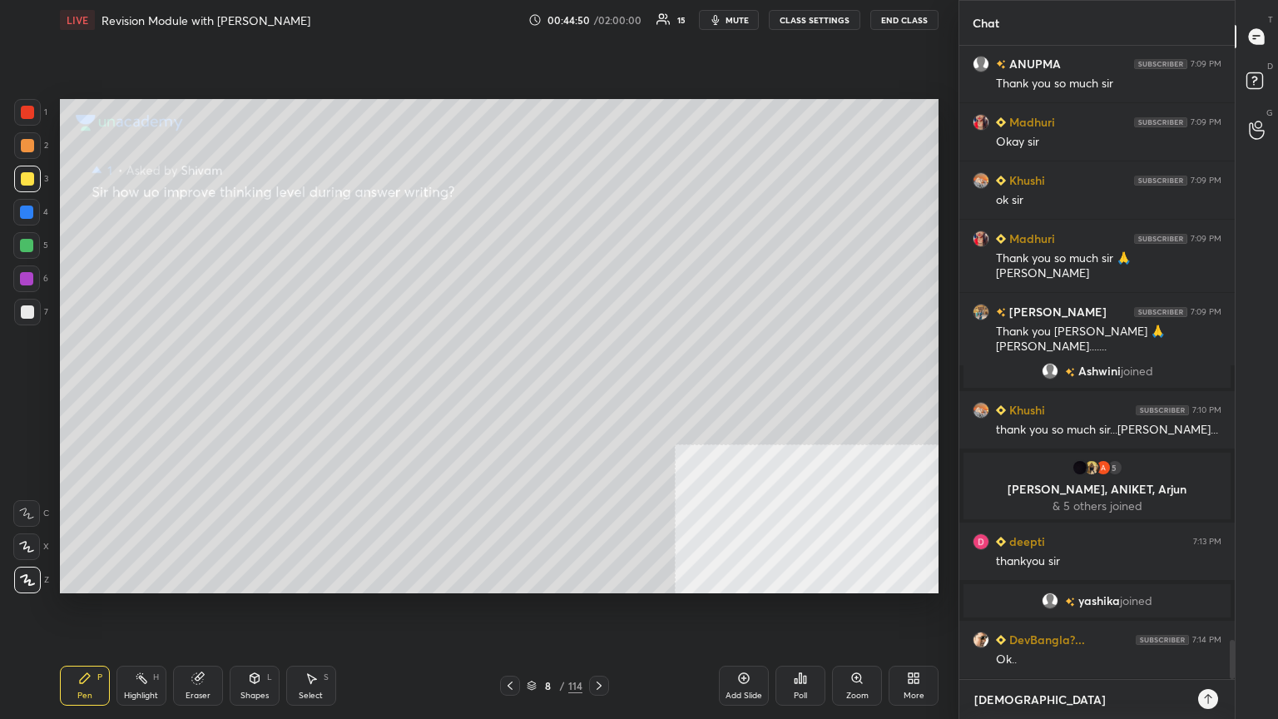
type textarea "x"
type textarea "[DEMOGRAPHIC_DATA] B"
type textarea "x"
type textarea "[DEMOGRAPHIC_DATA] BL"
type textarea "x"
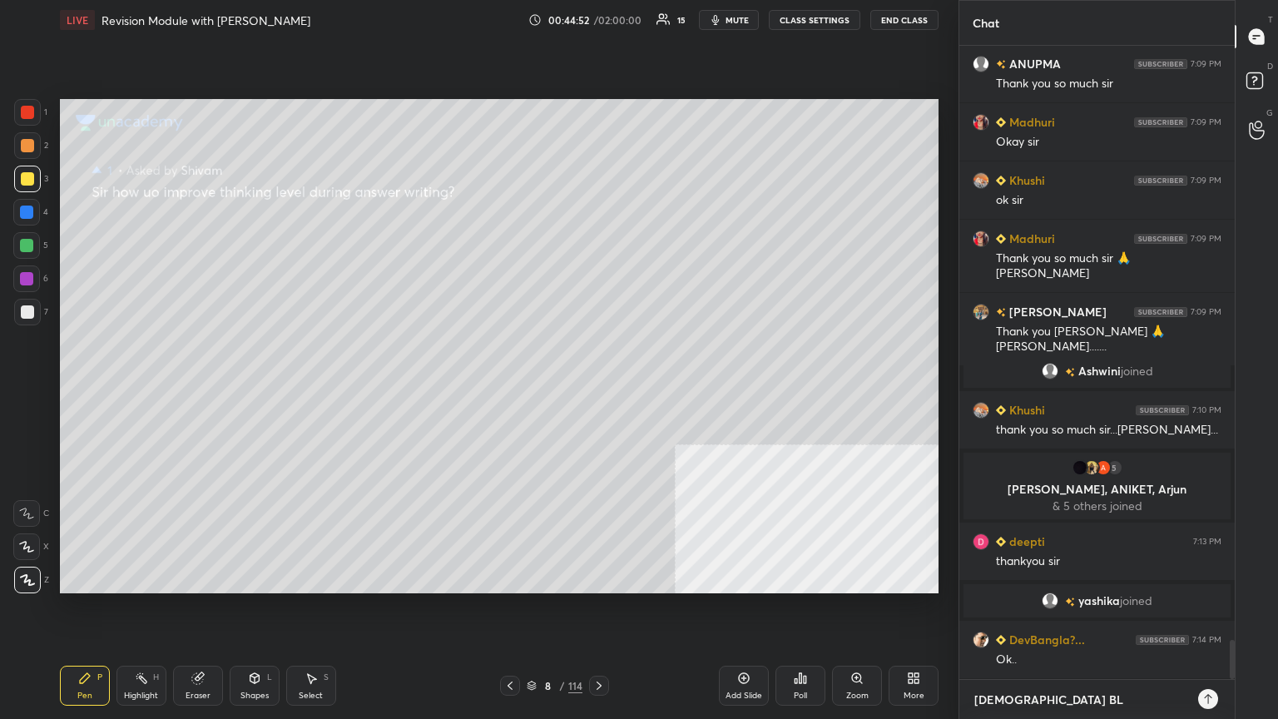
type textarea "[DEMOGRAPHIC_DATA] BLE"
type textarea "x"
type textarea "[DEMOGRAPHIC_DATA] BLES"
type textarea "x"
type textarea "[DEMOGRAPHIC_DATA] BLESS"
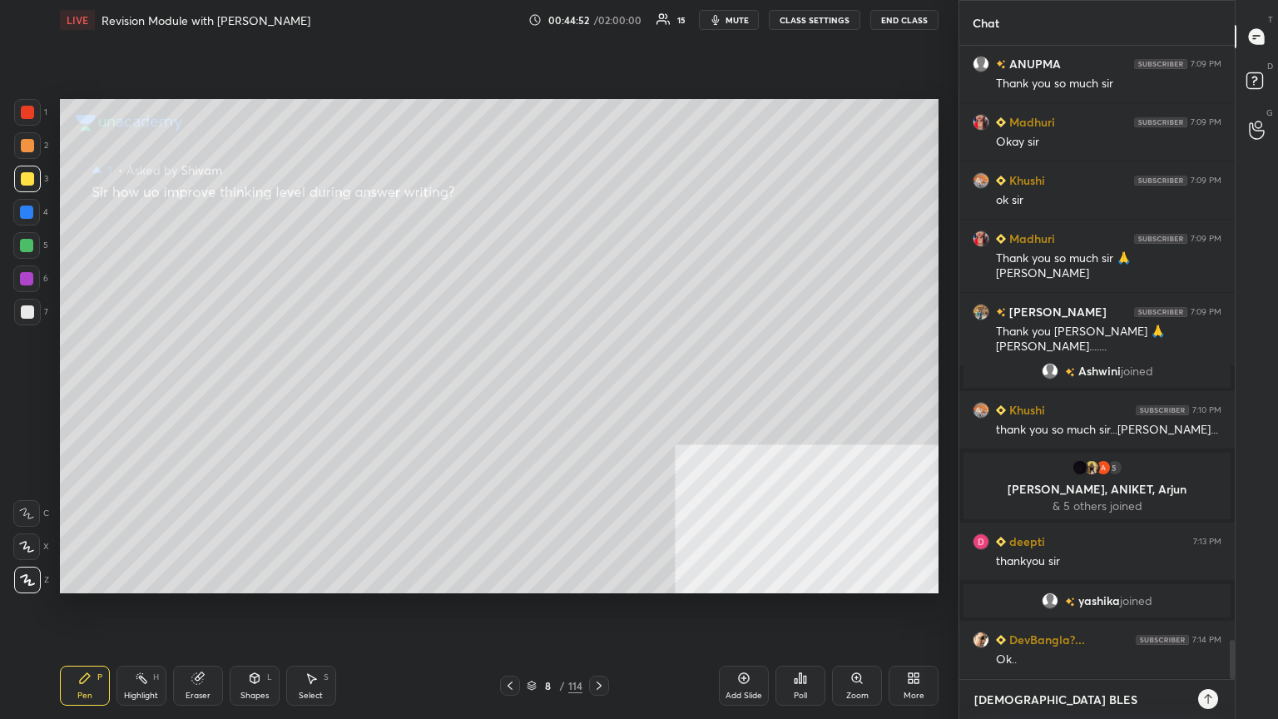
type textarea "x"
type textarea "[DEMOGRAPHIC_DATA] BLESS."
type textarea "x"
type textarea "[DEMOGRAPHIC_DATA] BLESS.J"
type textarea "x"
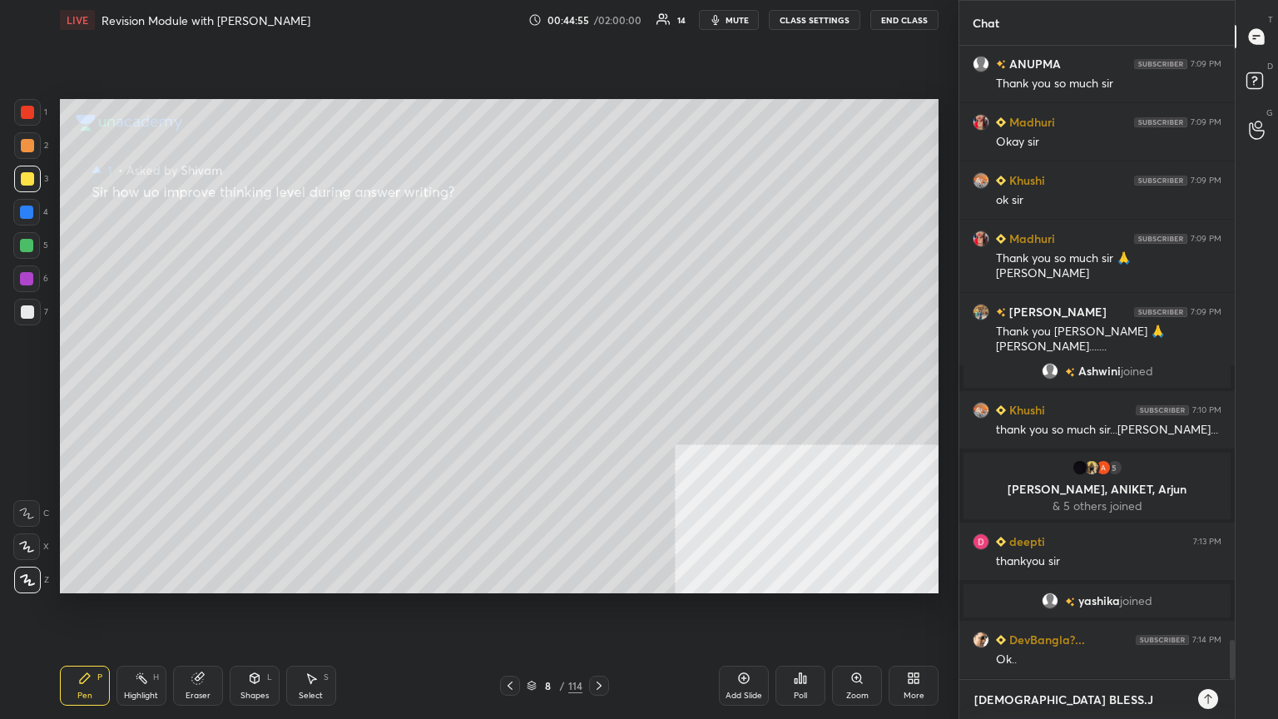
type textarea "[DEMOGRAPHIC_DATA] BLESS.JA"
type textarea "x"
type textarea "[DEMOGRAPHIC_DATA] BLESS.JAI"
type textarea "x"
type textarea "[DEMOGRAPHIC_DATA] BLESS.JAI"
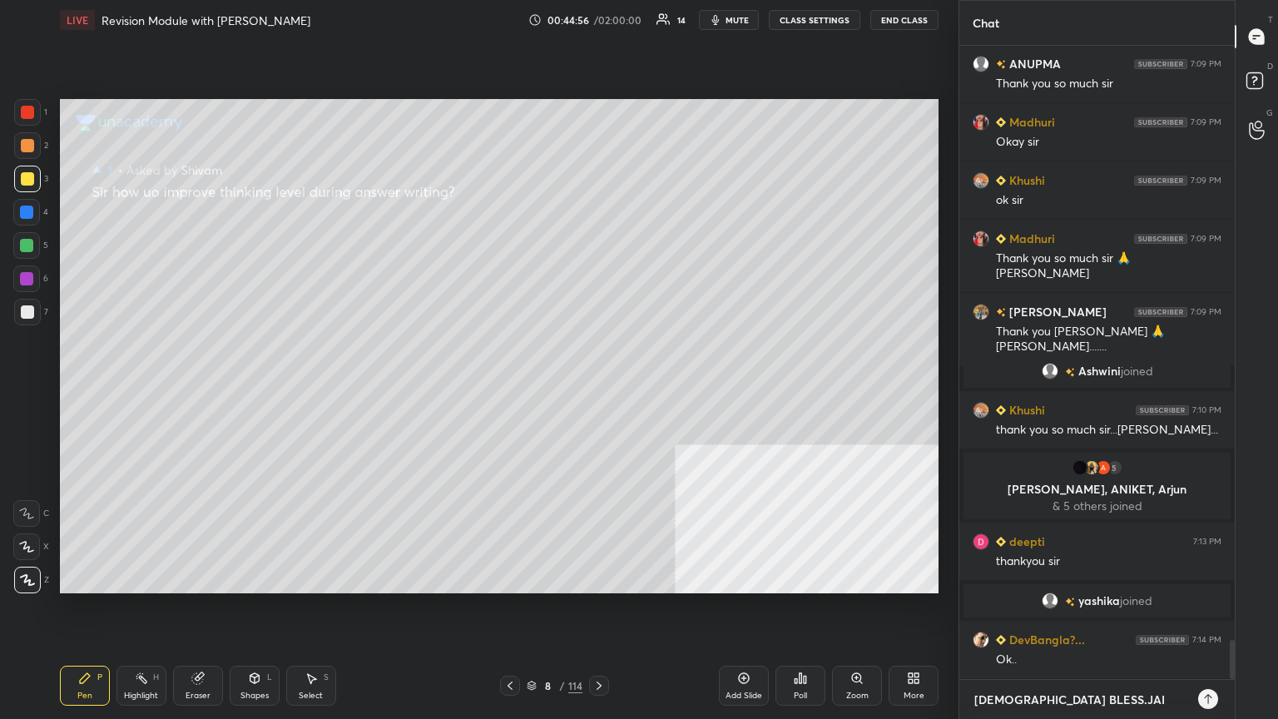
type textarea "x"
type textarea "[DEMOGRAPHIC_DATA] BLESS.[PERSON_NAME]"
type textarea "x"
type textarea "[DEMOGRAPHIC_DATA] BLESS.[PERSON_NAME]"
type textarea "x"
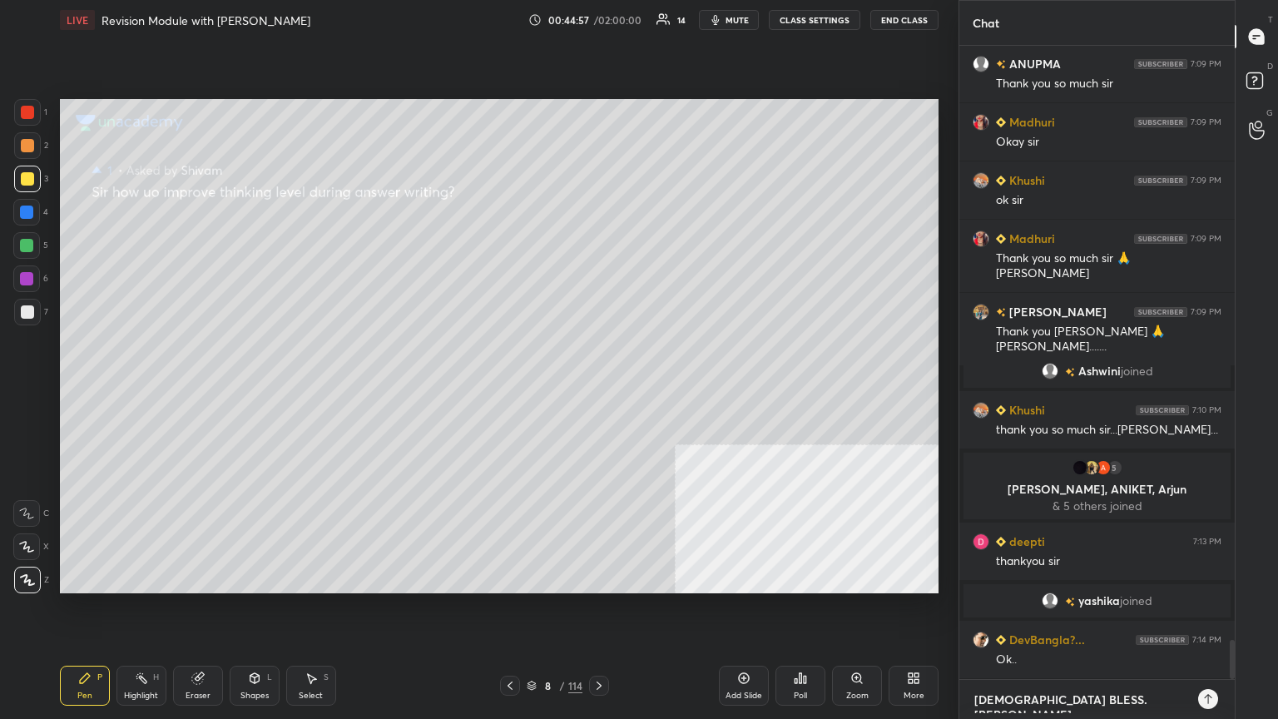
type textarea "[DEMOGRAPHIC_DATA] BLESS.JAI HIN"
type textarea "x"
type textarea "[DEMOGRAPHIC_DATA] BLESS.[PERSON_NAME]"
type textarea "x"
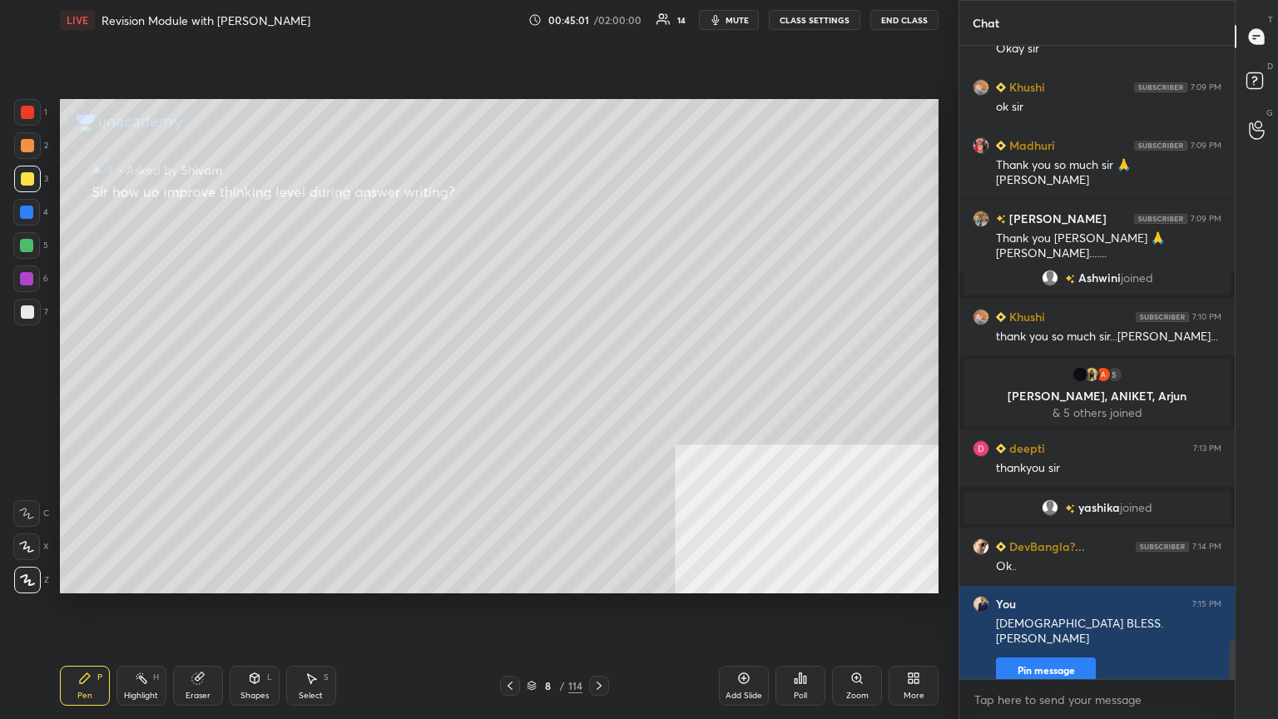
click at [597, 15] on button "End Class" at bounding box center [905, 20] width 68 height 20
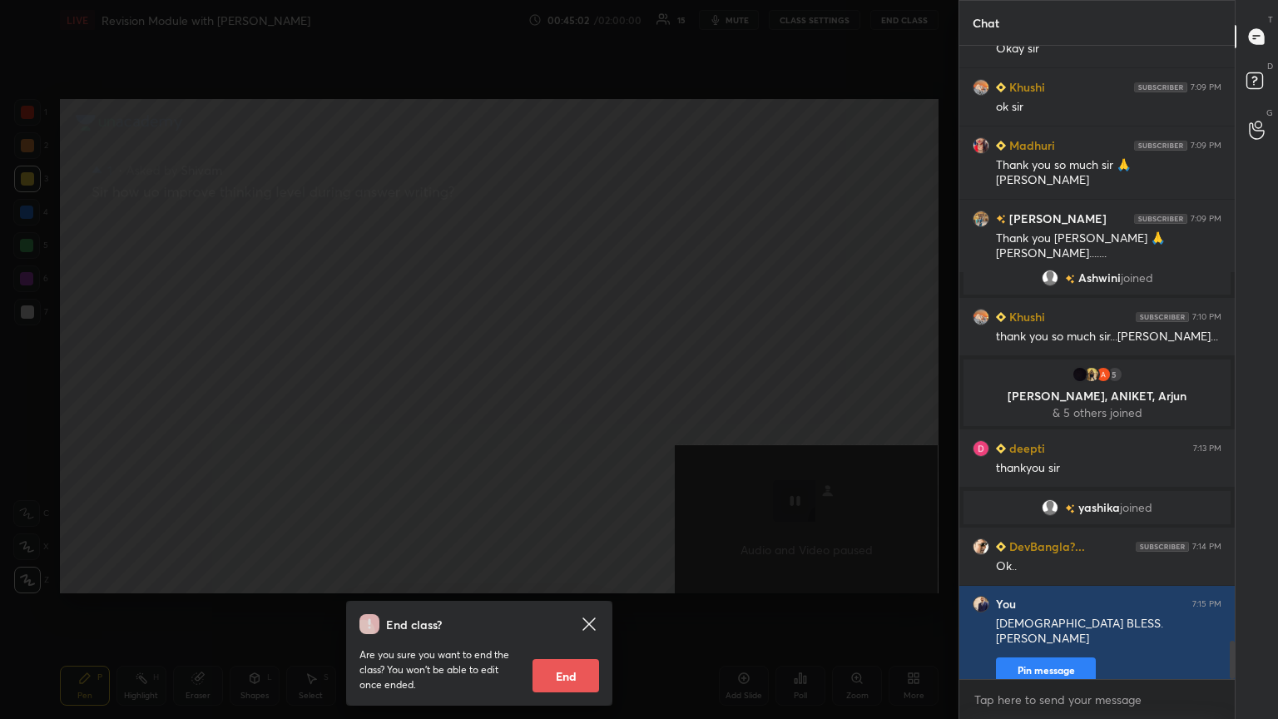
click at [588, 390] on button "End" at bounding box center [566, 675] width 67 height 33
type textarea "x"
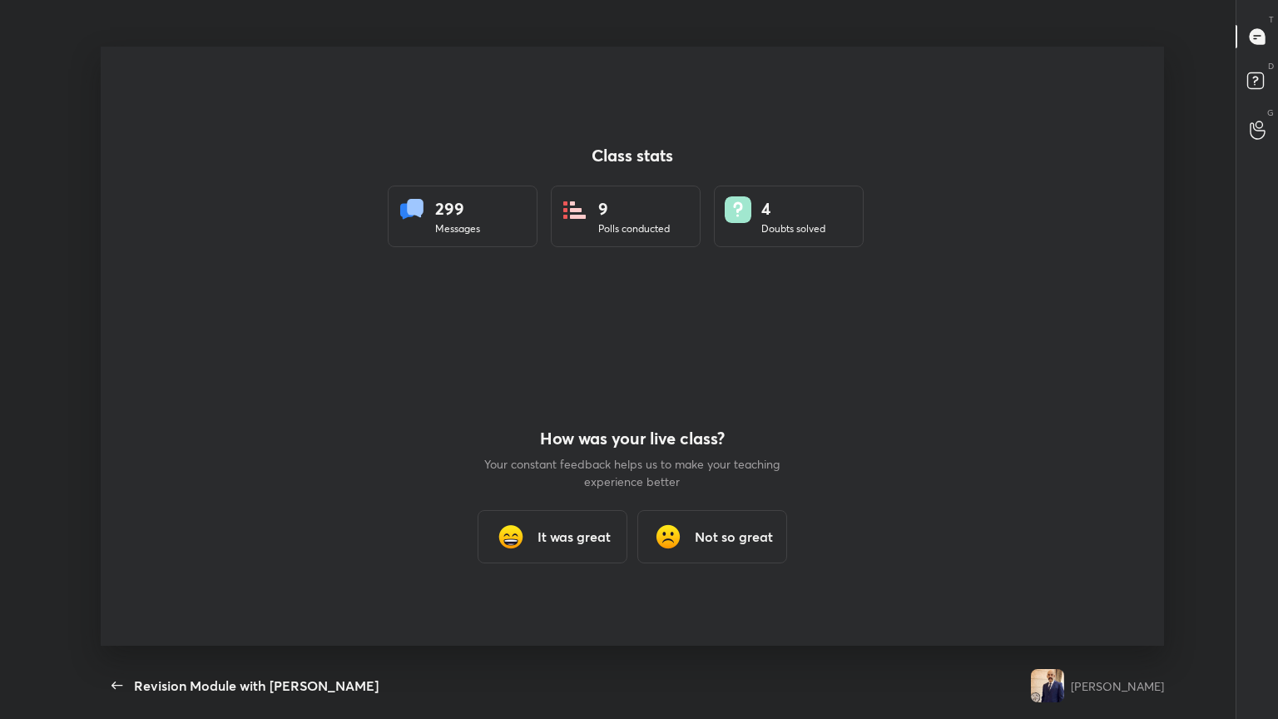
scroll to position [82623, 81979]
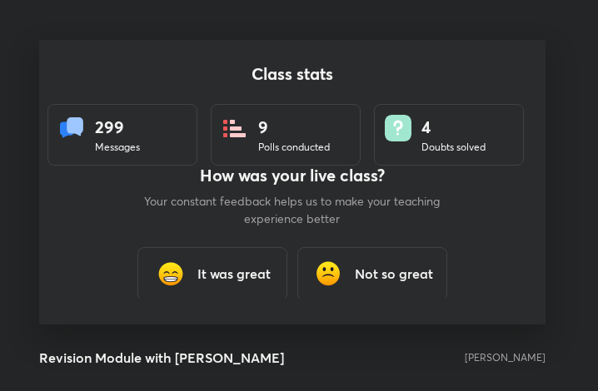
click at [244, 271] on h3 "It was great" at bounding box center [233, 274] width 73 height 20
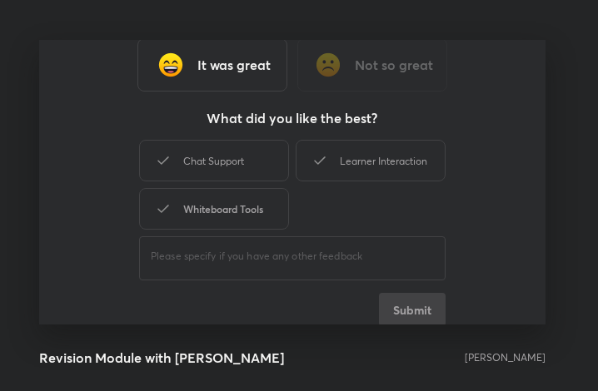
click at [246, 198] on div "Whiteboard Tools" at bounding box center [214, 209] width 150 height 42
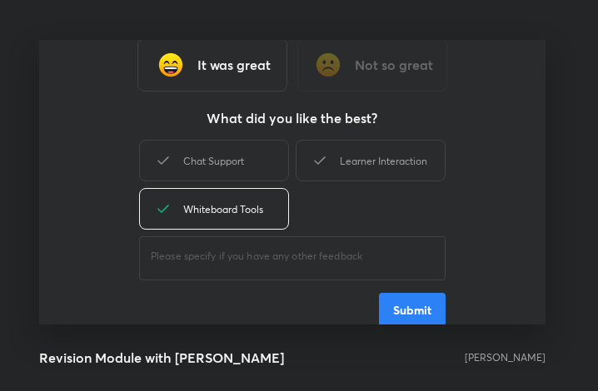
click at [430, 297] on button "Submit" at bounding box center [412, 309] width 67 height 33
